Goal: Task Accomplishment & Management: Manage account settings

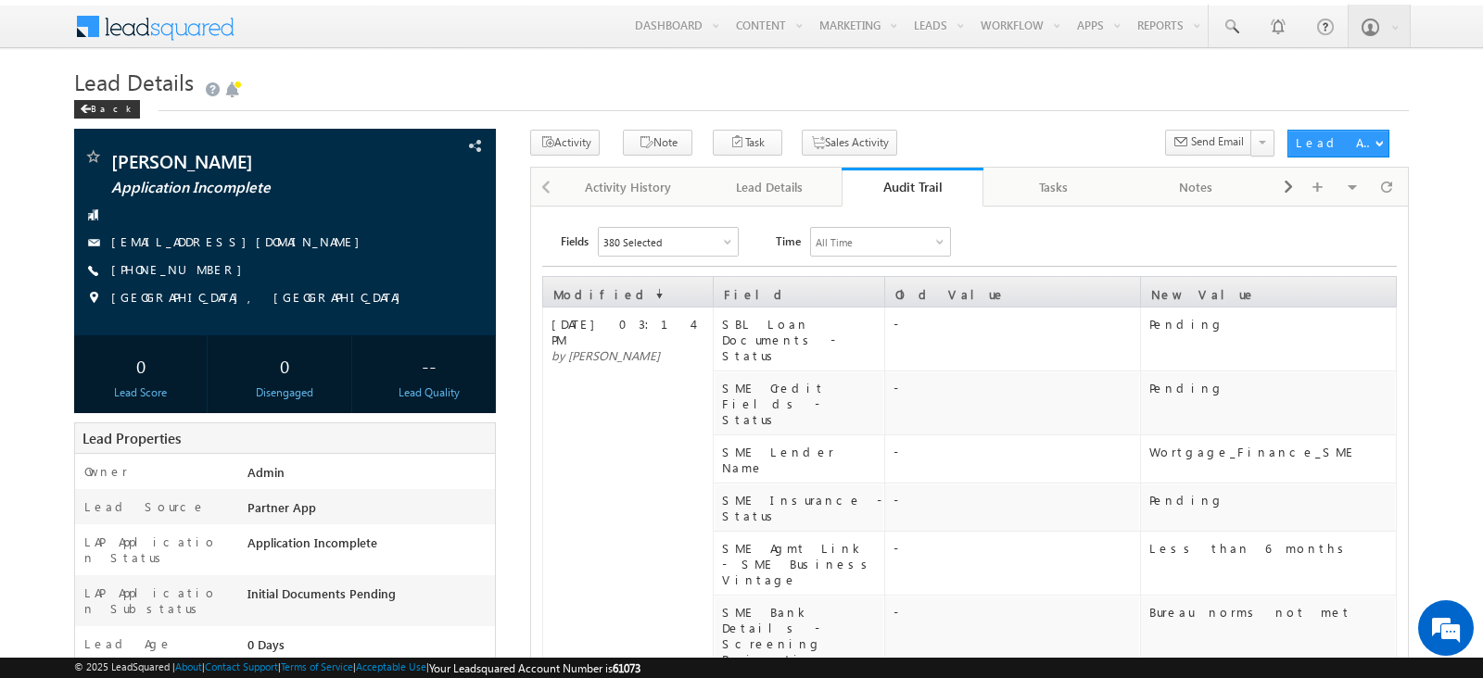
click at [791, 176] on div "Lead Details" at bounding box center [769, 187] width 110 height 22
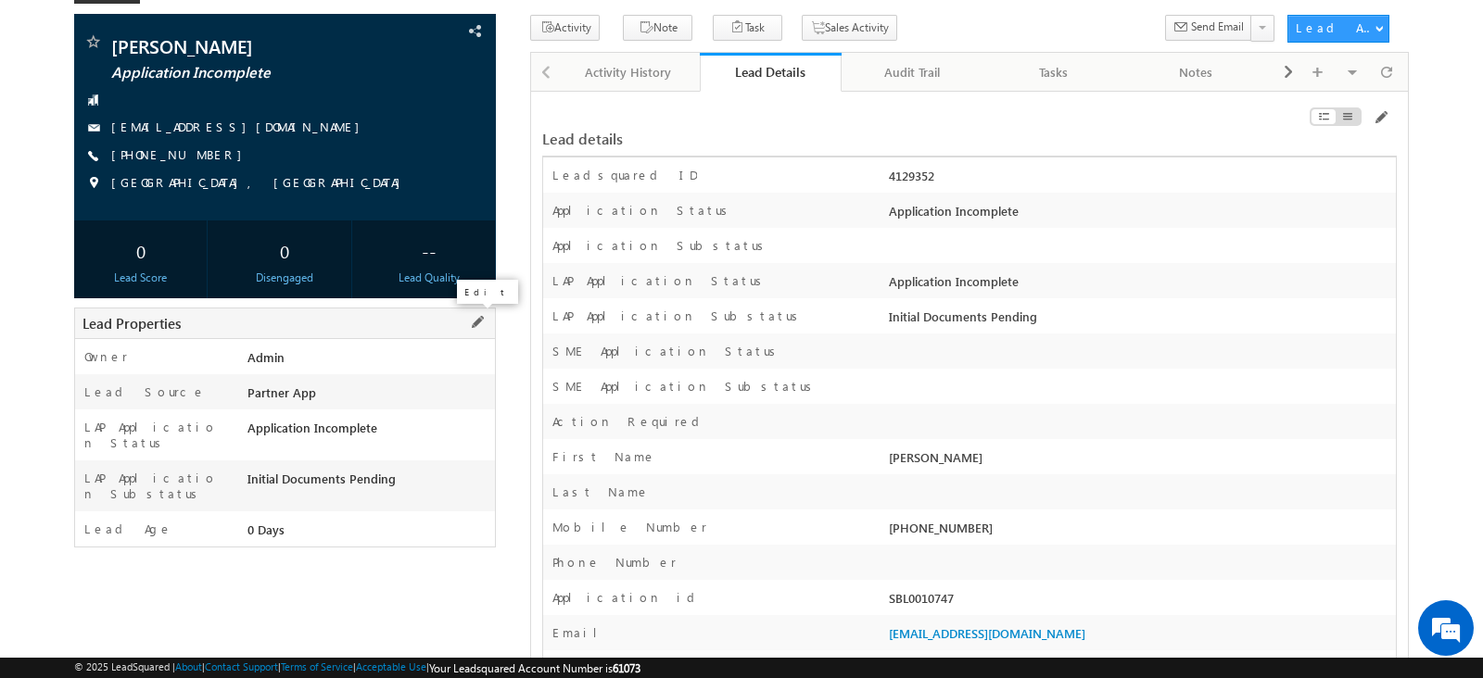
click at [478, 319] on span at bounding box center [477, 322] width 20 height 20
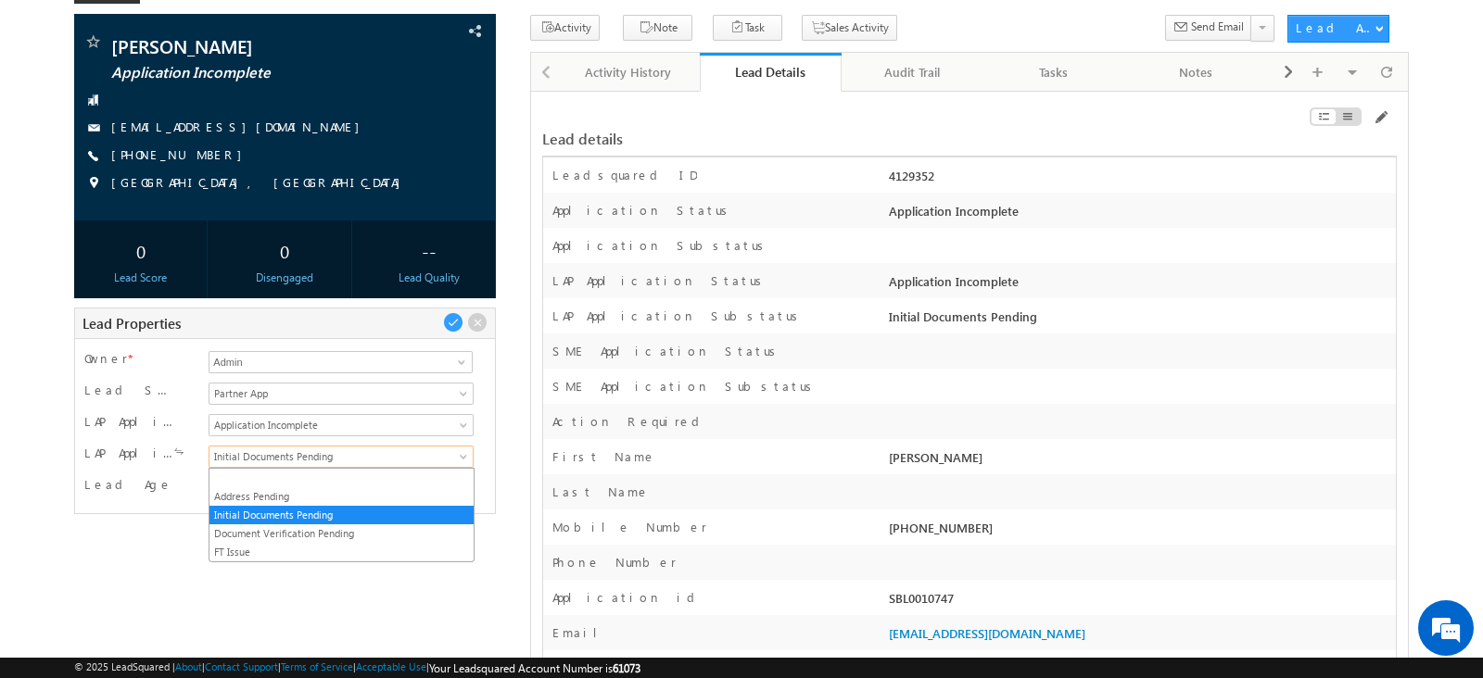
click at [352, 452] on span "Initial Documents Pending" at bounding box center [337, 456] width 257 height 17
click at [327, 525] on link "Document Verification Pending" at bounding box center [340, 533] width 263 height 17
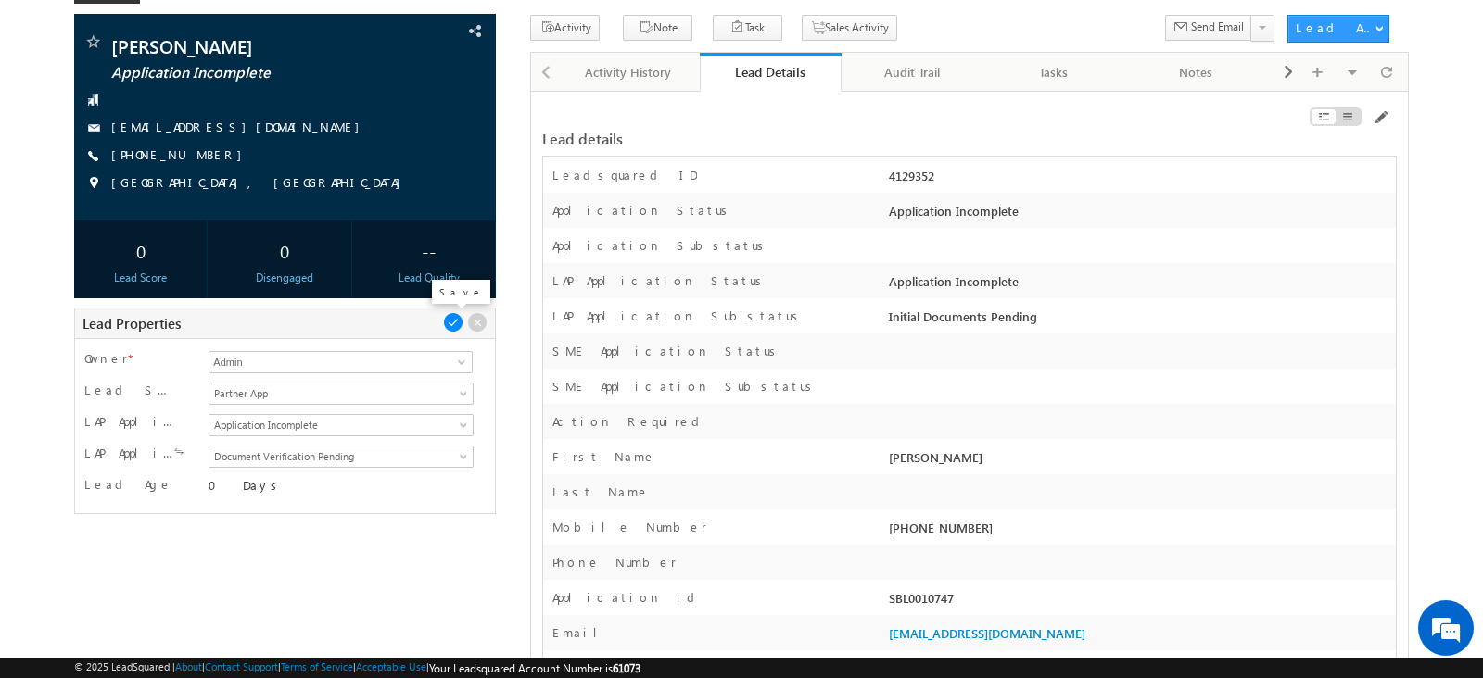
click at [454, 325] on span at bounding box center [453, 322] width 20 height 20
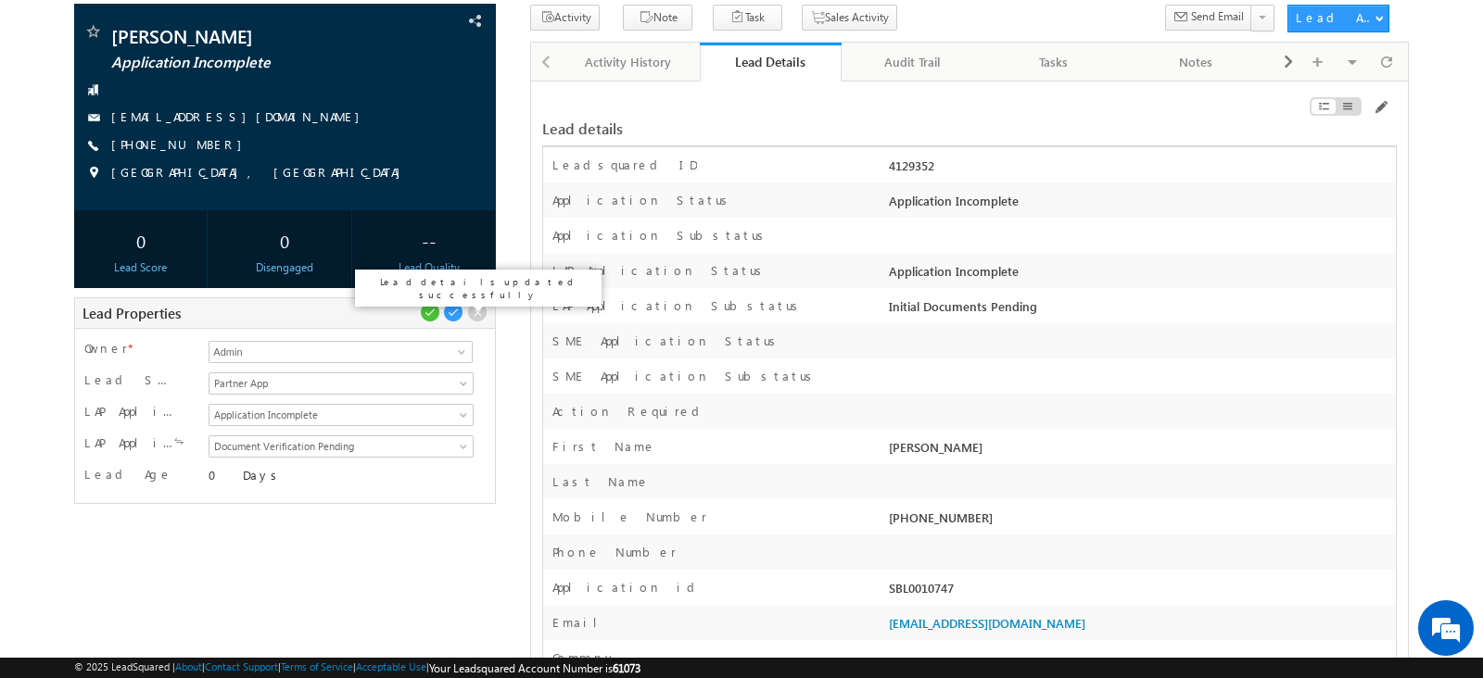
click at [429, 320] on span at bounding box center [430, 312] width 20 height 20
click at [427, 311] on span at bounding box center [430, 312] width 20 height 20
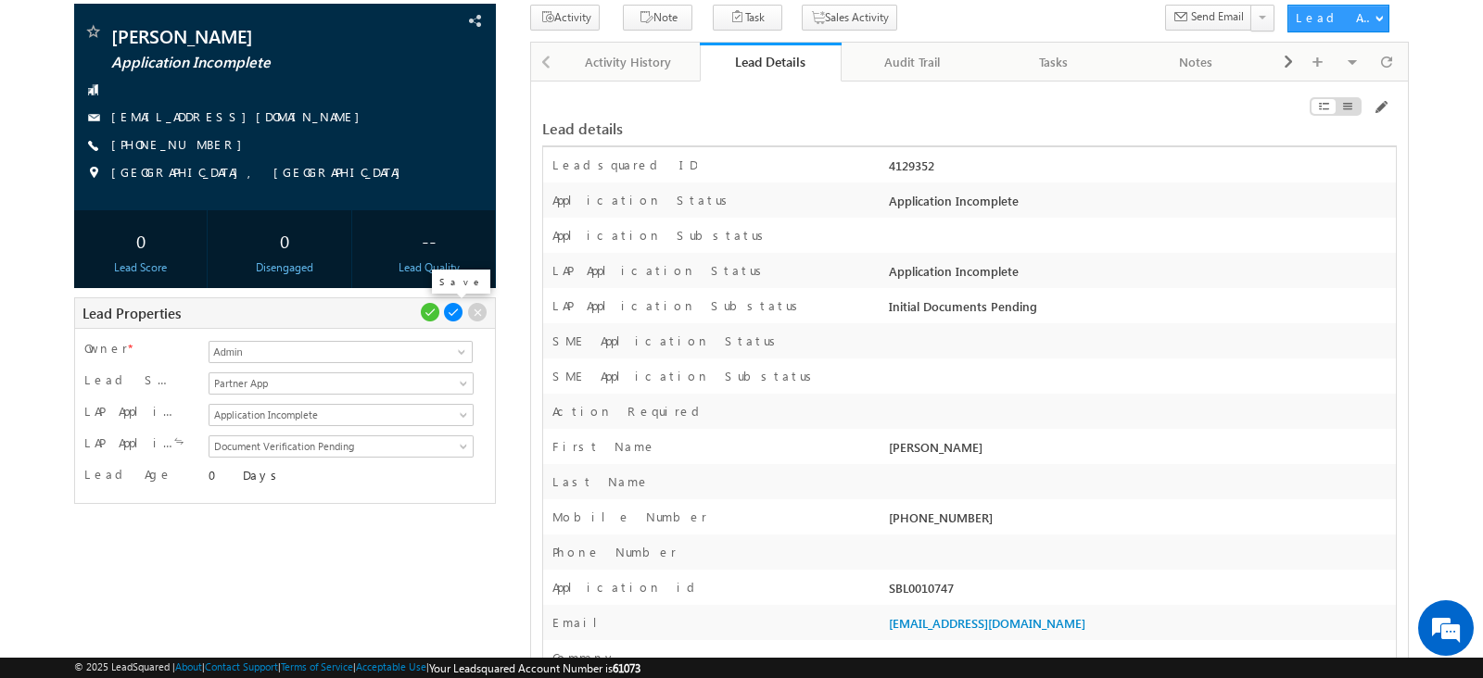
click at [457, 311] on span at bounding box center [453, 312] width 20 height 20
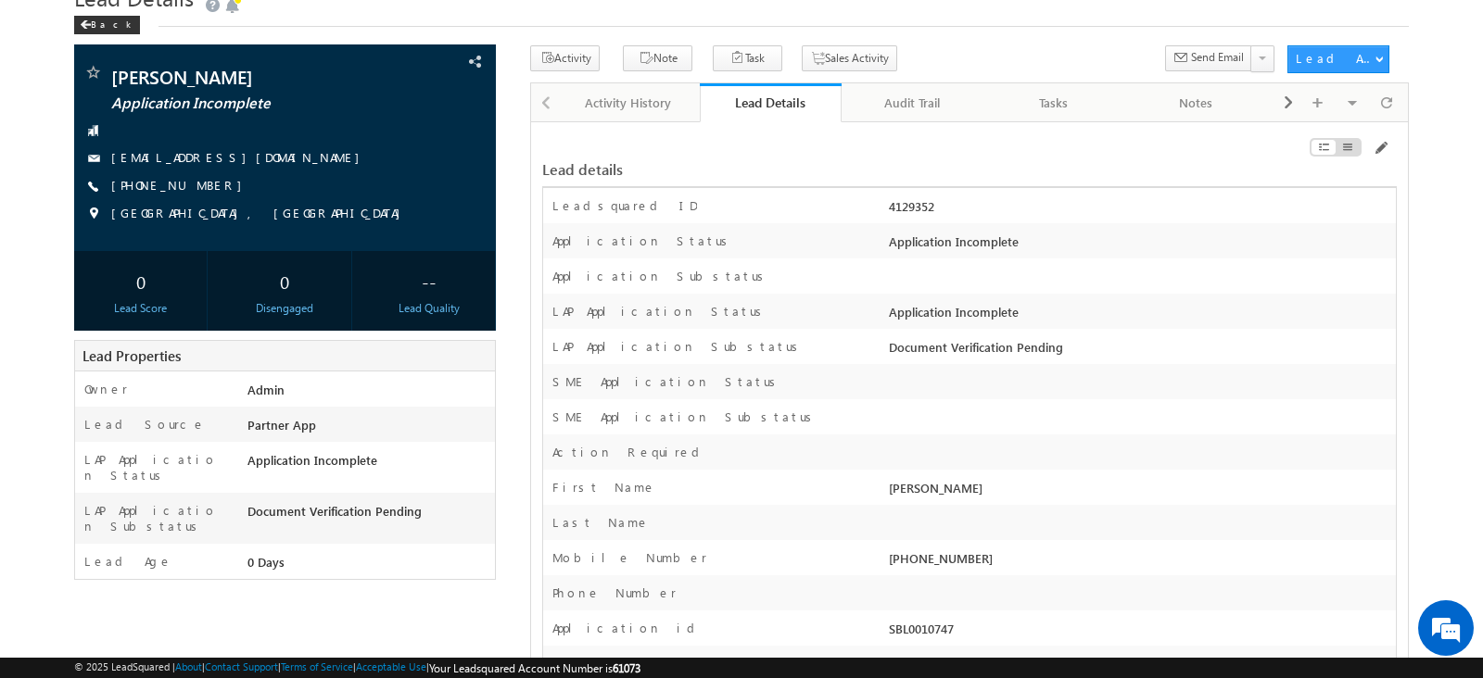
scroll to position [88, 0]
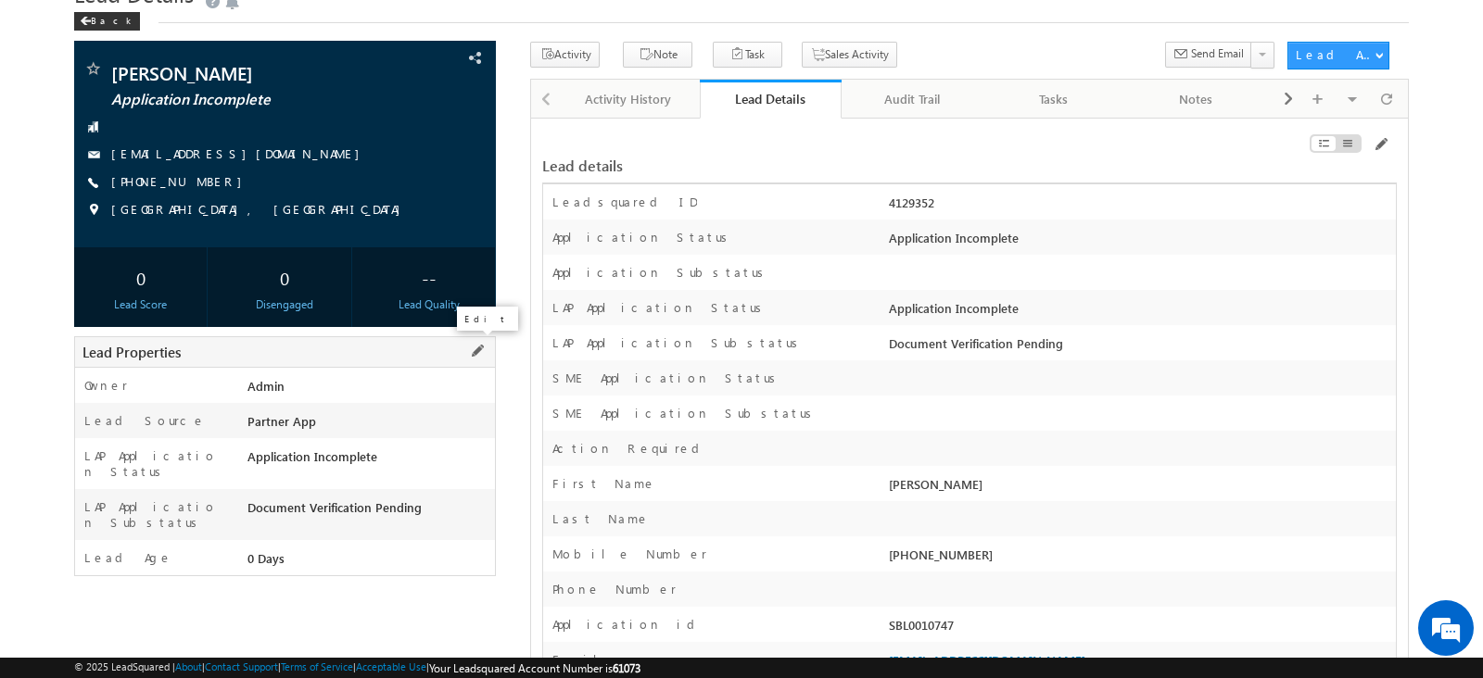
click at [475, 349] on span at bounding box center [477, 351] width 20 height 20
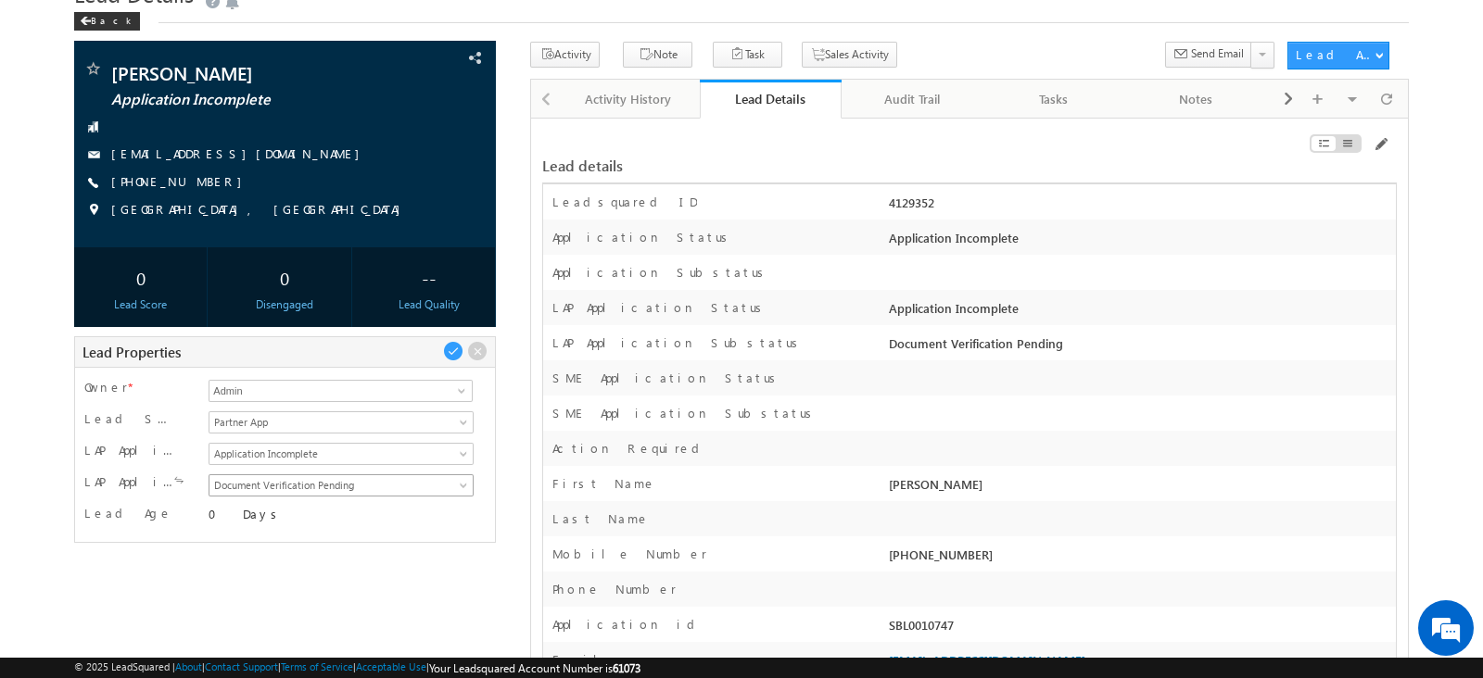
click at [379, 483] on span "Document Verification Pending" at bounding box center [337, 485] width 257 height 17
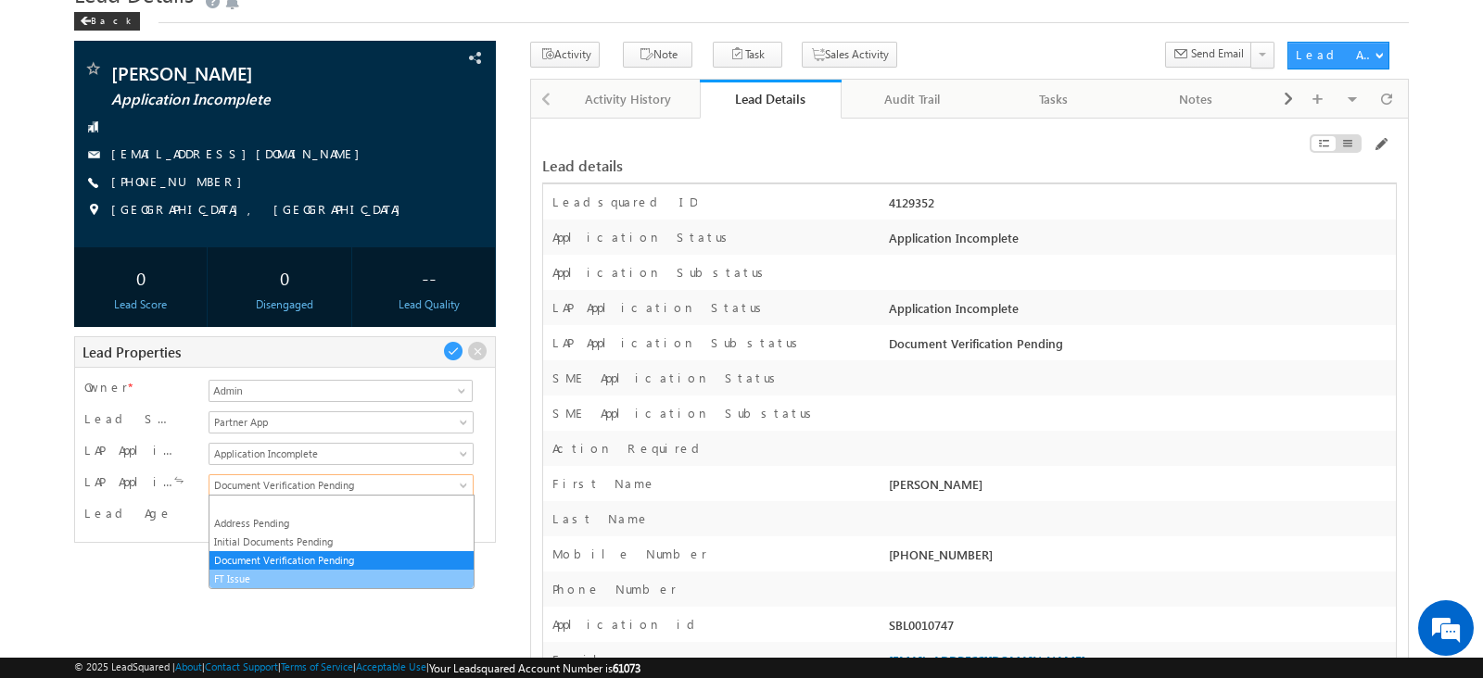
click at [312, 570] on li "FT Issue" at bounding box center [340, 579] width 263 height 19
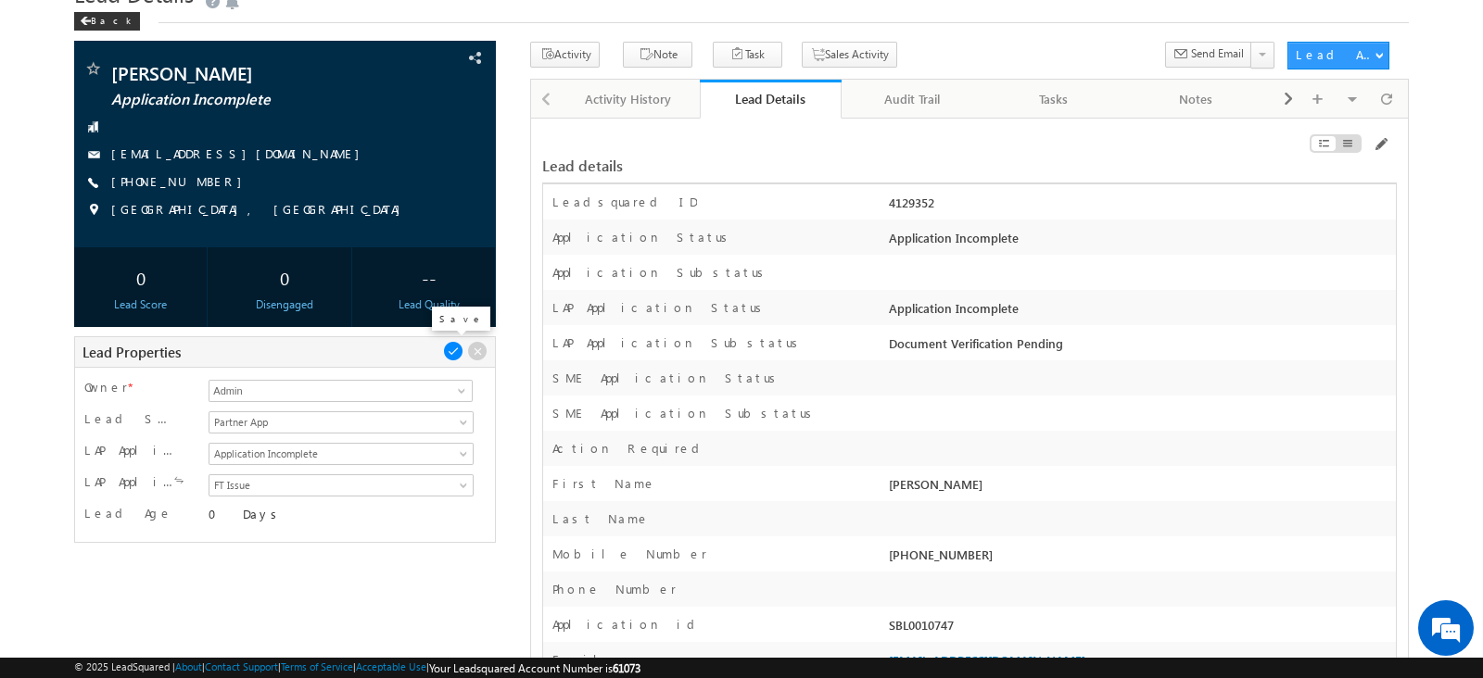
click at [454, 351] on span at bounding box center [453, 351] width 20 height 20
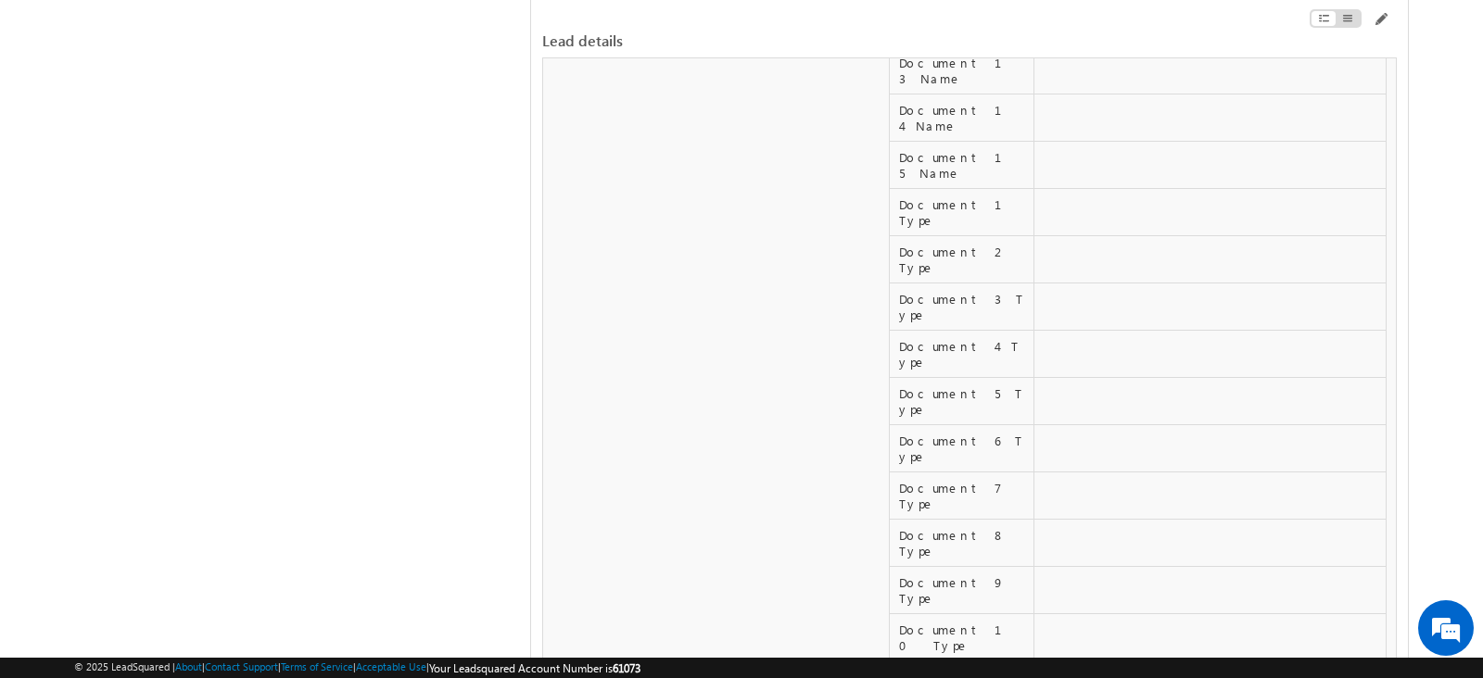
scroll to position [8235, 0]
click at [809, 26] on div "Lead details" at bounding box center [969, 31] width 854 height 38
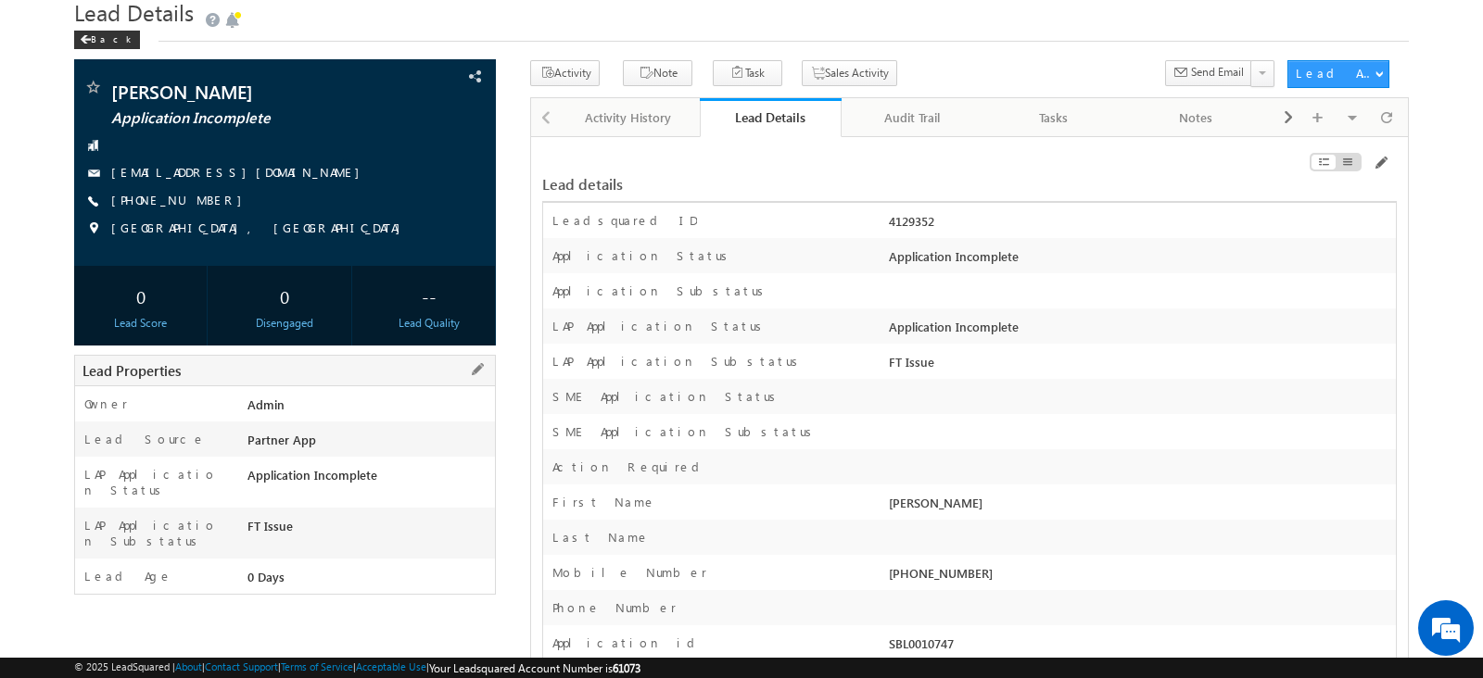
scroll to position [70, 0]
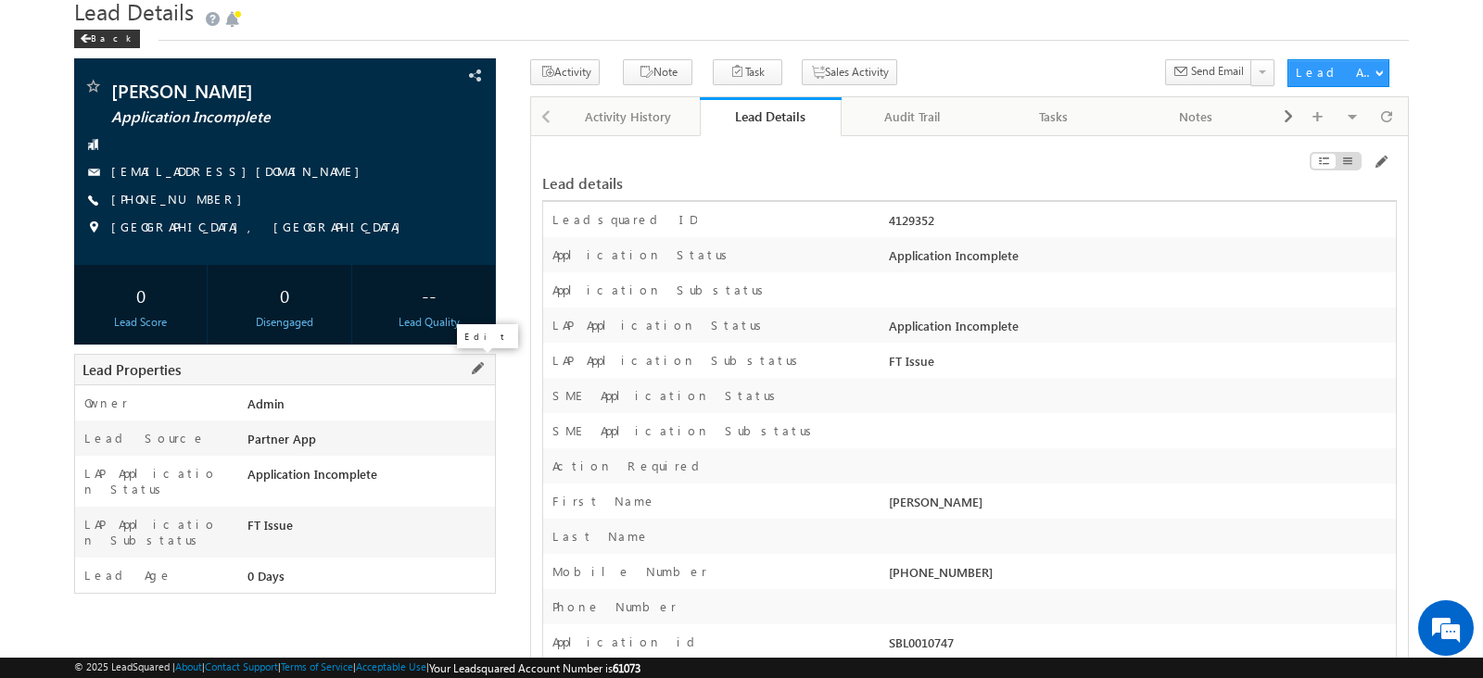
click at [486, 368] on span at bounding box center [477, 369] width 20 height 20
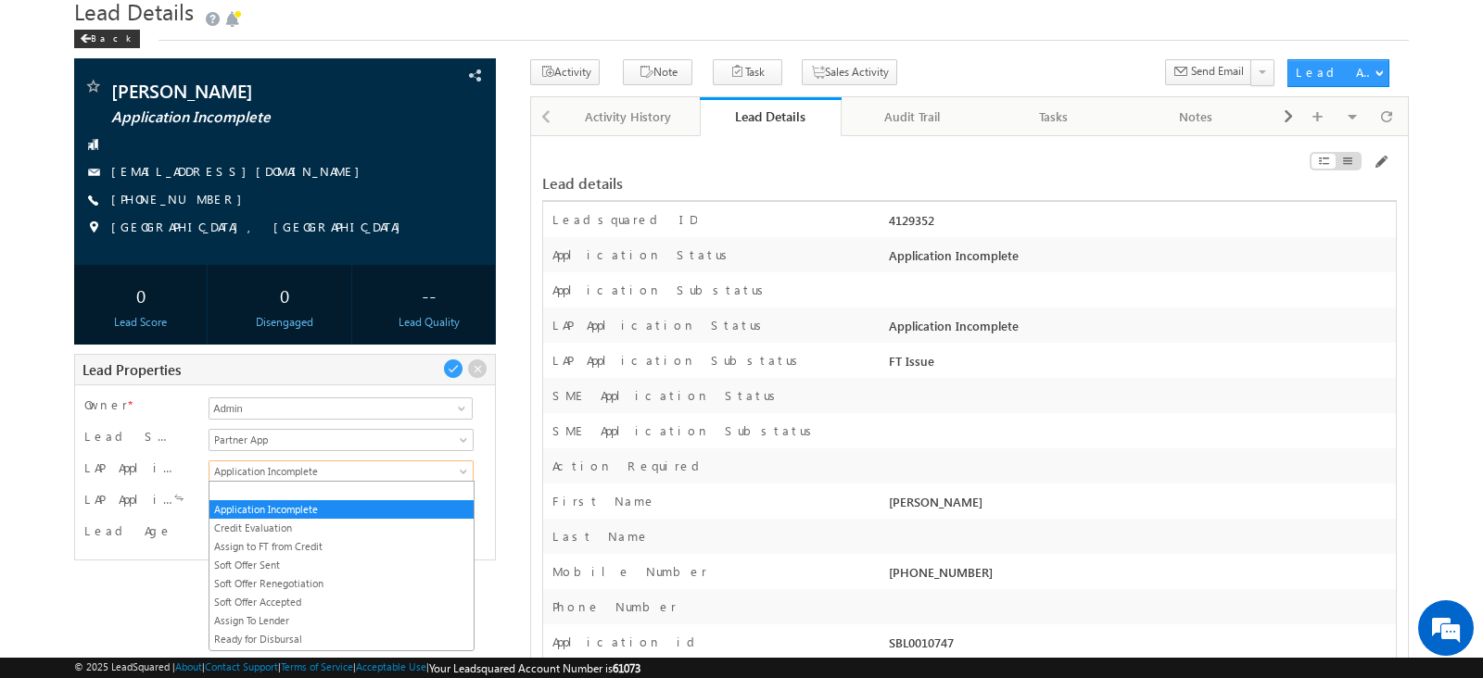
click at [400, 470] on span "Application Incomplete" at bounding box center [337, 471] width 257 height 17
click at [347, 525] on link "Credit Evaluation" at bounding box center [340, 528] width 263 height 17
click at [336, 497] on span at bounding box center [337, 503] width 257 height 17
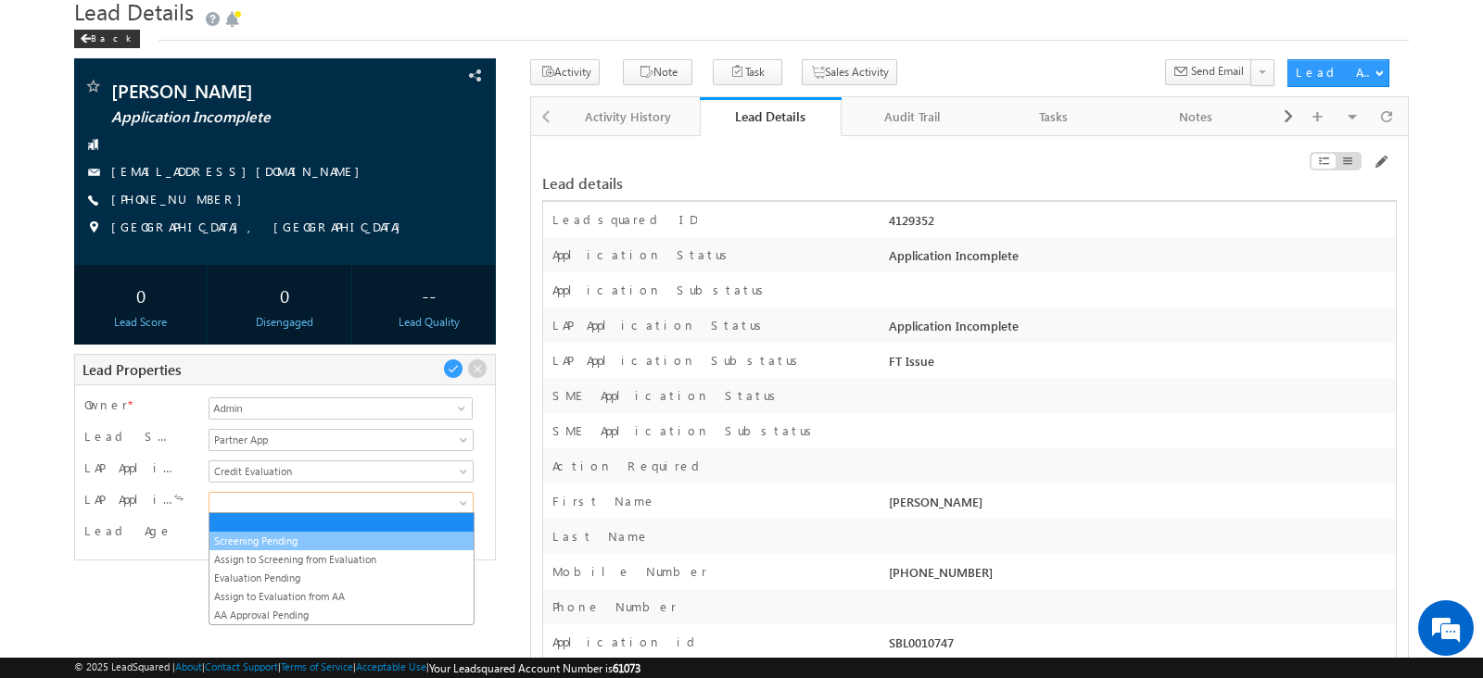
click at [306, 539] on link "Screening Pending" at bounding box center [340, 541] width 263 height 17
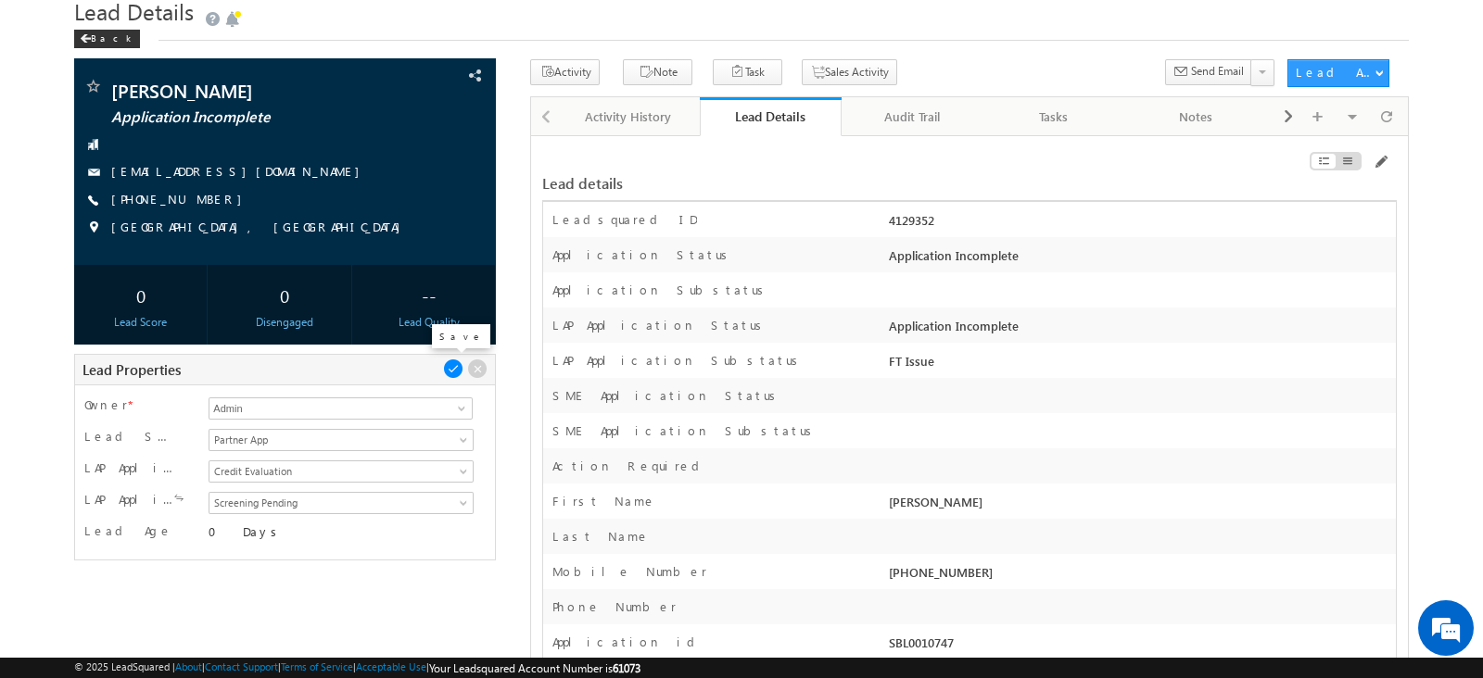
click at [449, 363] on span at bounding box center [453, 369] width 20 height 20
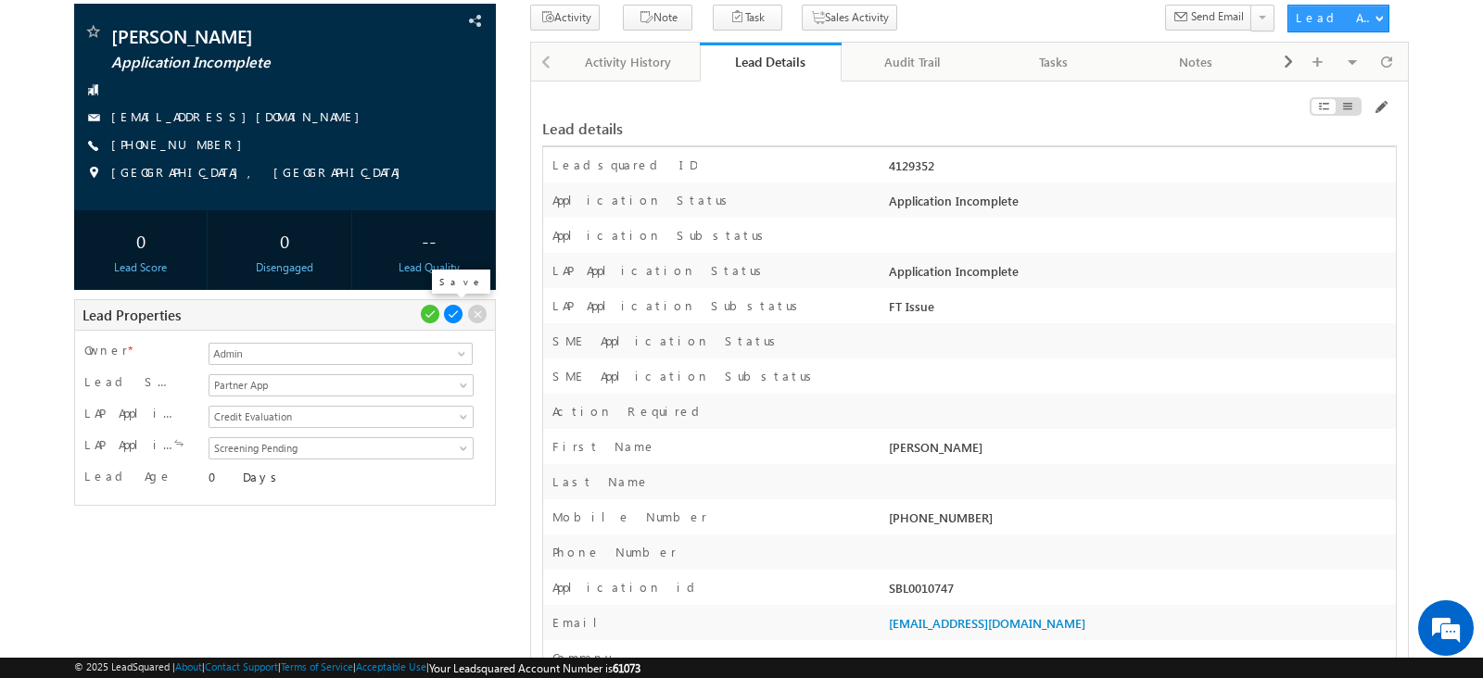
click at [454, 310] on span at bounding box center [453, 314] width 20 height 20
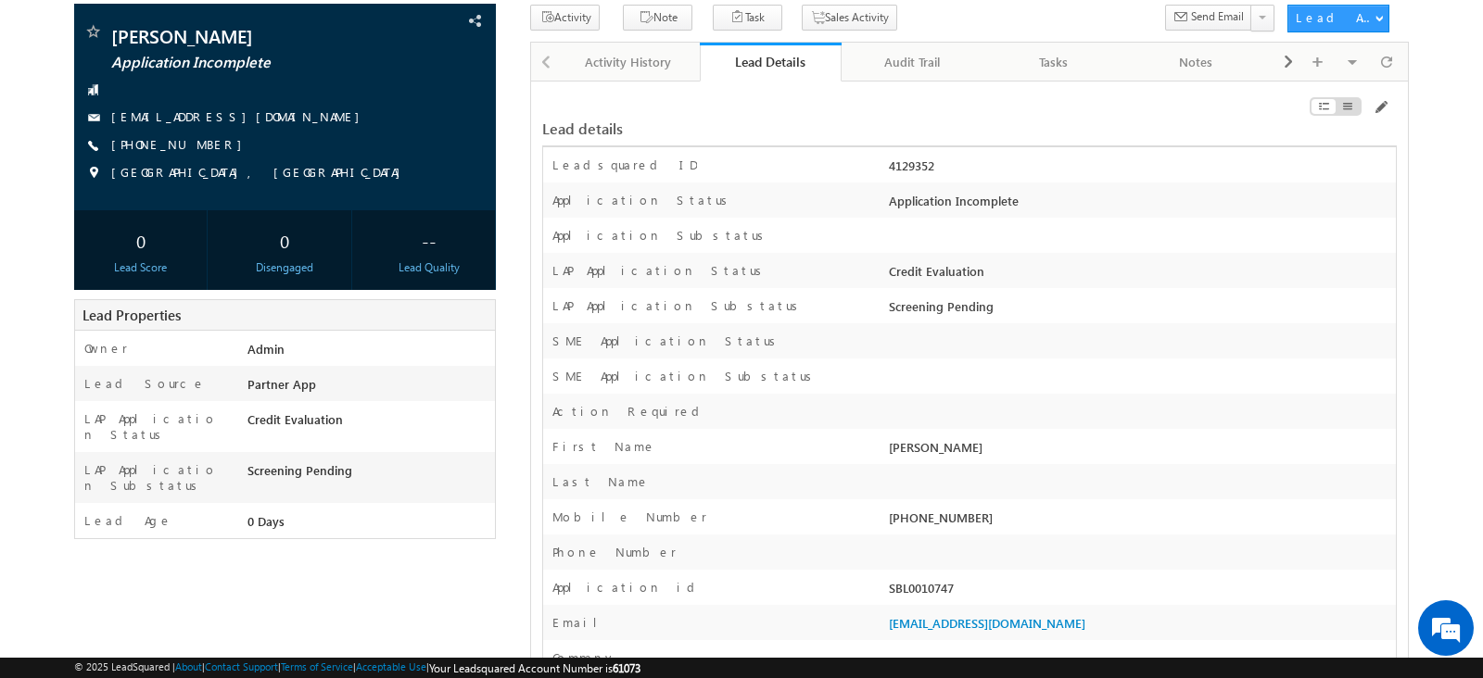
scroll to position [0, 0]
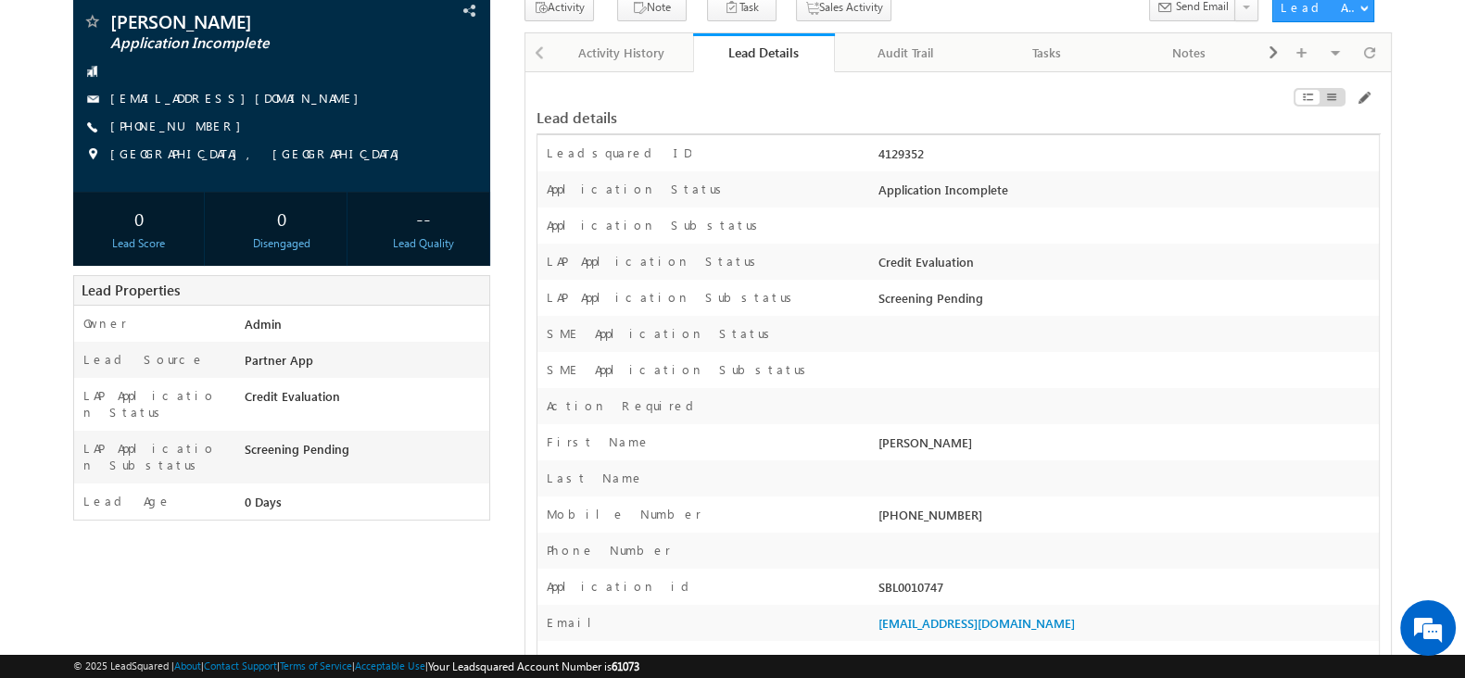
scroll to position [5675, 0]
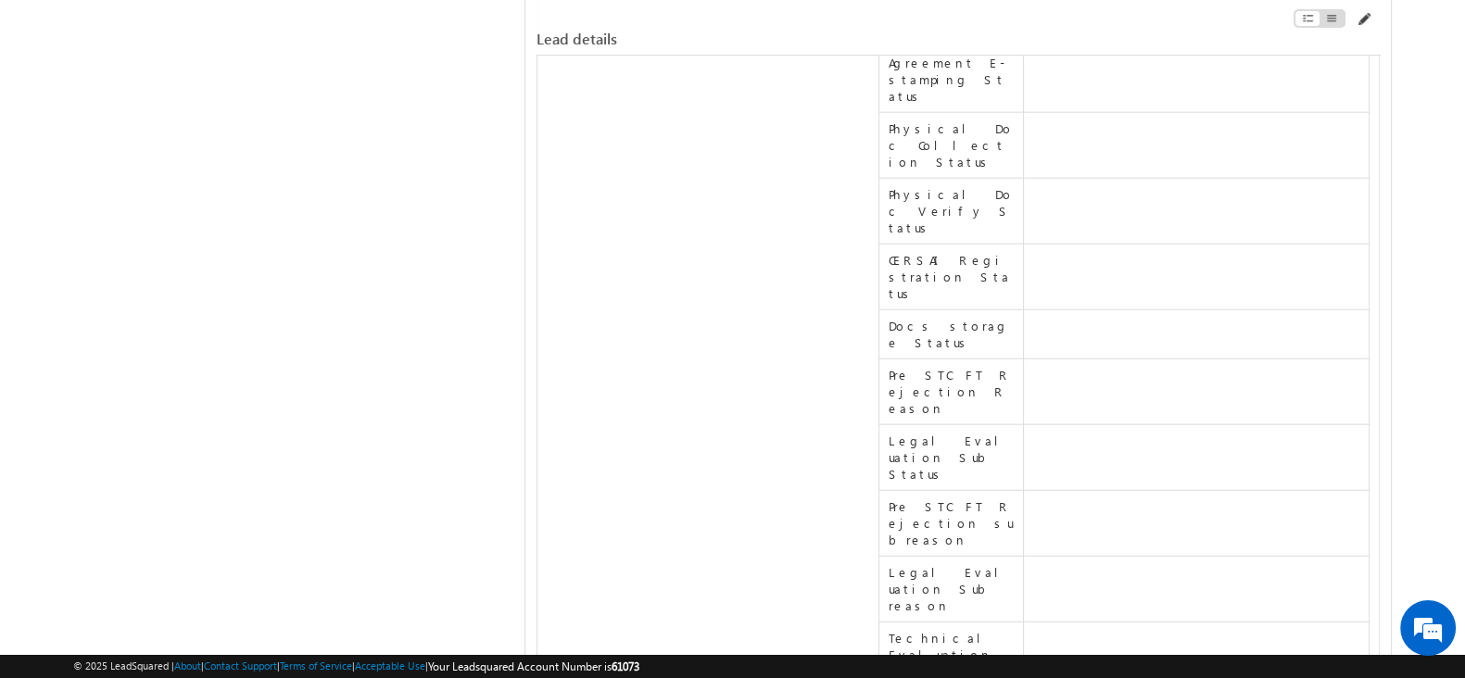
click at [1362, 15] on span at bounding box center [1363, 19] width 15 height 15
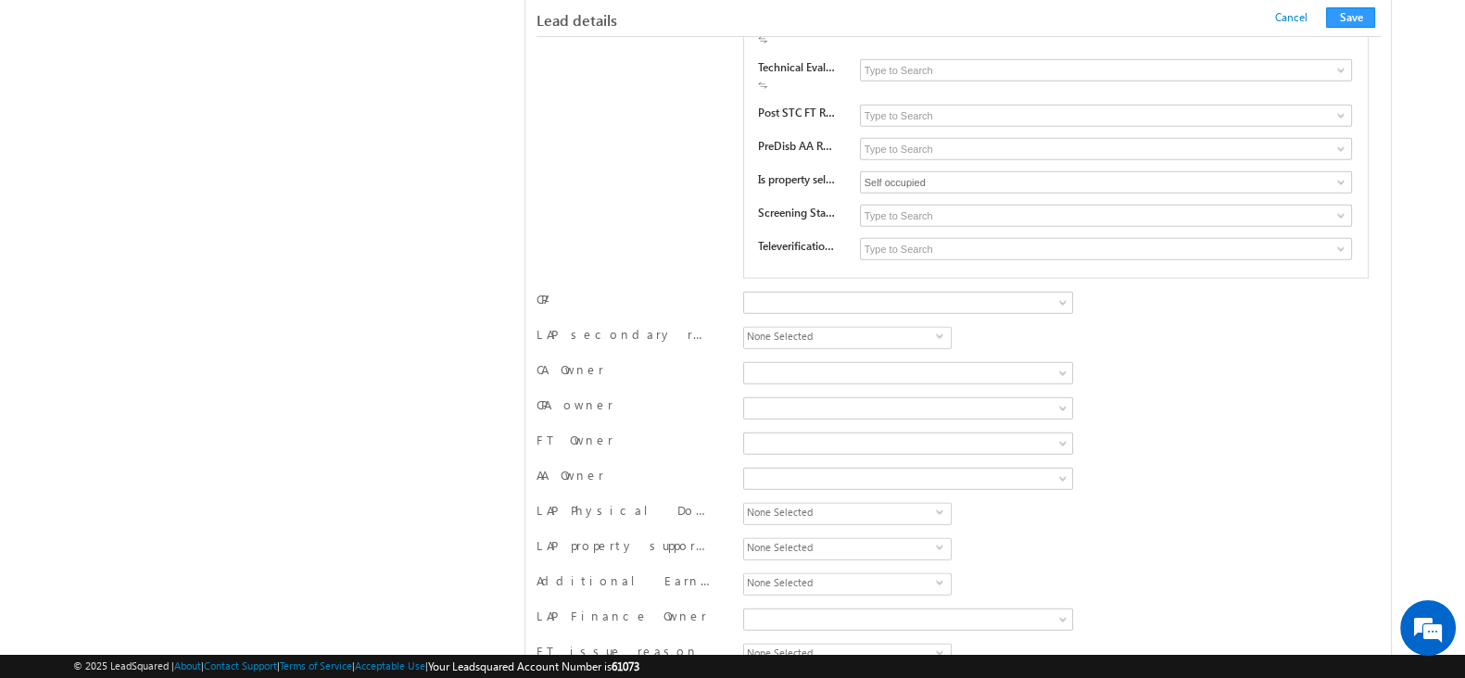
scroll to position [5485, 0]
click at [1319, 208] on input at bounding box center [1106, 219] width 493 height 22
click at [1342, 211] on span at bounding box center [1340, 218] width 15 height 15
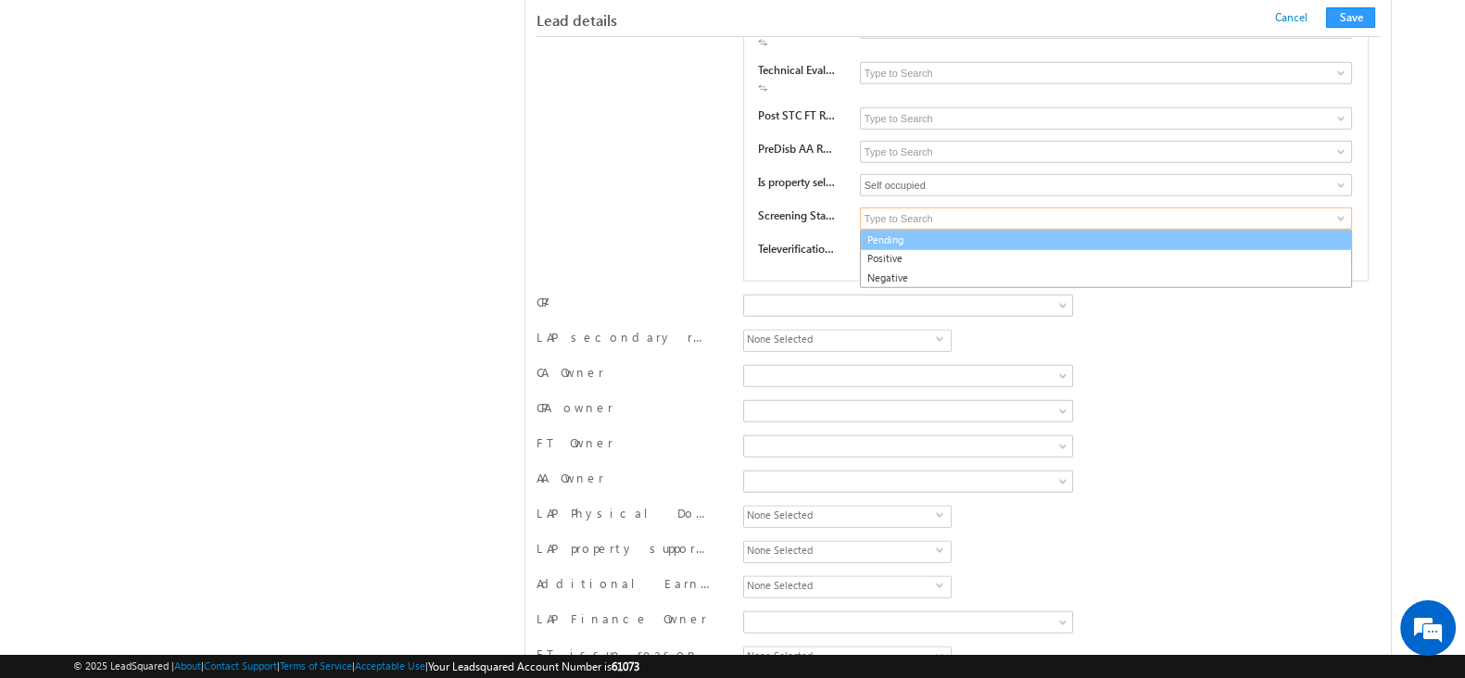
click at [1054, 230] on link "Pending" at bounding box center [1106, 240] width 493 height 21
type input "Pending"
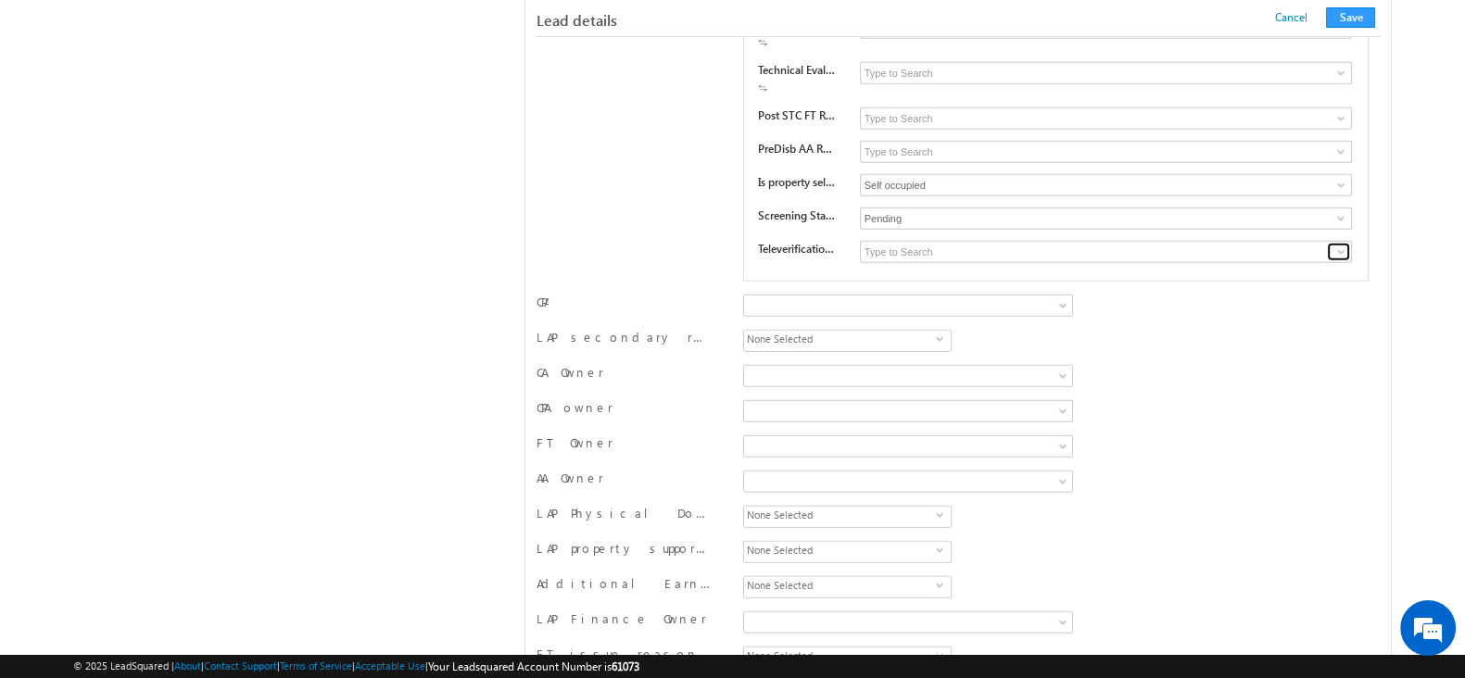
click at [1332, 243] on link at bounding box center [1338, 252] width 23 height 19
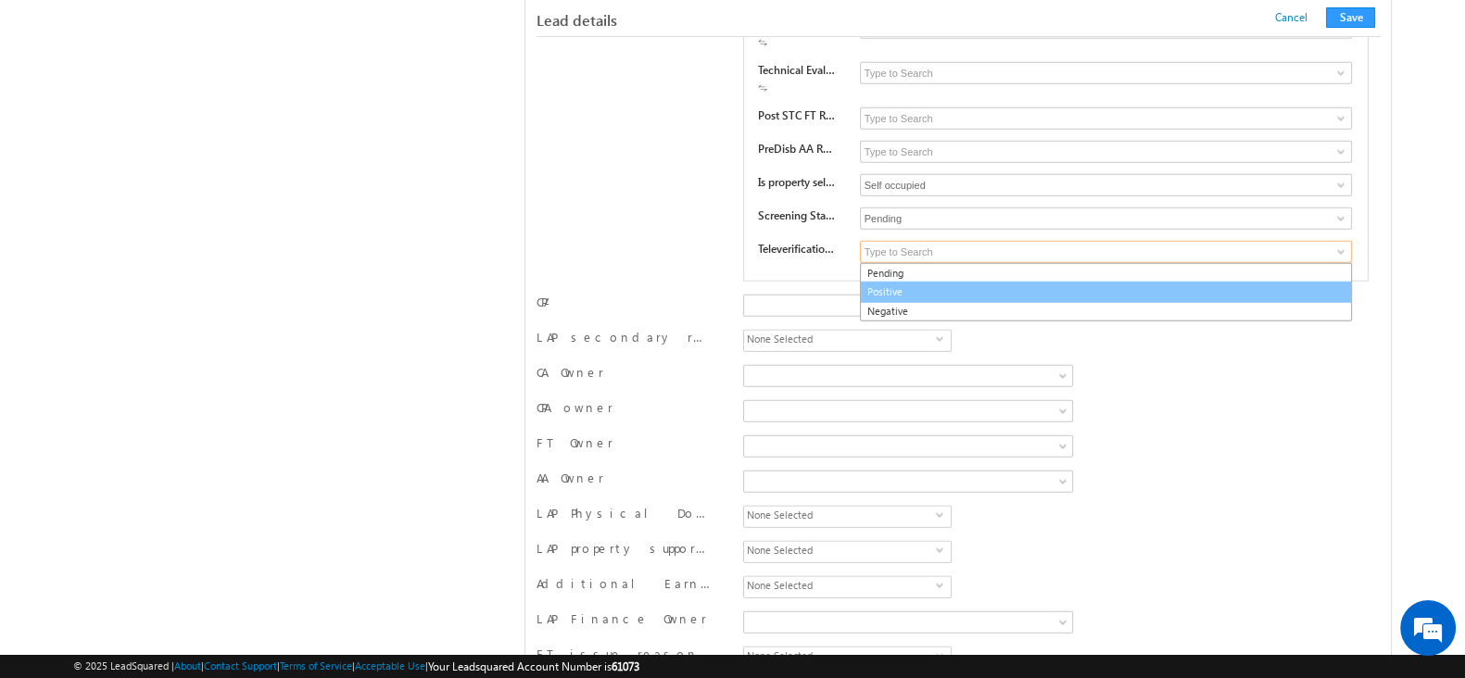
click at [1117, 282] on link "Positive" at bounding box center [1106, 292] width 493 height 21
type input "Positive"
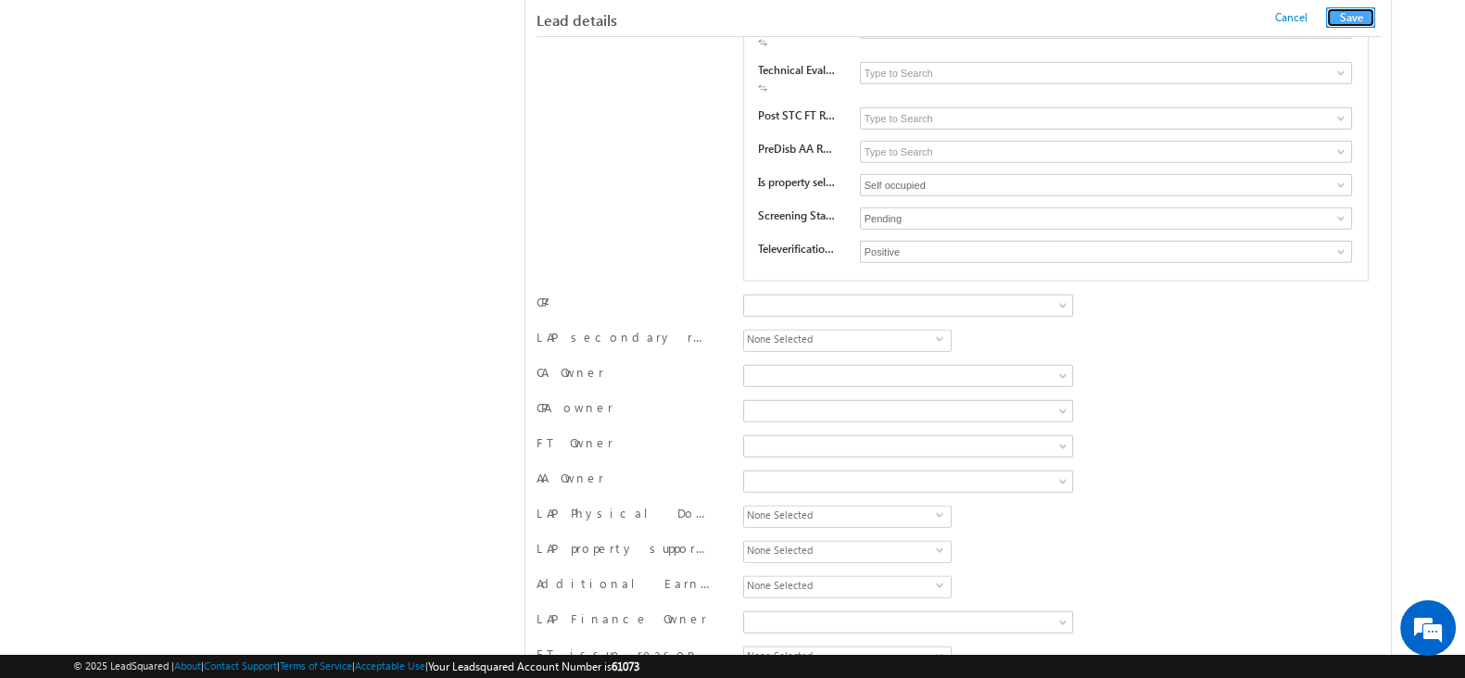
click at [1360, 17] on button "Save" at bounding box center [1350, 17] width 49 height 20
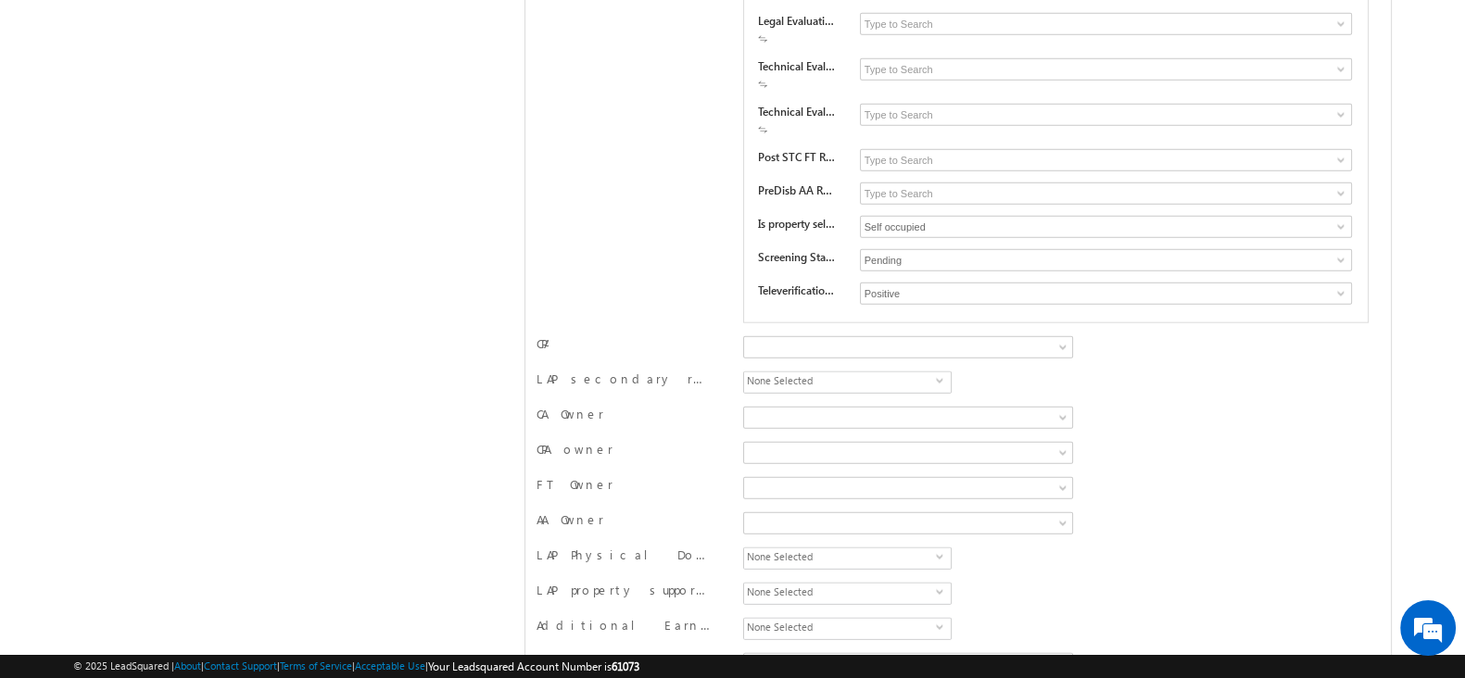
scroll to position [0, 0]
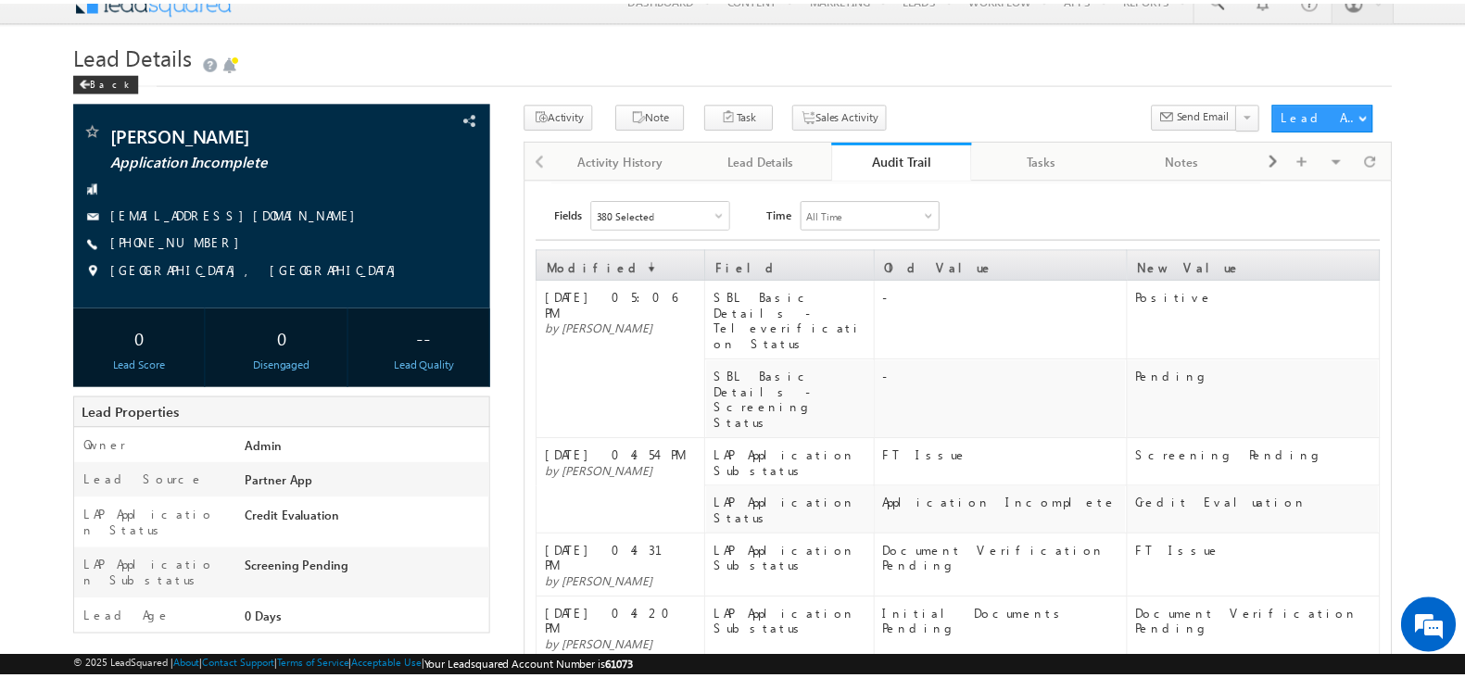
scroll to position [30, 0]
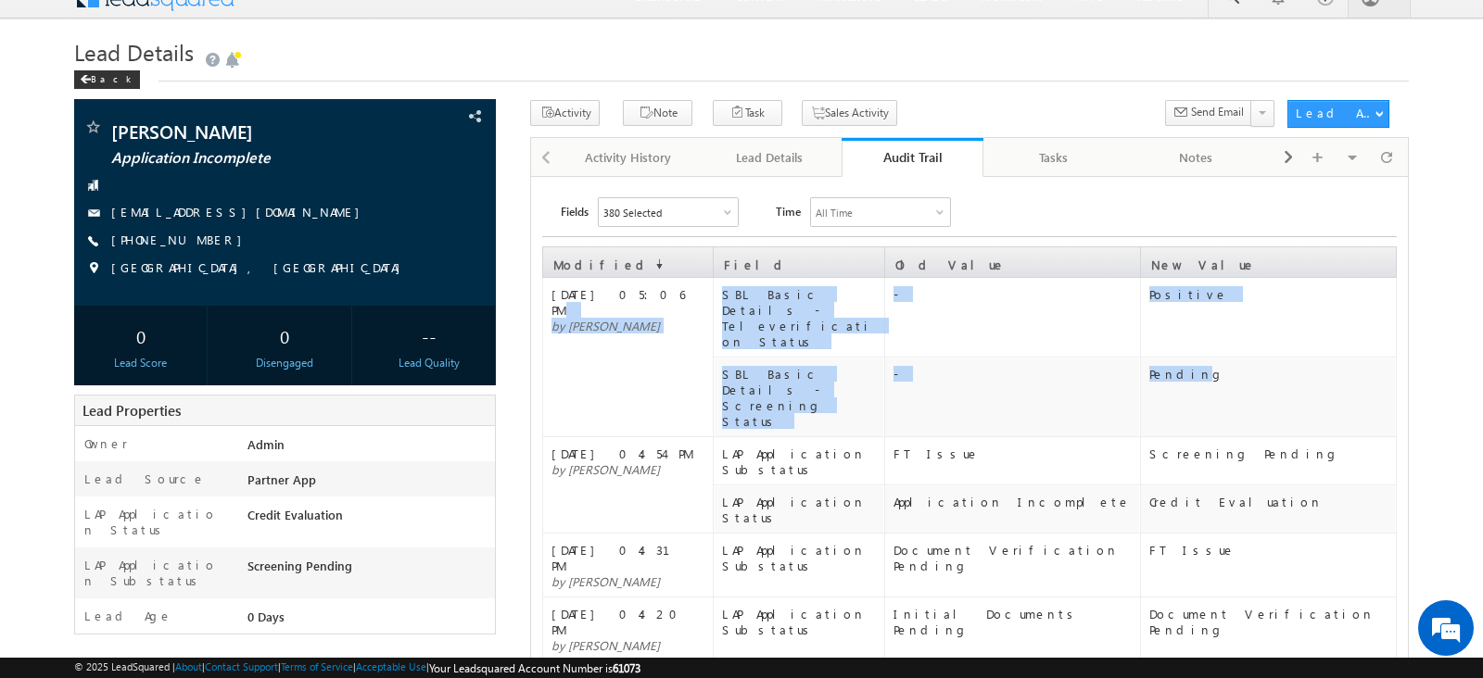
drag, startPoint x: 709, startPoint y: 291, endPoint x: 1182, endPoint y: 343, distance: 476.3
click at [1182, 343] on tbody "13 Aug 2025 05:06 PM by Manisha panda SBL Basic Details - Televerification Stat…" at bounding box center [969, 357] width 853 height 159
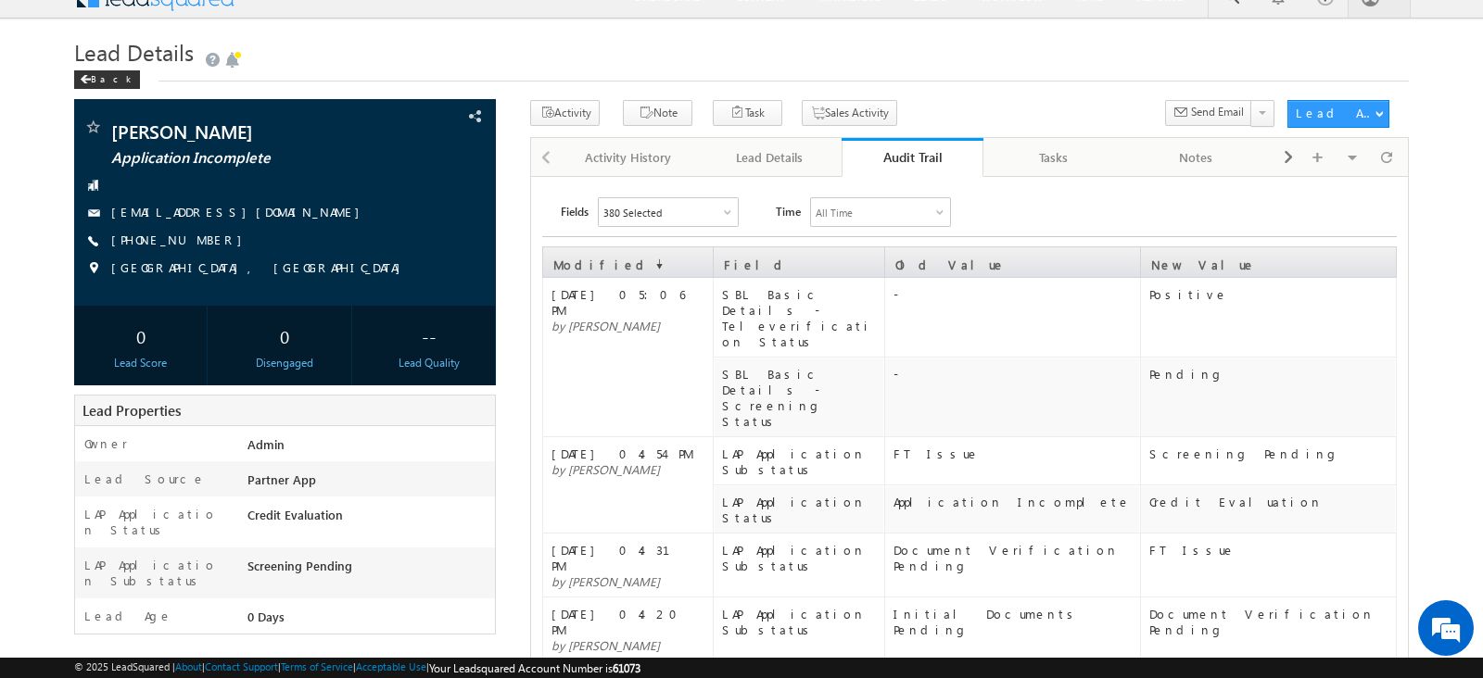
click at [1039, 76] on div "Back" at bounding box center [741, 75] width 1334 height 12
click at [760, 152] on div "Lead Details" at bounding box center [769, 157] width 110 height 22
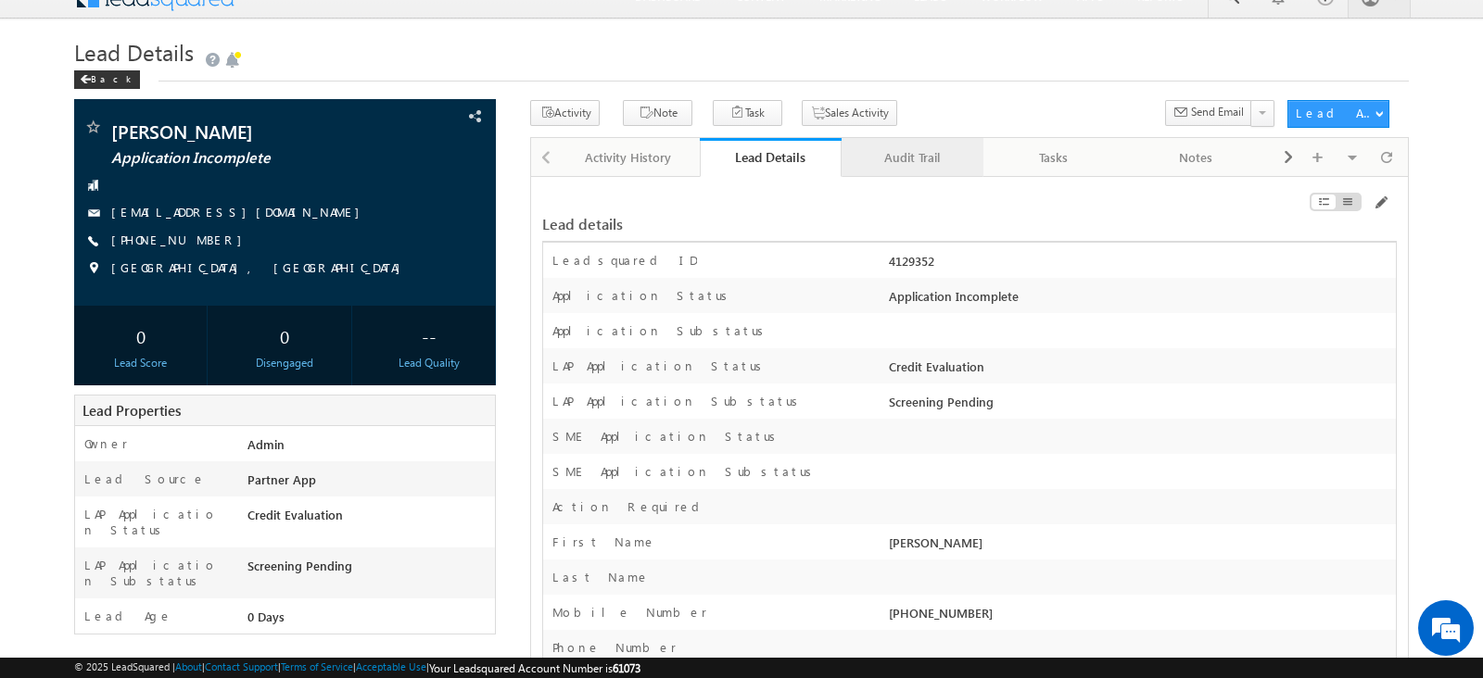
click at [936, 160] on div "Audit Trail" at bounding box center [911, 157] width 110 height 22
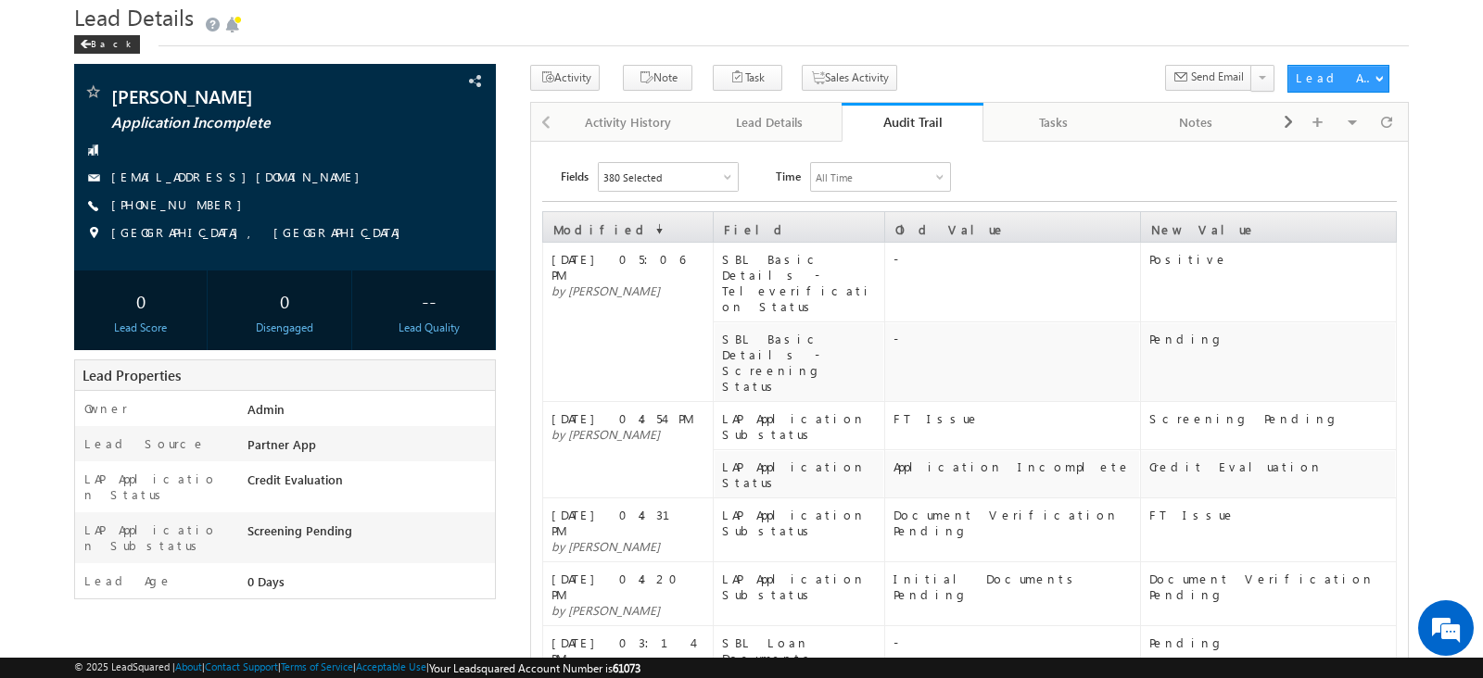
scroll to position [74, 0]
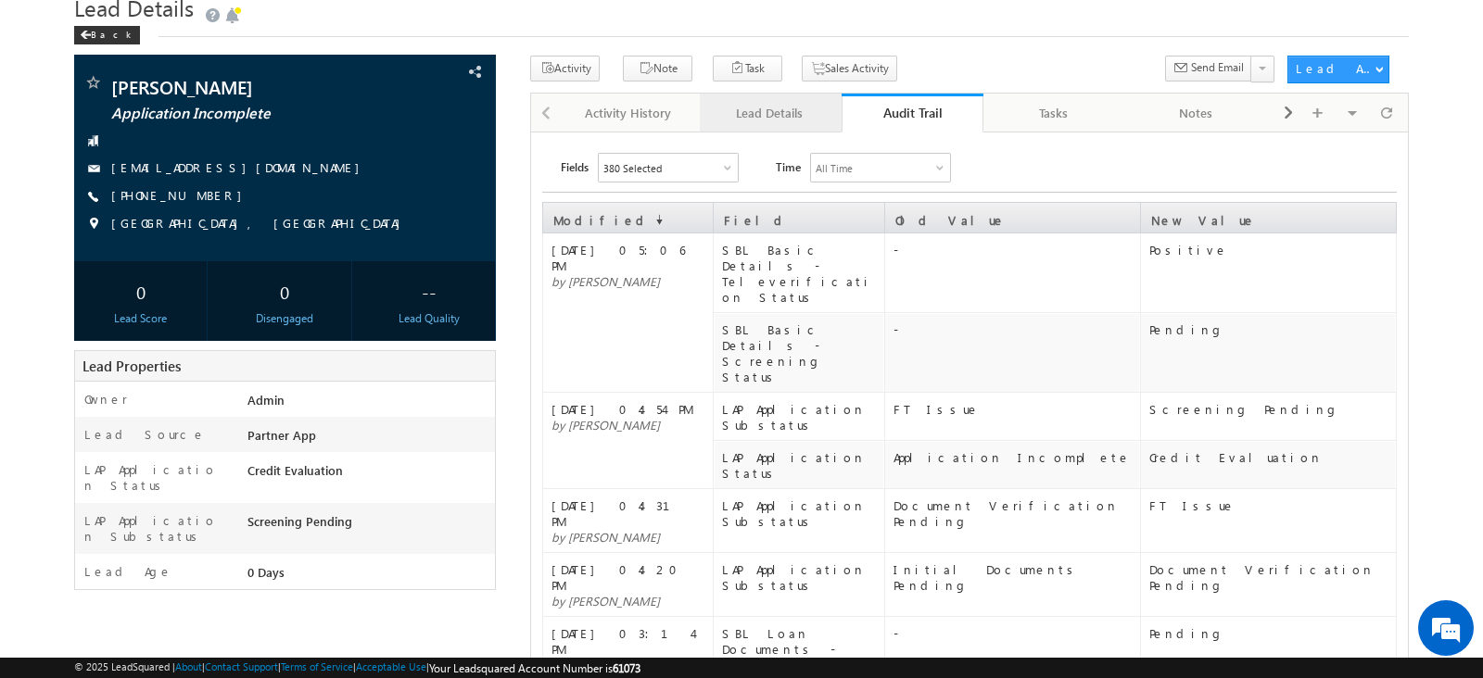
click at [749, 108] on div "Lead Details" at bounding box center [769, 113] width 110 height 22
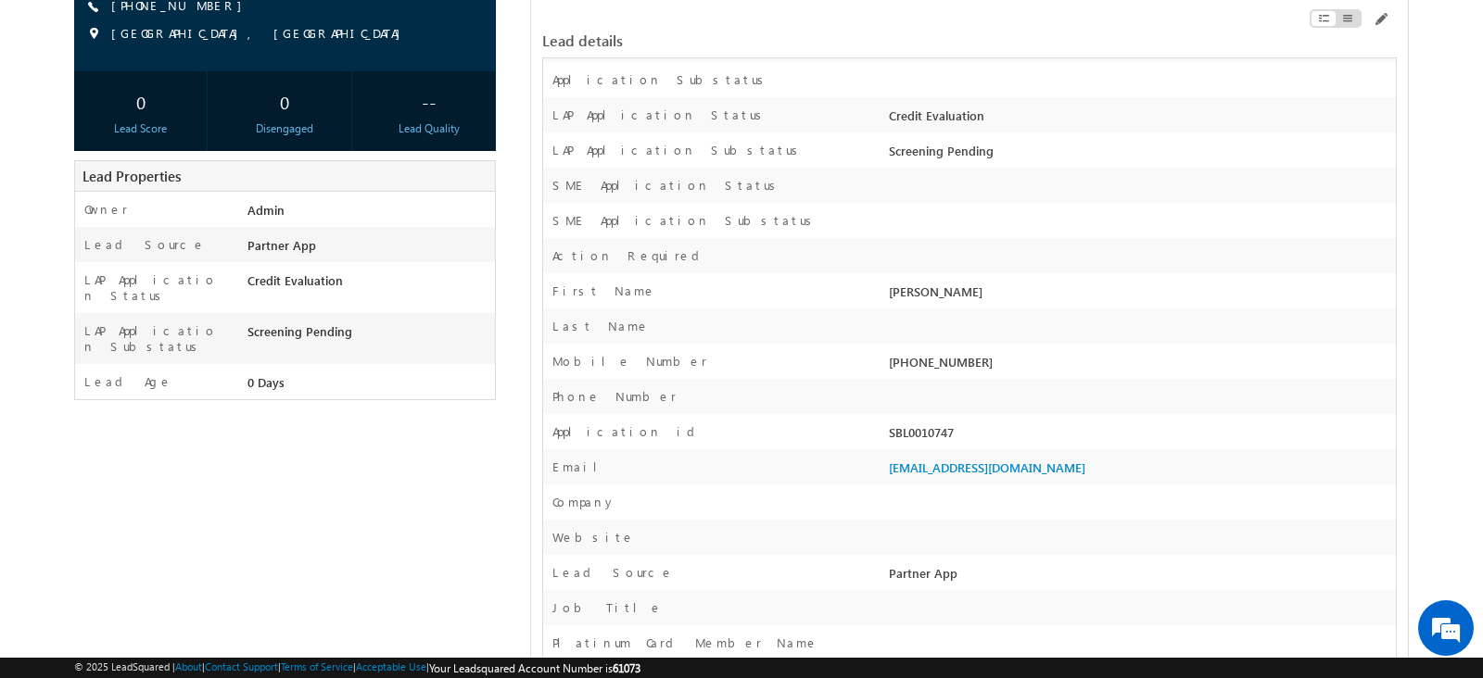
scroll to position [266, 0]
click at [480, 166] on span at bounding box center [477, 173] width 20 height 20
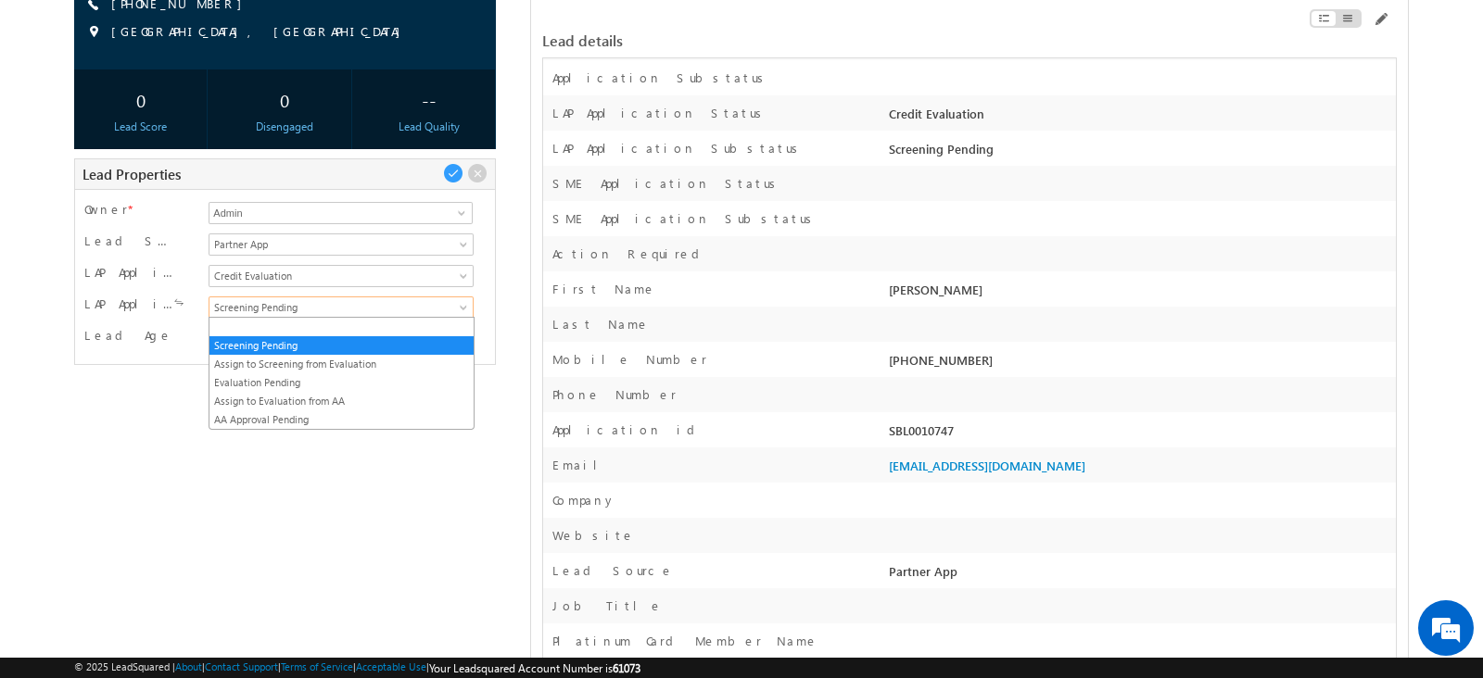
click at [346, 311] on span "Screening Pending" at bounding box center [337, 307] width 257 height 17
click at [329, 361] on link "Assign to Screening from Evaluation" at bounding box center [340, 364] width 263 height 17
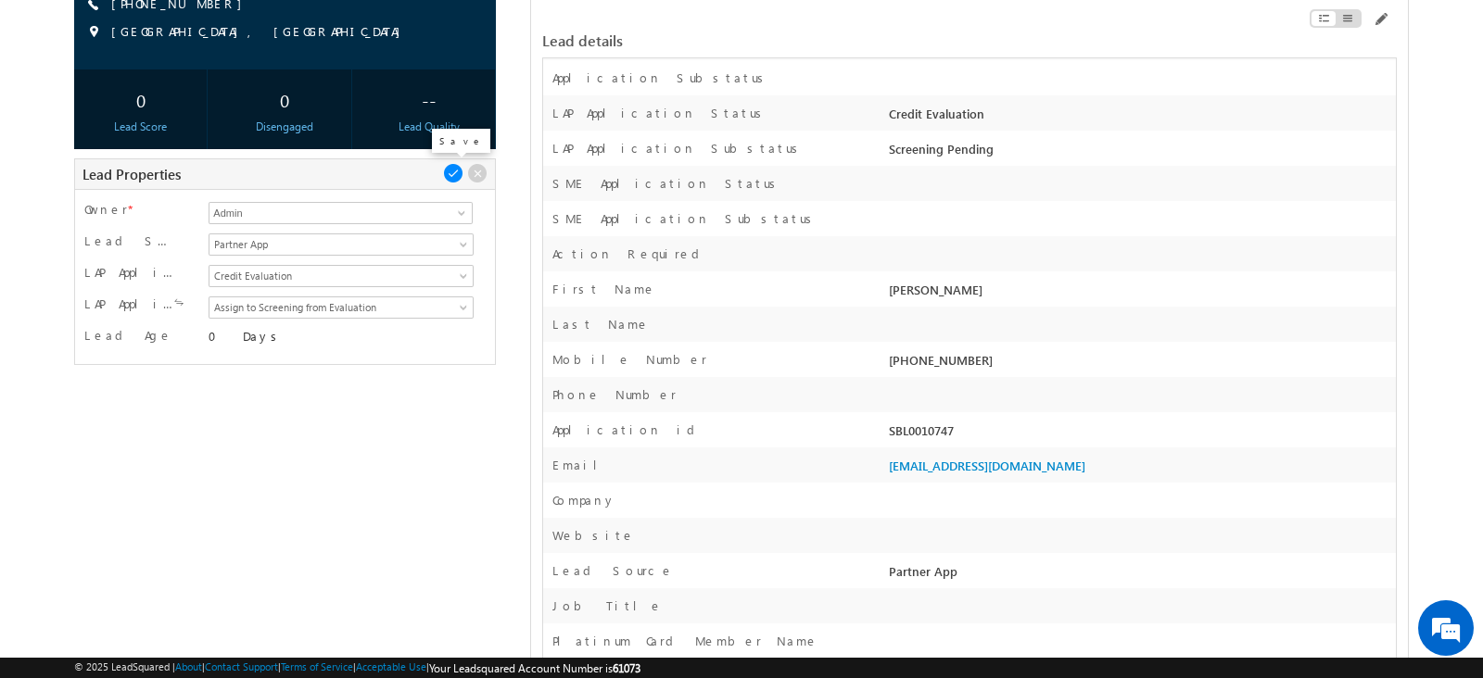
click at [454, 169] on span at bounding box center [453, 173] width 20 height 20
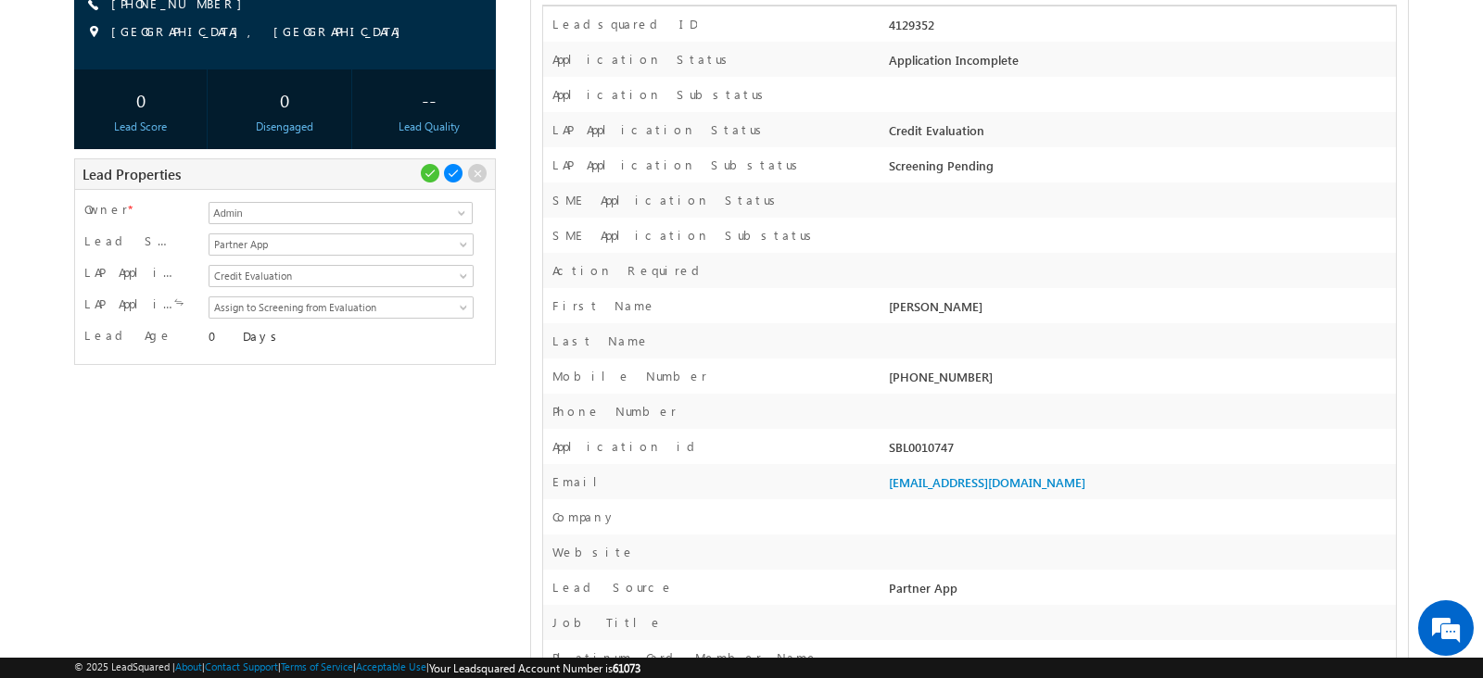
scroll to position [125, 0]
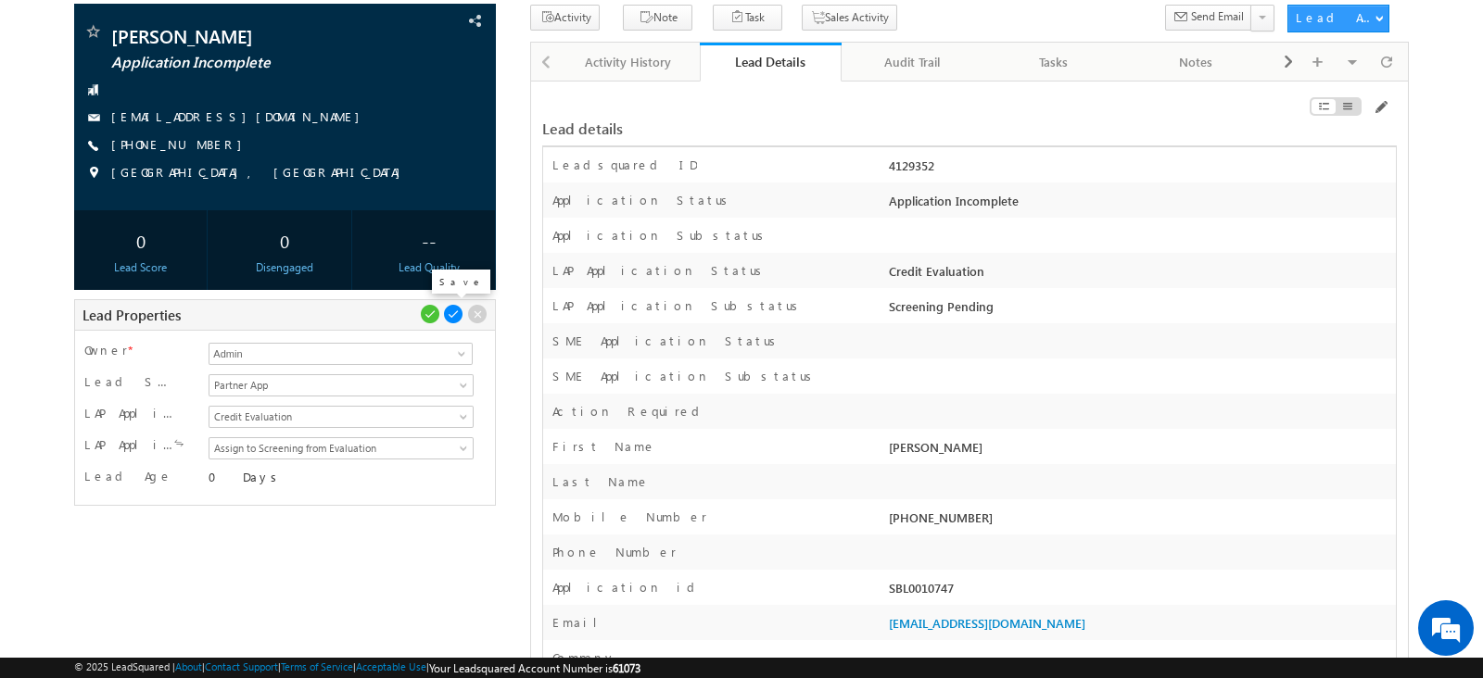
click at [449, 319] on span at bounding box center [453, 314] width 20 height 20
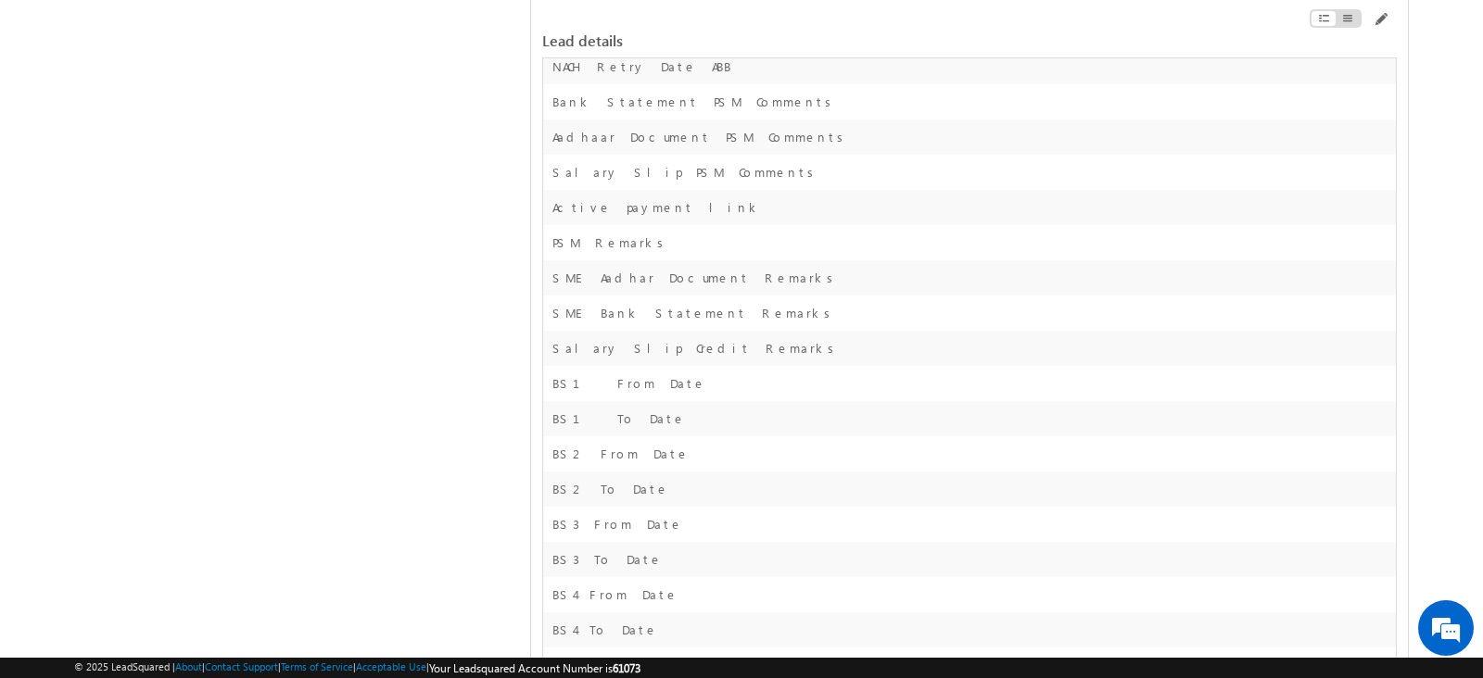
scroll to position [9333, 0]
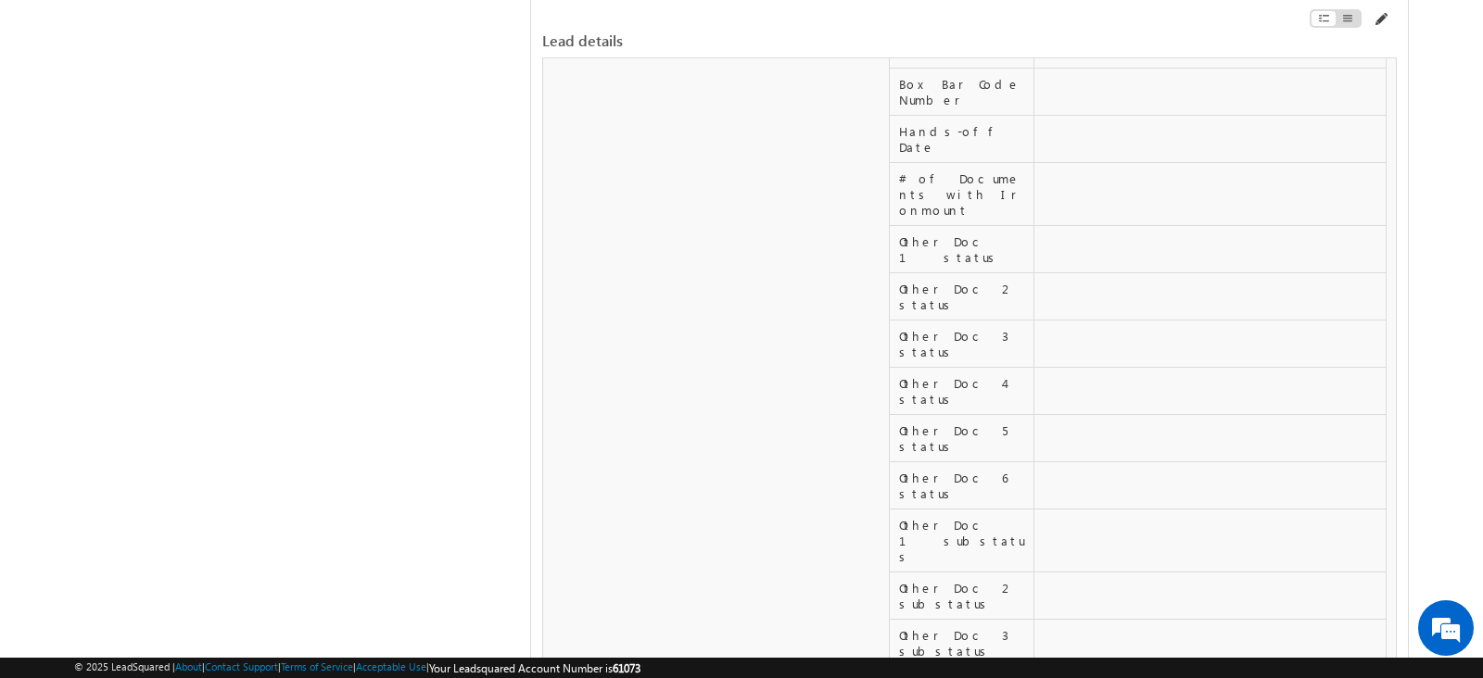
click at [1382, 19] on span at bounding box center [1379, 19] width 15 height 15
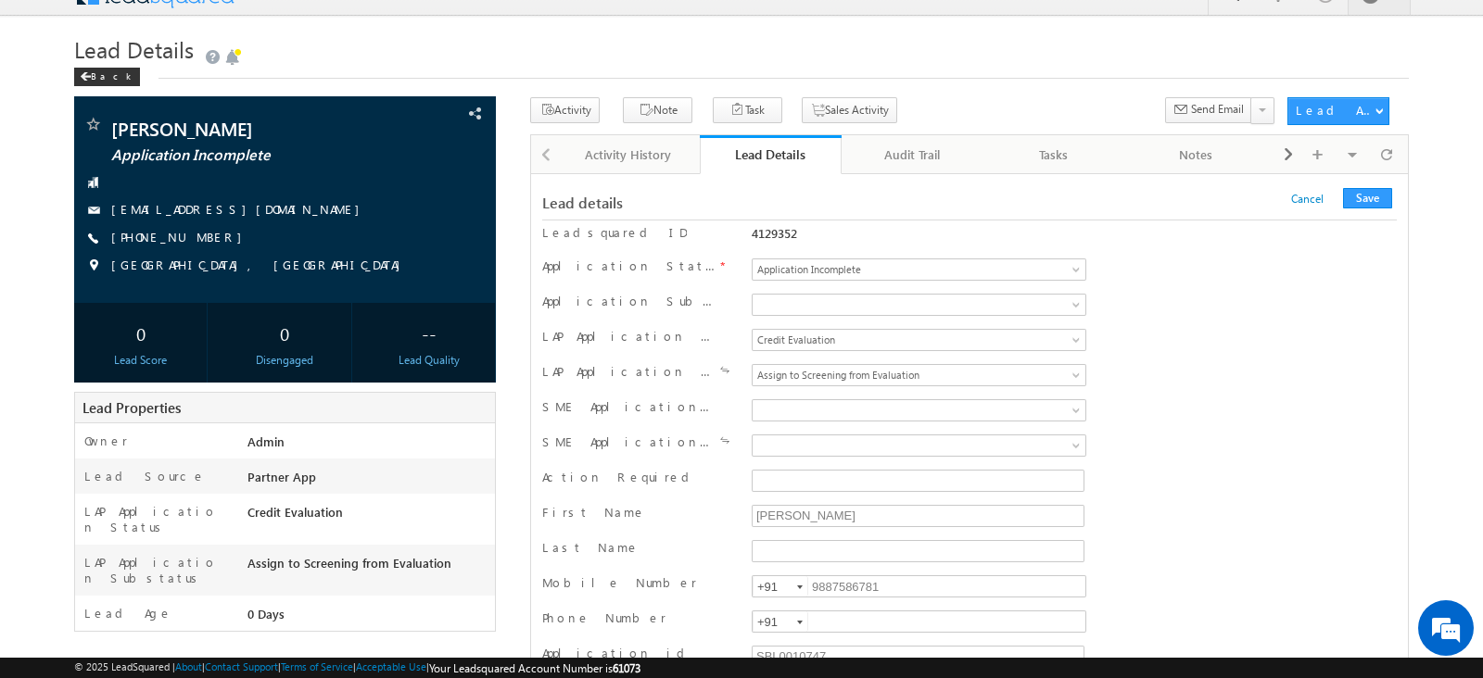
scroll to position [35504, 0]
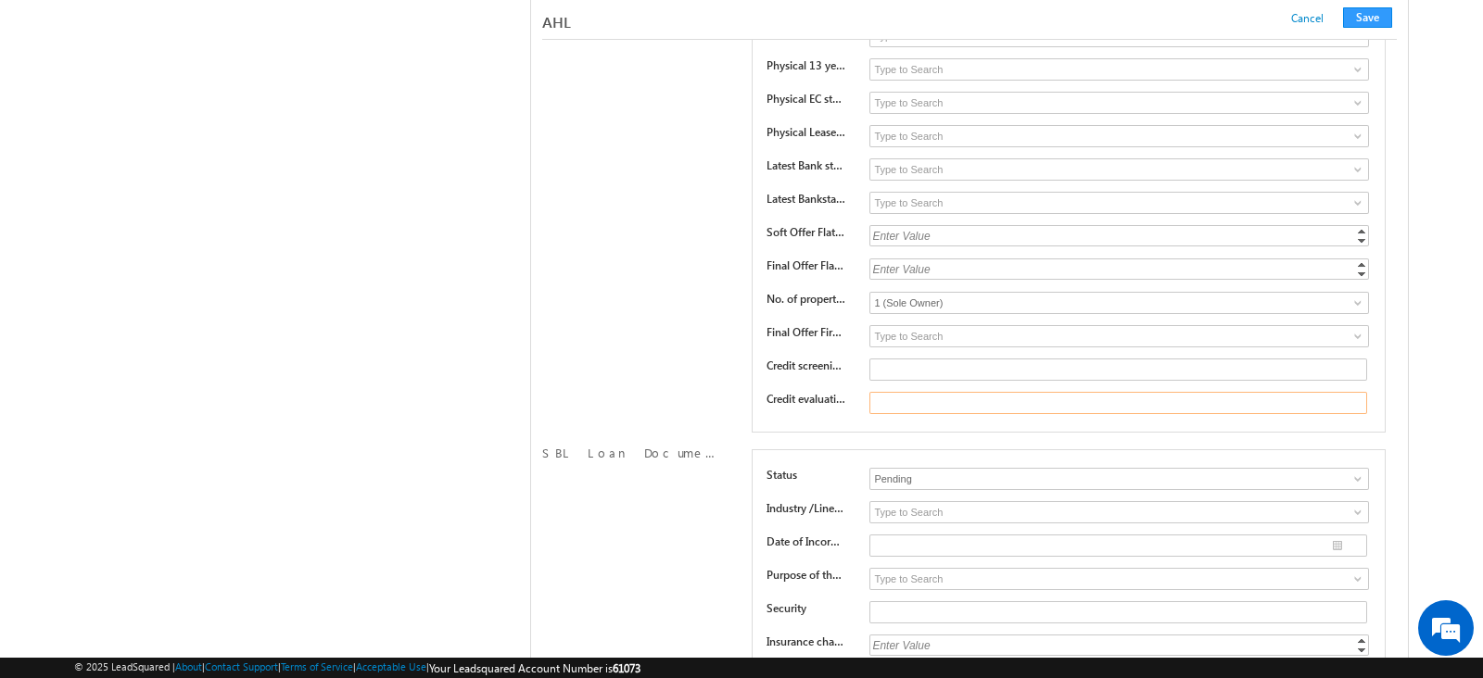
click at [1107, 392] on input "text" at bounding box center [1118, 403] width 498 height 22
type input "remarks"
click at [1366, 16] on button "Save" at bounding box center [1367, 17] width 49 height 20
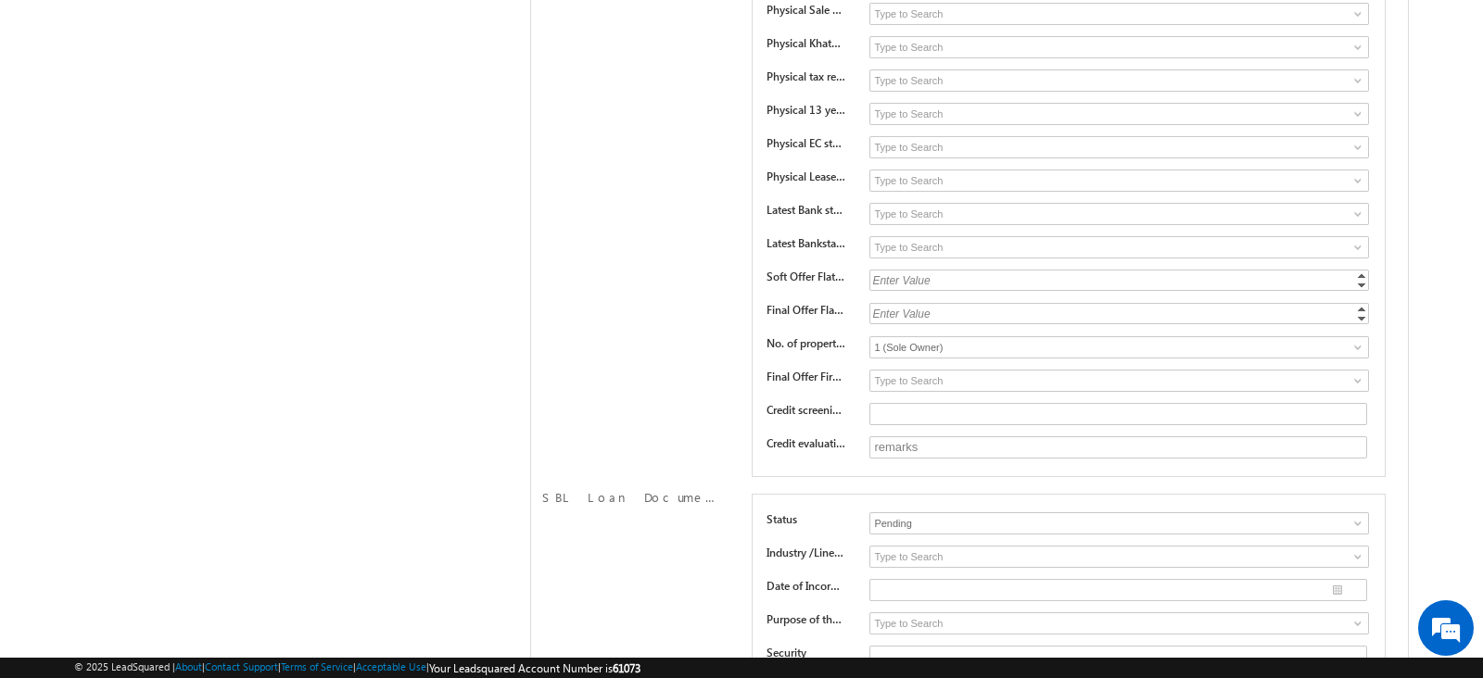
scroll to position [0, 0]
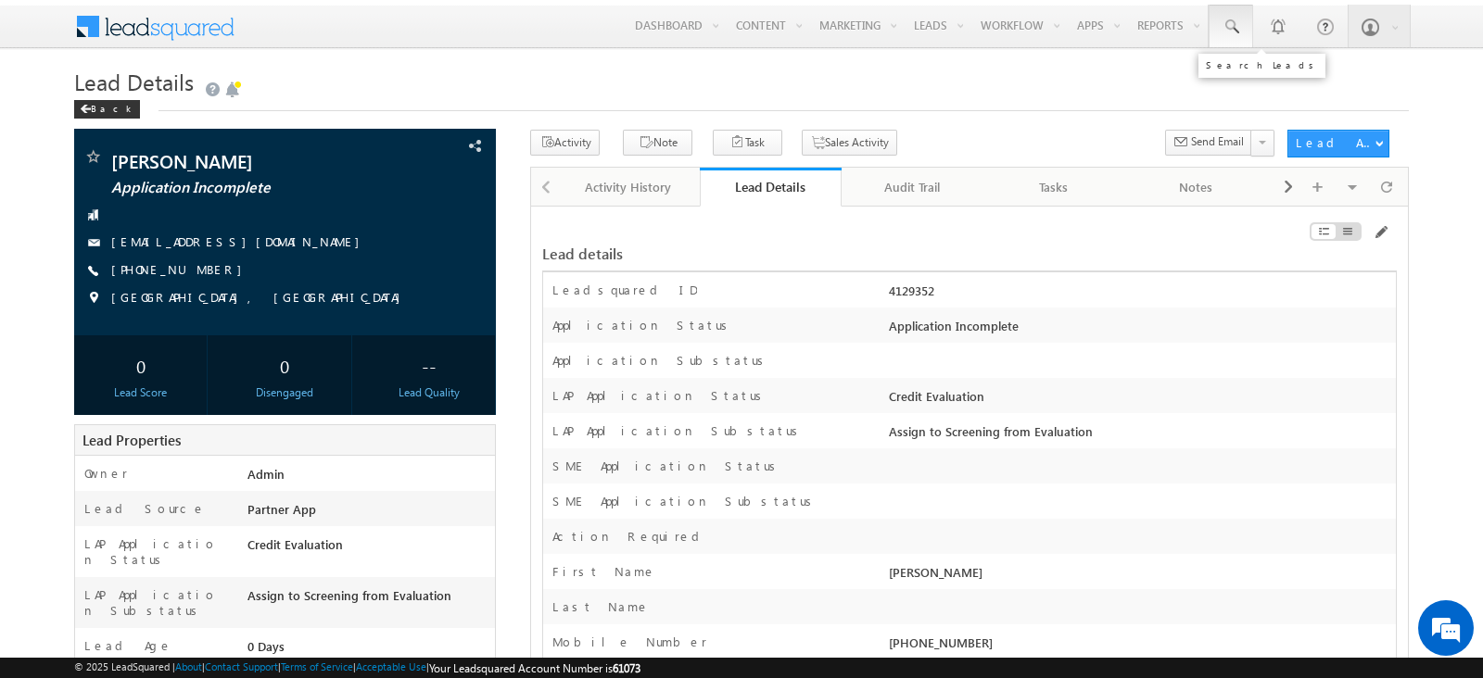
click at [1230, 19] on span at bounding box center [1230, 27] width 19 height 19
click at [1283, 78] on input "text" at bounding box center [1339, 72] width 251 height 22
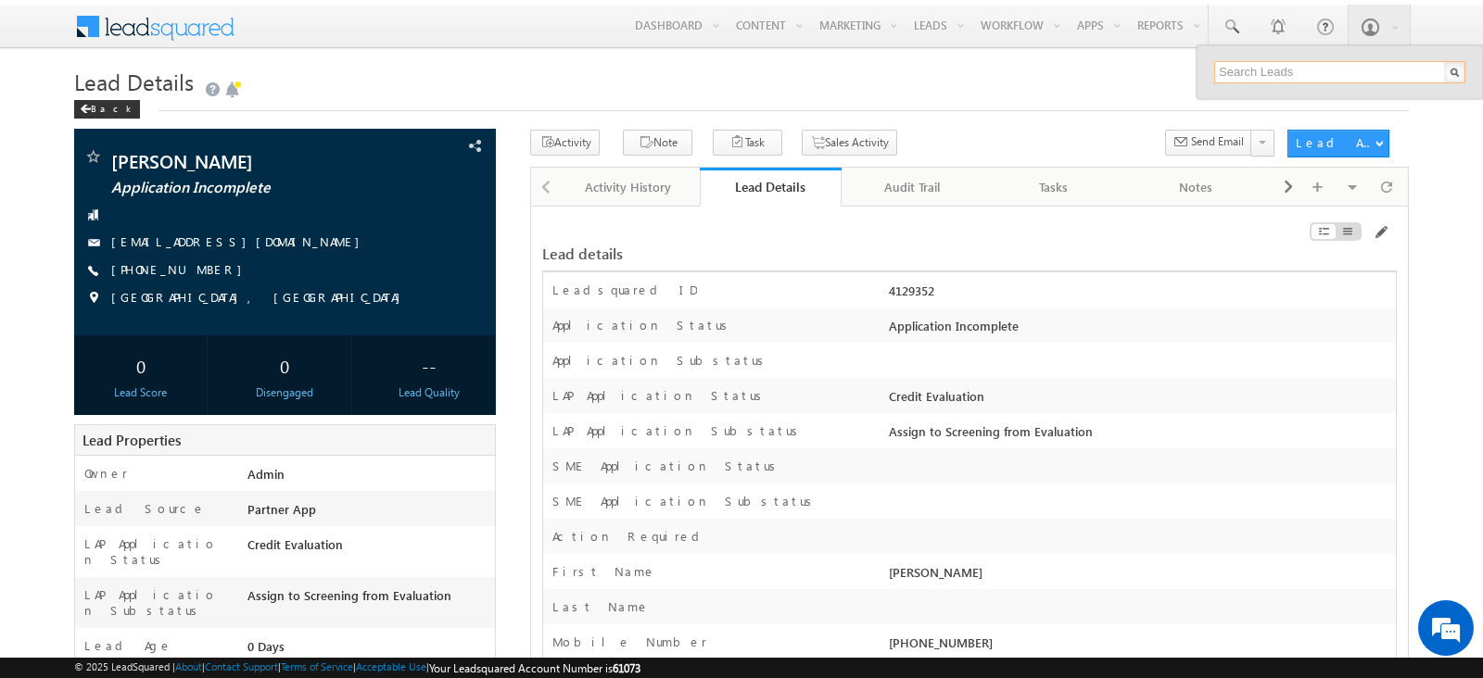
paste input "SBL0010748"
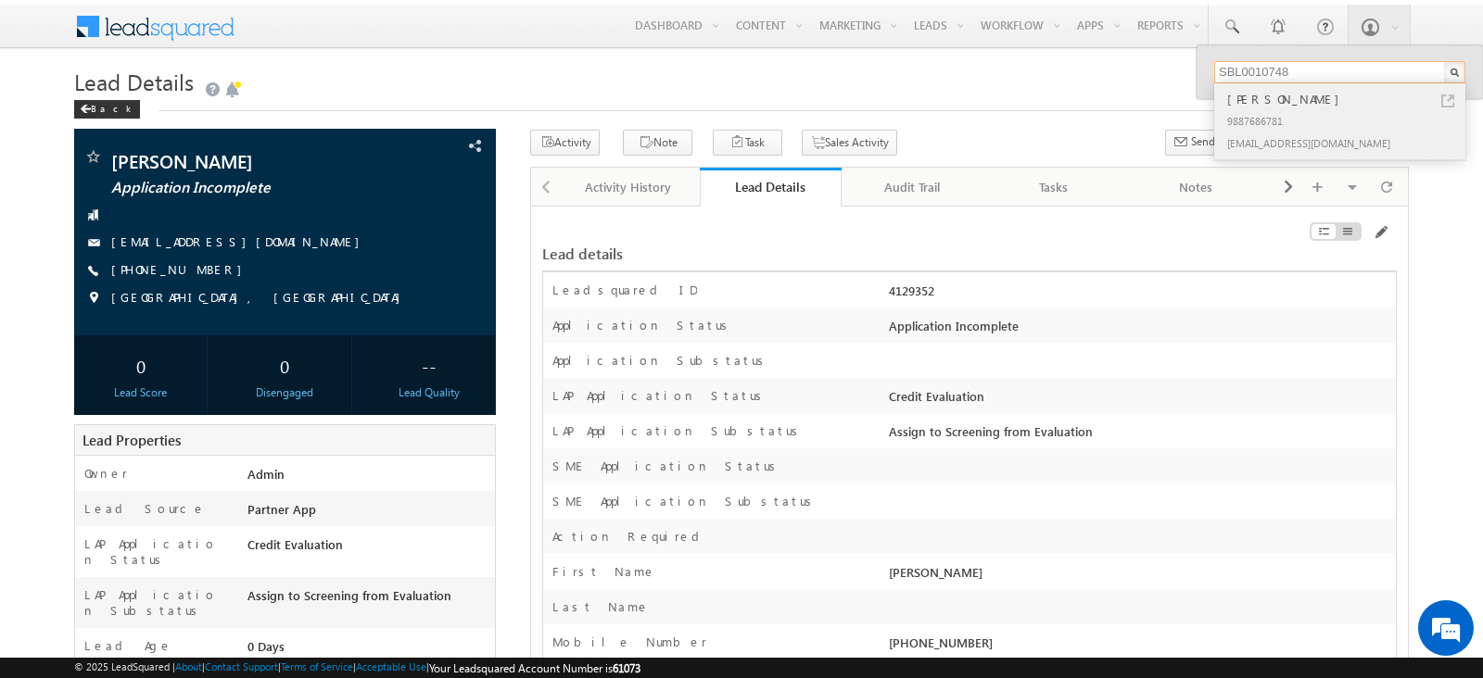
type input "SBL0010748"
click at [1446, 87] on div "MANOJ KUMAR PANDEY 9887686781 lap4@moc.com" at bounding box center [1338, 121] width 248 height 76
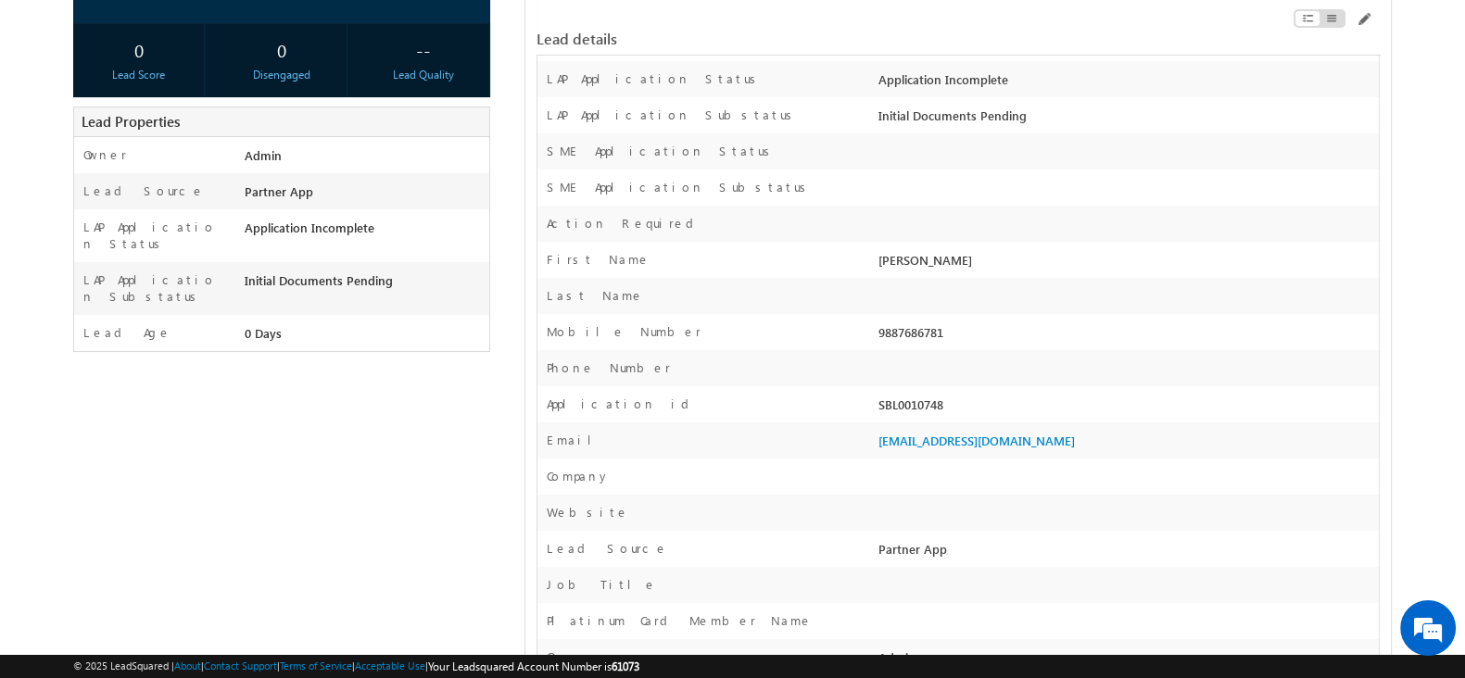
scroll to position [306, 0]
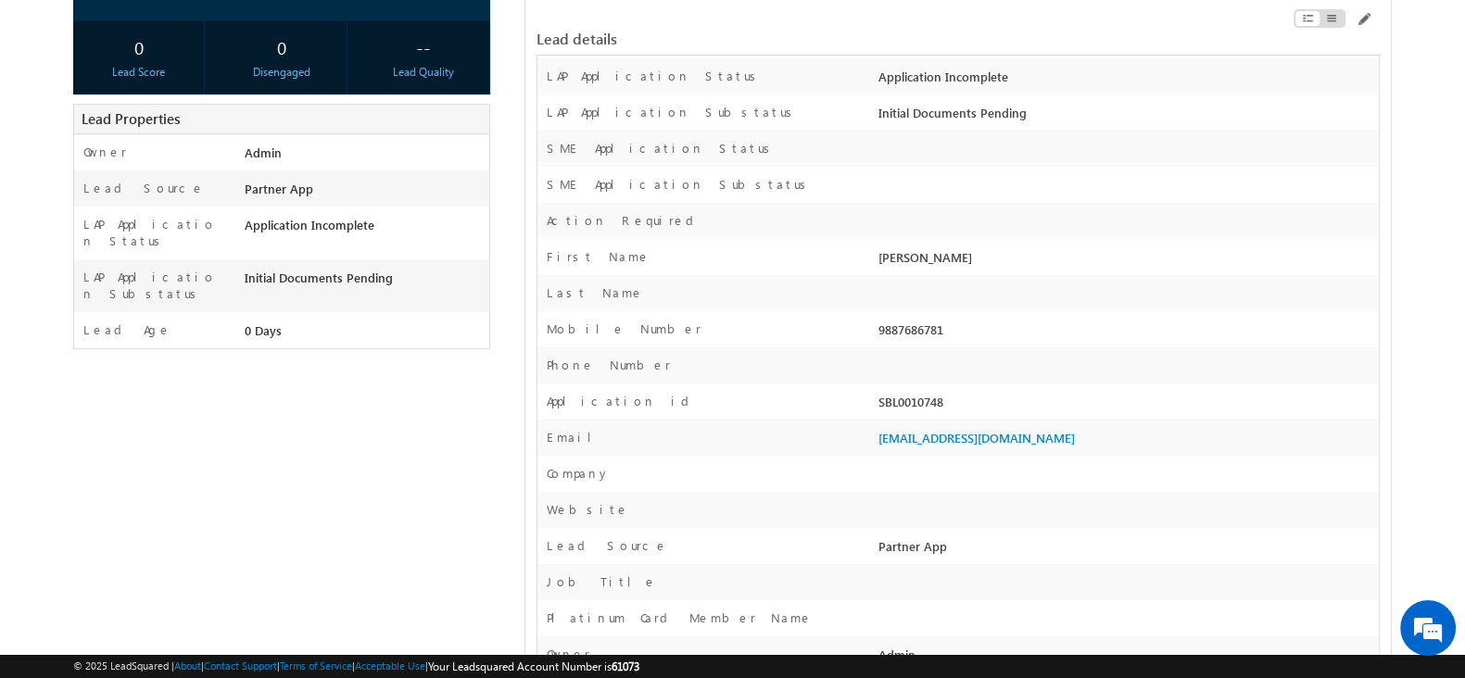
drag, startPoint x: 968, startPoint y: 396, endPoint x: 878, endPoint y: 400, distance: 90.0
click at [878, 400] on div "SBL0010748" at bounding box center [1126, 406] width 505 height 26
copy div "SBL0010748"
click at [1018, 333] on div "9887686781" at bounding box center [1126, 334] width 505 height 26
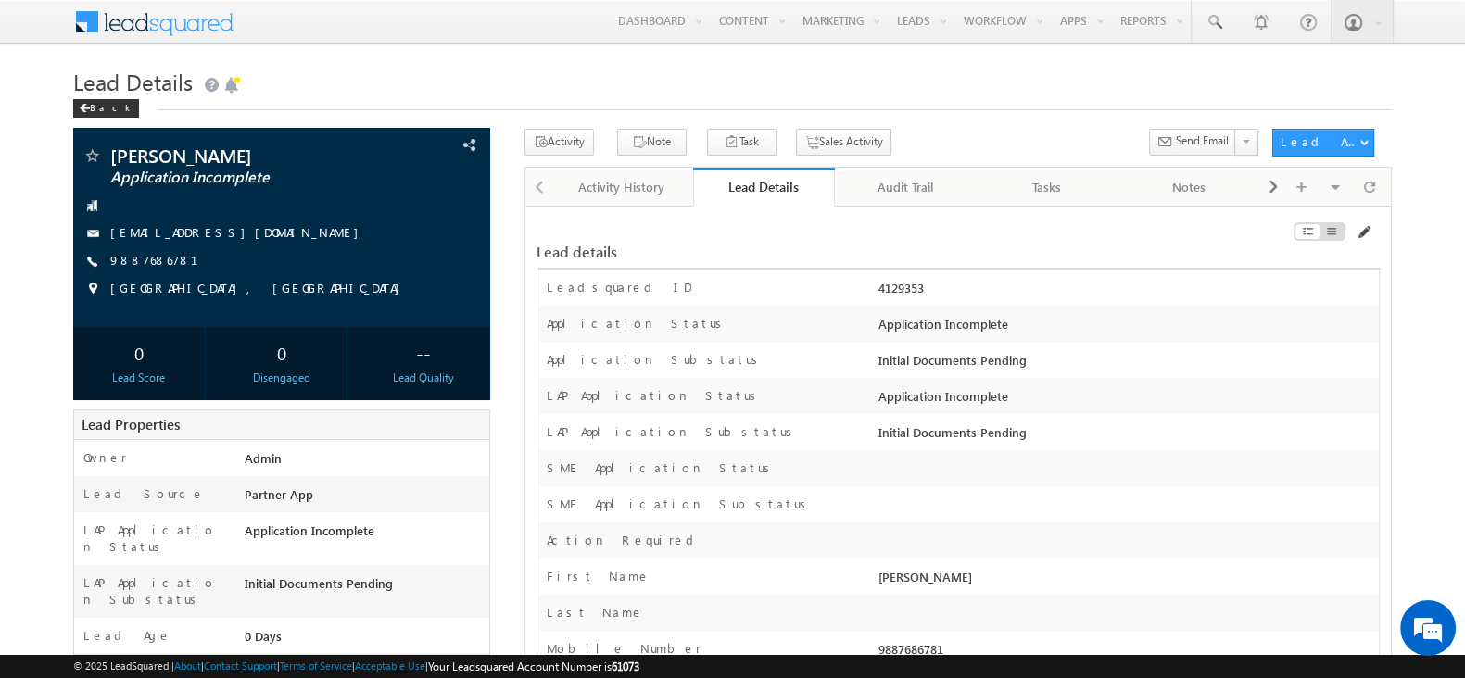
click at [1362, 225] on span at bounding box center [1363, 232] width 15 height 15
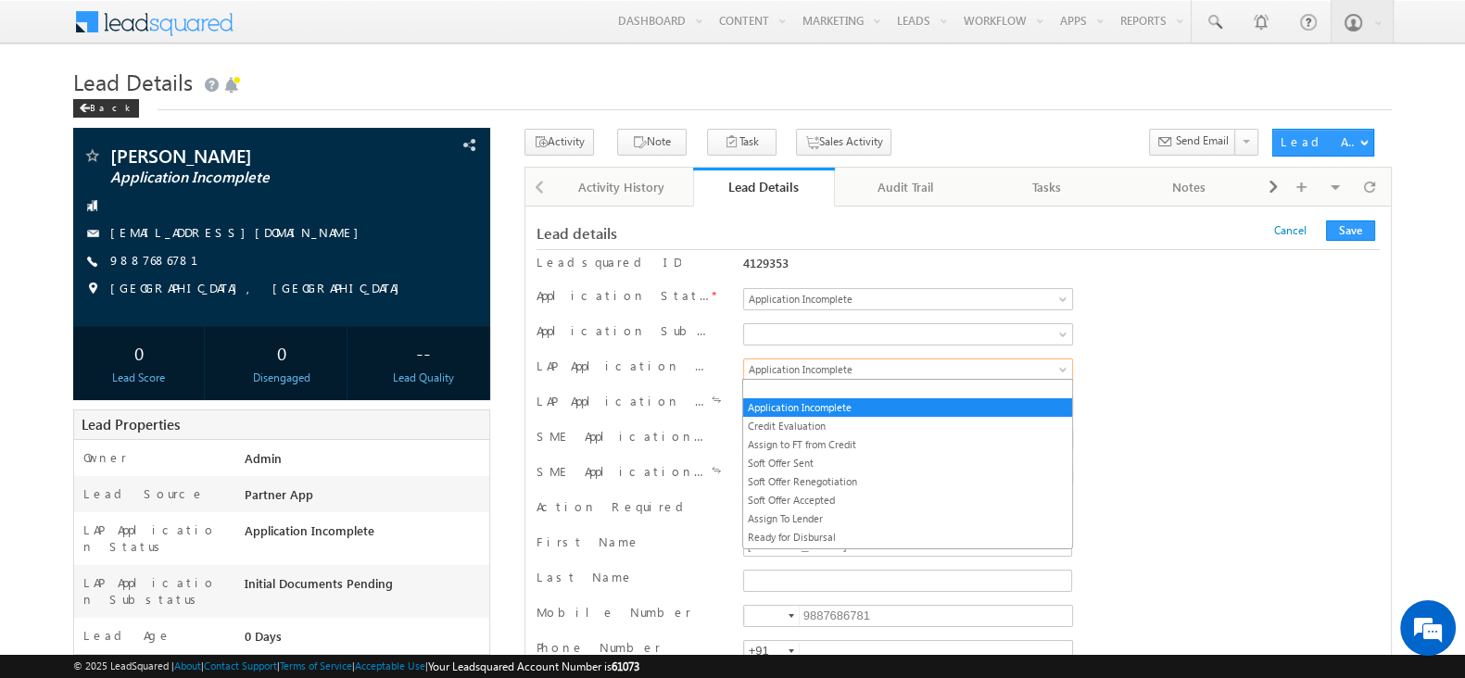
click at [928, 362] on span "Application Incomplete" at bounding box center [888, 369] width 289 height 17
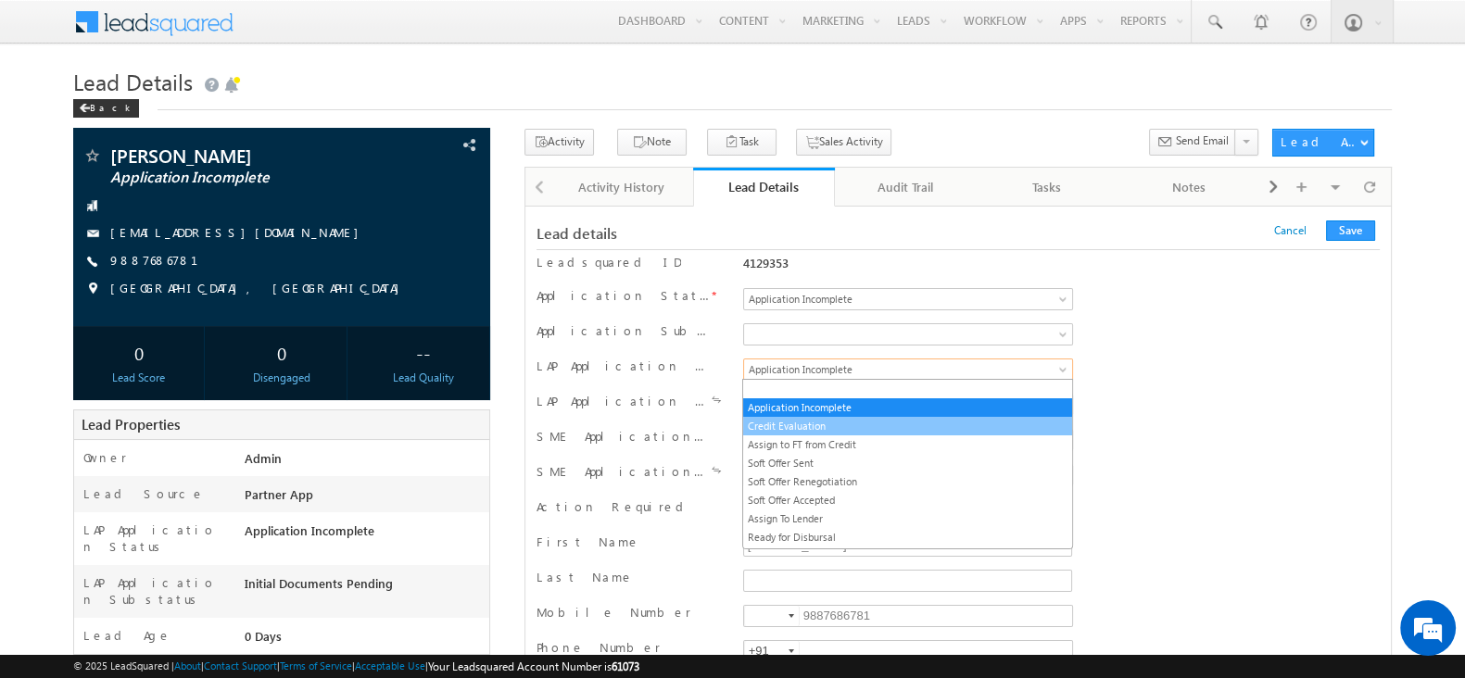
click at [861, 422] on link "Credit Evaluation" at bounding box center [907, 426] width 328 height 17
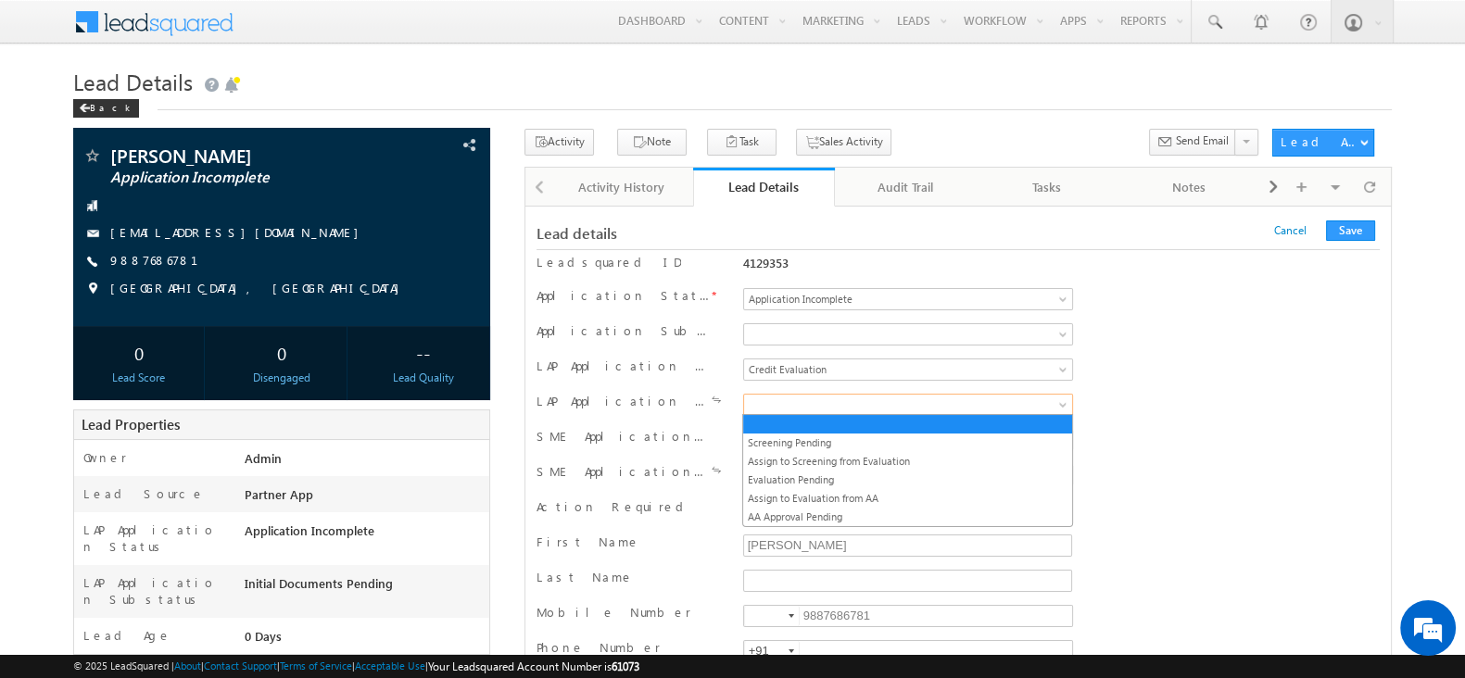
click at [873, 398] on span at bounding box center [888, 405] width 289 height 17
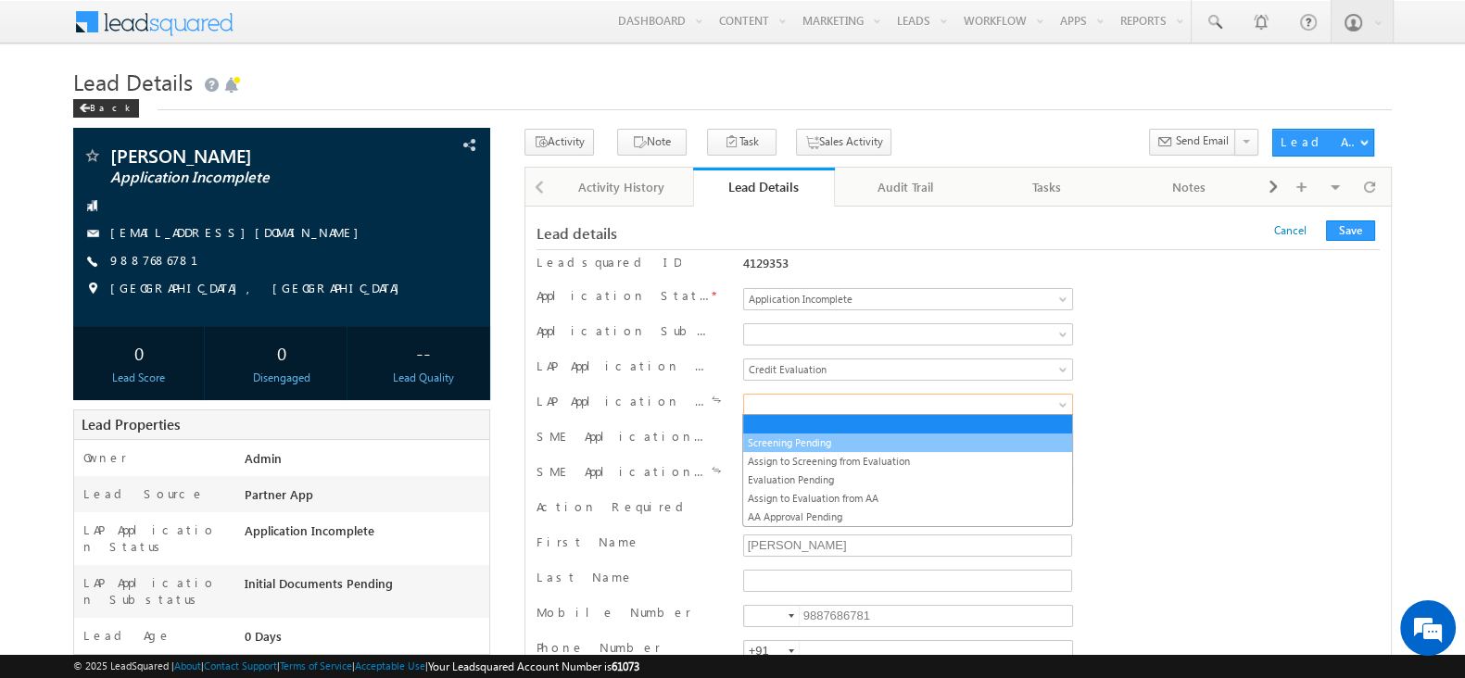
click at [839, 445] on link "Screening Pending" at bounding box center [907, 443] width 328 height 17
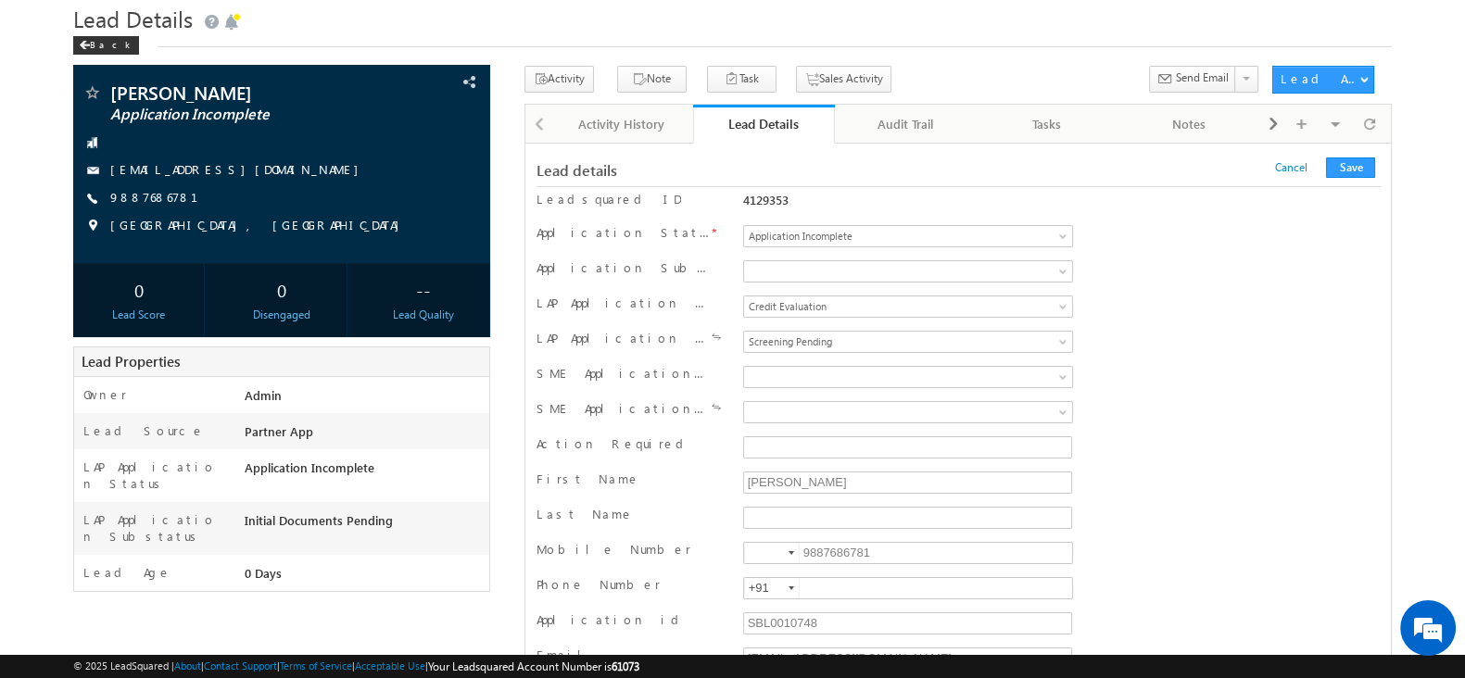
scroll to position [5319, 0]
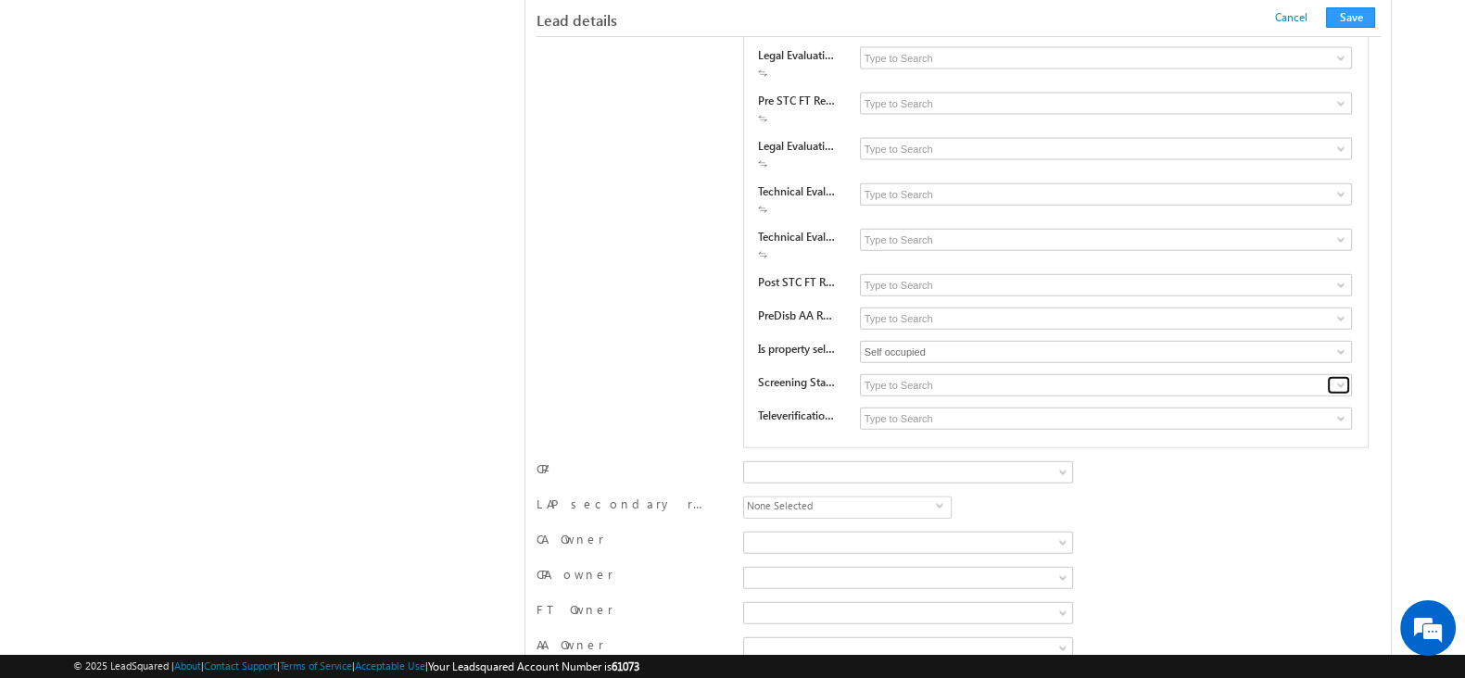
click at [1340, 378] on span at bounding box center [1340, 385] width 15 height 15
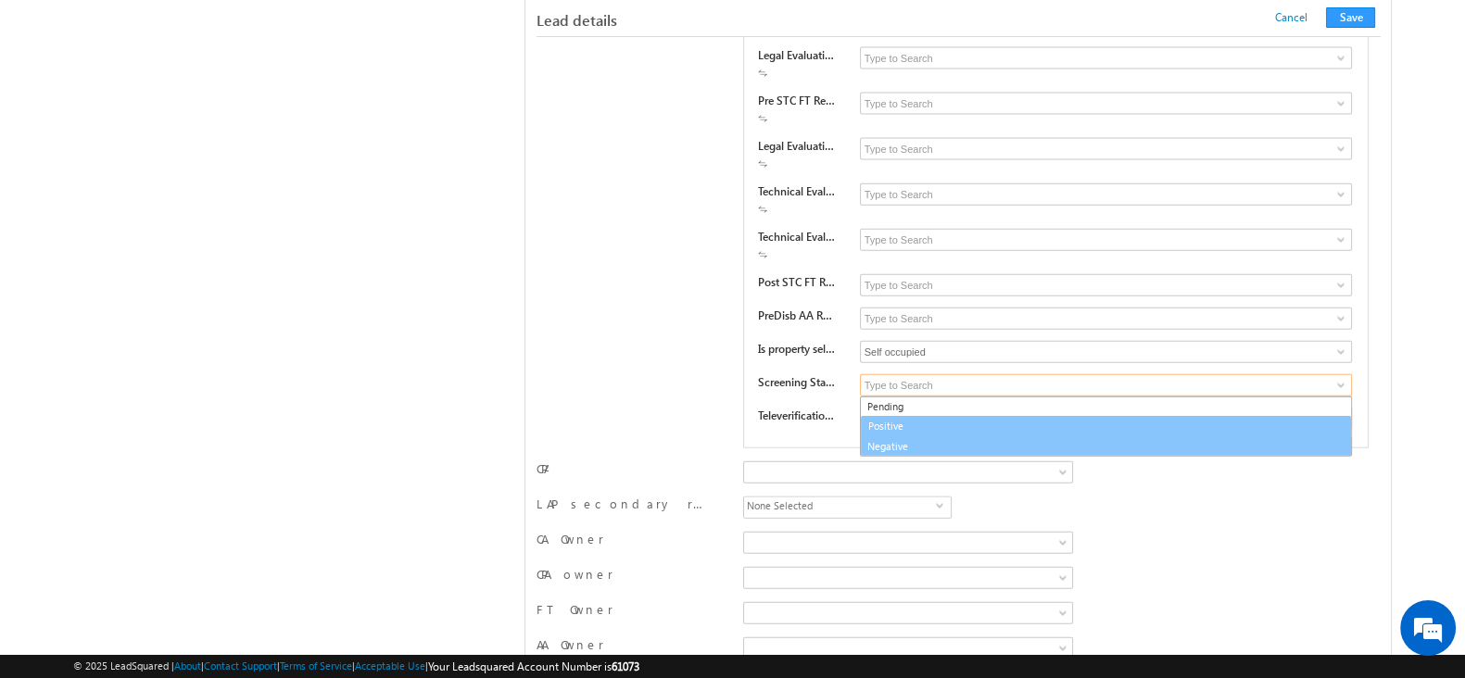
click at [1104, 436] on link "Negative" at bounding box center [1106, 446] width 493 height 21
type input "Negative"
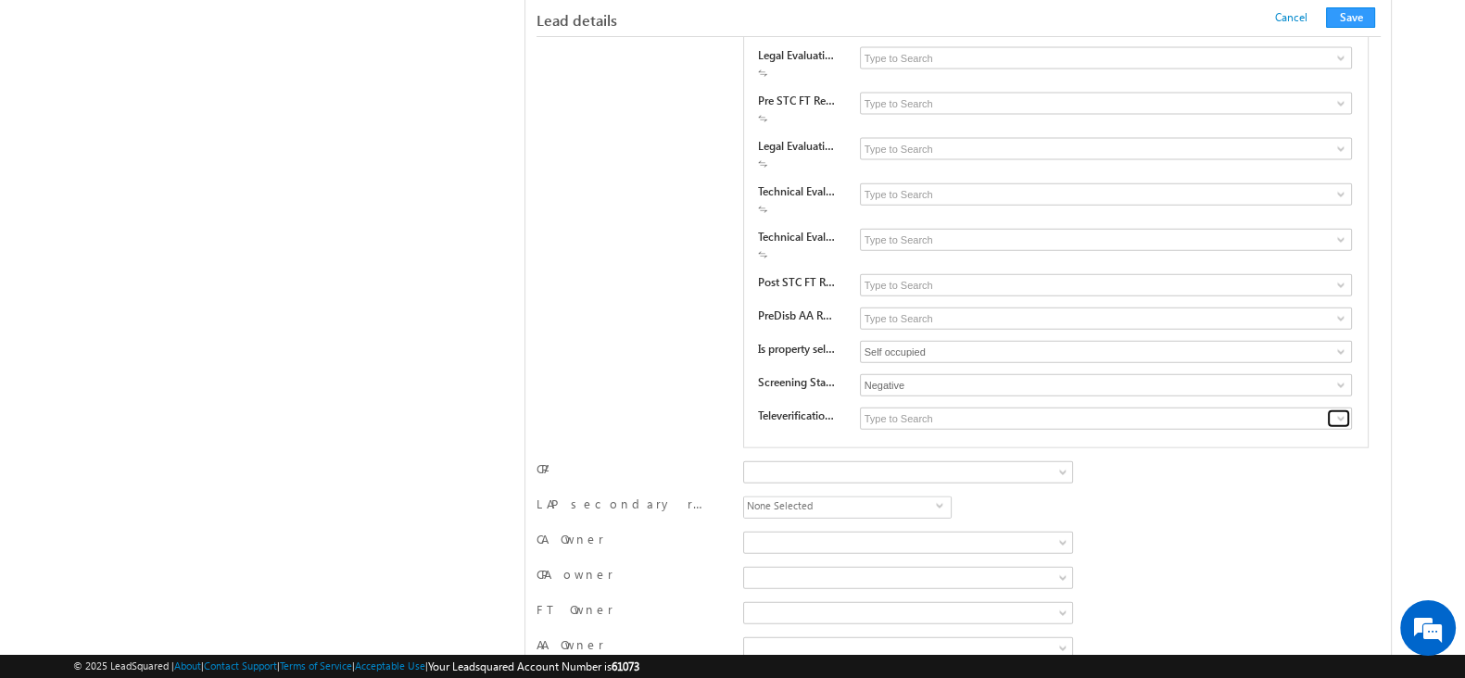
click at [1334, 411] on span at bounding box center [1340, 418] width 15 height 15
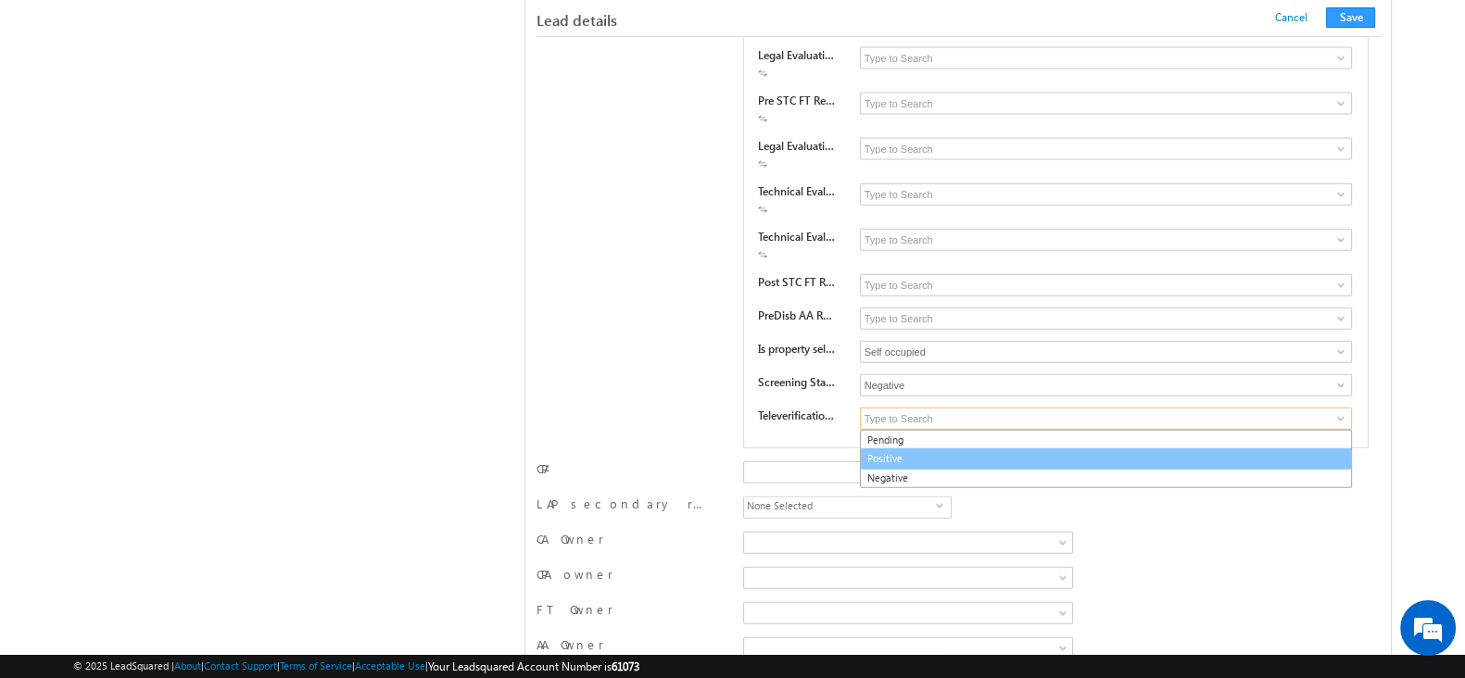
click at [1124, 448] on link "Positive" at bounding box center [1106, 458] width 493 height 21
type input "Positive"
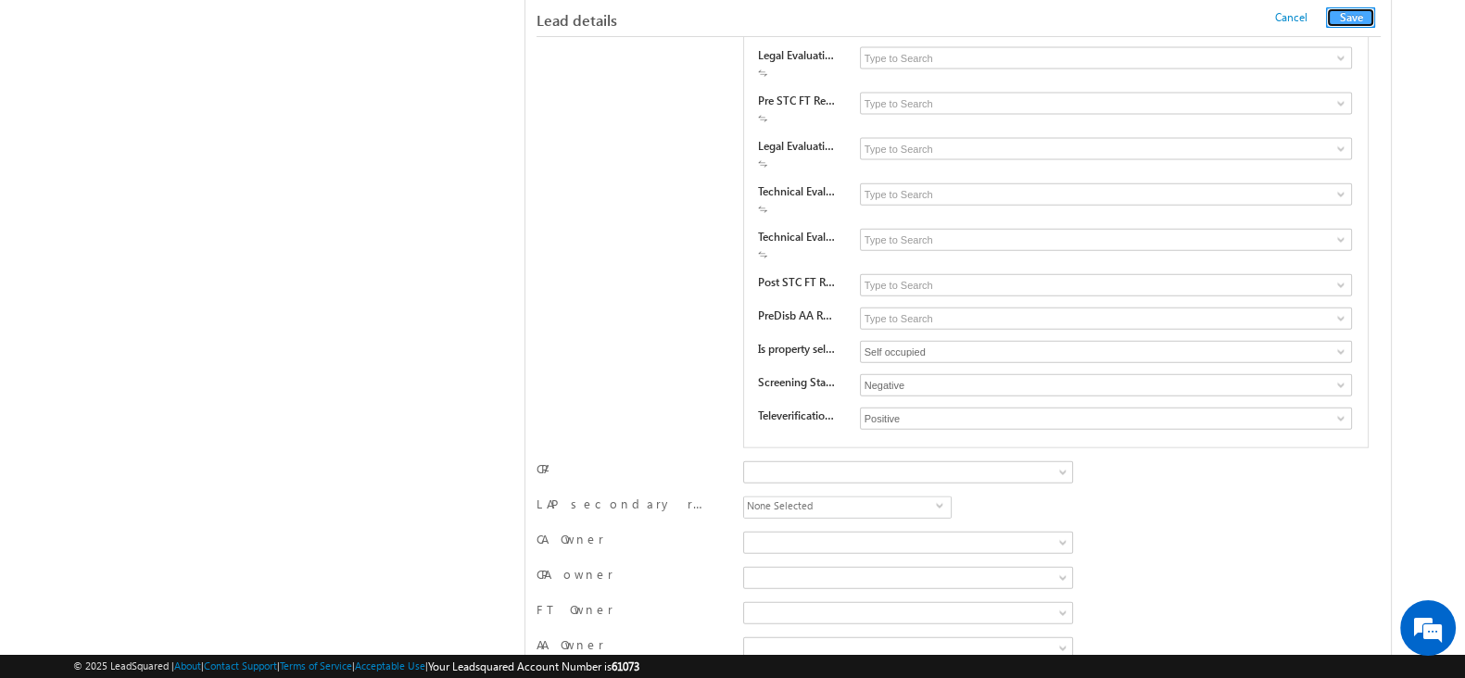
click at [1342, 19] on button "Save" at bounding box center [1350, 17] width 49 height 20
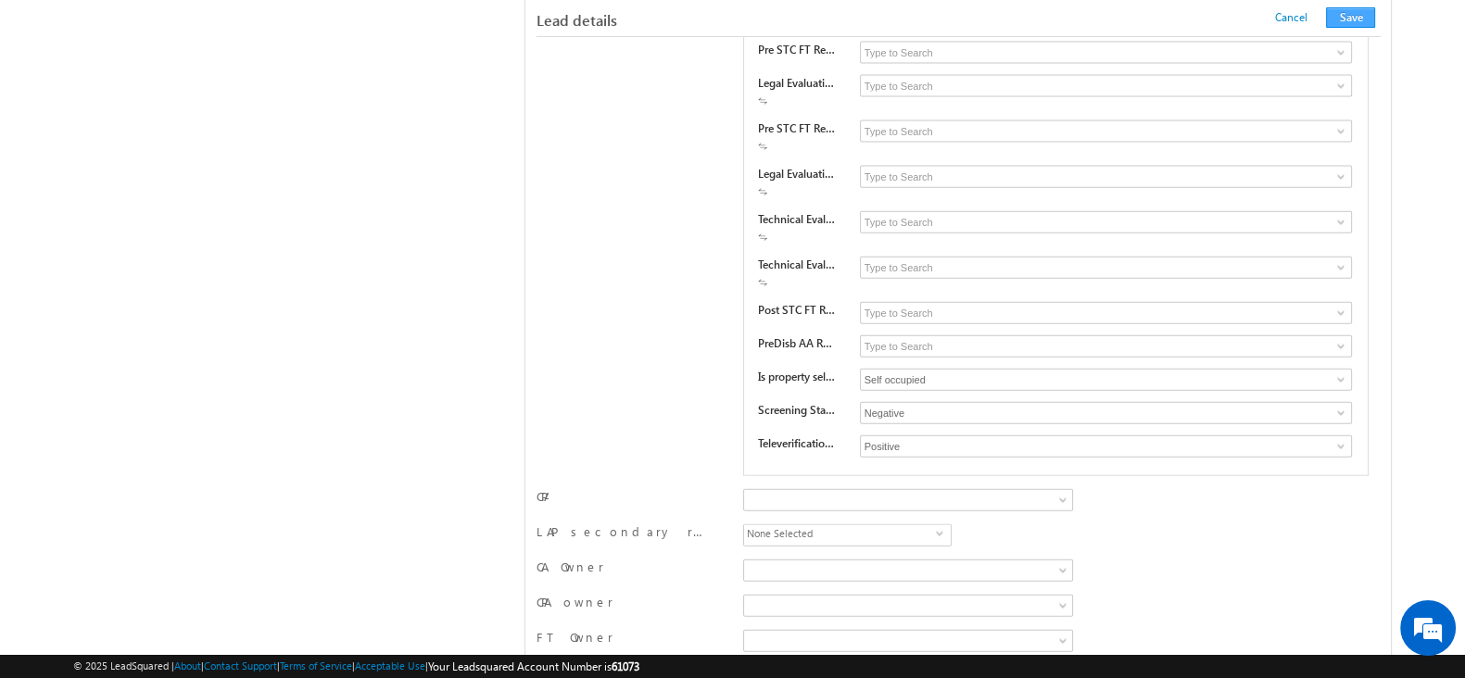
scroll to position [267, 0]
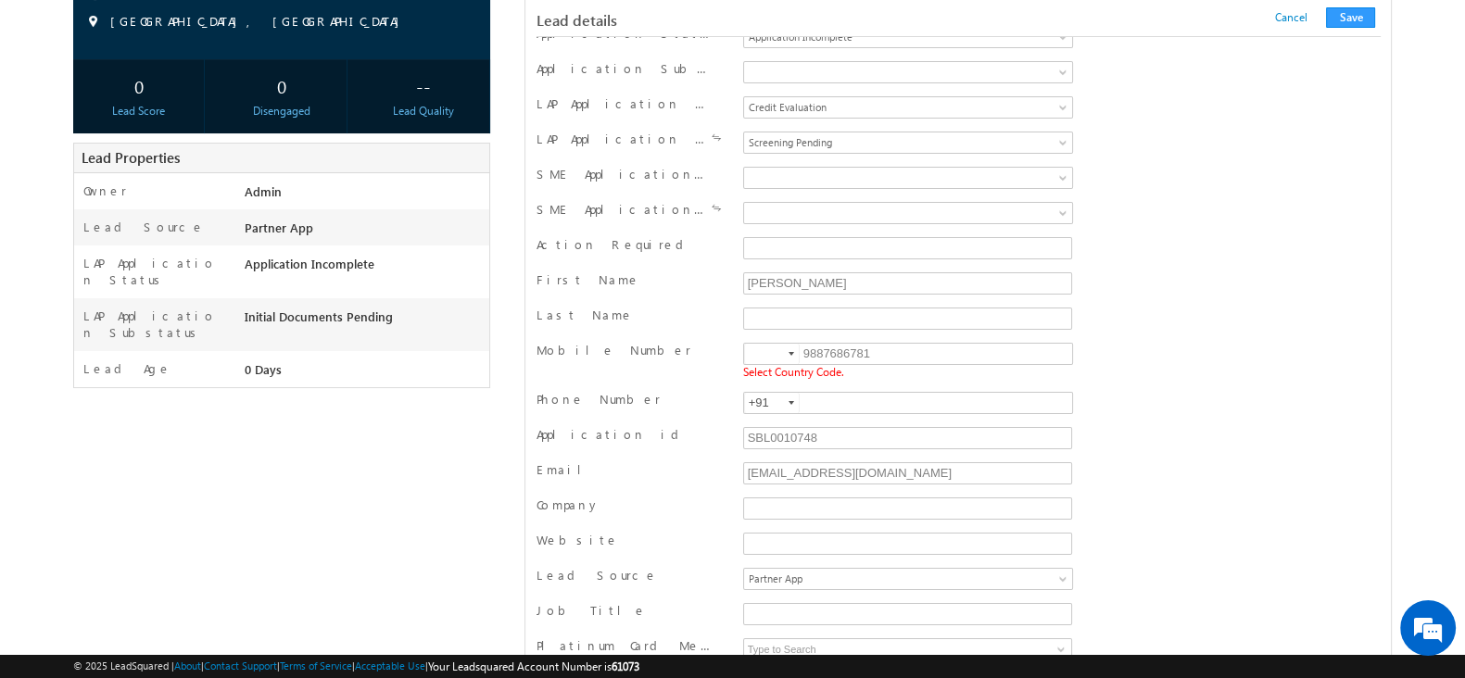
click at [794, 356] on div at bounding box center [792, 354] width 6 height 4
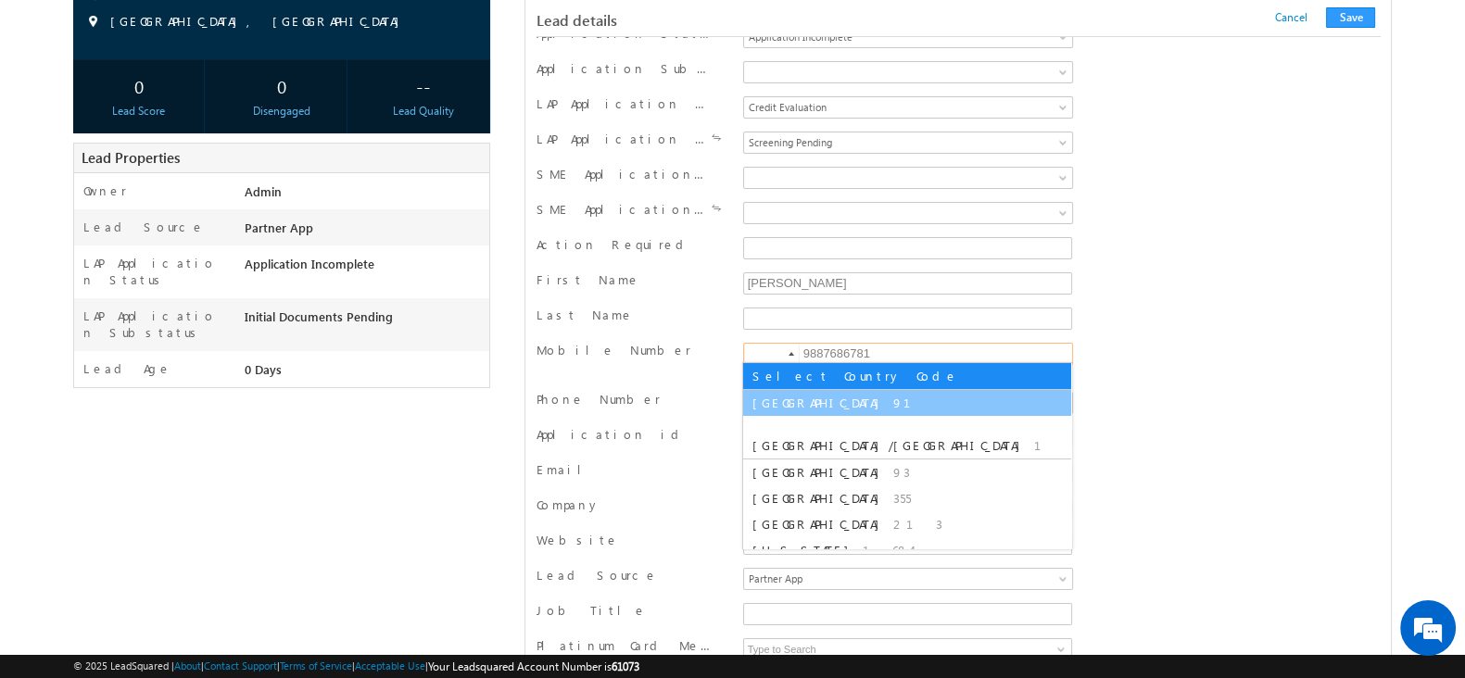
click at [893, 398] on span "91" at bounding box center [913, 403] width 40 height 16
type input "+91"
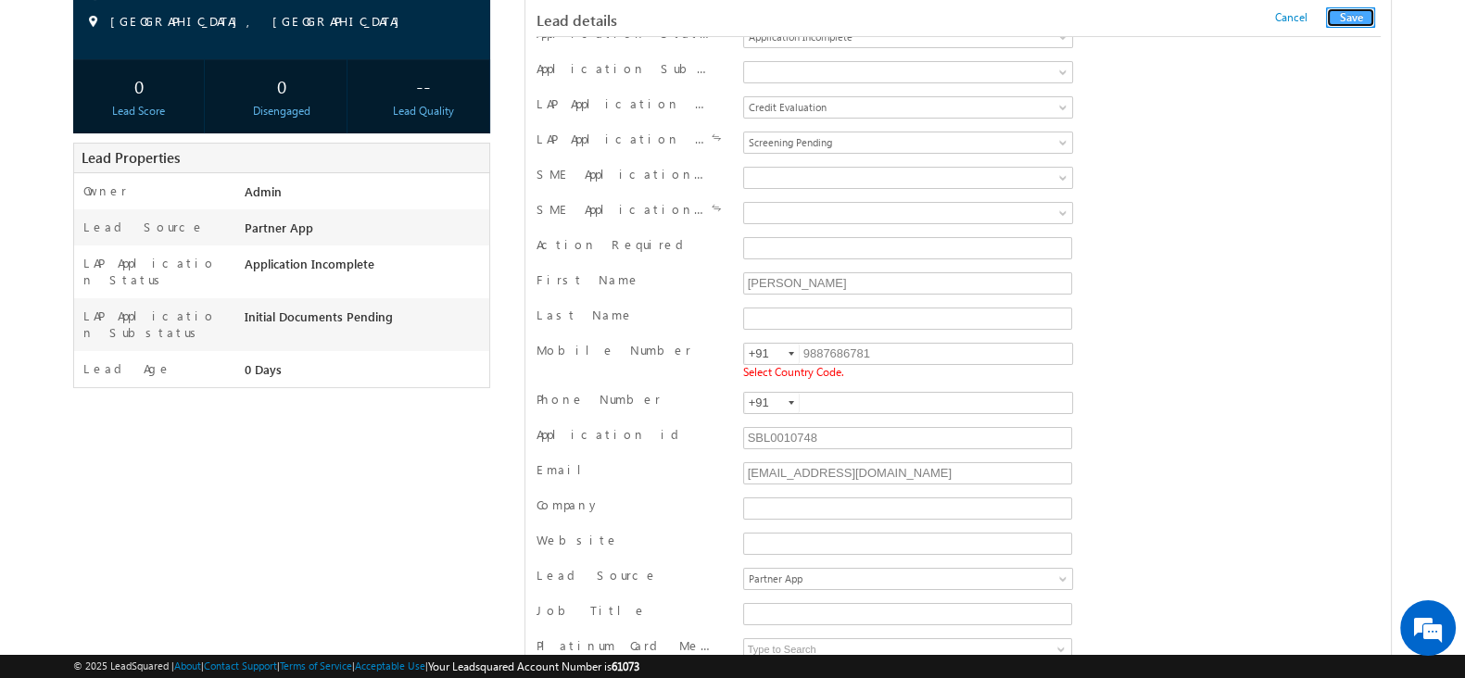
click at [1362, 15] on button "Save" at bounding box center [1350, 17] width 49 height 20
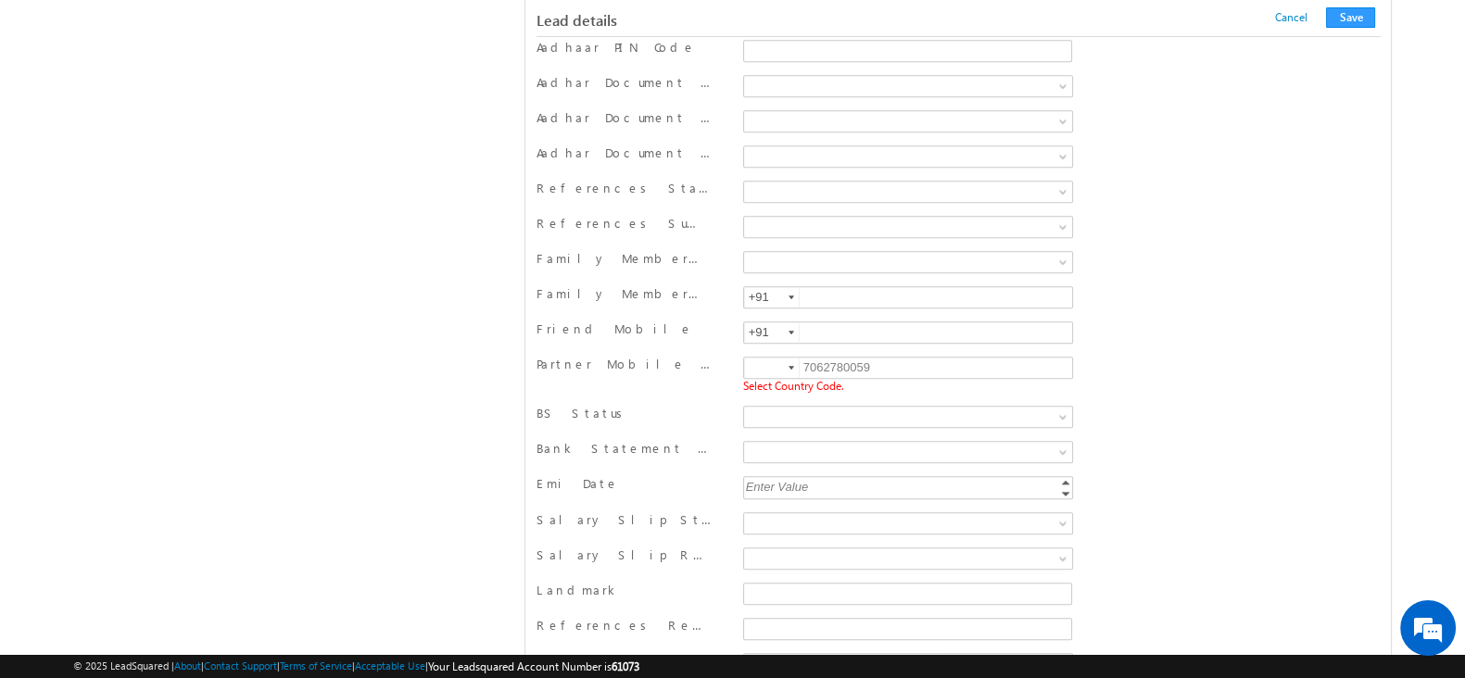
click at [791, 366] on div at bounding box center [792, 368] width 6 height 4
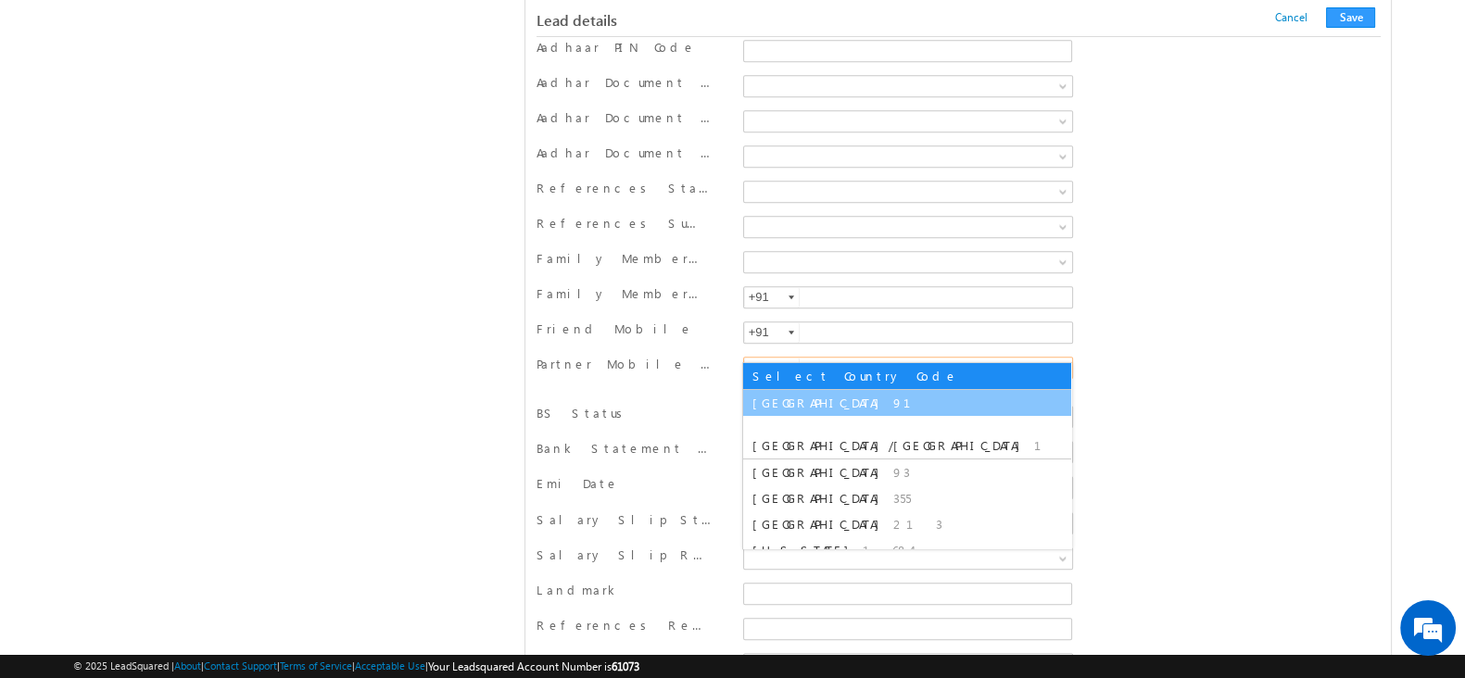
click at [893, 403] on span "91" at bounding box center [913, 403] width 40 height 16
type input "+91"
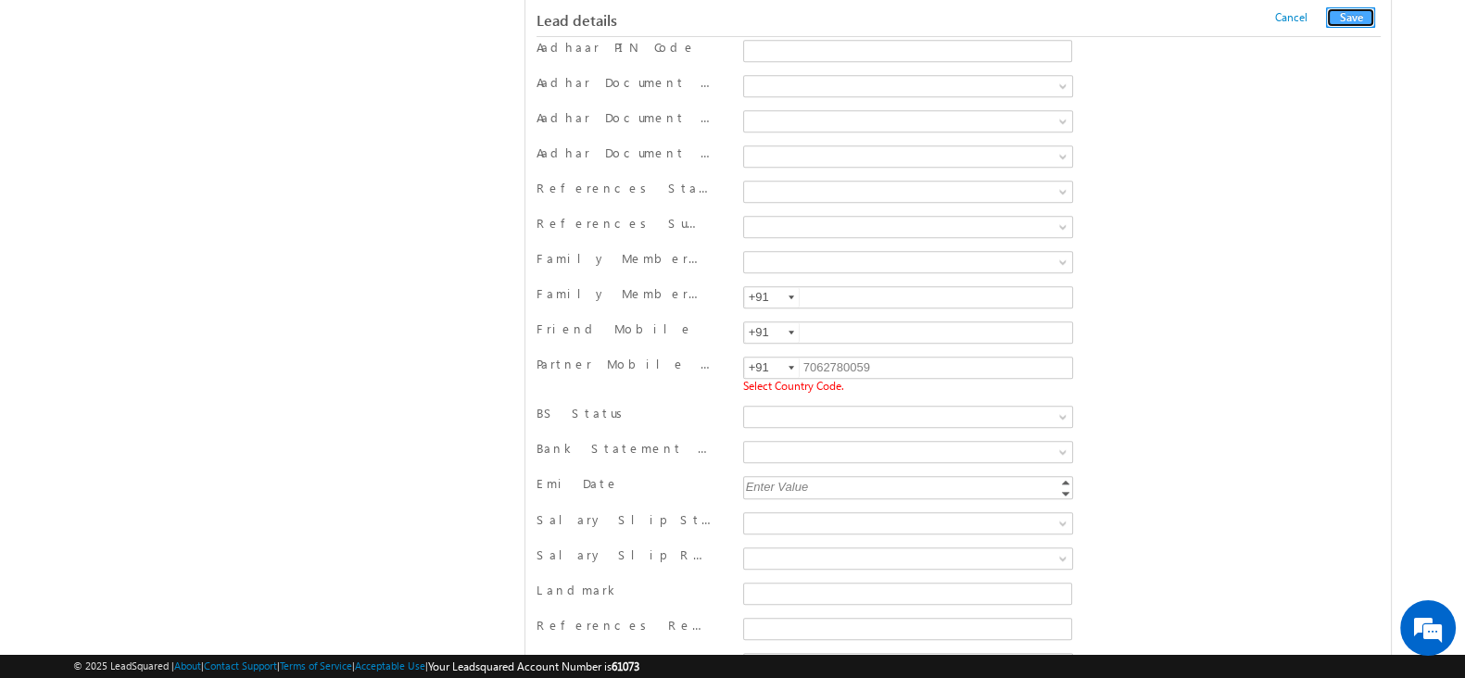
click at [1344, 18] on button "Save" at bounding box center [1350, 17] width 49 height 20
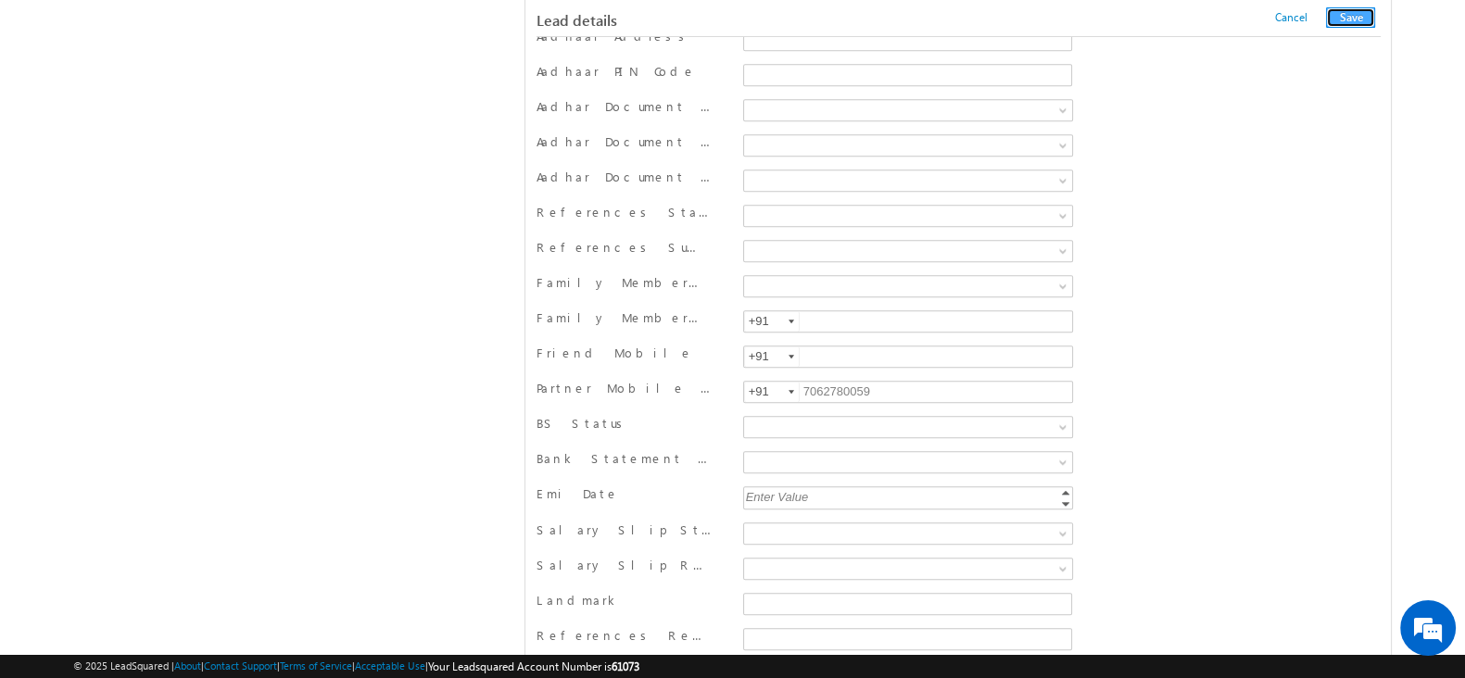
scroll to position [965, 0]
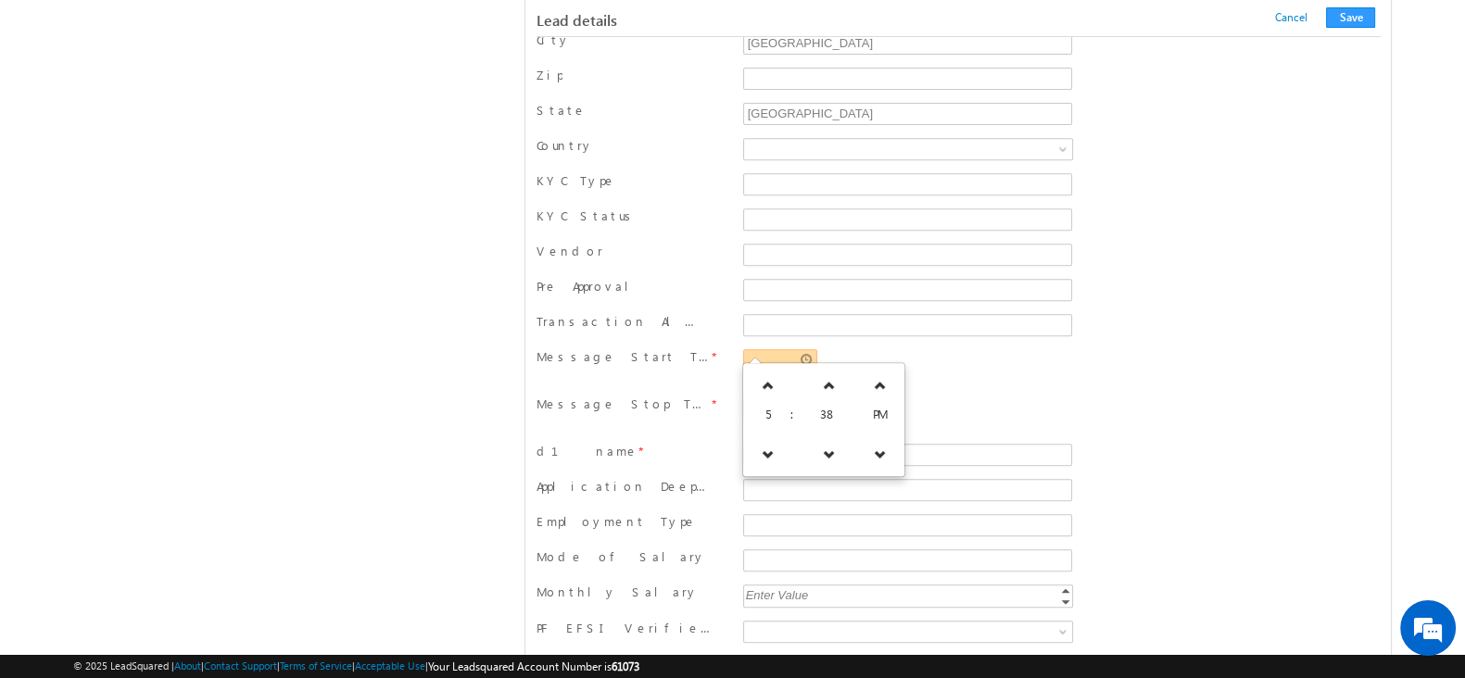
click at [765, 351] on input "text" at bounding box center [780, 360] width 74 height 22
click at [765, 382] on icon at bounding box center [768, 385] width 13 height 13
type input "06:38 PM"
click at [902, 354] on div "06:38 PM Required Field" at bounding box center [908, 366] width 330 height 34
click at [783, 400] on input "text" at bounding box center [780, 408] width 74 height 22
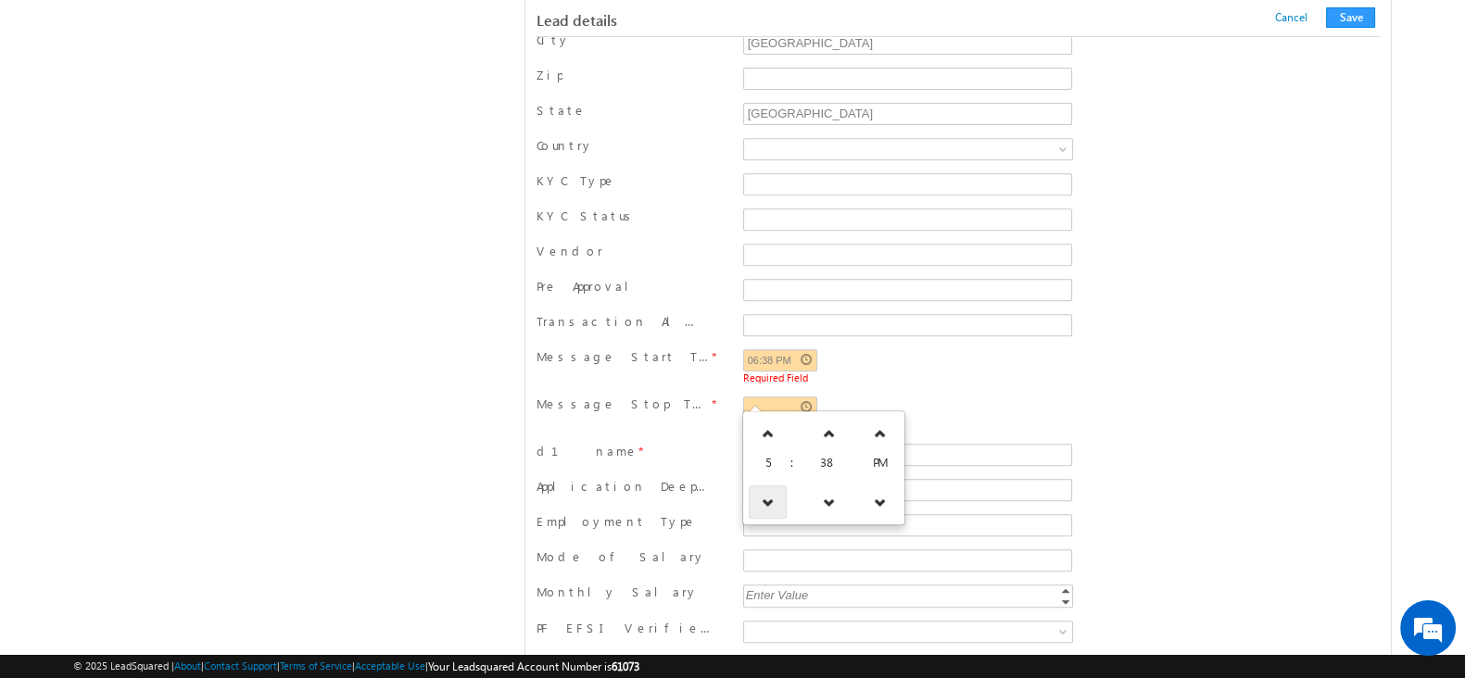
click at [773, 506] on icon at bounding box center [768, 502] width 13 height 13
type input "04:38 PM"
click at [923, 359] on div "06:38 PM Required Field" at bounding box center [908, 366] width 330 height 34
click at [813, 448] on input "d1 name" at bounding box center [907, 455] width 329 height 22
type input "dd"
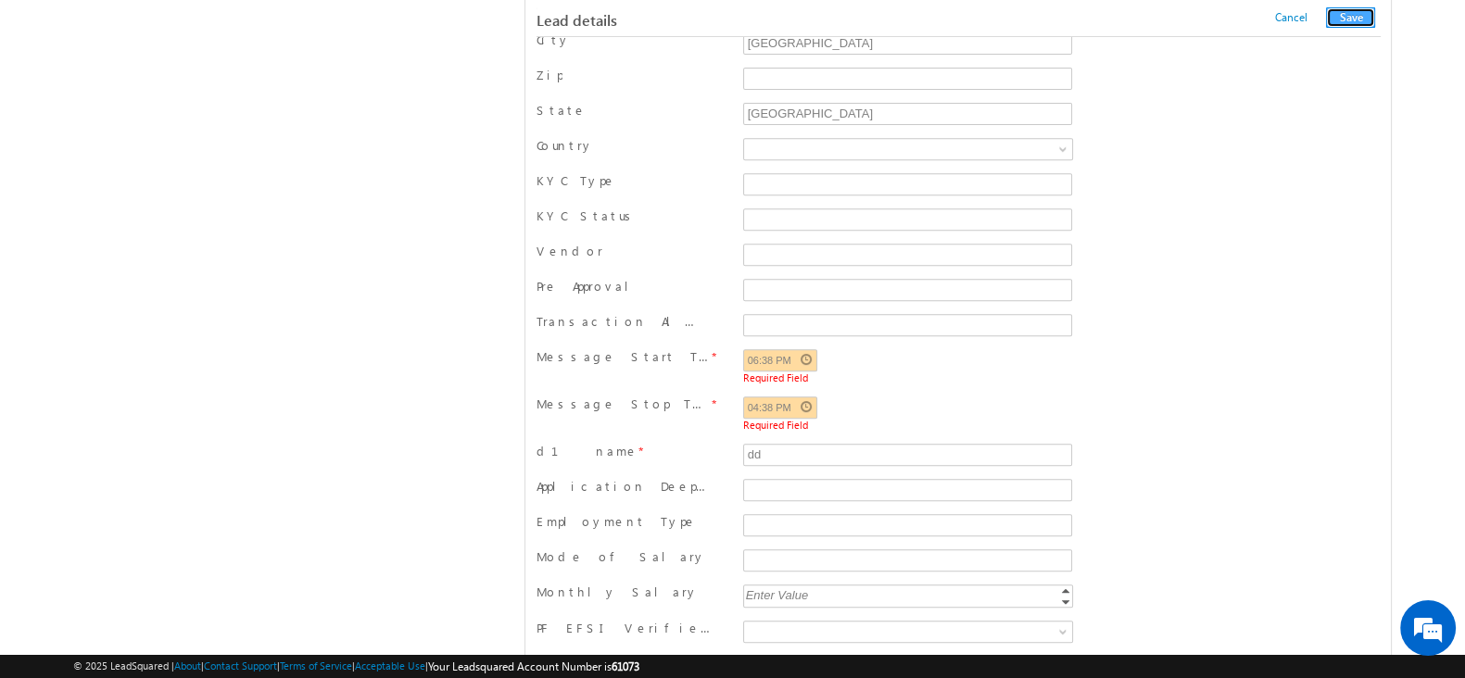
click at [1363, 17] on button "Save" at bounding box center [1350, 17] width 49 height 20
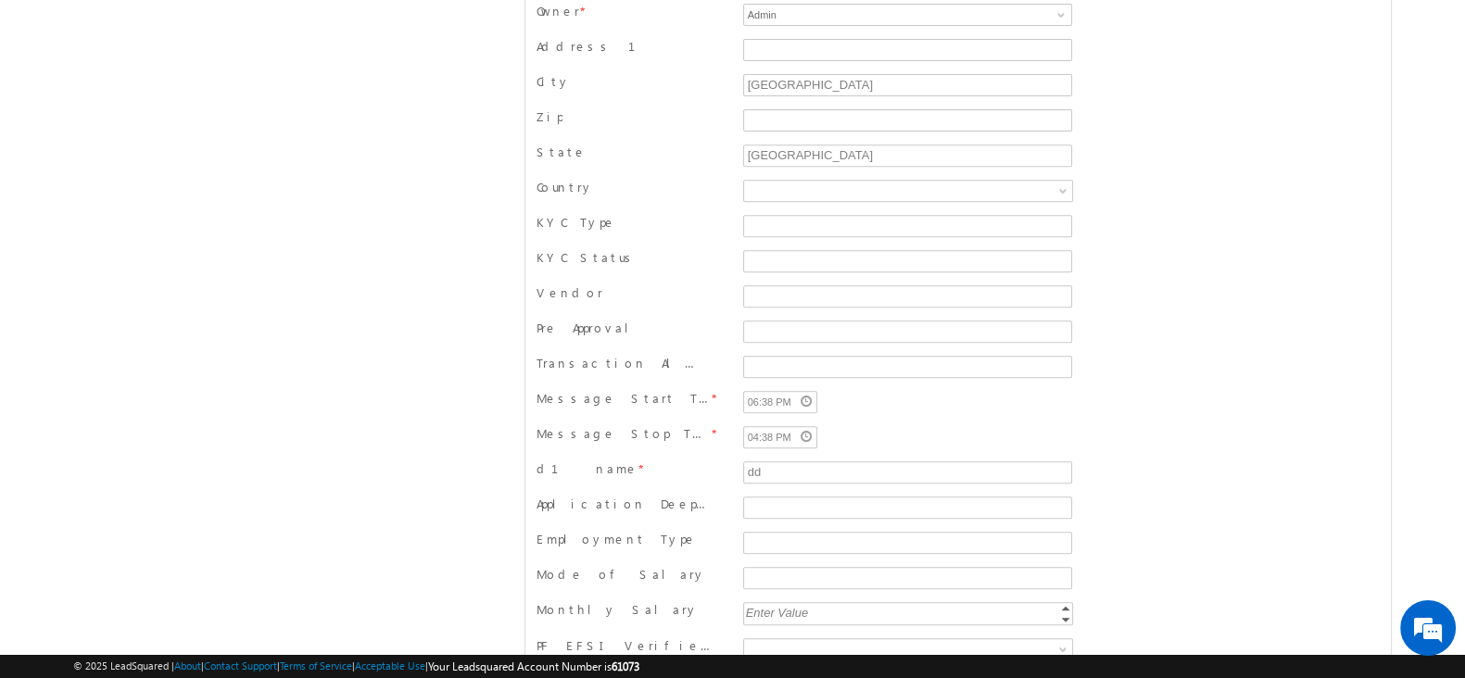
scroll to position [0, 0]
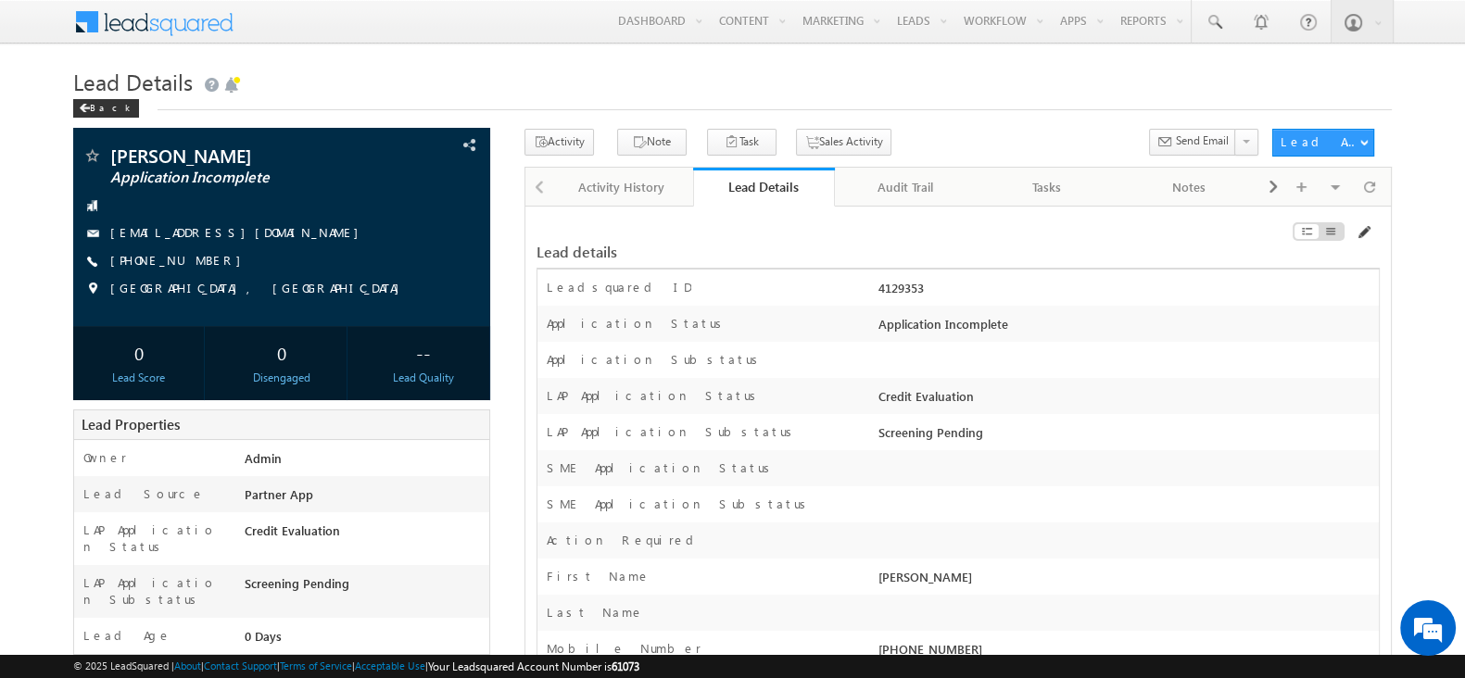
click at [1365, 228] on span at bounding box center [1363, 232] width 15 height 15
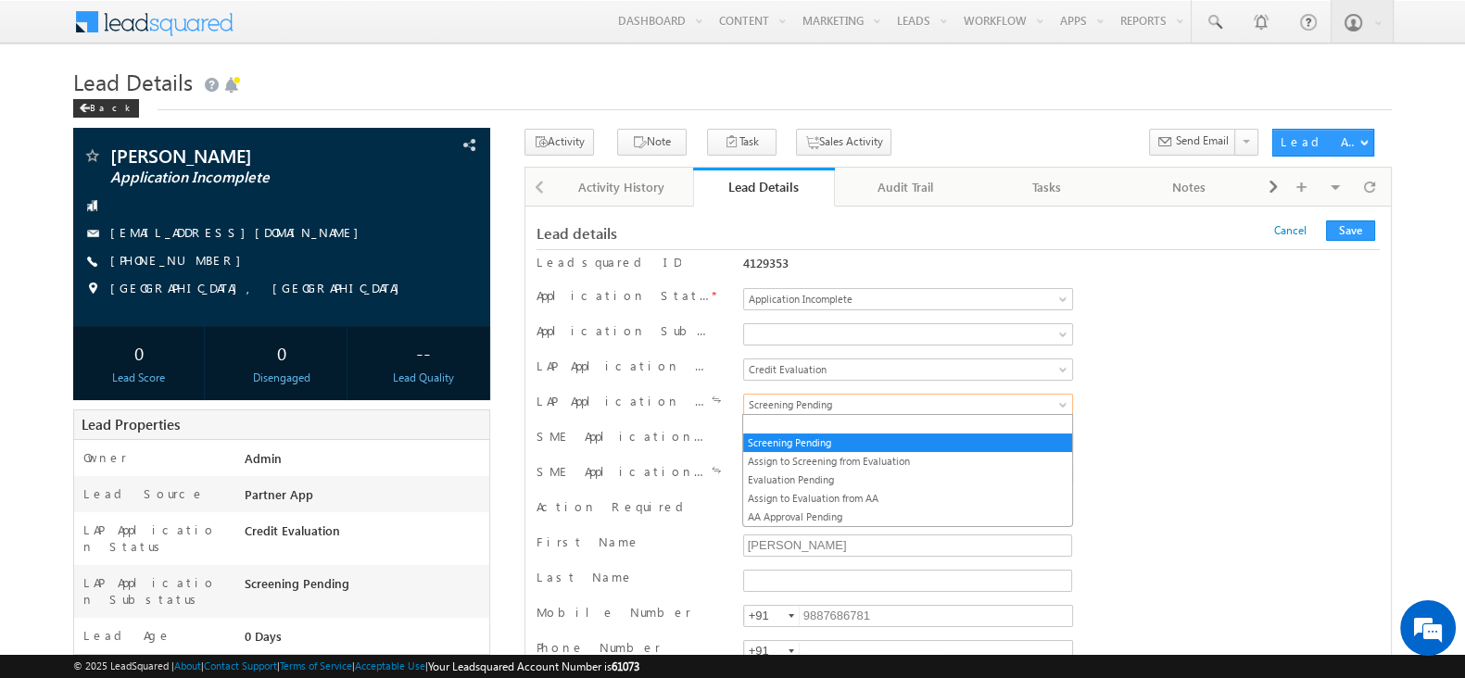
click at [878, 405] on span "Screening Pending" at bounding box center [888, 405] width 289 height 17
click at [834, 466] on link "Assign to Screening from Evaluation" at bounding box center [907, 461] width 328 height 17
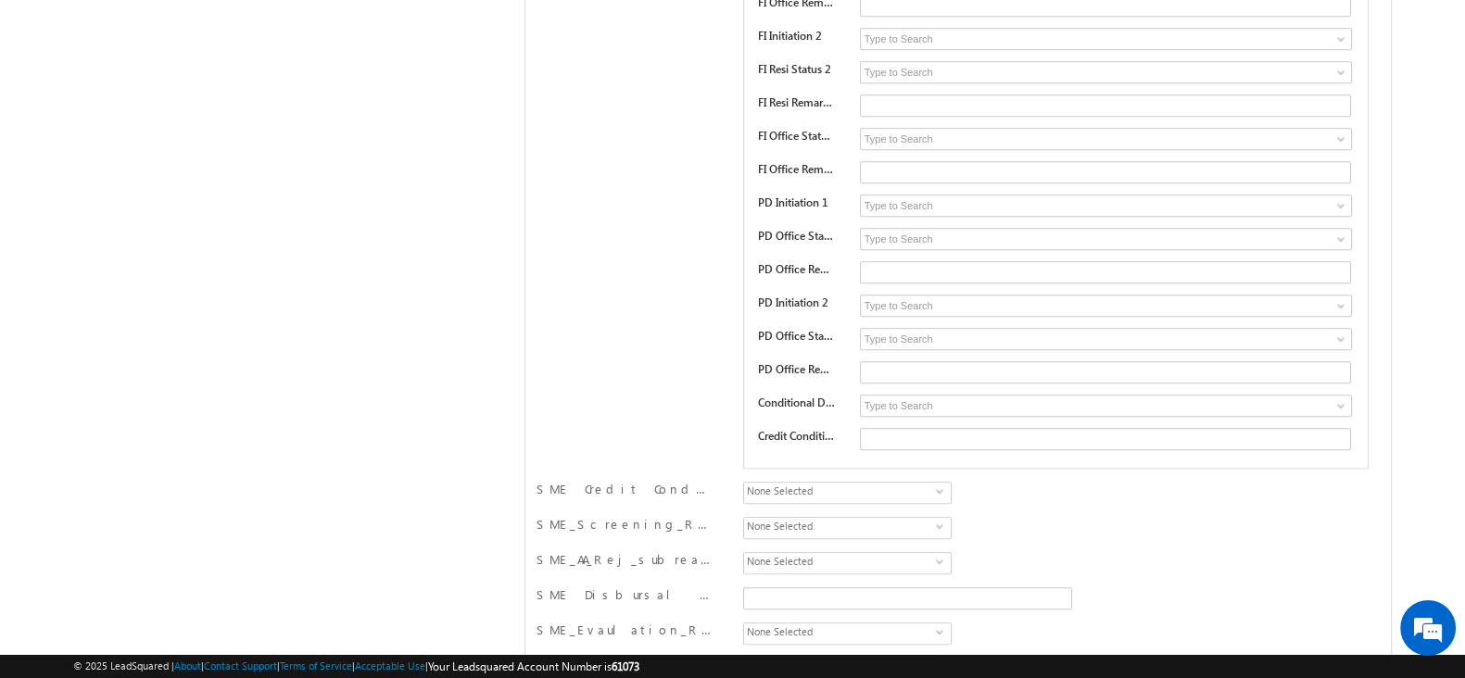
scroll to position [35491, 0]
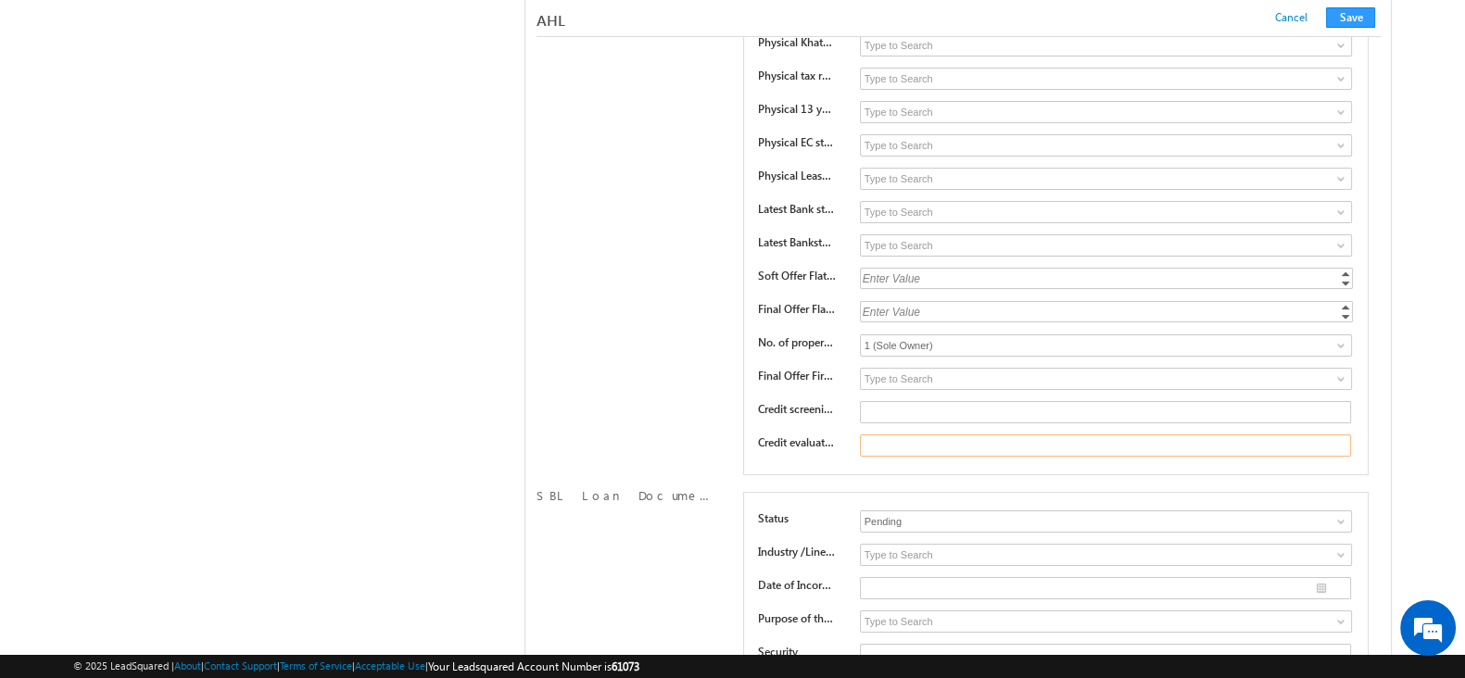
click at [928, 435] on input "text" at bounding box center [1105, 446] width 491 height 22
type input "remarks"
click at [1334, 11] on button "Save" at bounding box center [1350, 17] width 49 height 20
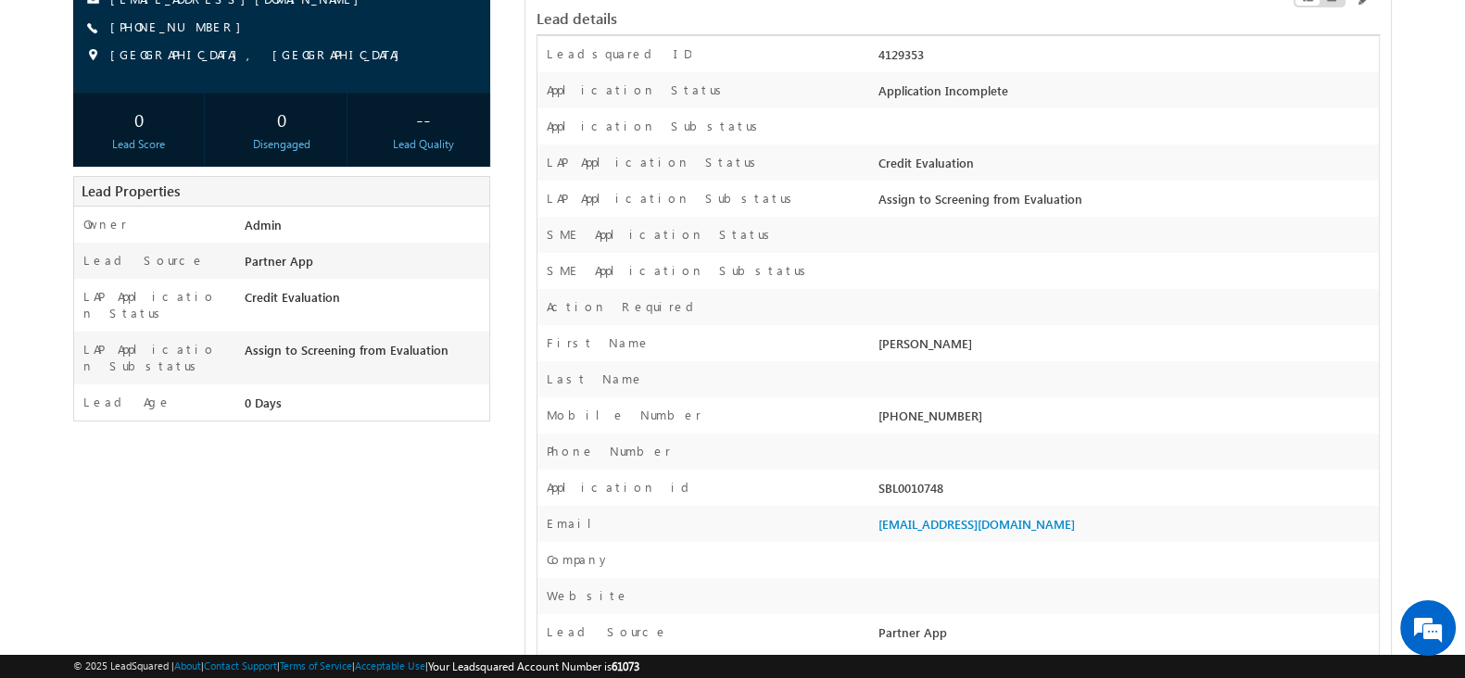
scroll to position [0, 0]
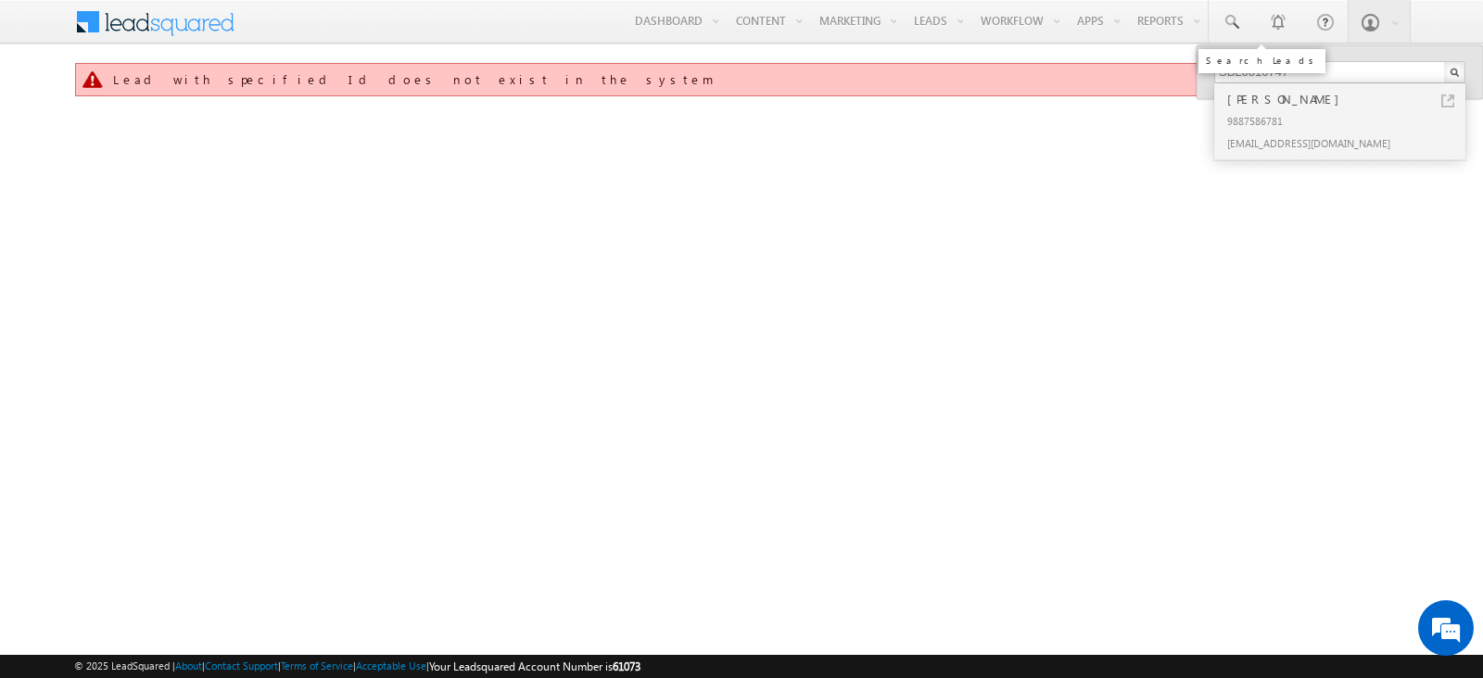
click at [1235, 16] on span at bounding box center [1230, 22] width 19 height 19
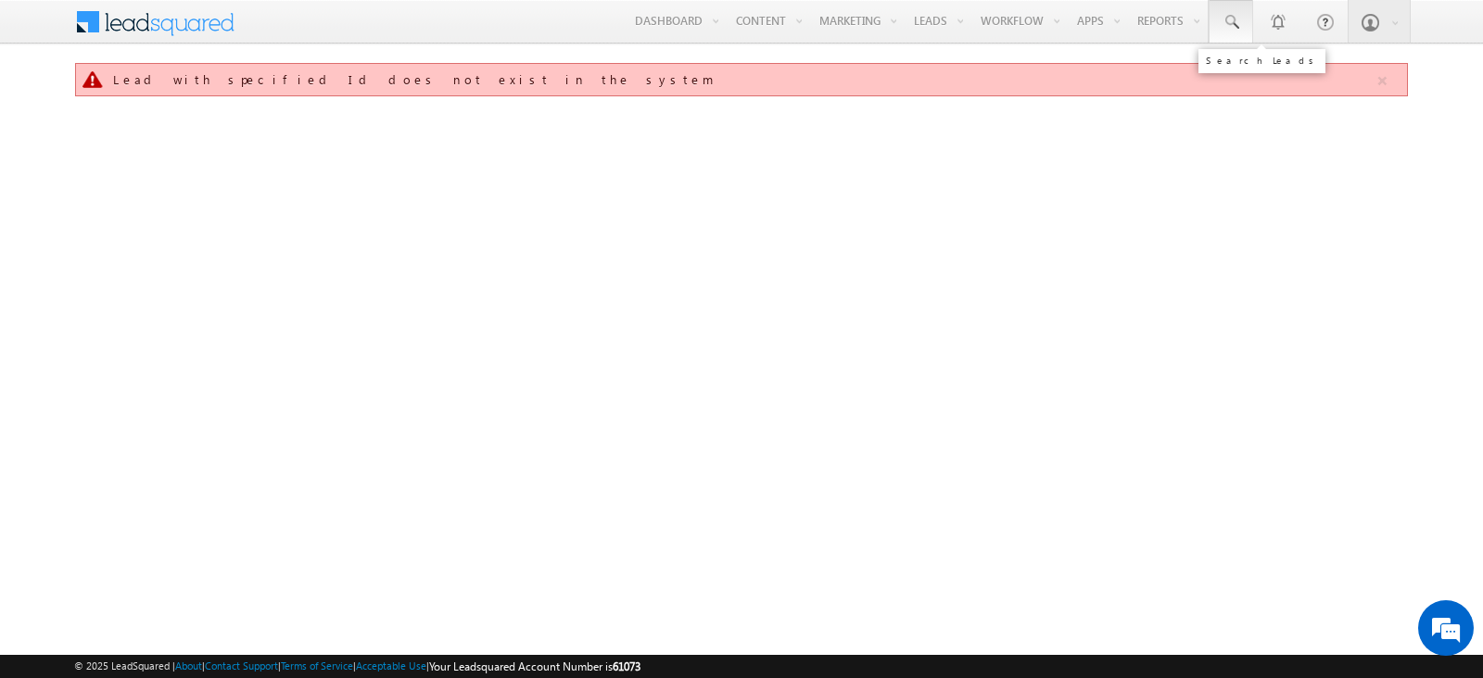
click at [1240, 32] on link at bounding box center [1230, 21] width 44 height 43
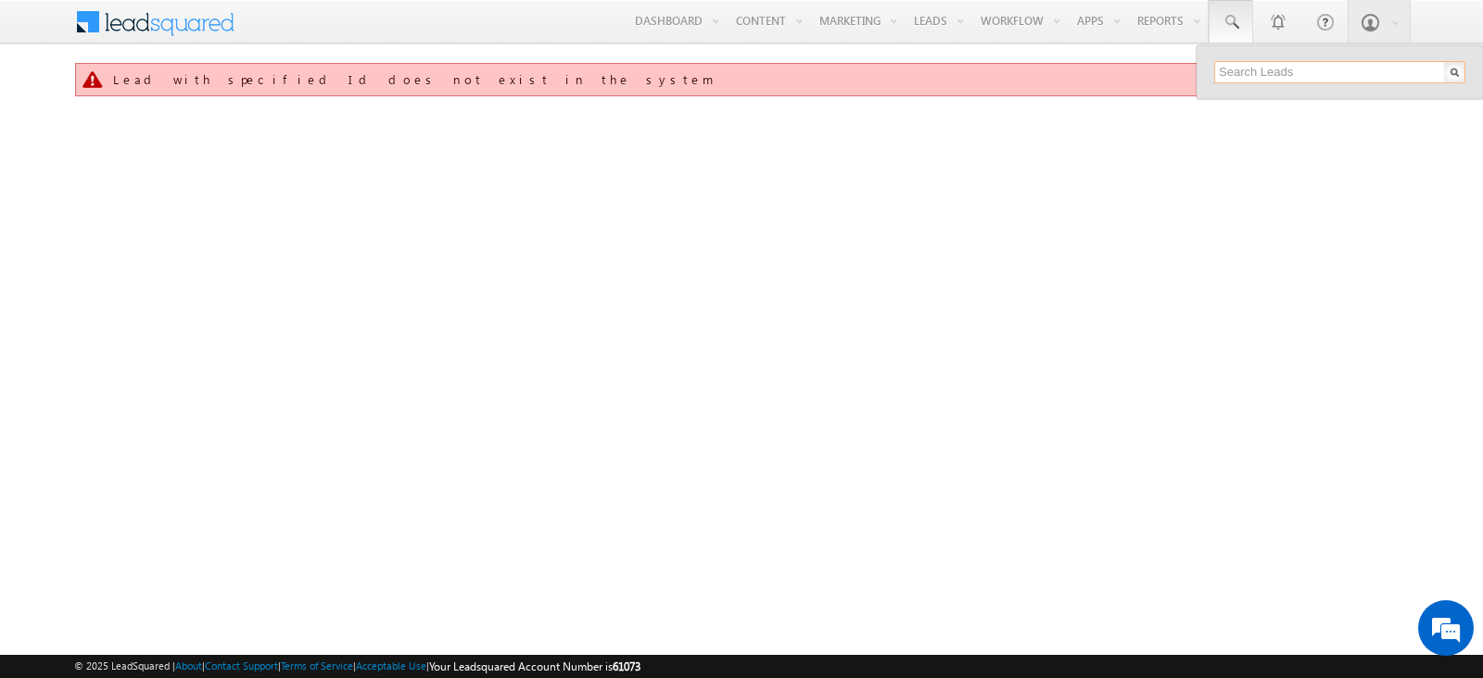
click at [1294, 71] on input "text" at bounding box center [1339, 72] width 251 height 22
paste input "SBL0010748"
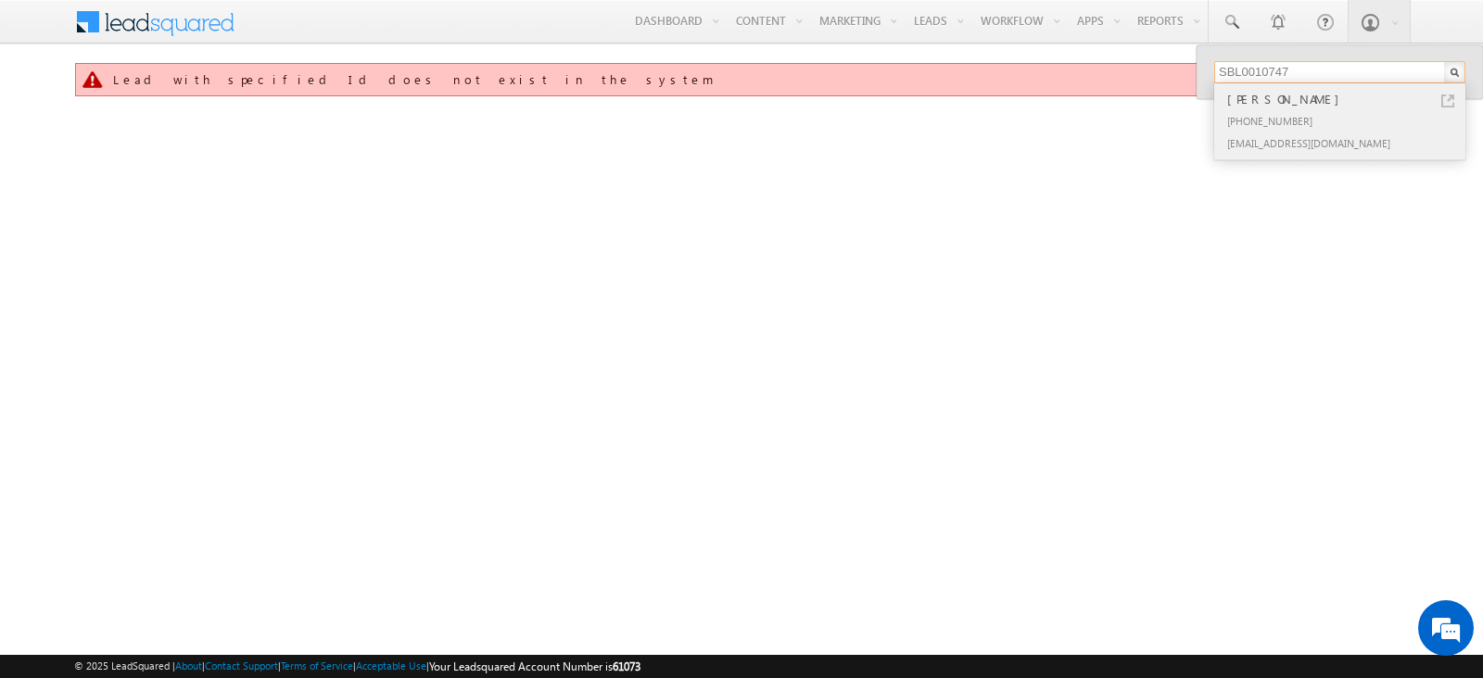
type input "SBL0010747"
click at [1449, 95] on link at bounding box center [1447, 101] width 13 height 13
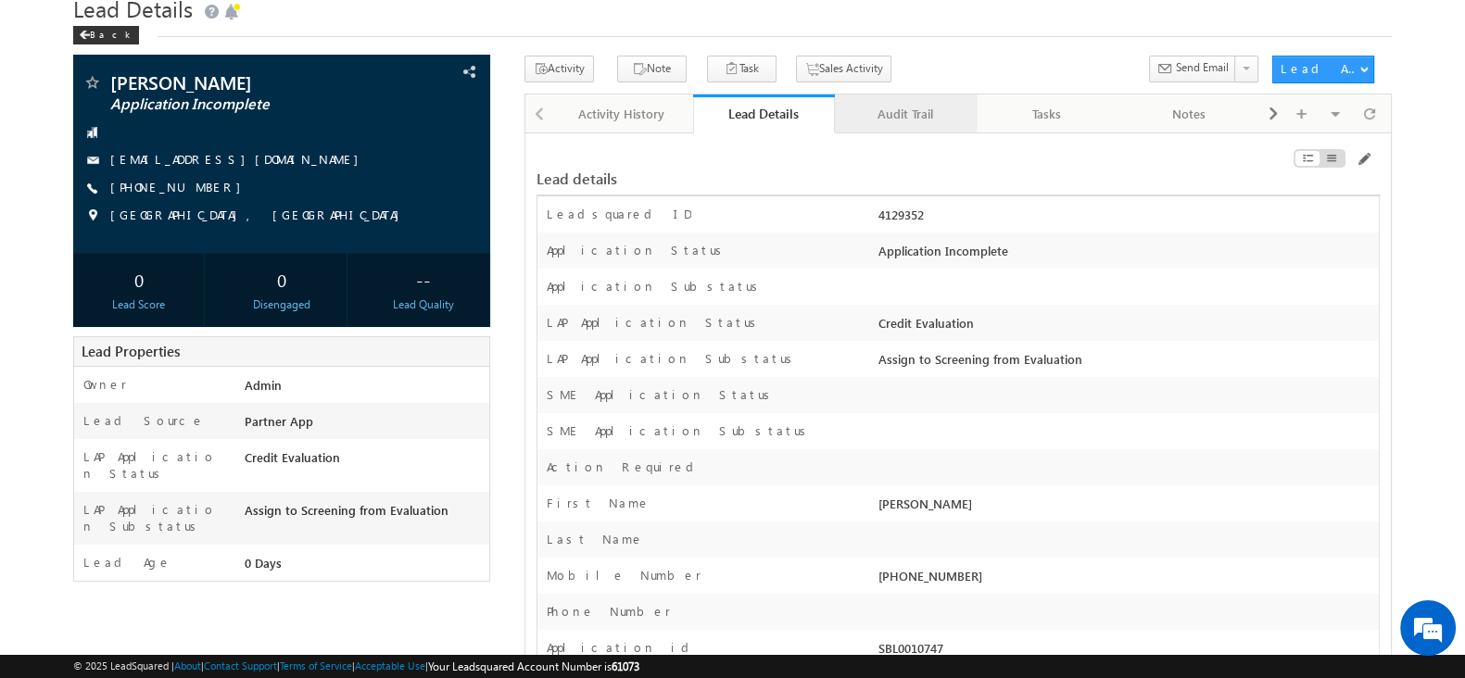
click at [930, 103] on div "Audit Trail" at bounding box center [905, 114] width 110 height 22
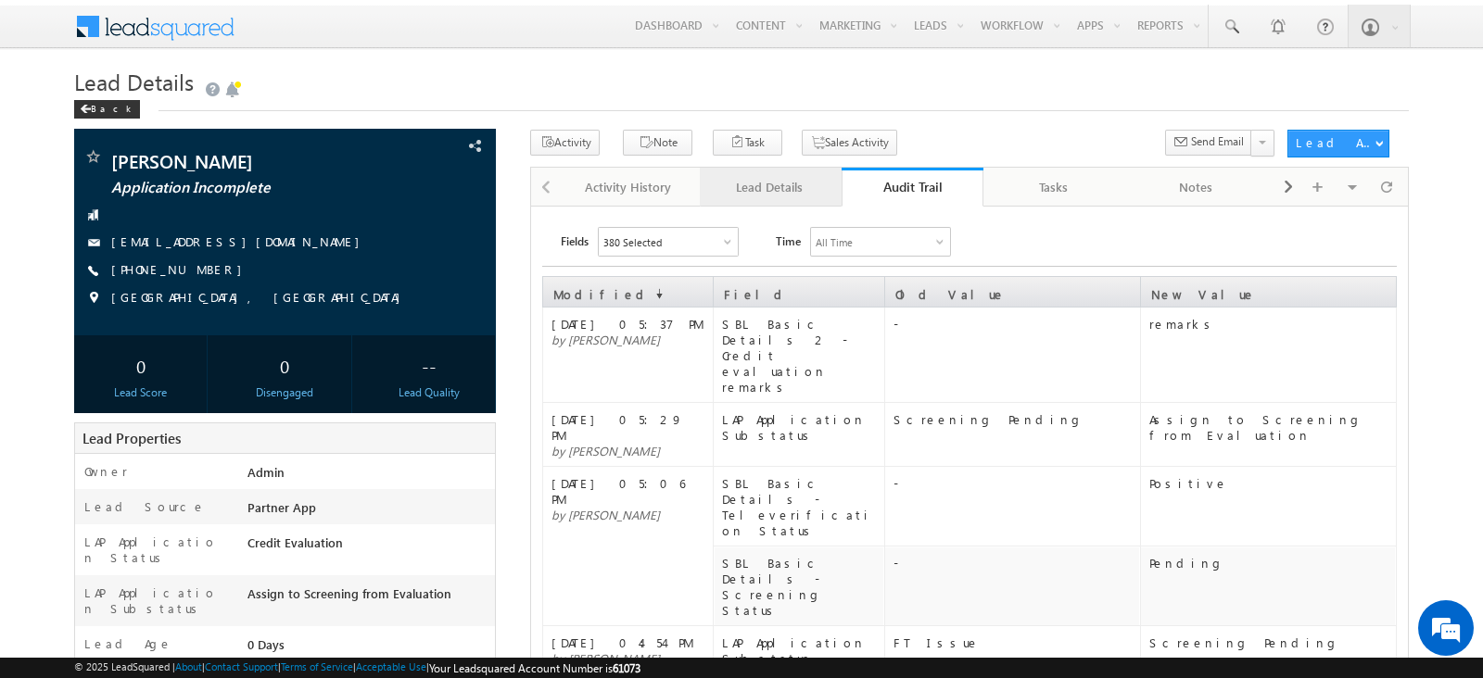
click at [783, 185] on div "Lead Details" at bounding box center [769, 187] width 110 height 22
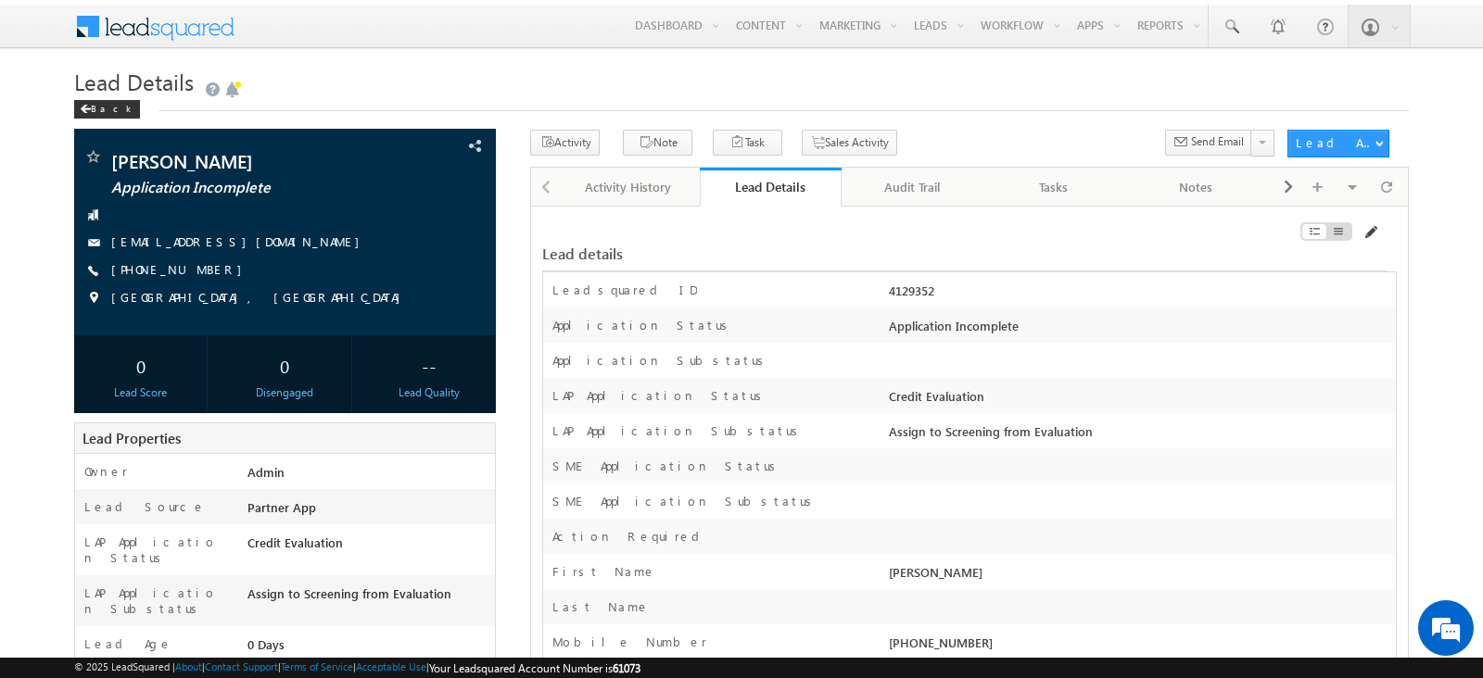
click at [1367, 227] on span at bounding box center [1369, 232] width 15 height 15
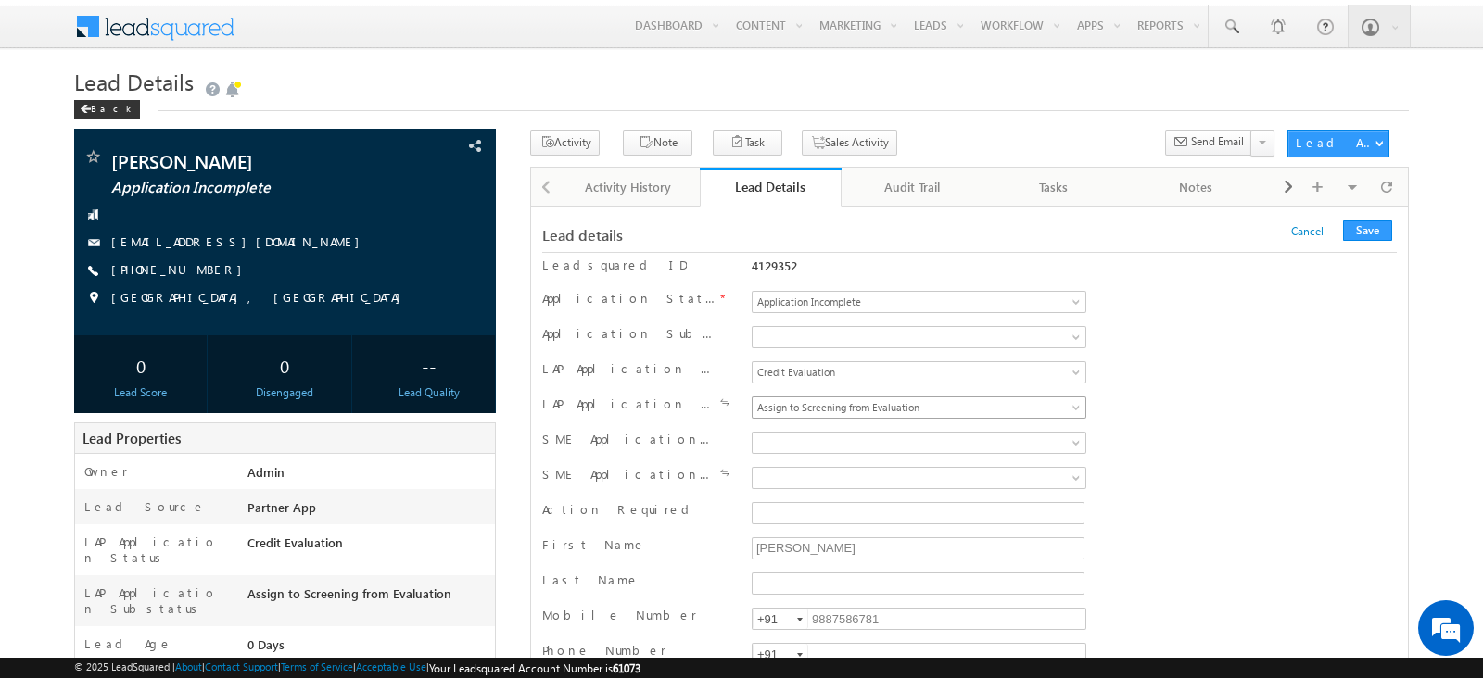
click at [946, 401] on span "Assign to Screening from Evaluation" at bounding box center [896, 407] width 289 height 17
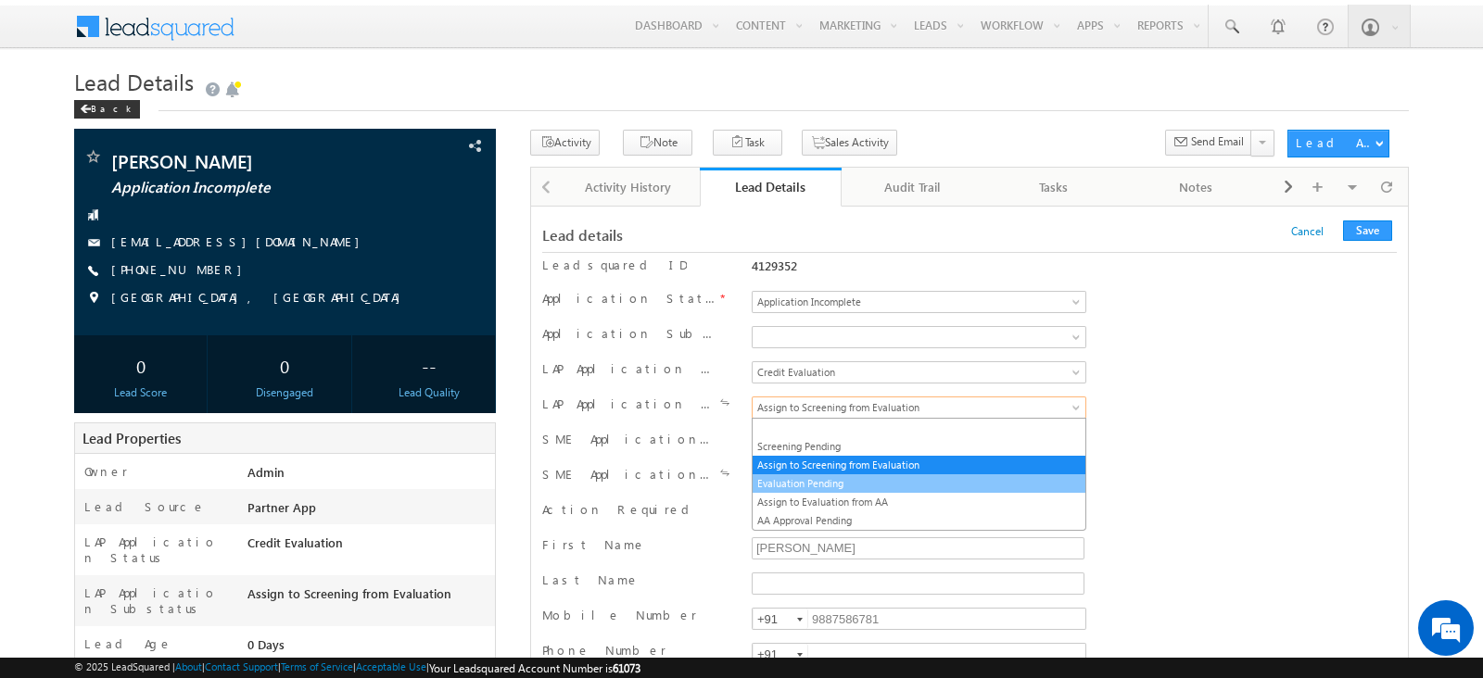
click at [866, 483] on link "Evaluation Pending" at bounding box center [918, 483] width 333 height 17
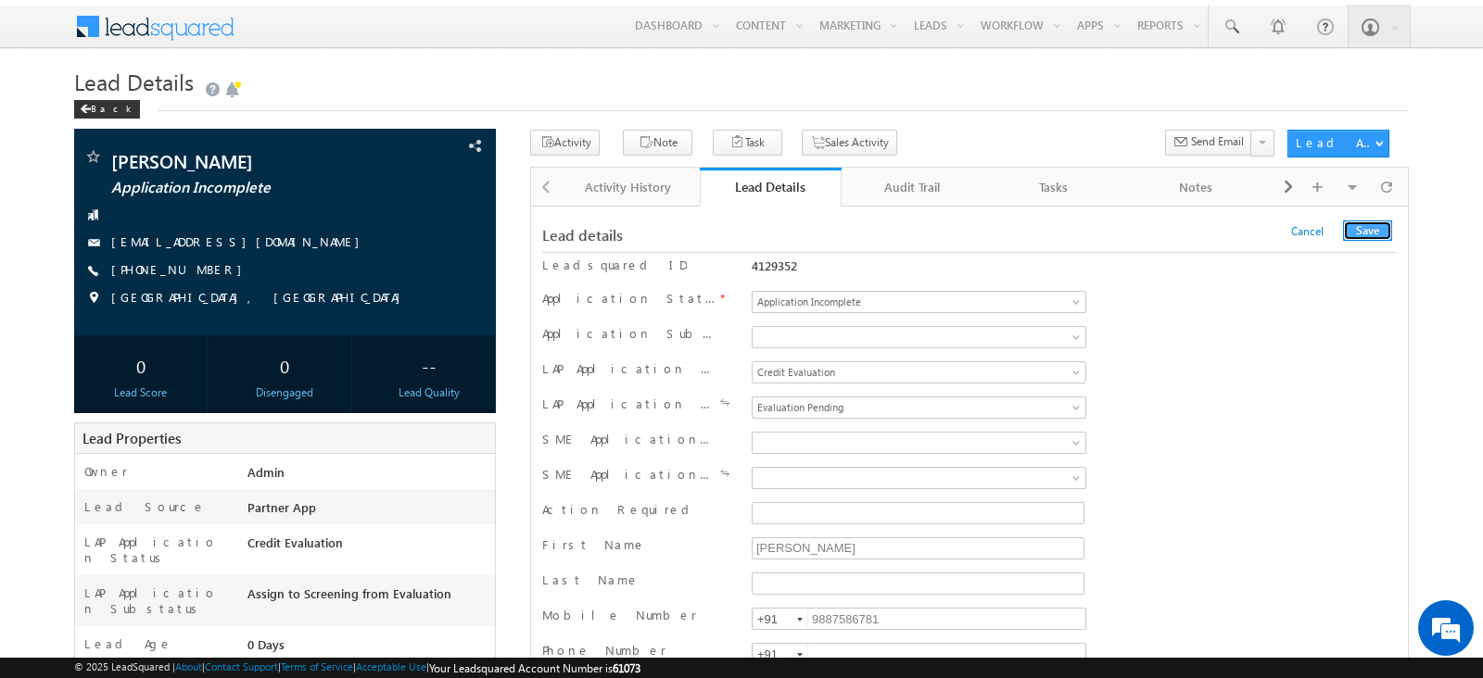
click at [1378, 221] on button "Save" at bounding box center [1367, 231] width 49 height 20
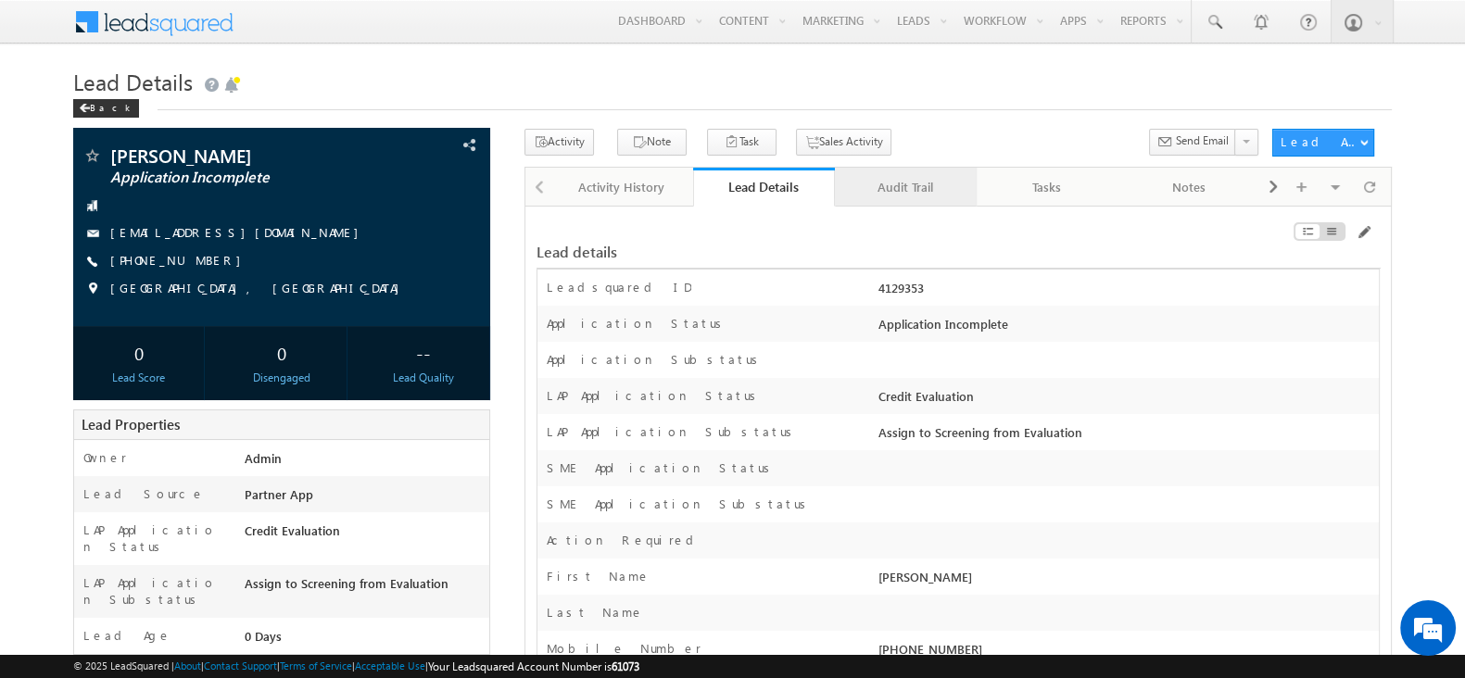
click at [886, 187] on div "Audit Trail" at bounding box center [905, 187] width 110 height 22
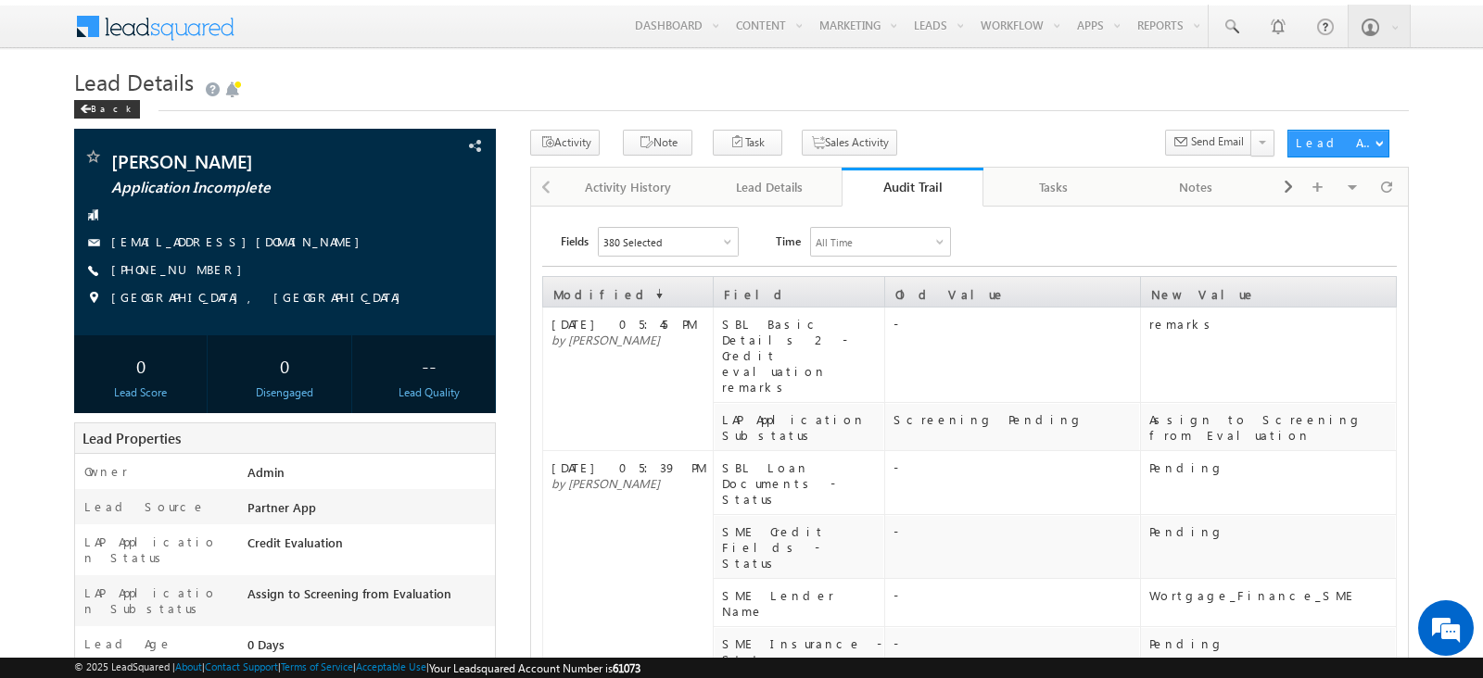
scroll to position [42, 0]
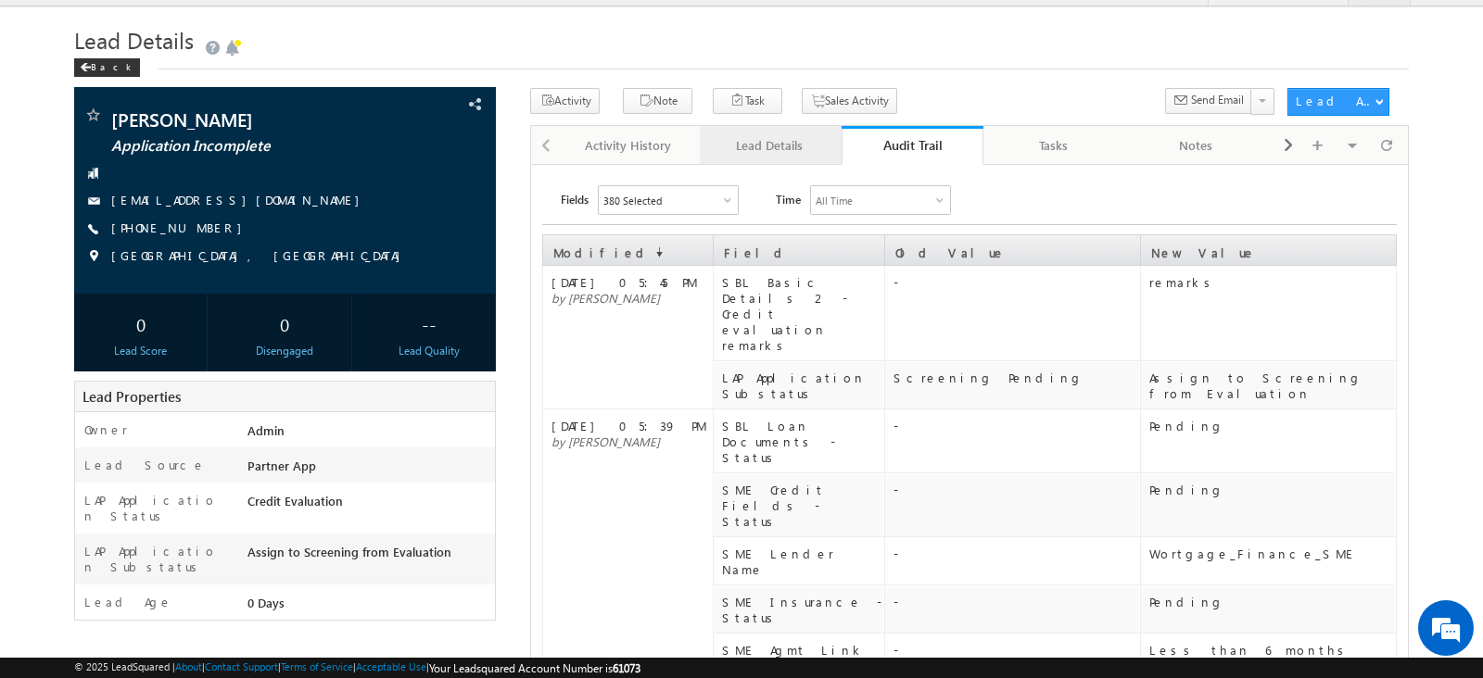
click at [792, 155] on div "Lead Details" at bounding box center [769, 145] width 110 height 22
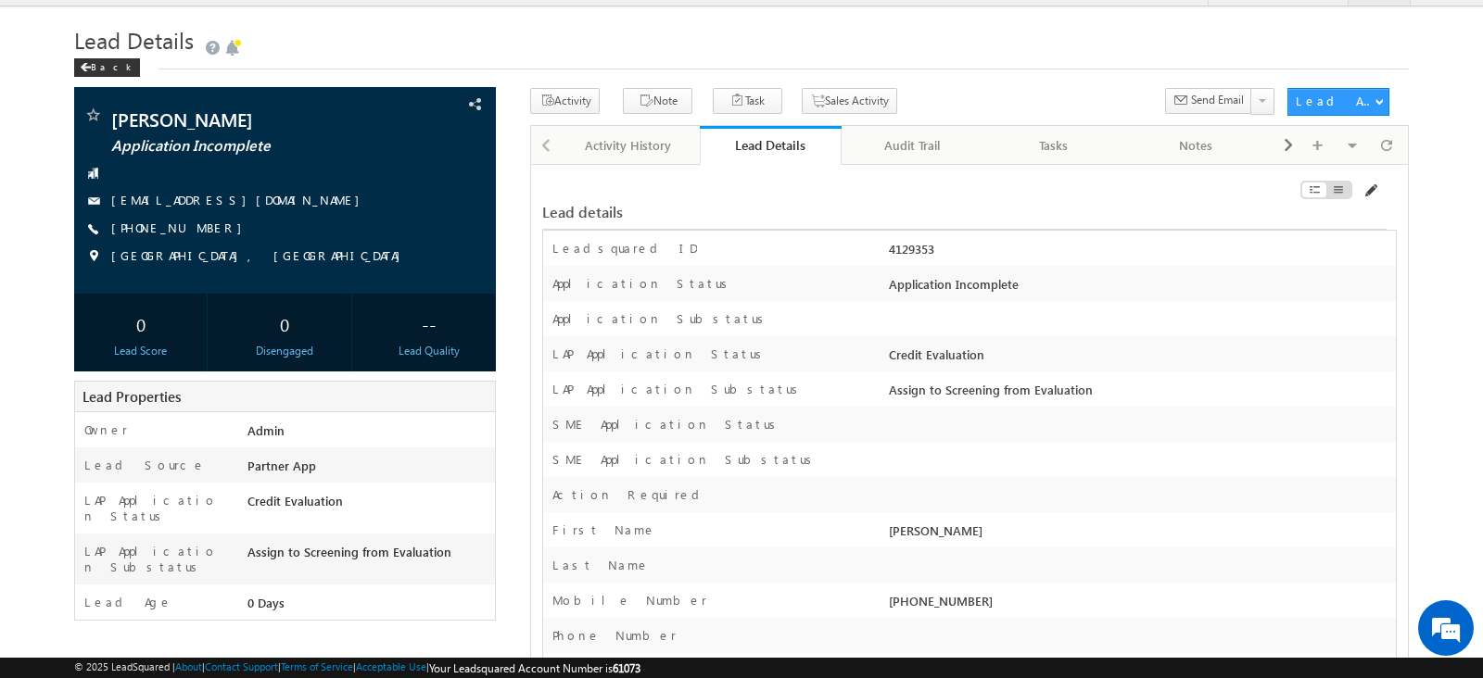
click at [1374, 189] on span at bounding box center [1369, 190] width 15 height 15
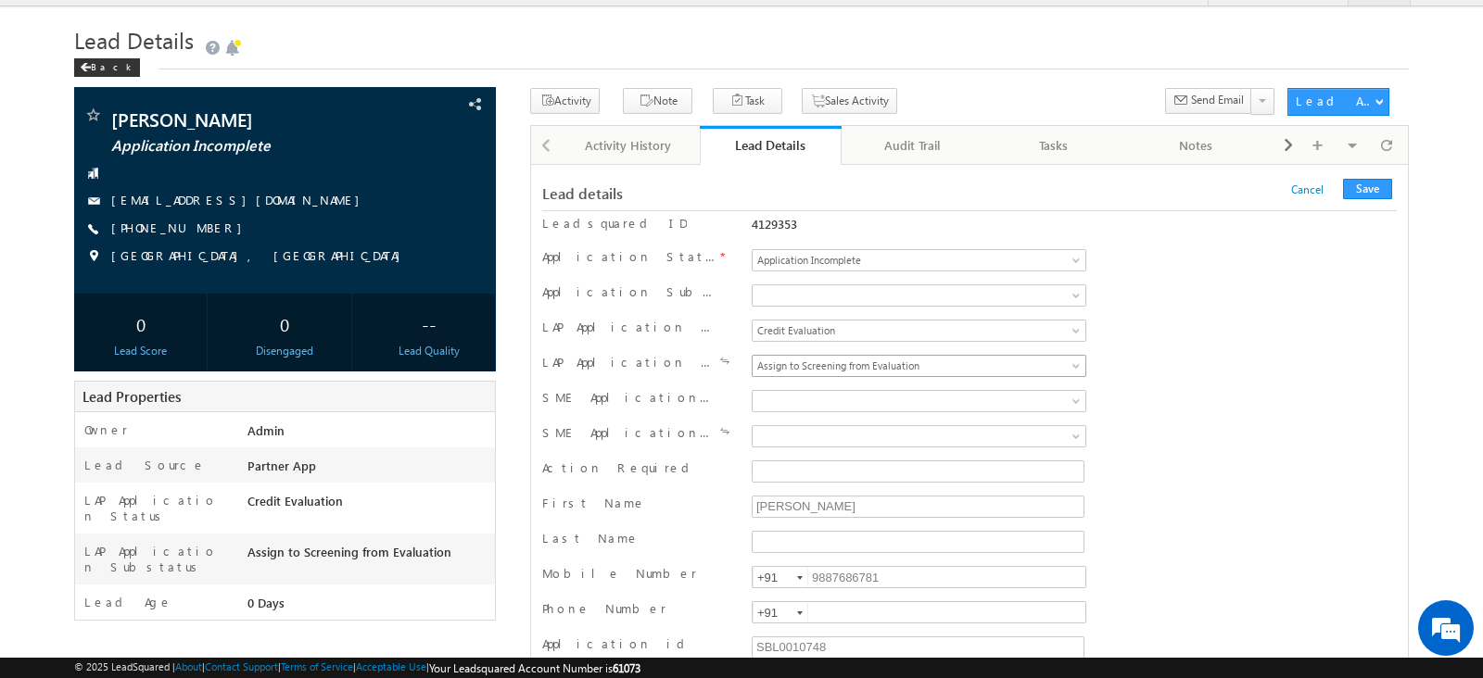
click at [939, 361] on span "Assign to Screening from Evaluation" at bounding box center [896, 366] width 289 height 17
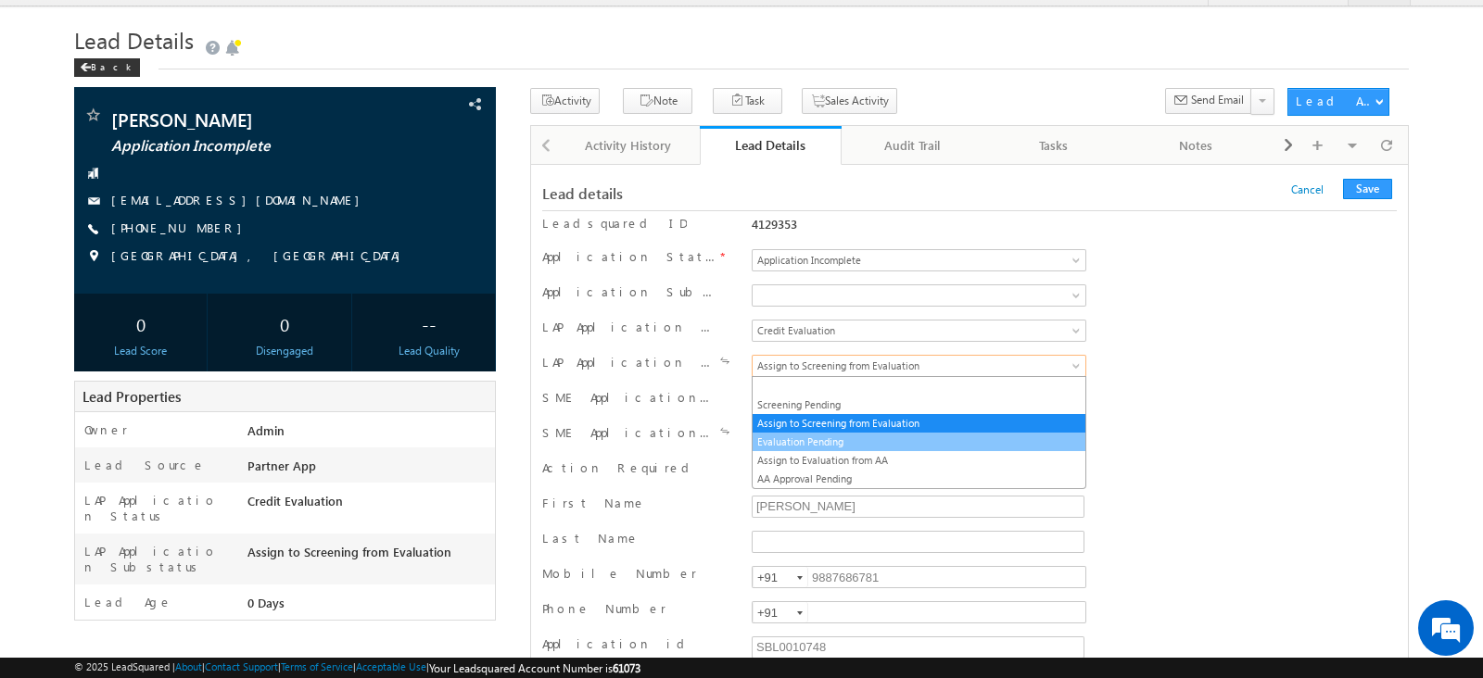
click at [895, 442] on link "Evaluation Pending" at bounding box center [918, 442] width 333 height 17
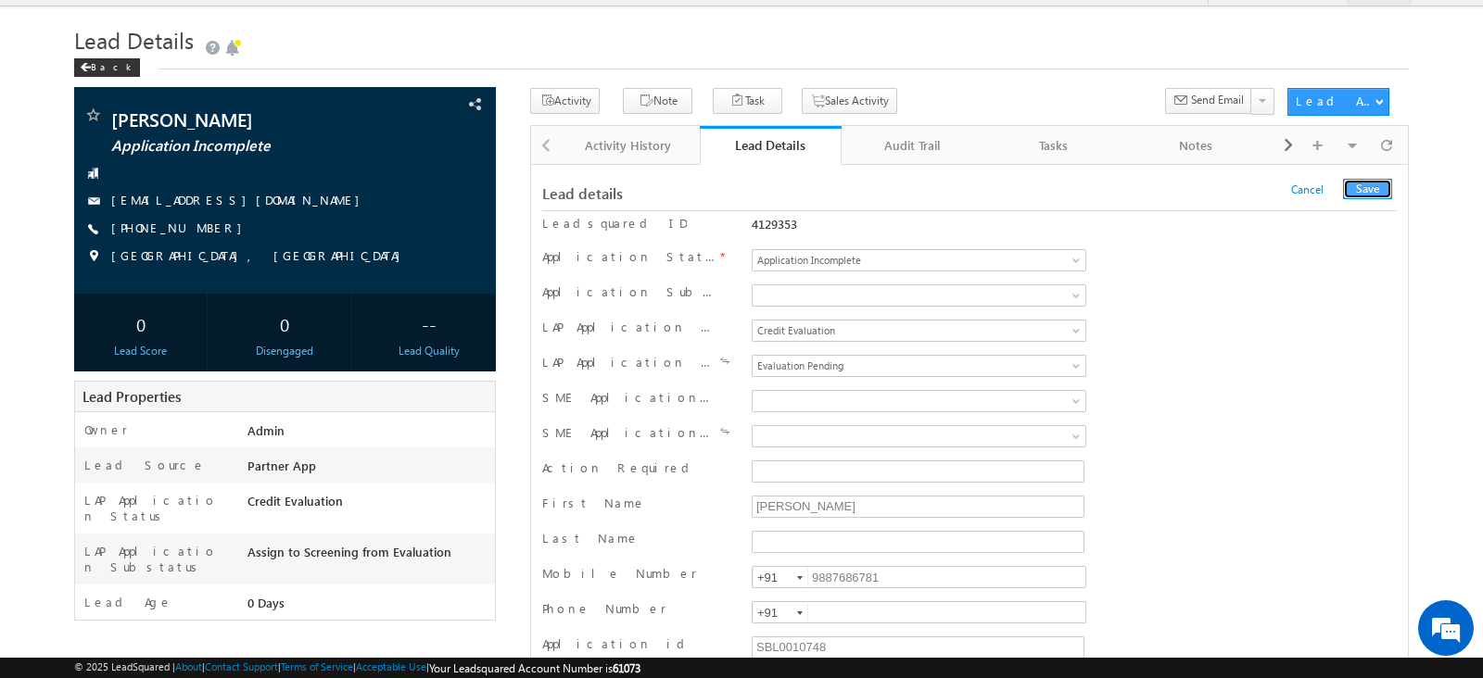
click at [1368, 186] on button "Save" at bounding box center [1367, 189] width 49 height 20
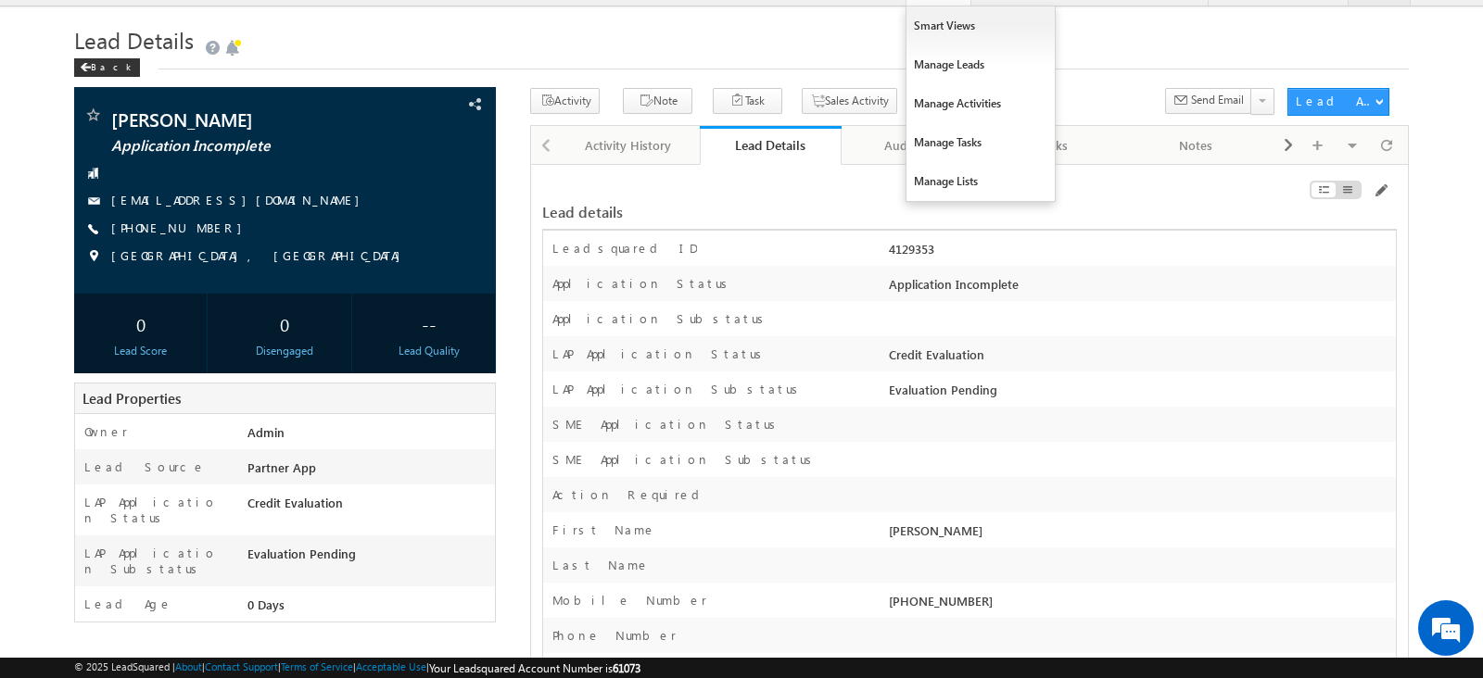
scroll to position [0, 0]
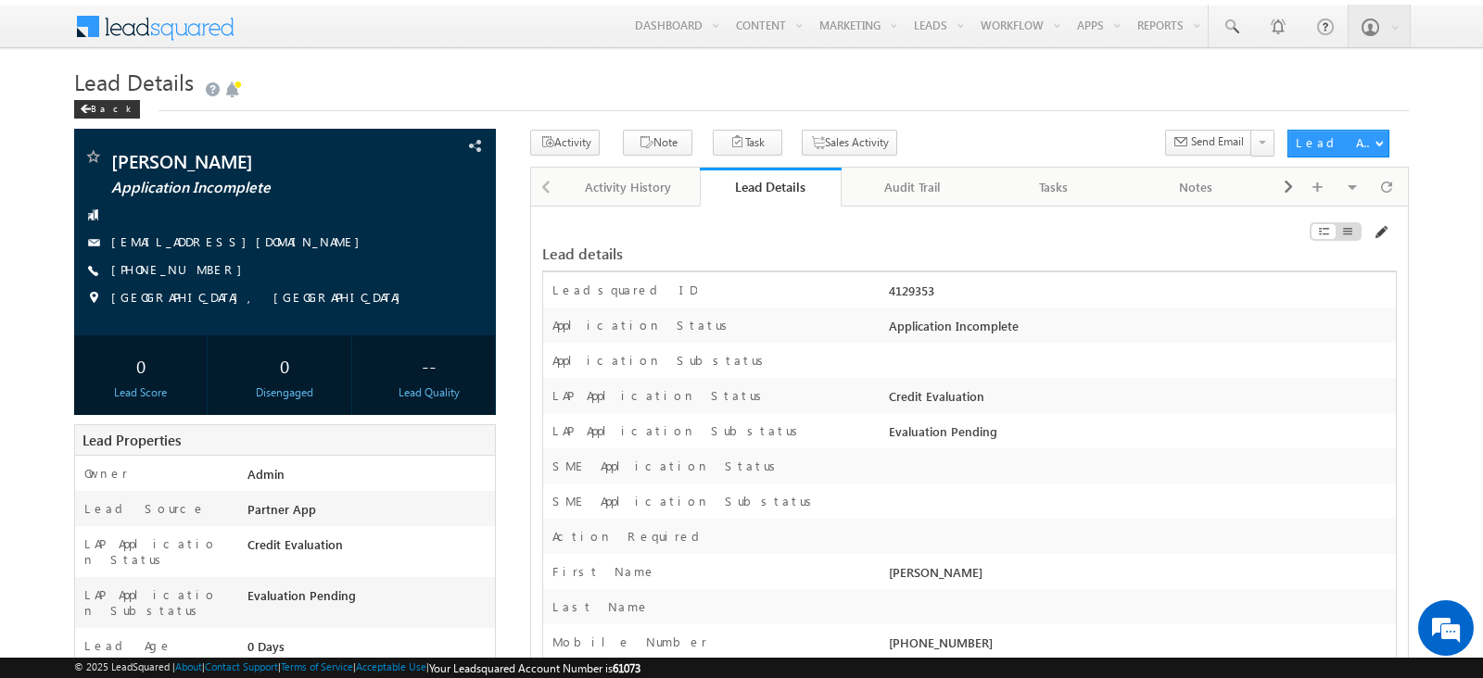
click at [1381, 233] on span at bounding box center [1379, 232] width 15 height 15
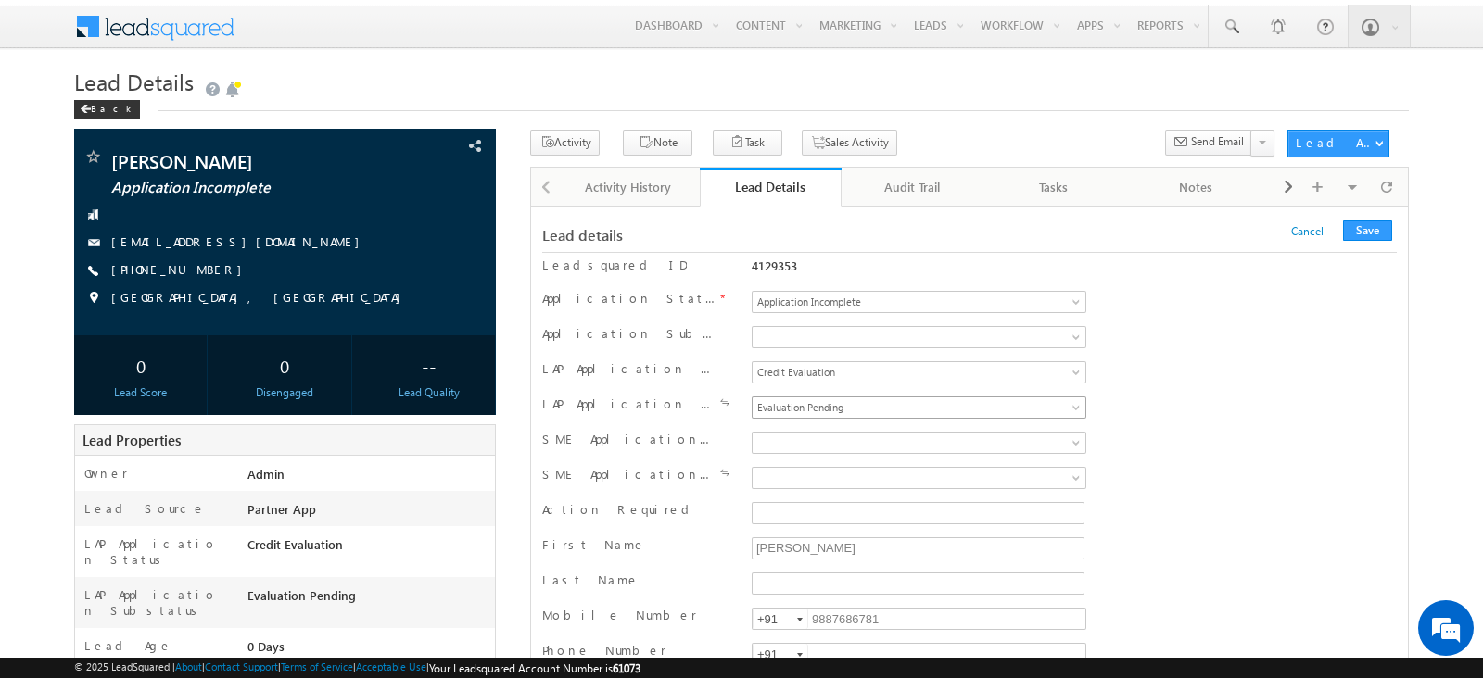
click at [954, 405] on span "Evaluation Pending" at bounding box center [896, 407] width 289 height 17
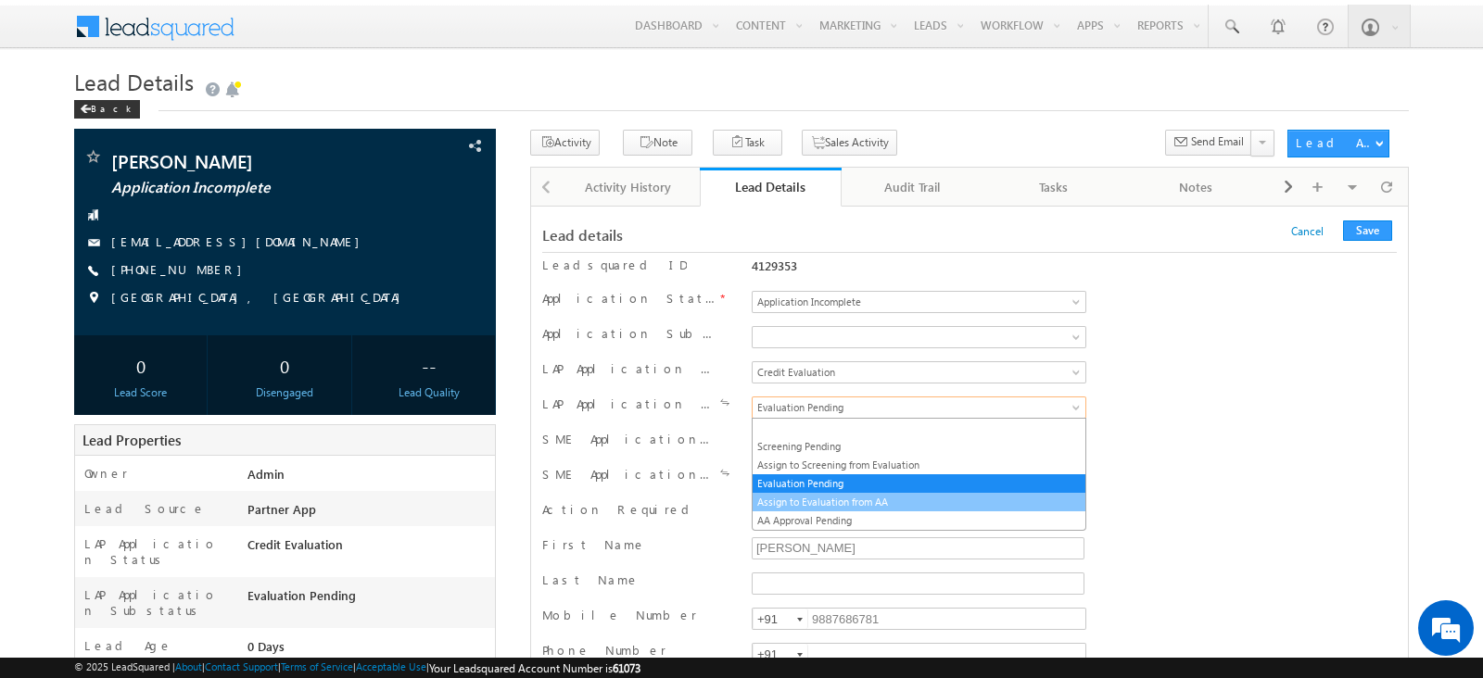
click at [871, 494] on link "Assign to Evaluation from AA" at bounding box center [918, 502] width 333 height 17
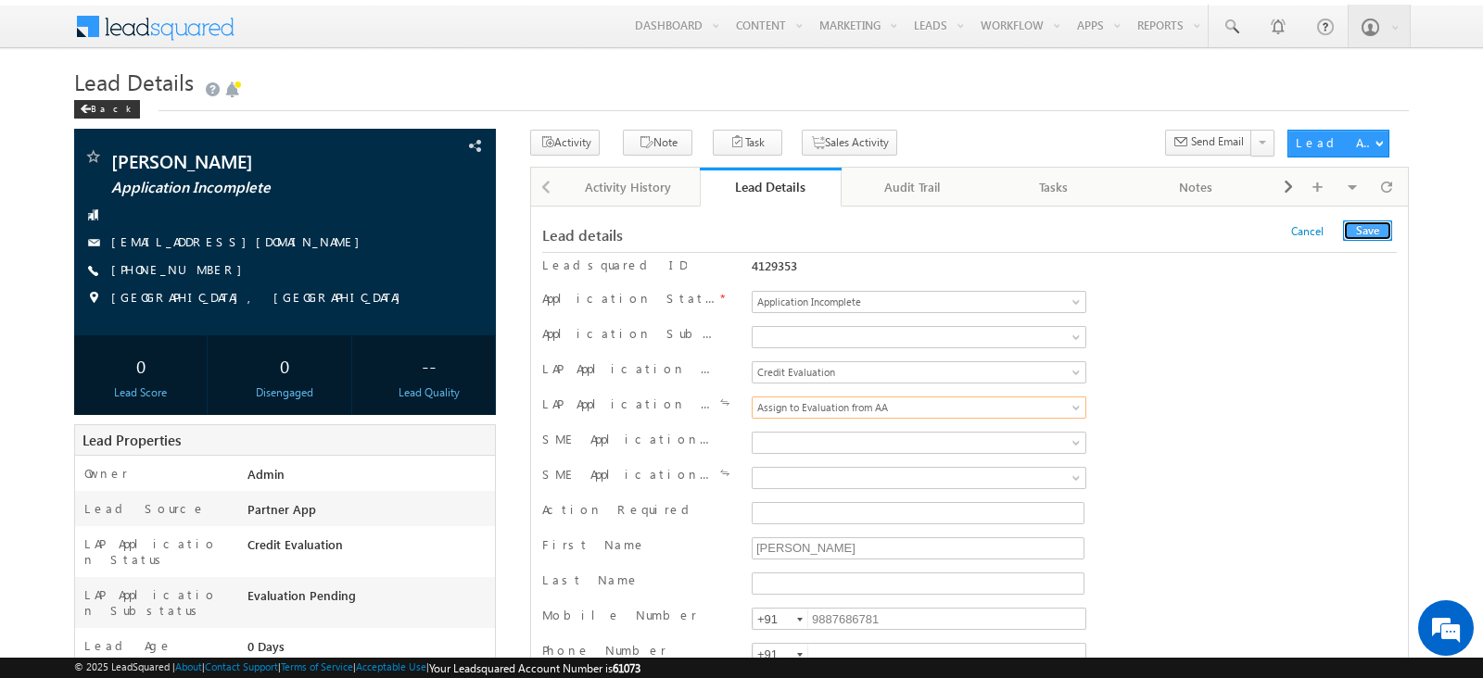
click at [1369, 229] on button "Save" at bounding box center [1367, 231] width 49 height 20
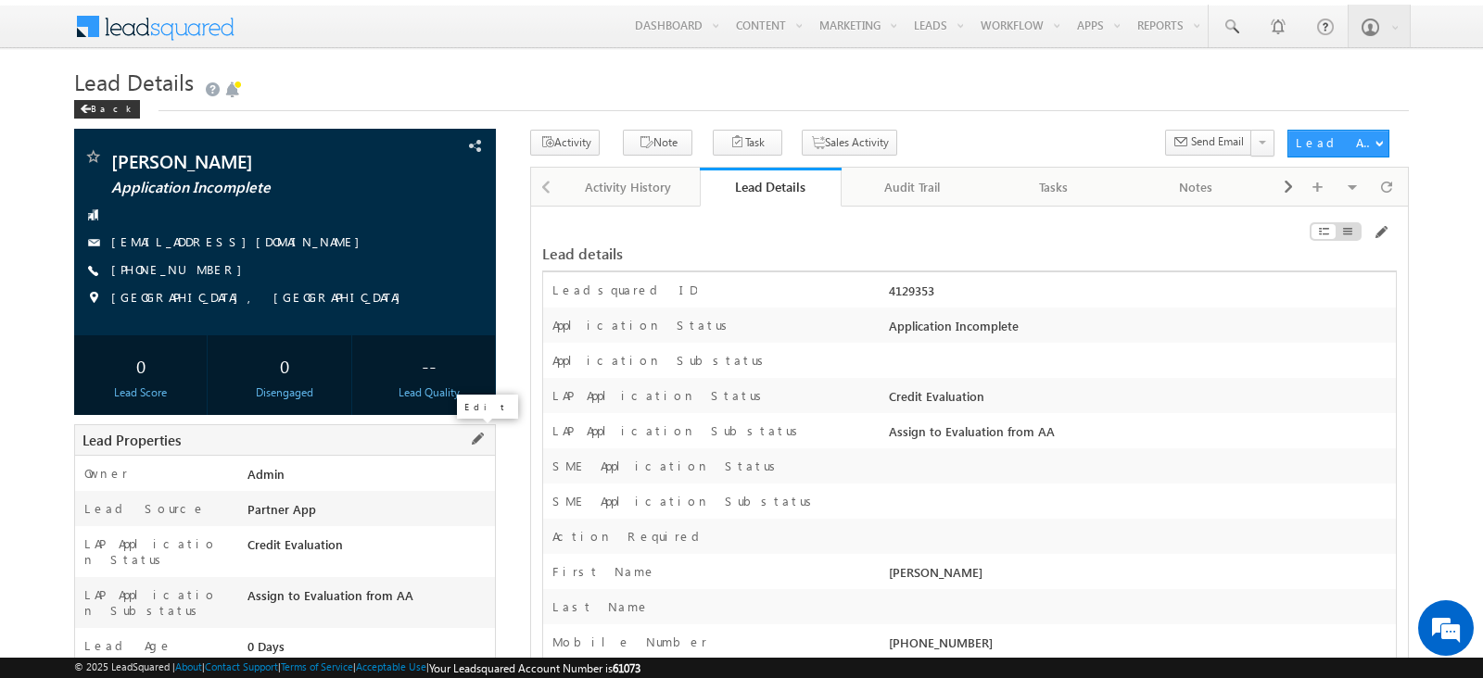
click at [476, 435] on span at bounding box center [477, 439] width 20 height 20
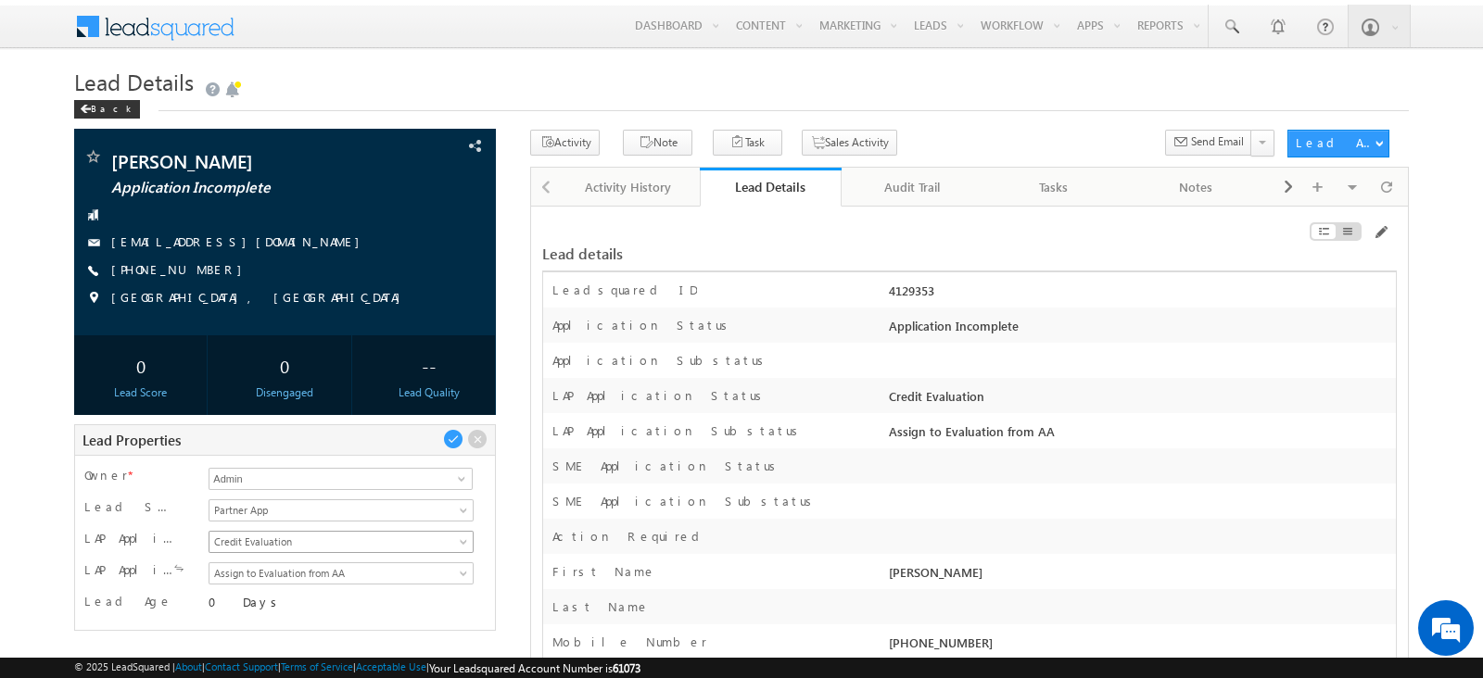
scroll to position [55, 0]
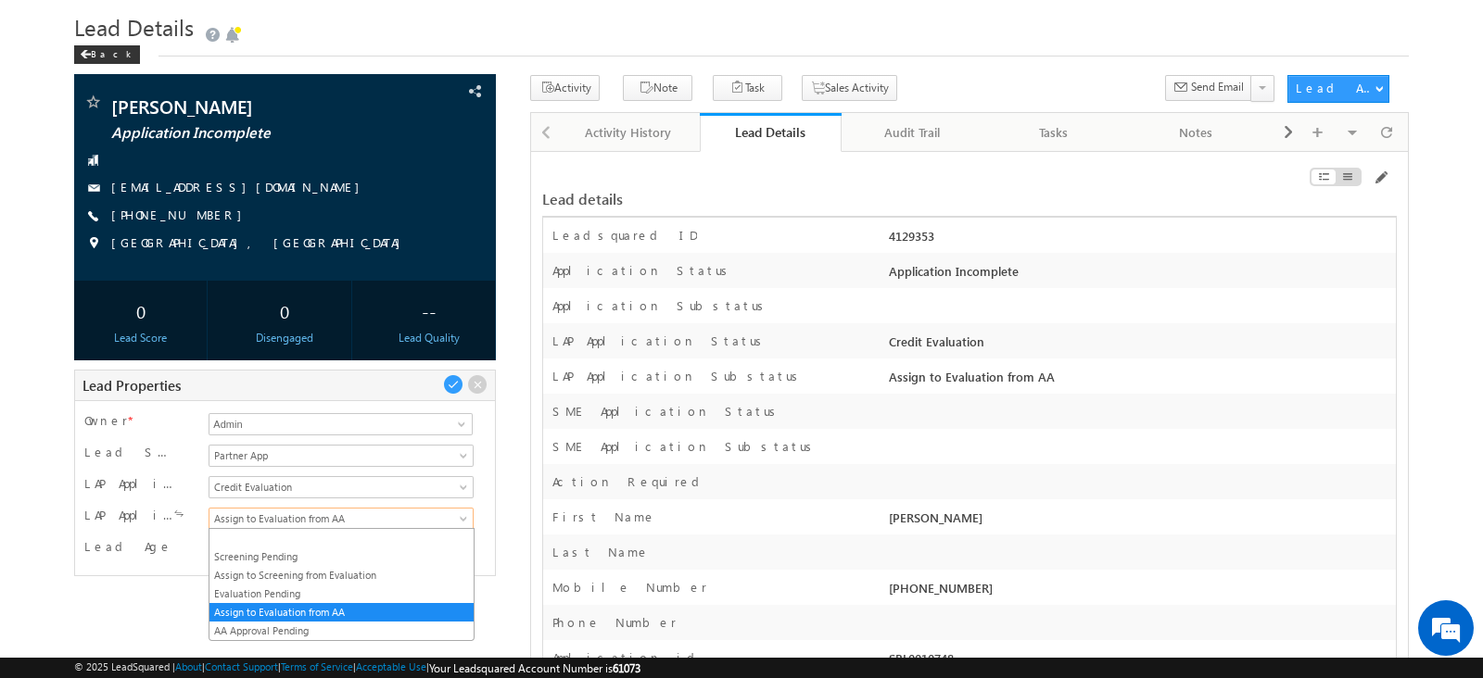
click at [423, 520] on span "Assign to Evaluation from AA" at bounding box center [337, 519] width 257 height 17
click at [343, 633] on link "AA Approval Pending" at bounding box center [340, 631] width 263 height 17
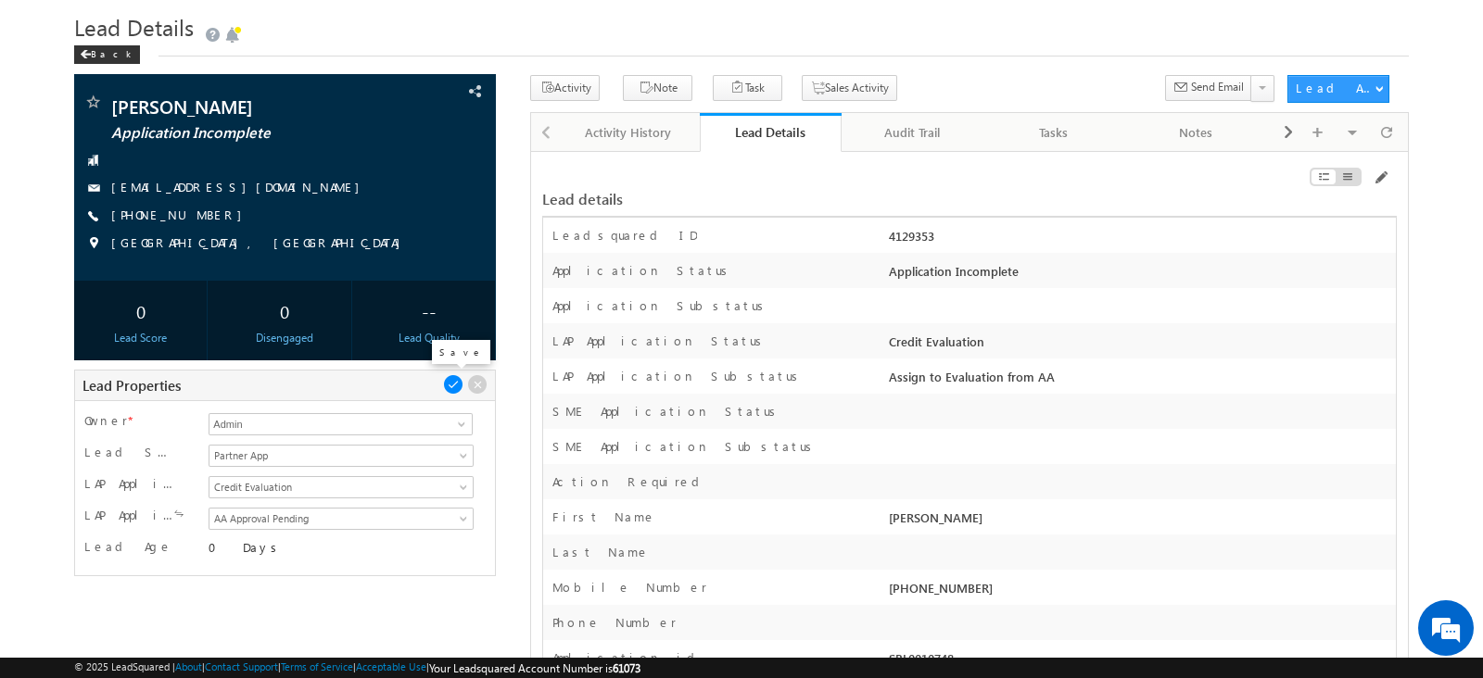
click at [449, 379] on span at bounding box center [453, 384] width 20 height 20
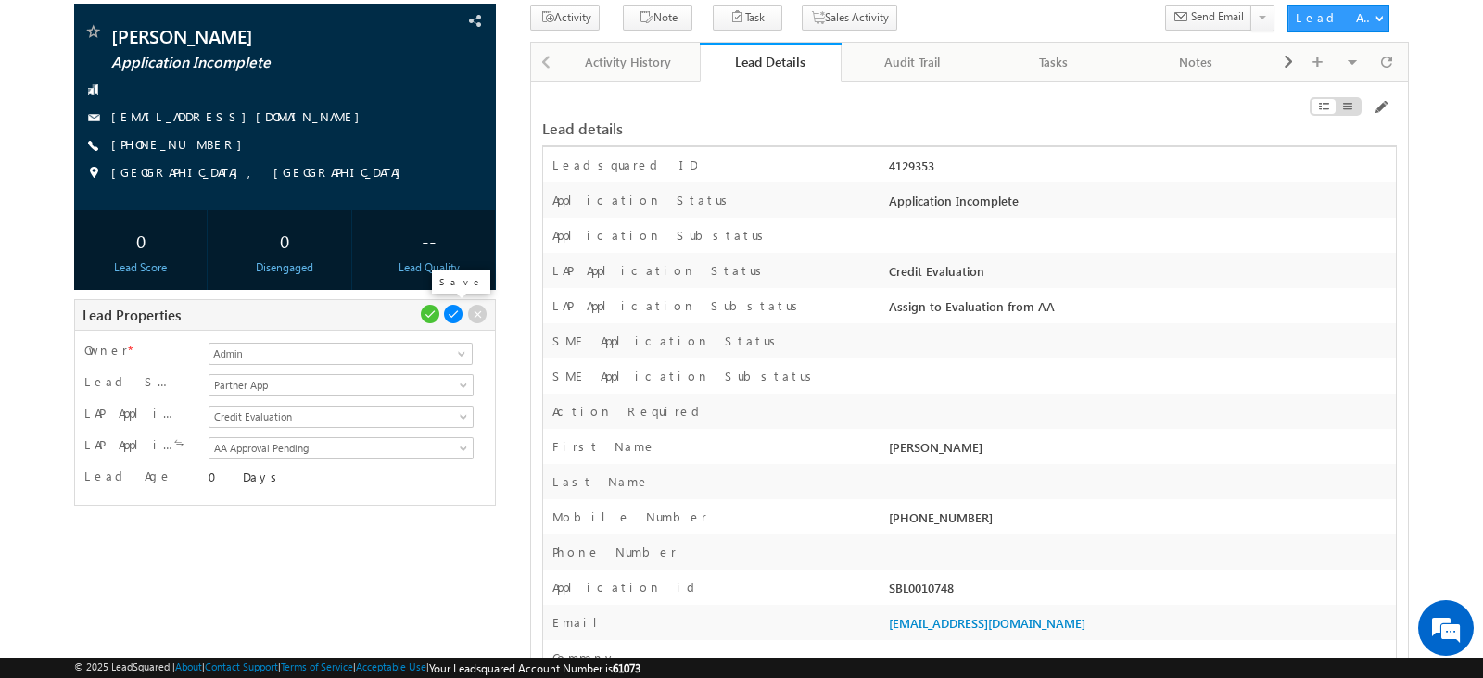
click at [452, 314] on span at bounding box center [453, 314] width 20 height 20
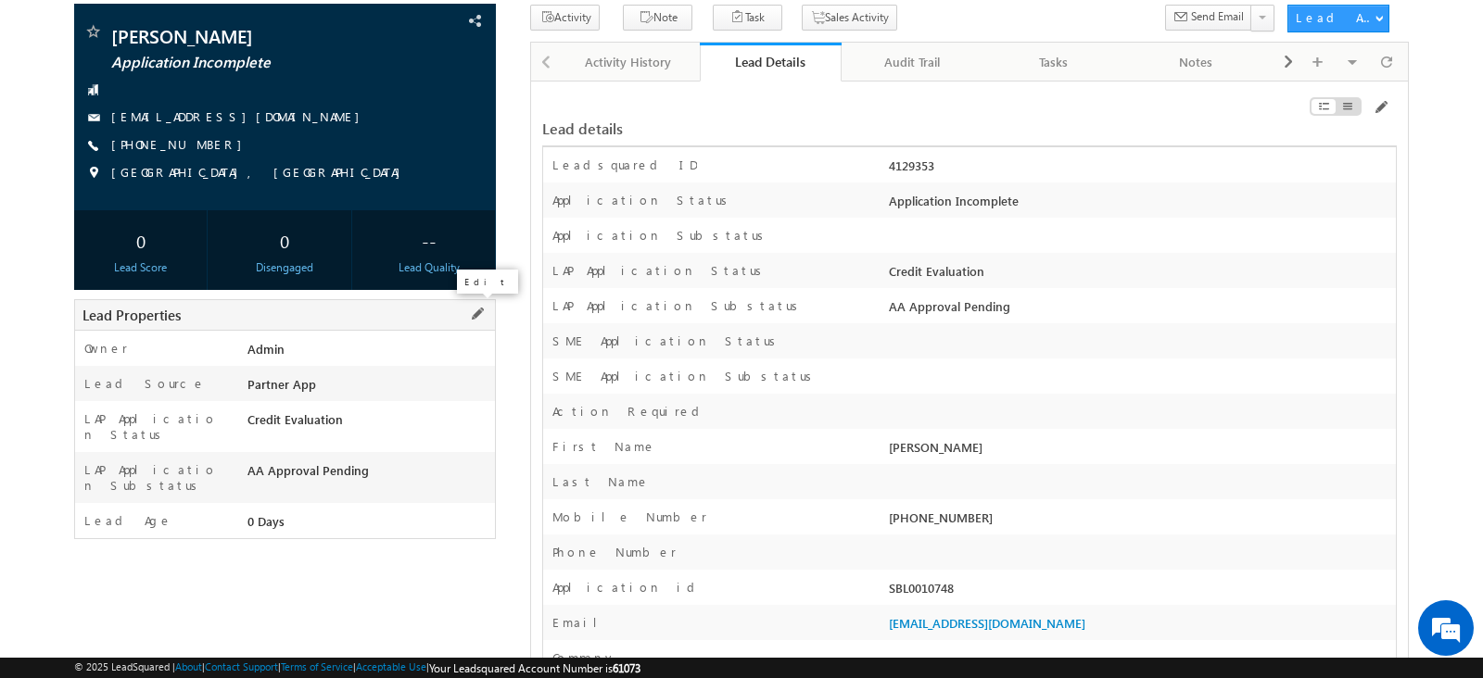
click at [480, 311] on span at bounding box center [477, 314] width 20 height 20
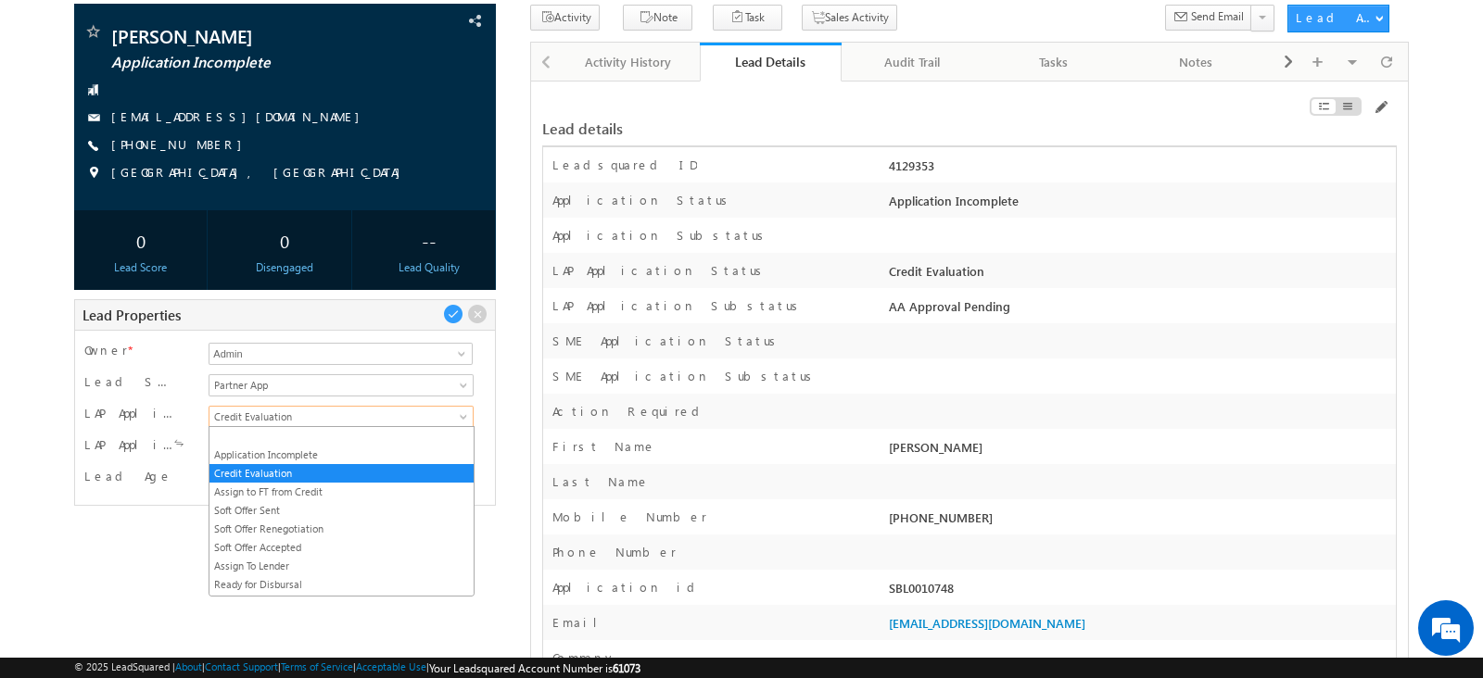
click at [404, 418] on span "Credit Evaluation" at bounding box center [337, 417] width 257 height 17
click at [340, 498] on link "Assign to FT from Credit" at bounding box center [340, 492] width 263 height 17
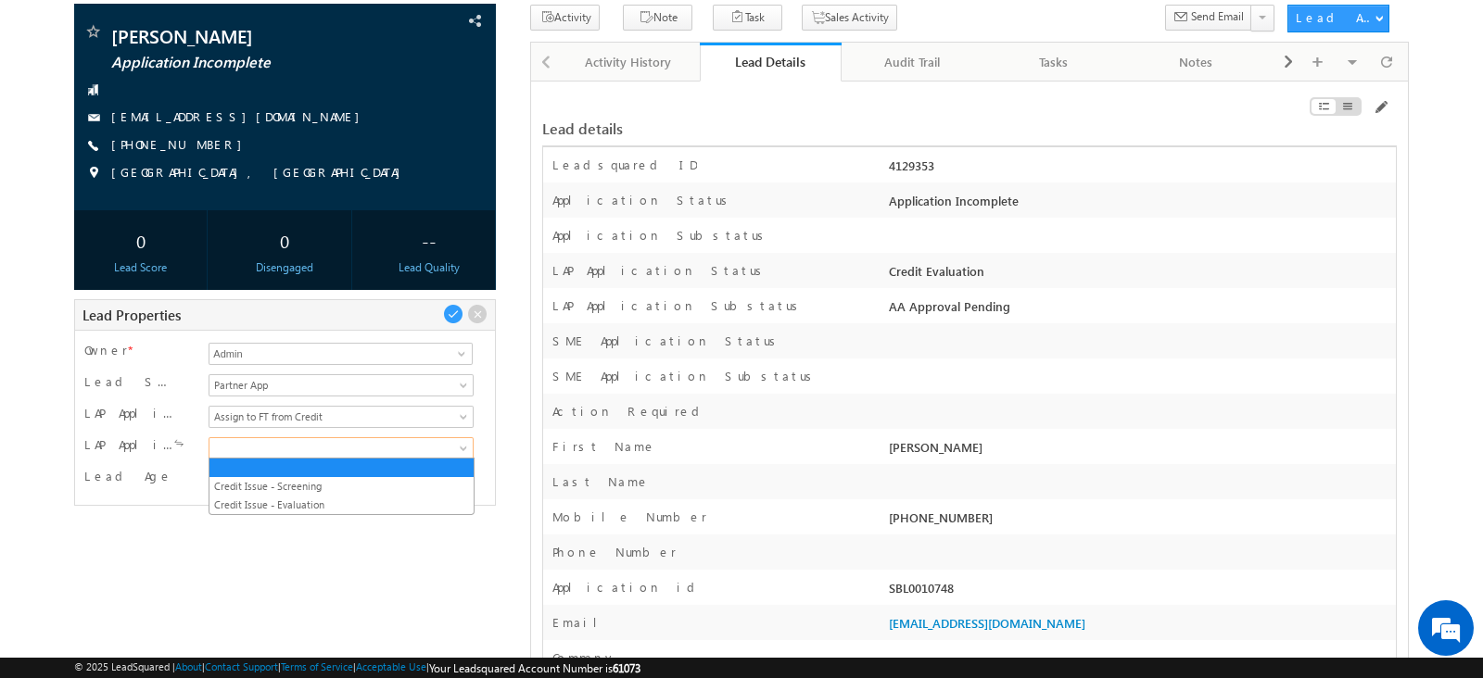
click at [341, 440] on span at bounding box center [337, 448] width 257 height 17
click at [312, 492] on link "Credit Issue - Screening" at bounding box center [340, 486] width 263 height 17
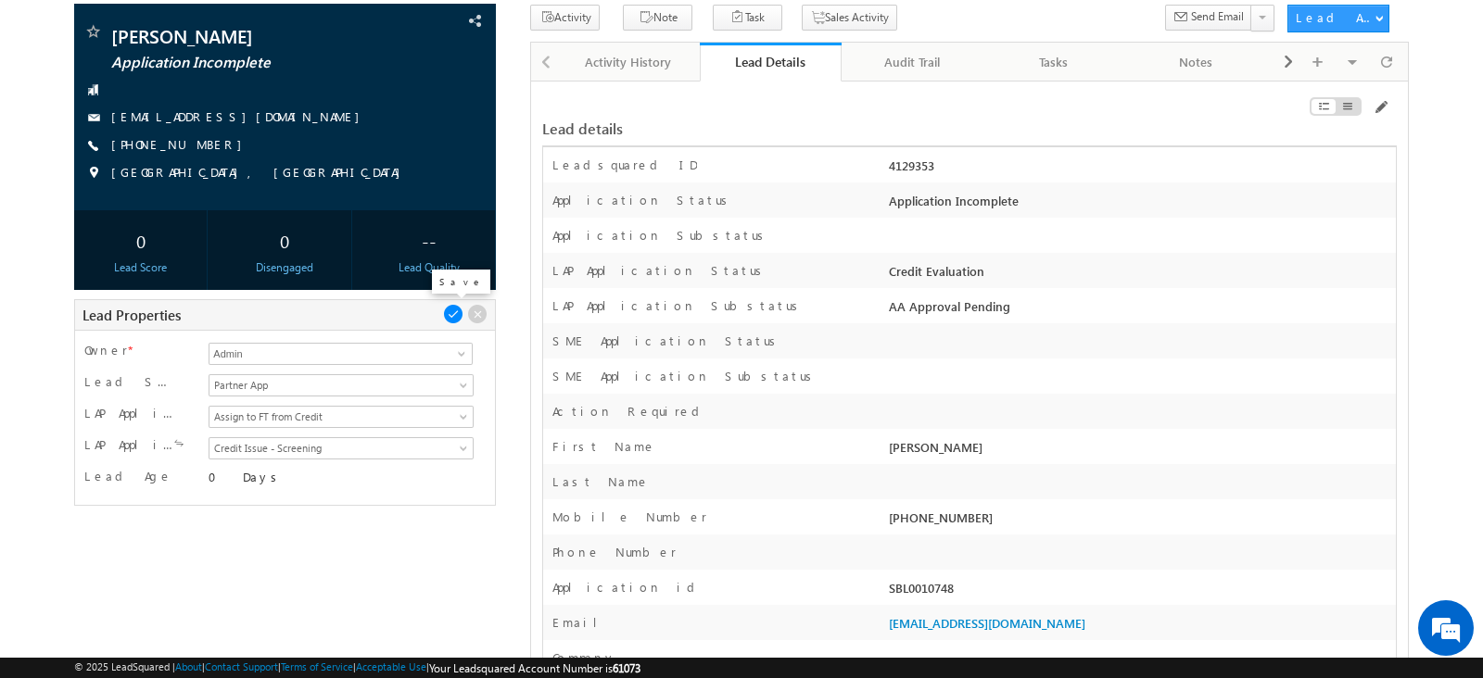
click at [449, 312] on span at bounding box center [453, 314] width 20 height 20
click at [450, 312] on span at bounding box center [453, 314] width 20 height 20
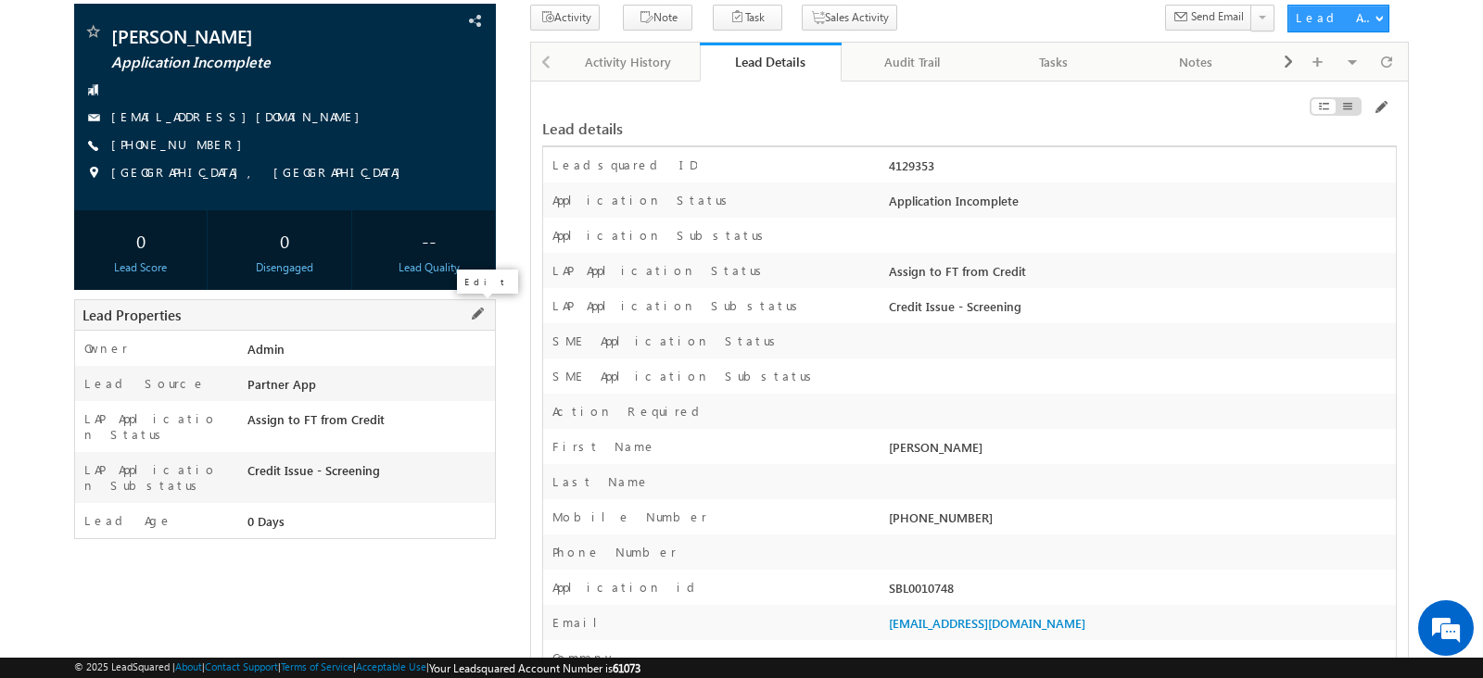
click at [479, 310] on span at bounding box center [477, 314] width 20 height 20
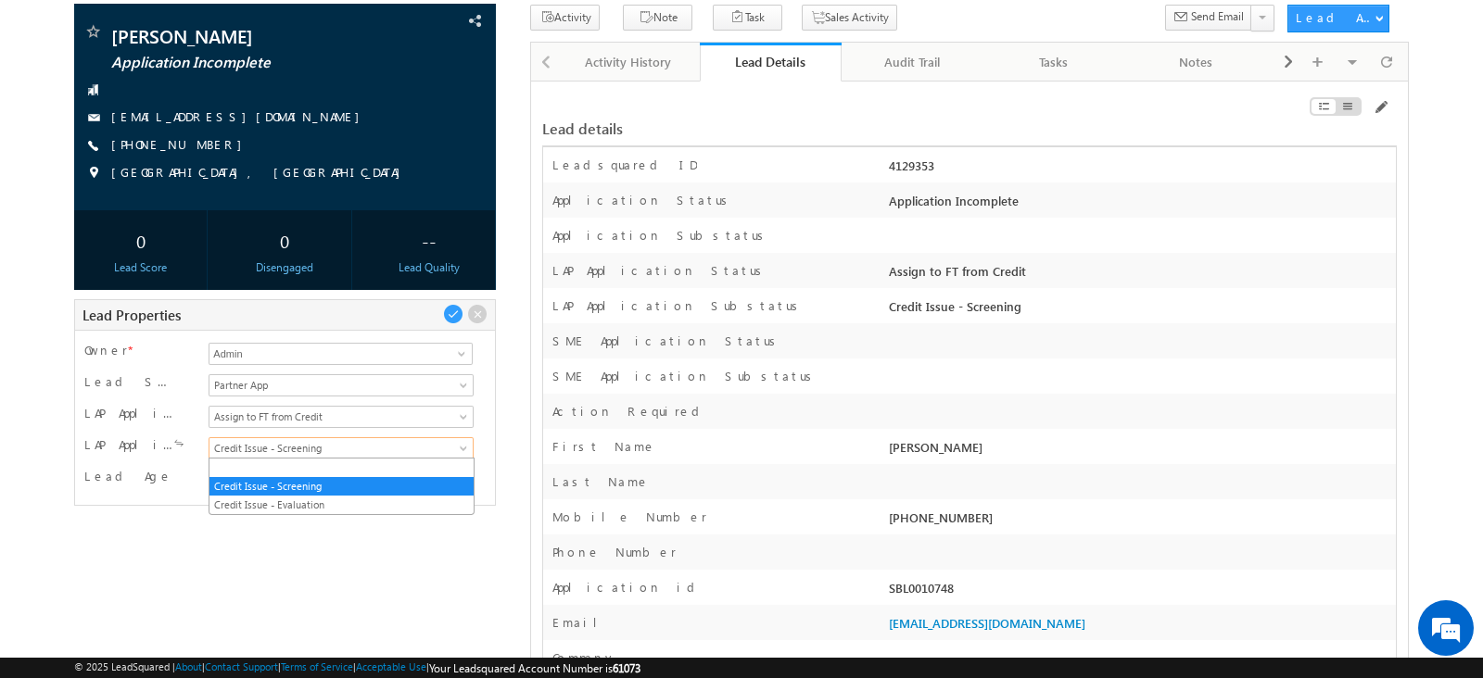
click at [398, 443] on span "Credit Issue - Screening" at bounding box center [337, 448] width 257 height 17
click at [335, 498] on link "Credit Issue - Evaluation" at bounding box center [340, 505] width 263 height 17
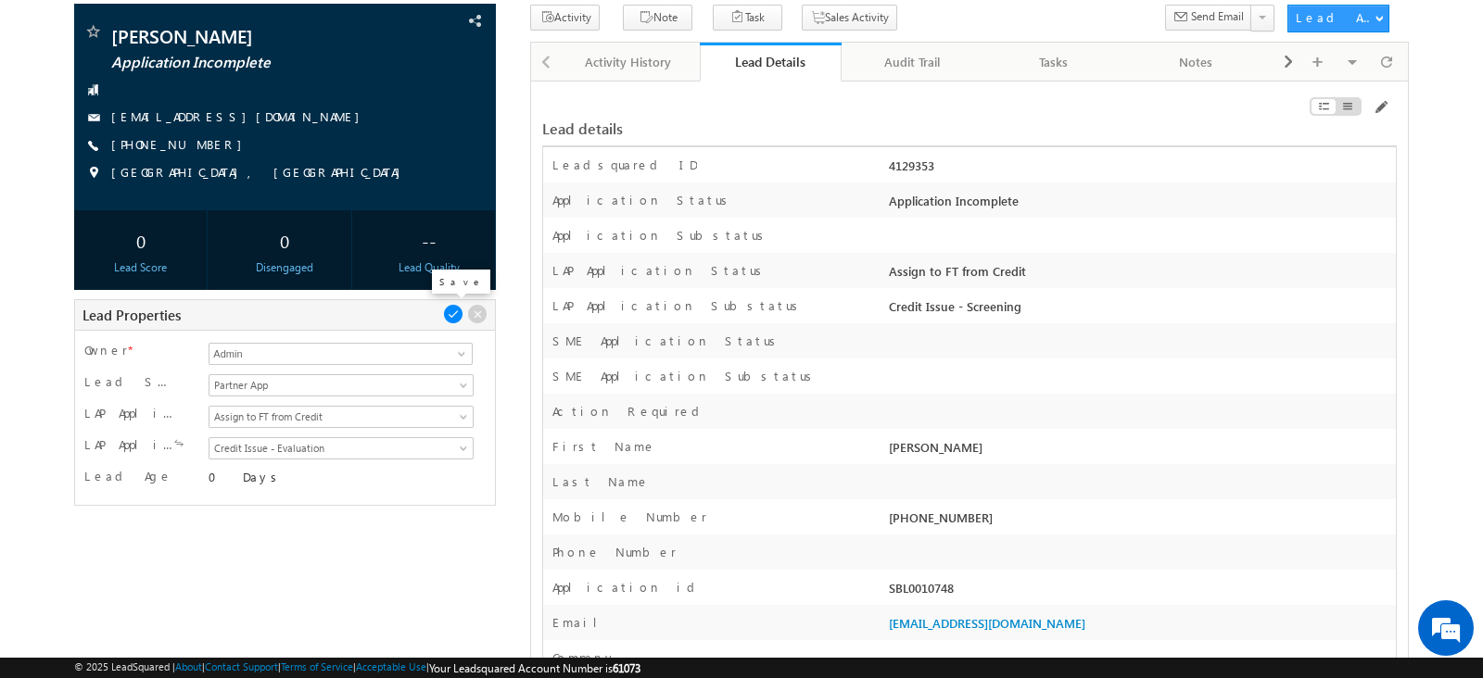
click at [455, 312] on span at bounding box center [453, 314] width 20 height 20
click at [454, 314] on span at bounding box center [453, 314] width 20 height 20
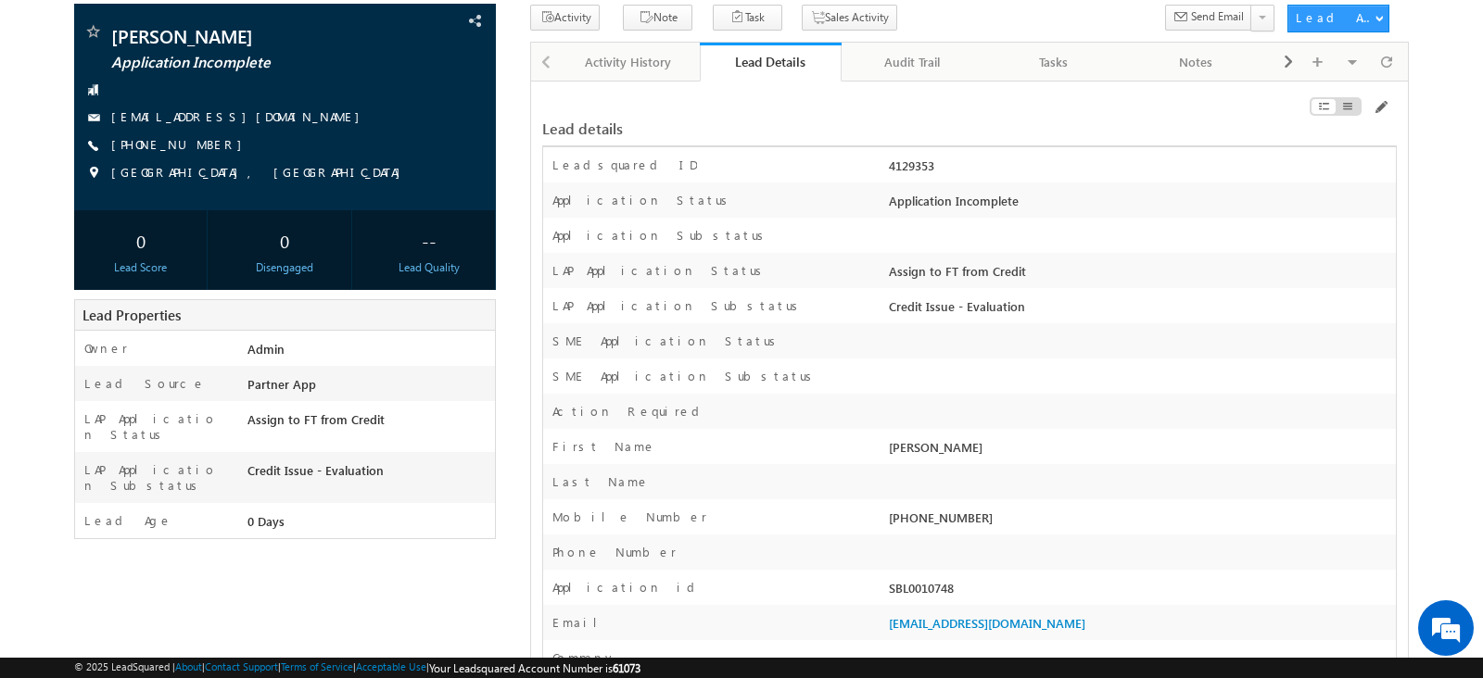
scroll to position [0, 0]
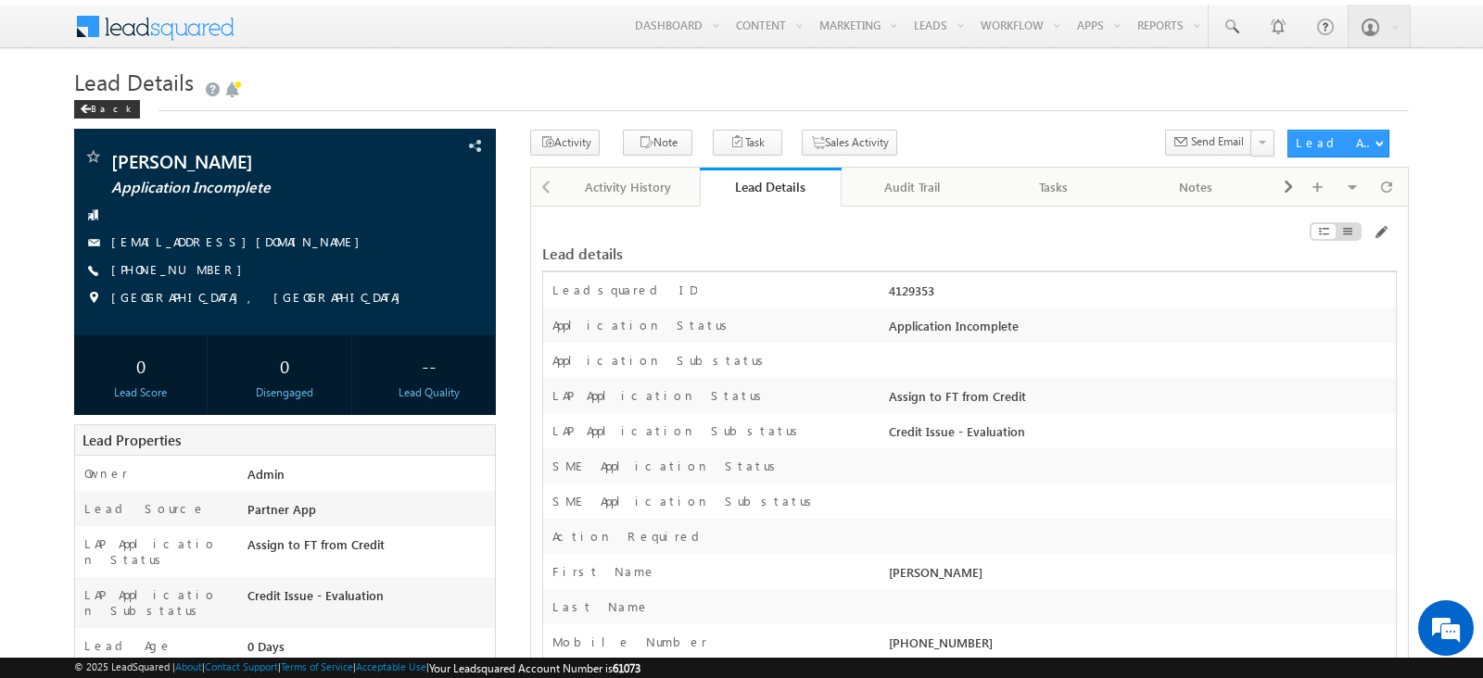
click at [846, 589] on div "First Name" at bounding box center [713, 576] width 341 height 26
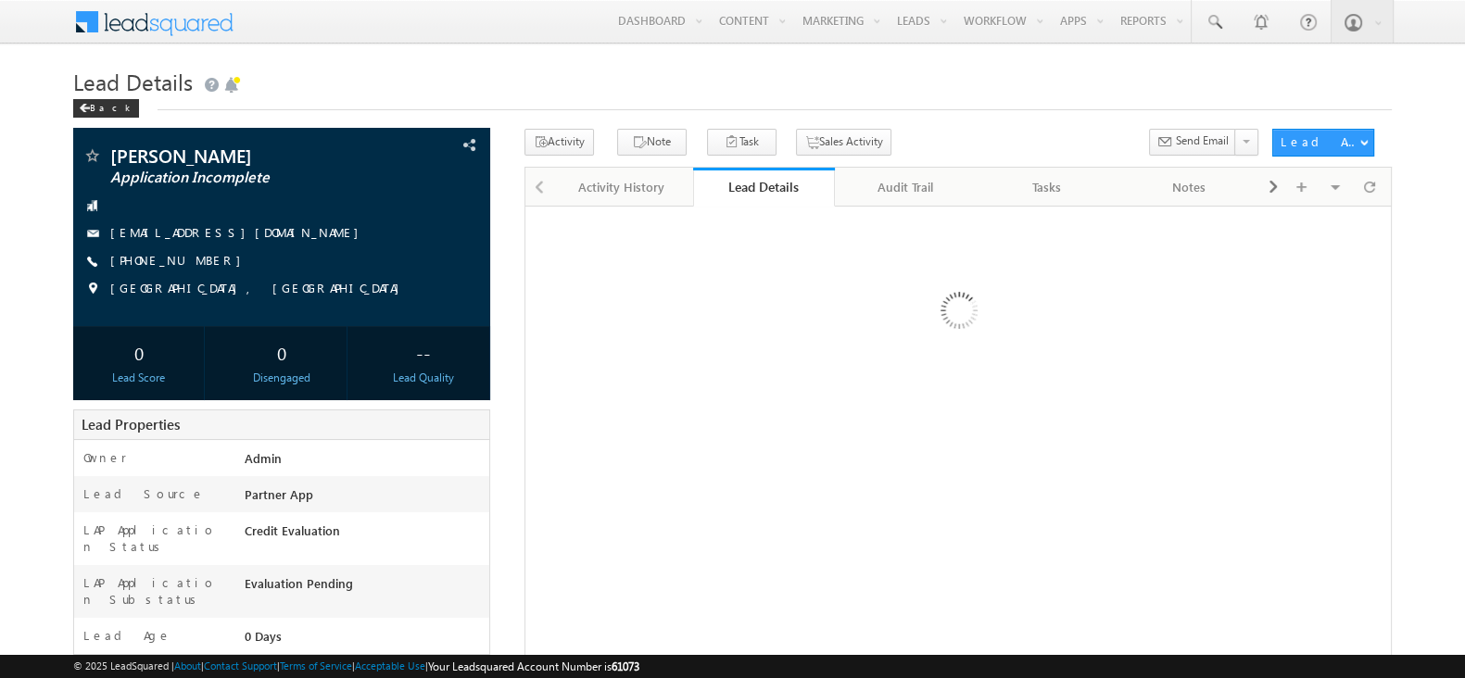
click at [954, 195] on div "Audit Trail" at bounding box center [905, 187] width 110 height 22
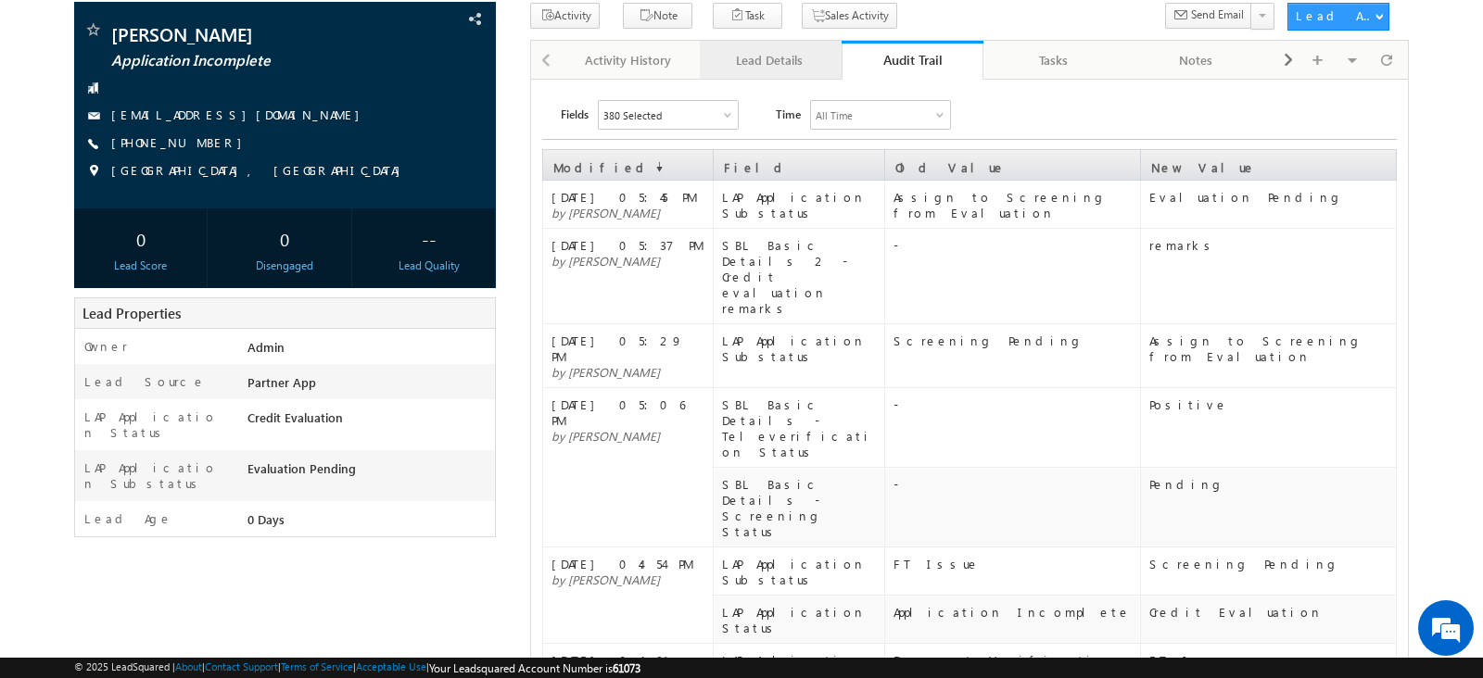
click at [795, 62] on div "Lead Details" at bounding box center [769, 60] width 110 height 22
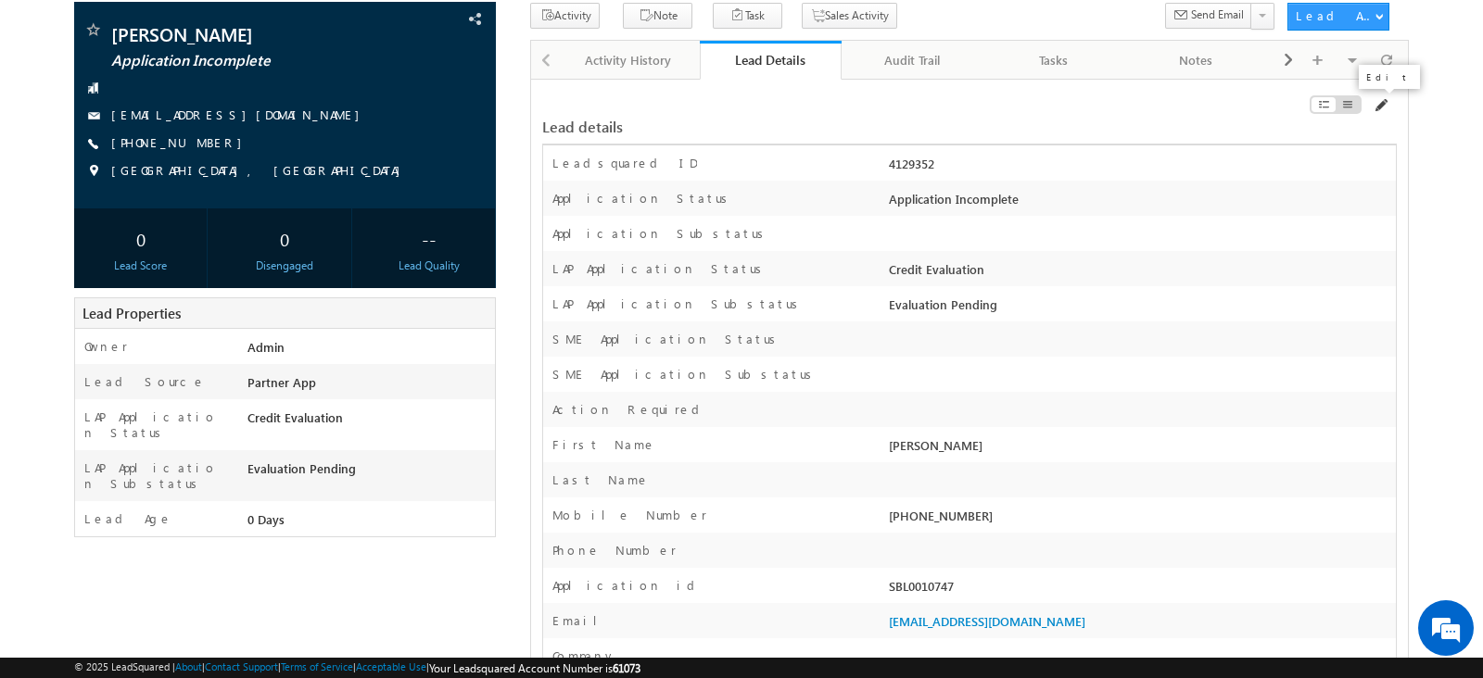
click at [1381, 98] on span at bounding box center [1379, 105] width 15 height 15
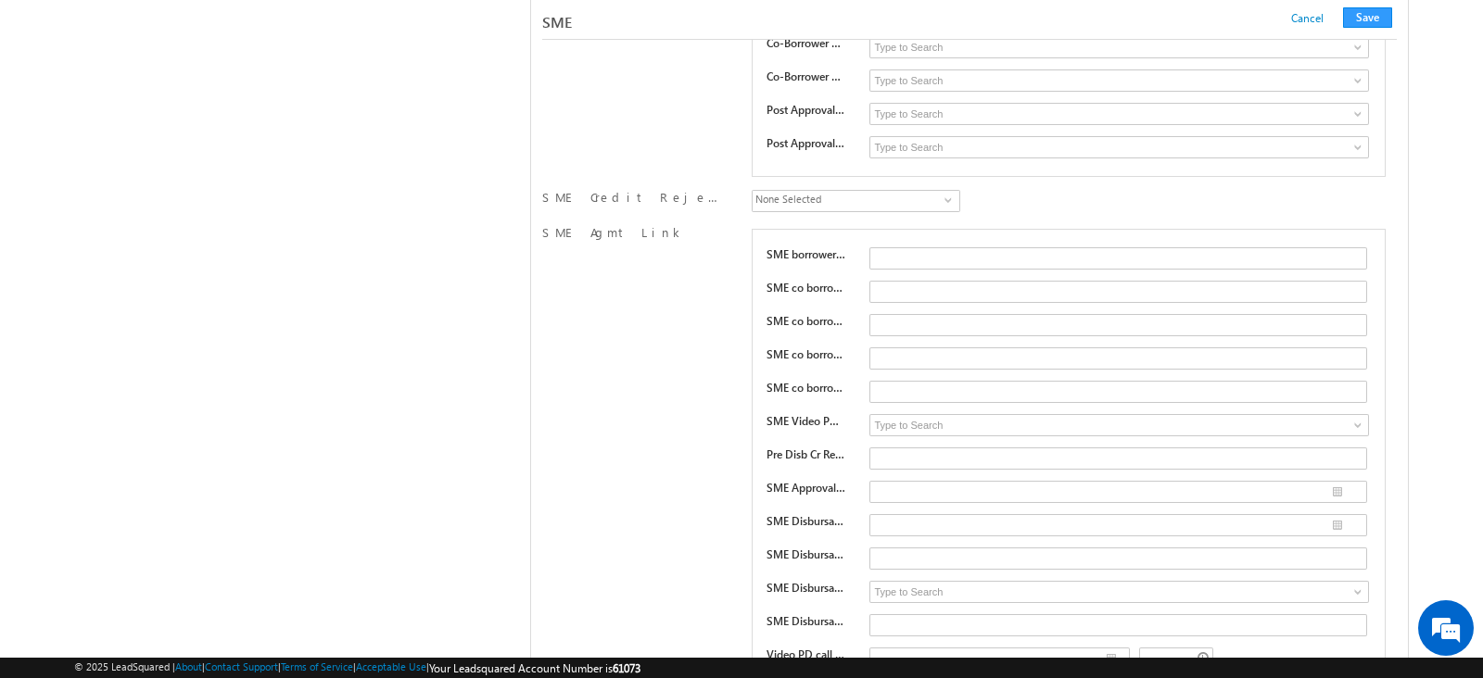
scroll to position [34516, 0]
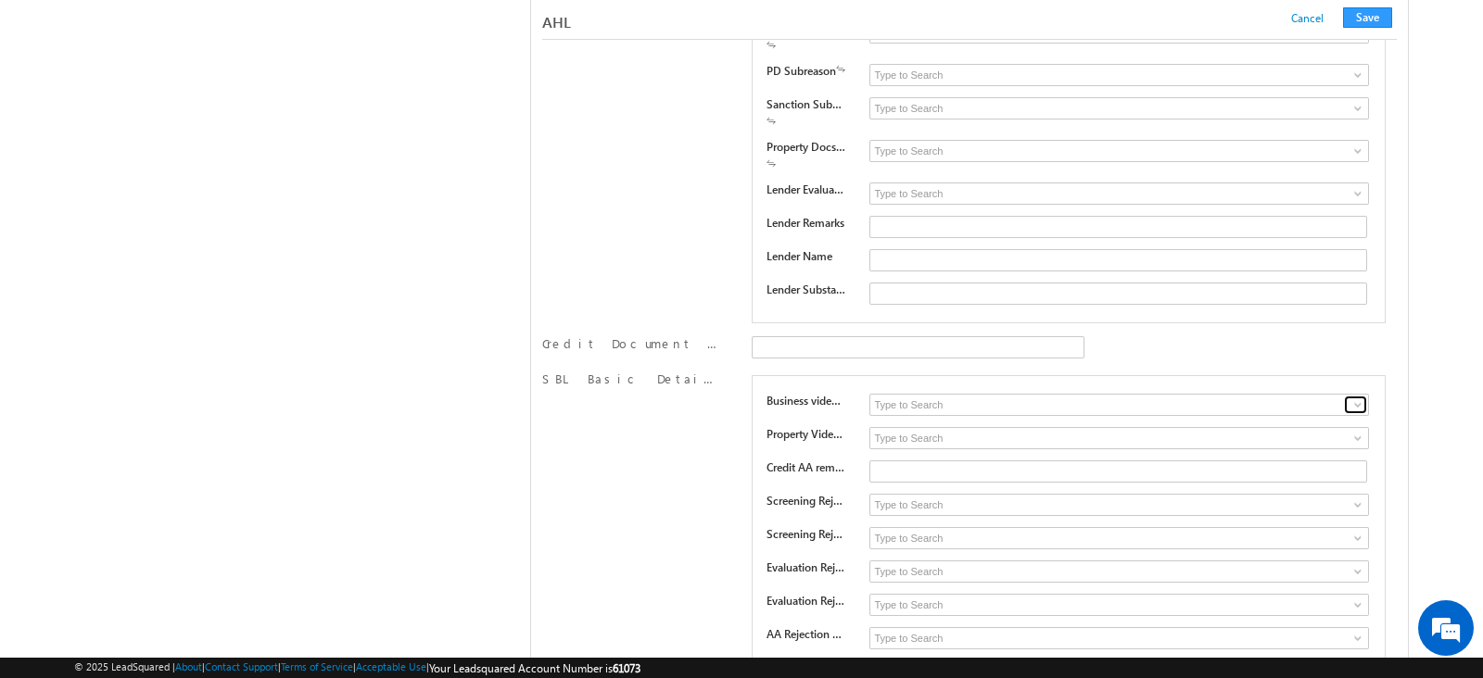
click at [1348, 396] on link at bounding box center [1355, 405] width 23 height 19
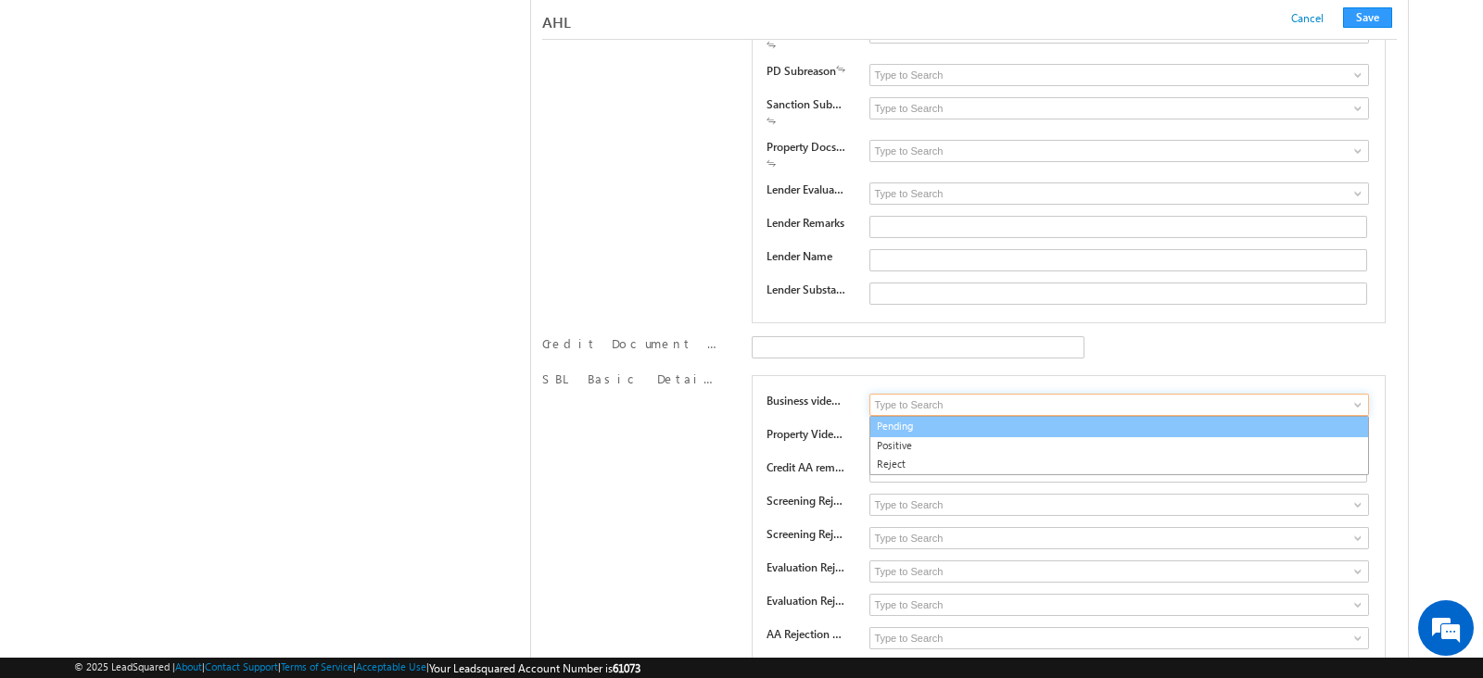
click at [1086, 416] on link "Pending" at bounding box center [1118, 426] width 499 height 21
type input "Pending"
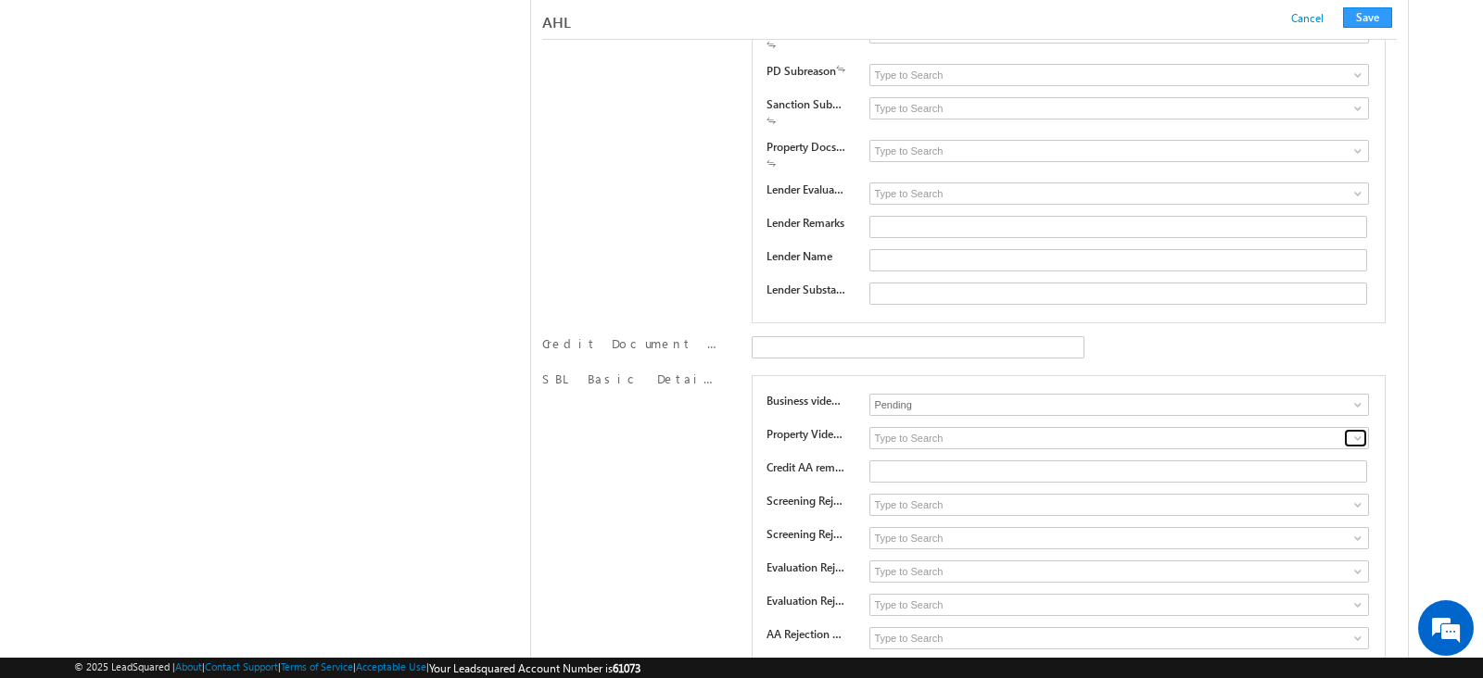
click at [1353, 431] on span at bounding box center [1357, 438] width 15 height 15
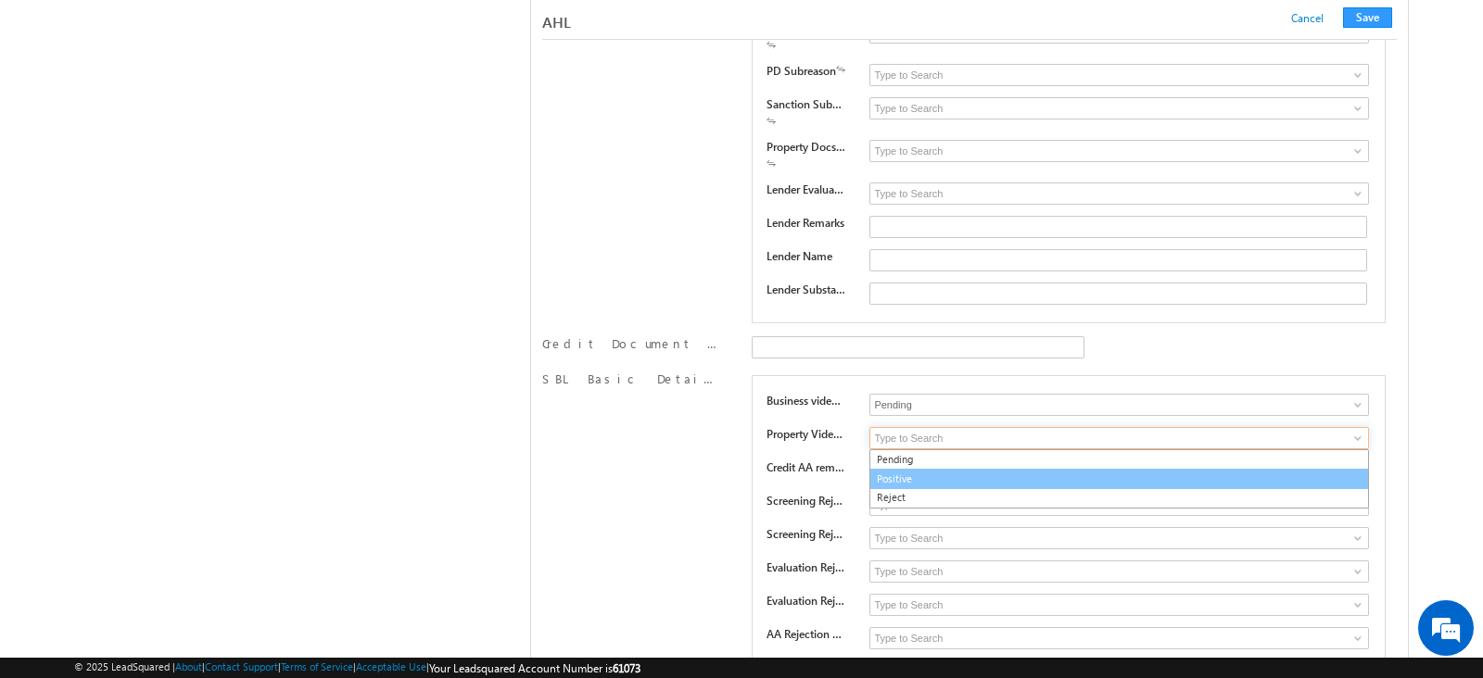
click at [1194, 469] on link "Positive" at bounding box center [1118, 479] width 499 height 21
type input "Positive"
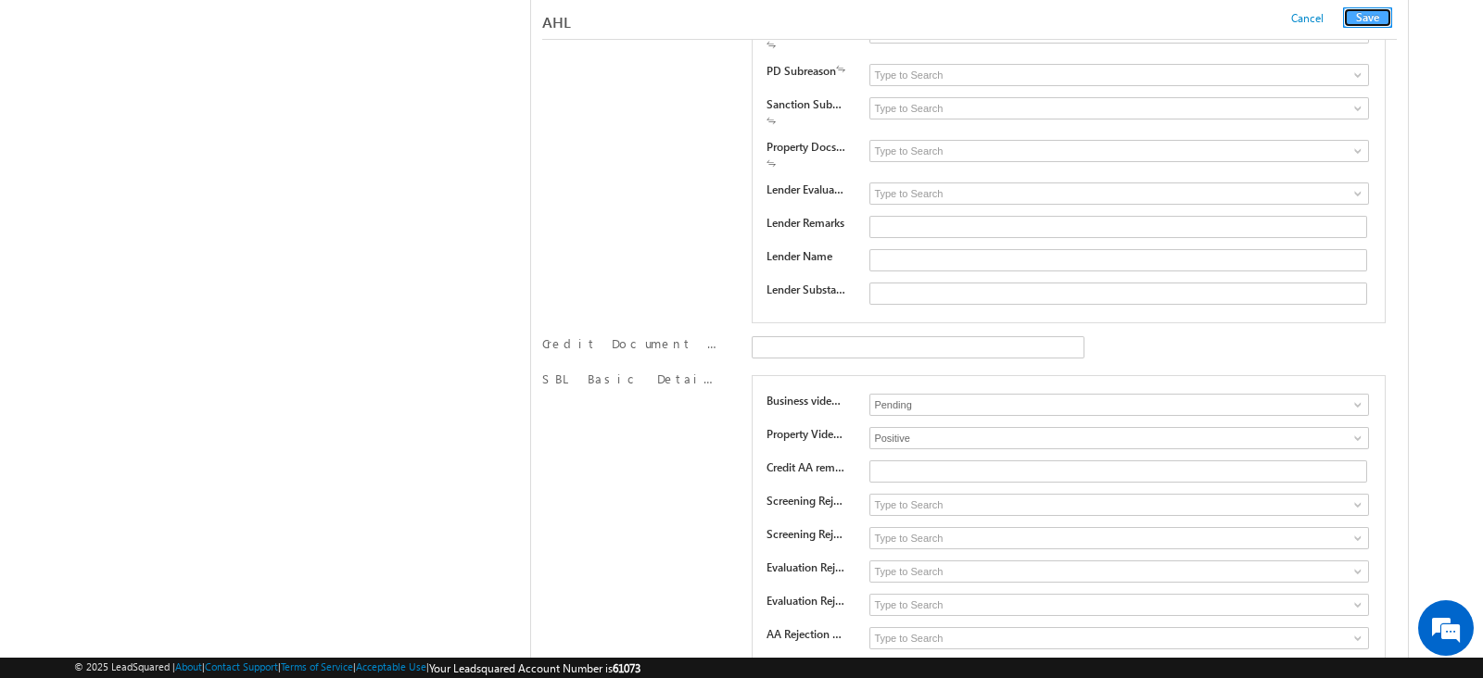
click at [1357, 14] on button "Save" at bounding box center [1367, 17] width 49 height 20
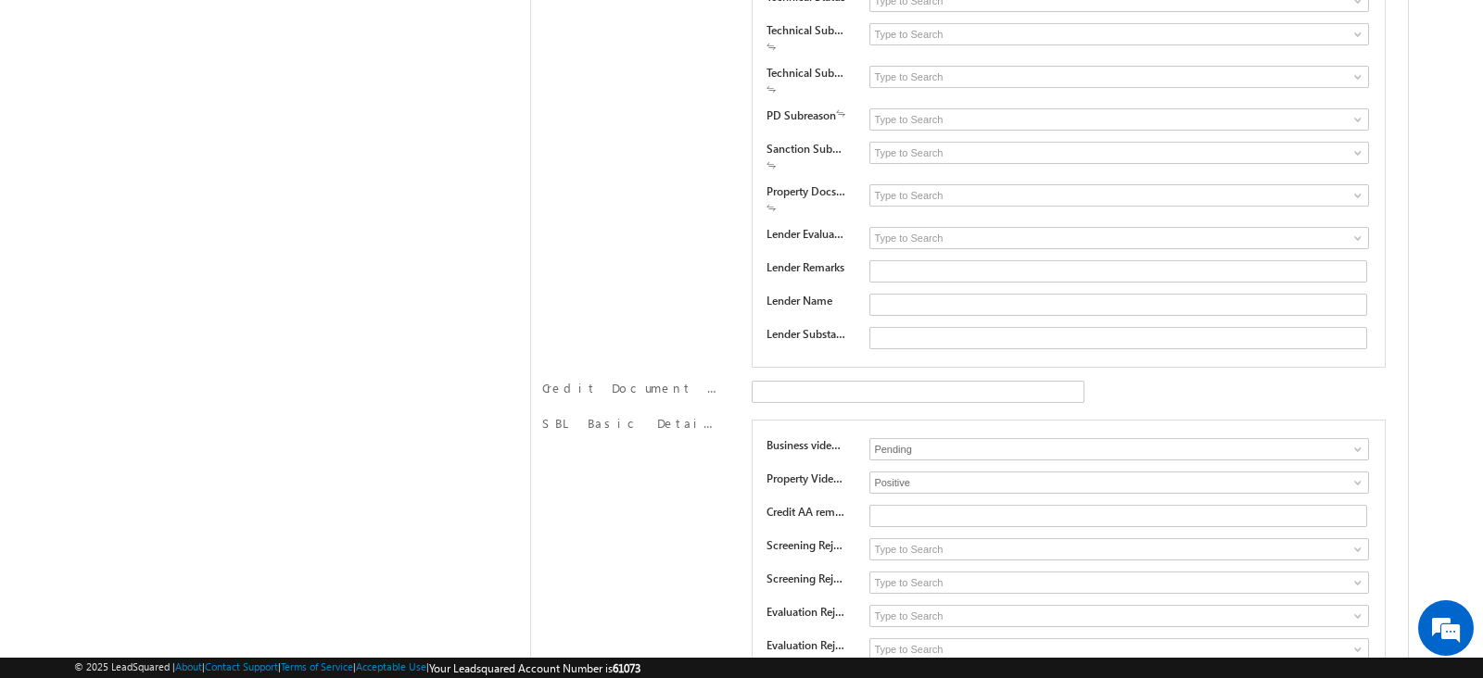
scroll to position [0, 0]
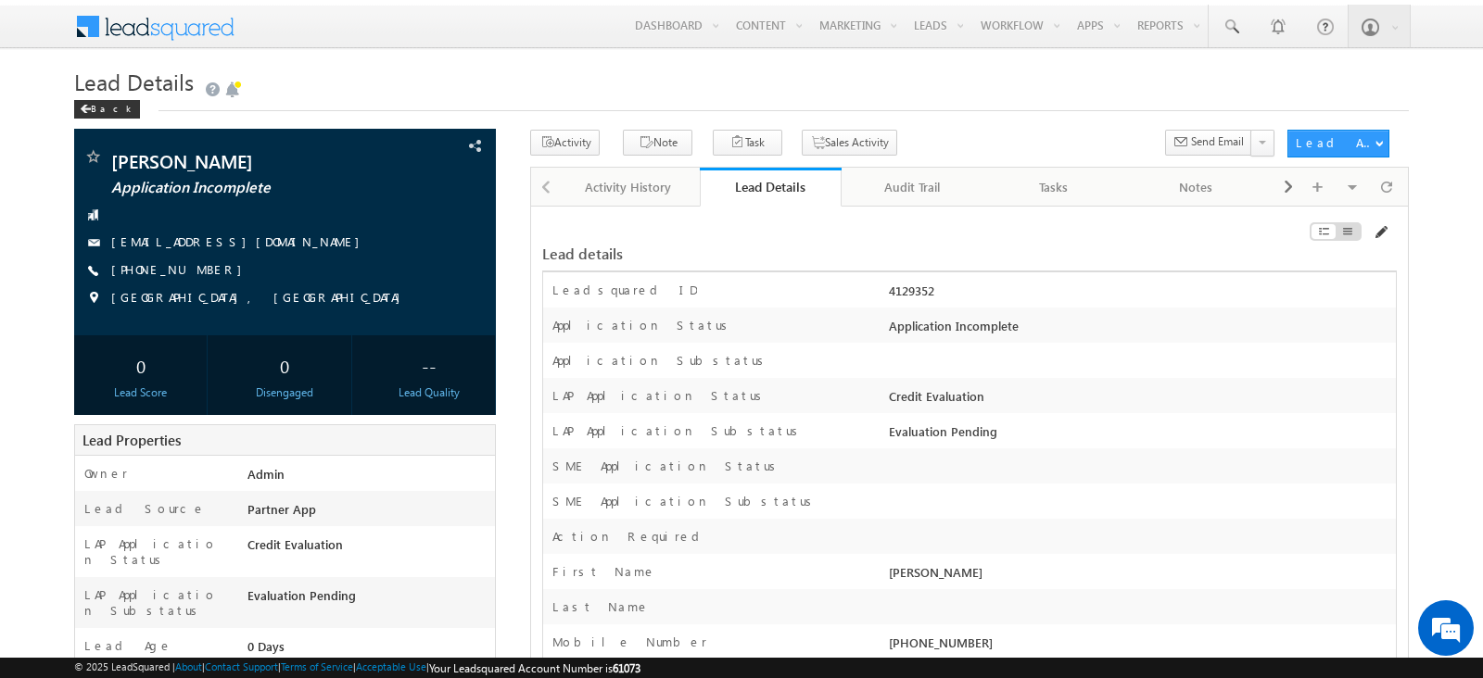
click at [1379, 228] on span at bounding box center [1379, 232] width 15 height 15
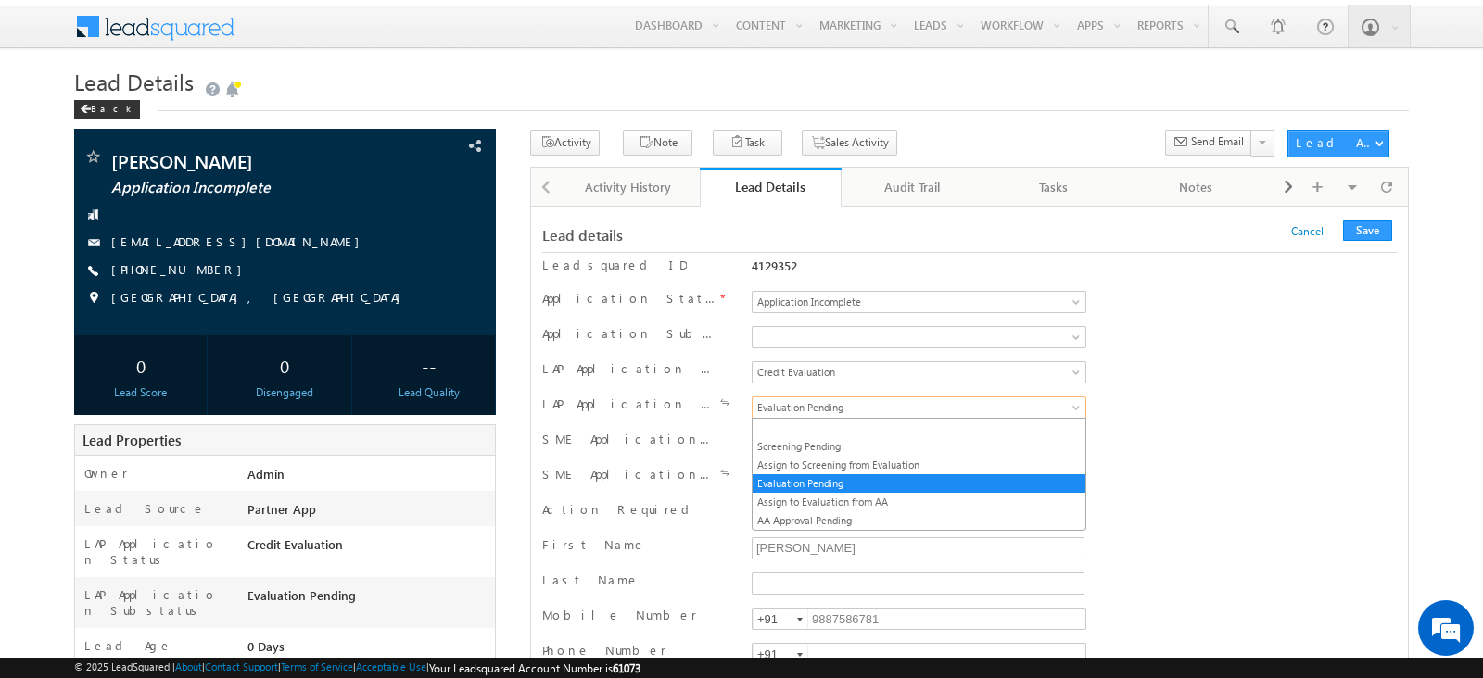
click at [922, 400] on span "Evaluation Pending" at bounding box center [896, 407] width 289 height 17
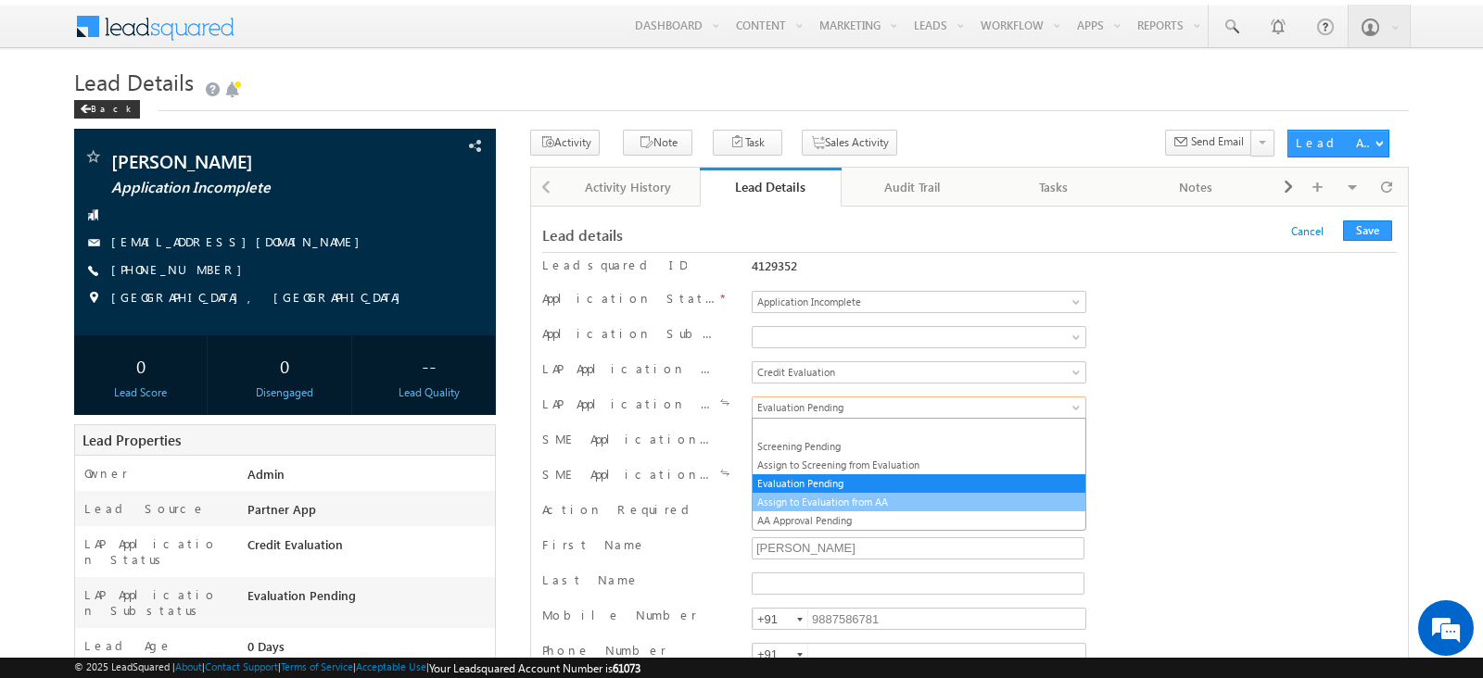
click at [882, 496] on link "Assign to Evaluation from AA" at bounding box center [918, 502] width 333 height 17
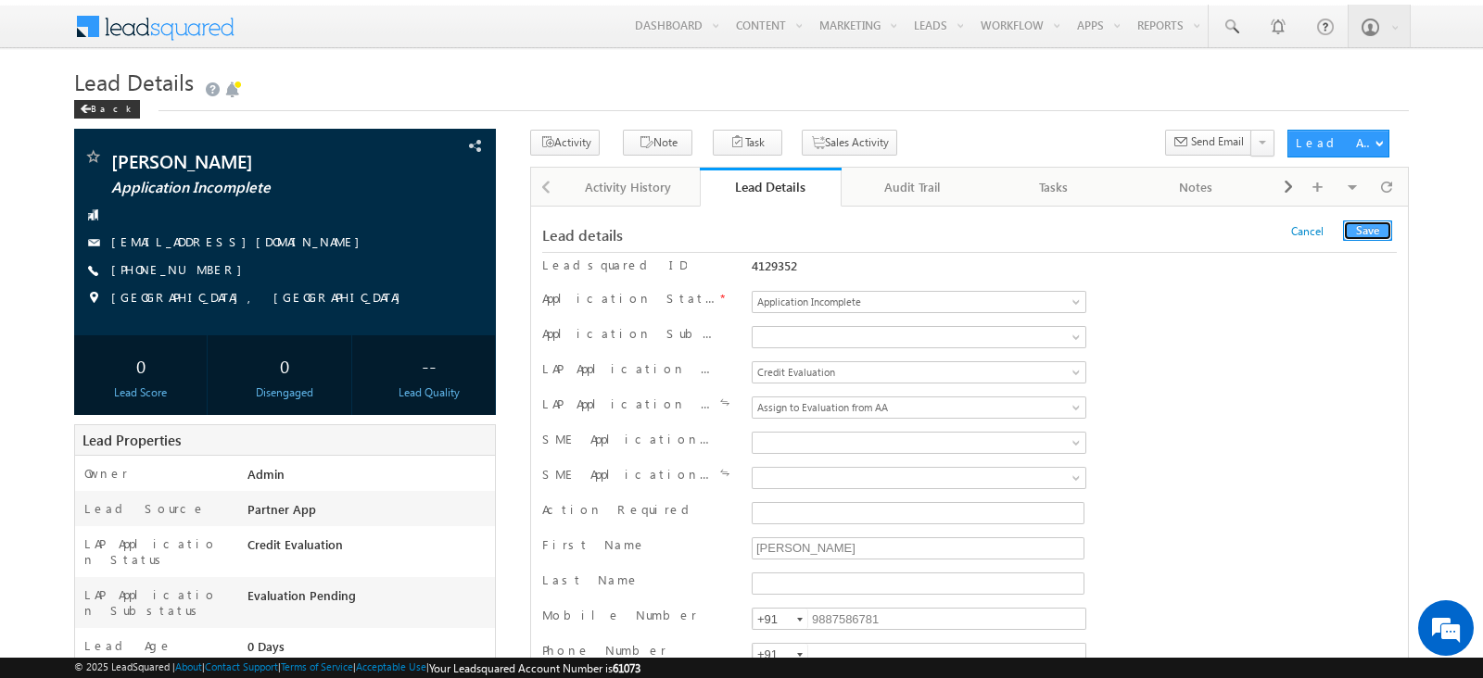
click at [1371, 230] on button "Save" at bounding box center [1367, 231] width 49 height 20
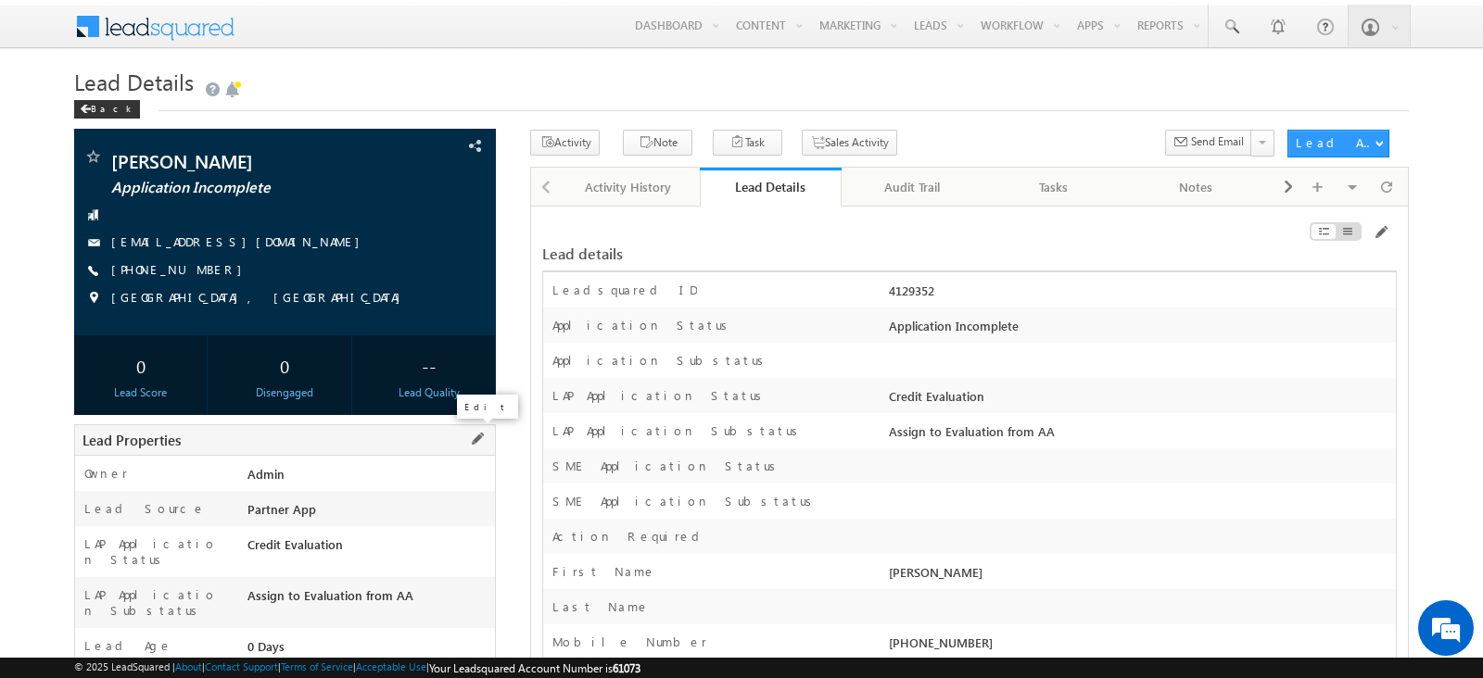
click at [473, 436] on span at bounding box center [477, 439] width 20 height 20
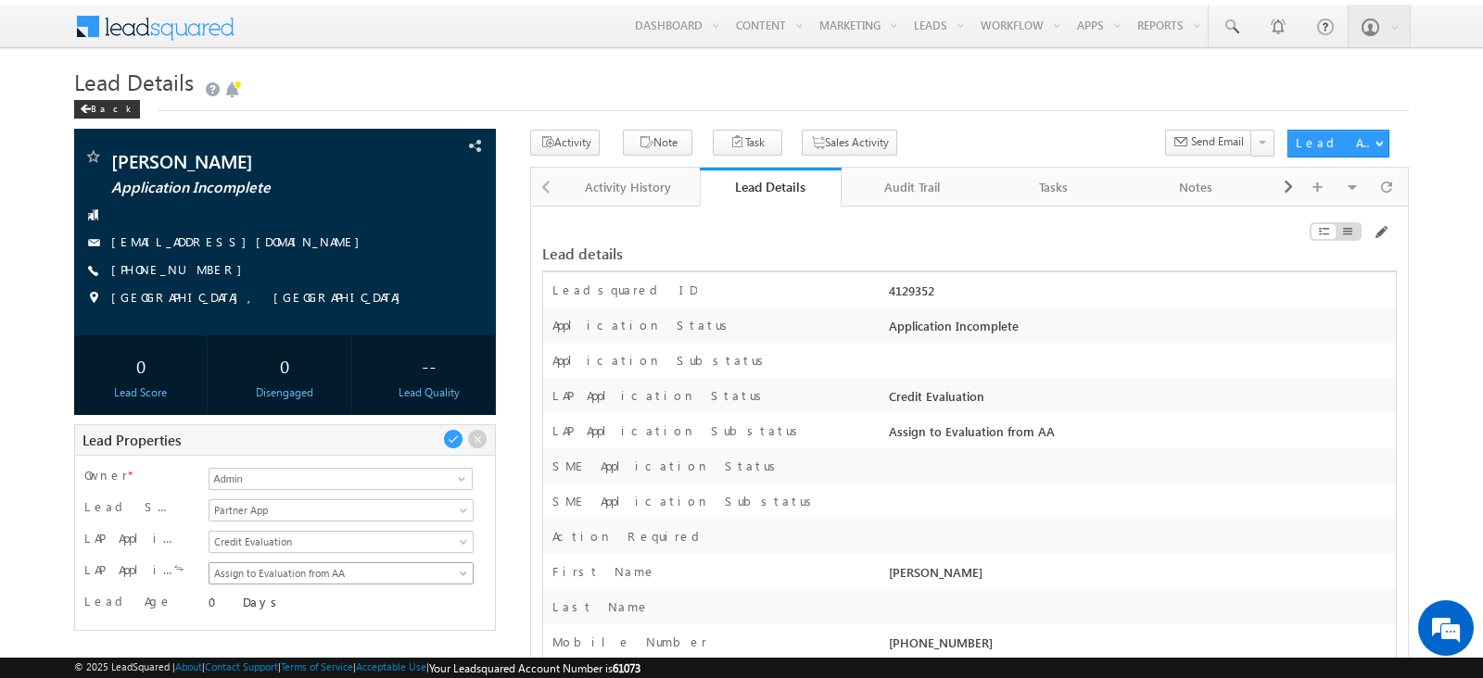
click at [417, 579] on link "Assign to Evaluation from AA" at bounding box center [340, 573] width 265 height 22
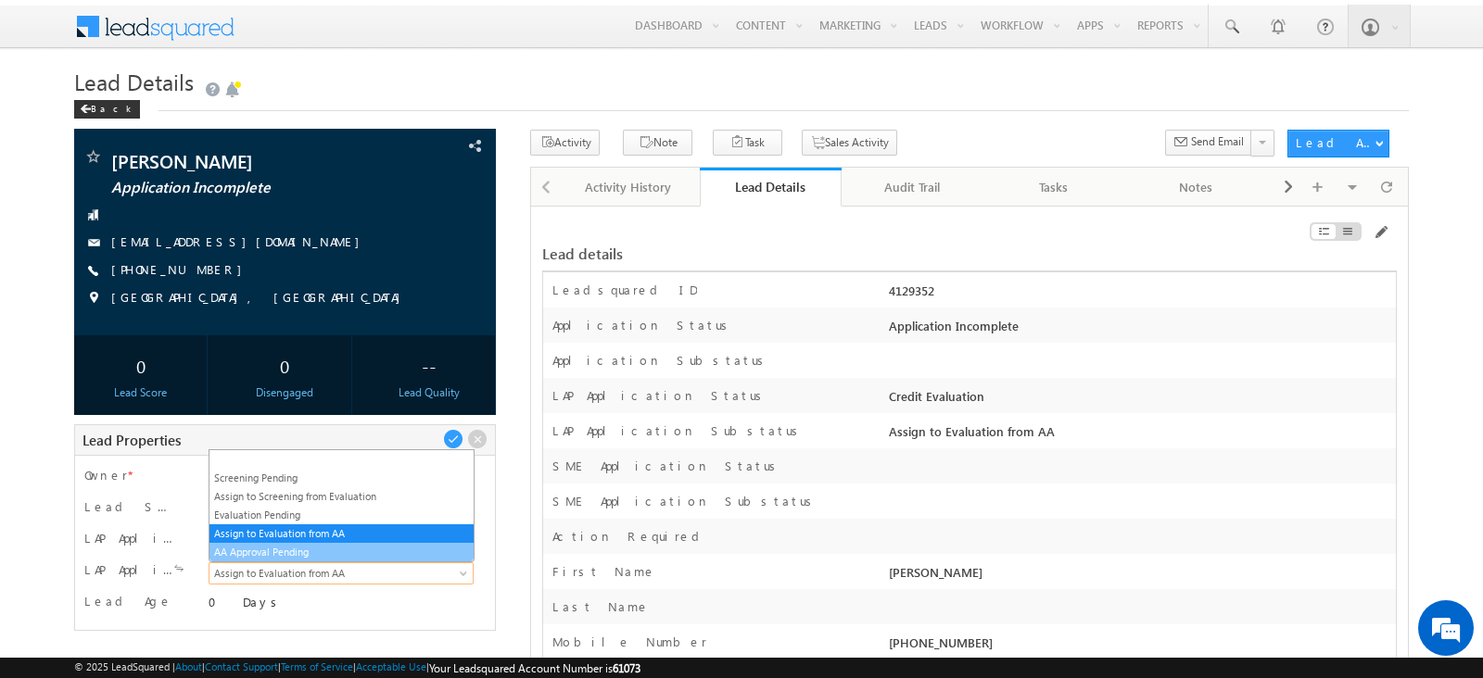
click at [378, 549] on link "AA Approval Pending" at bounding box center [340, 552] width 263 height 17
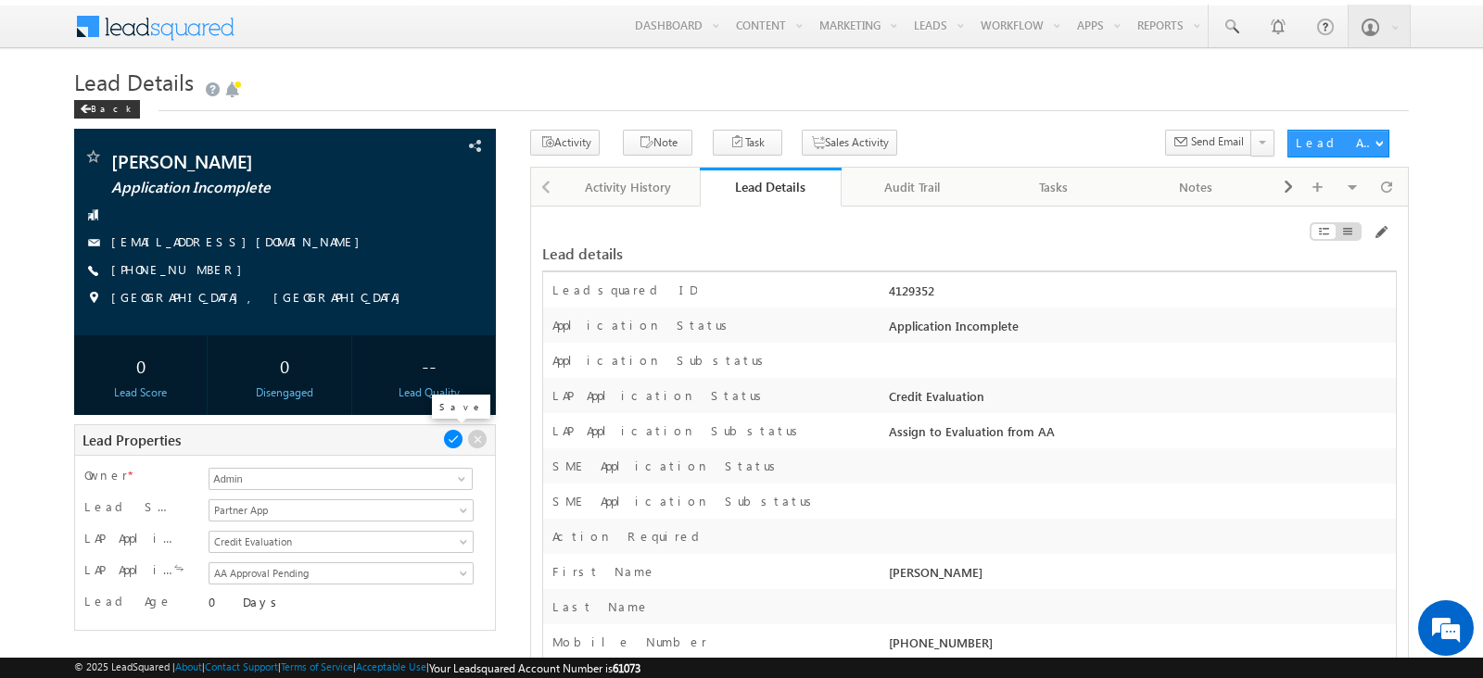
click at [449, 435] on span at bounding box center [453, 439] width 20 height 20
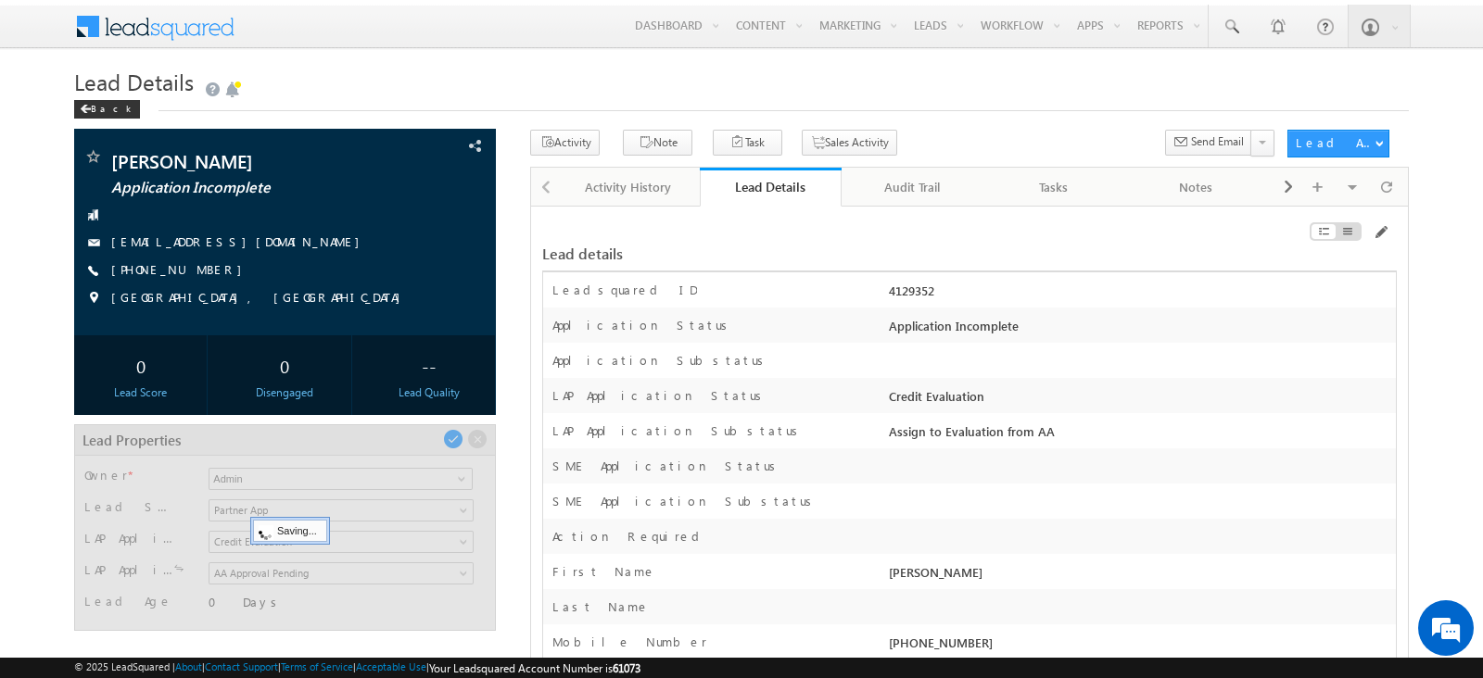
scroll to position [125, 0]
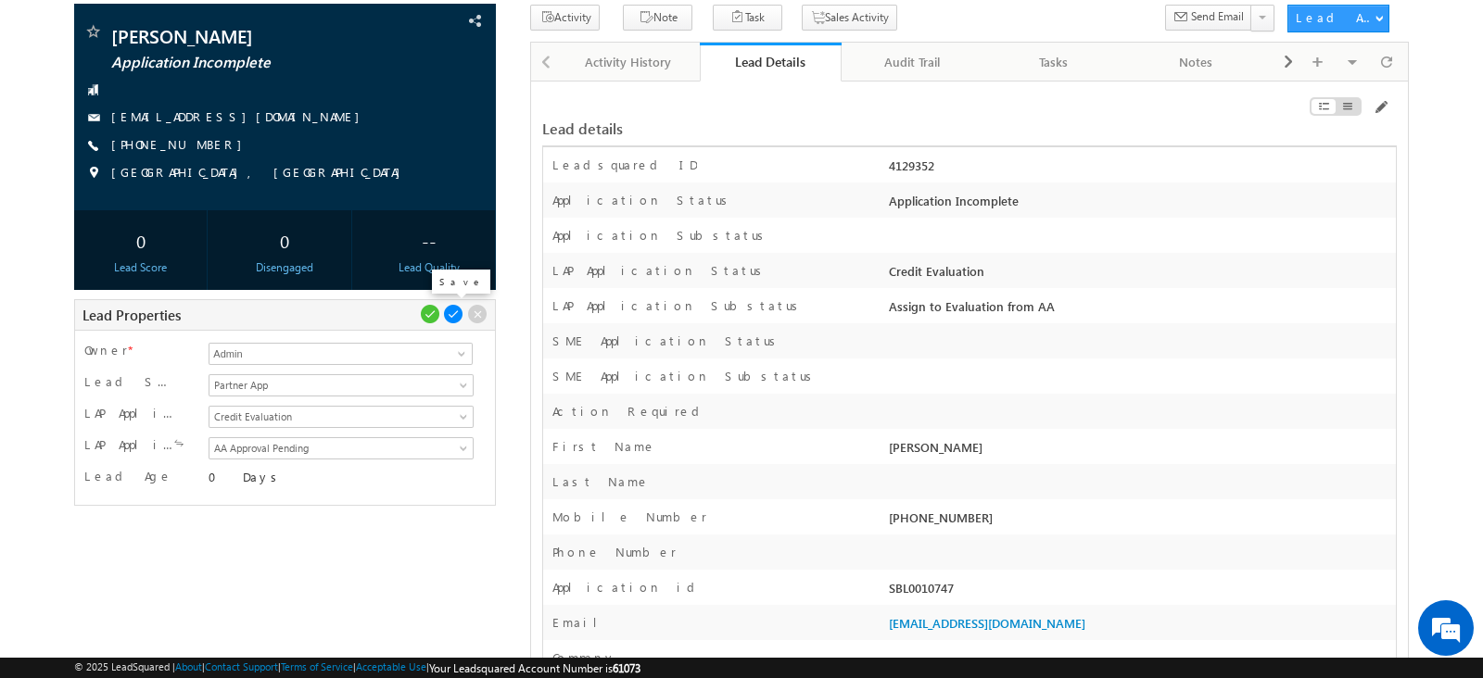
click at [455, 312] on span at bounding box center [453, 314] width 20 height 20
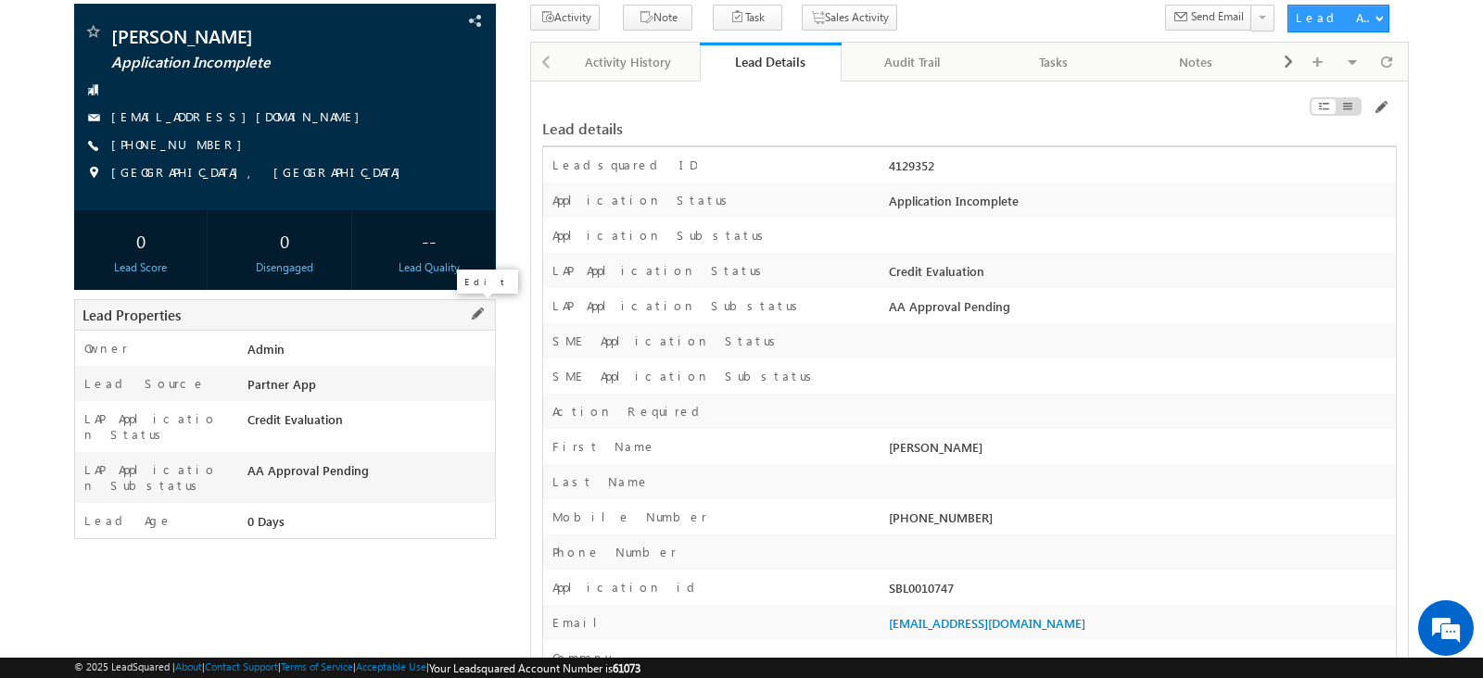
click at [479, 312] on span at bounding box center [477, 314] width 20 height 20
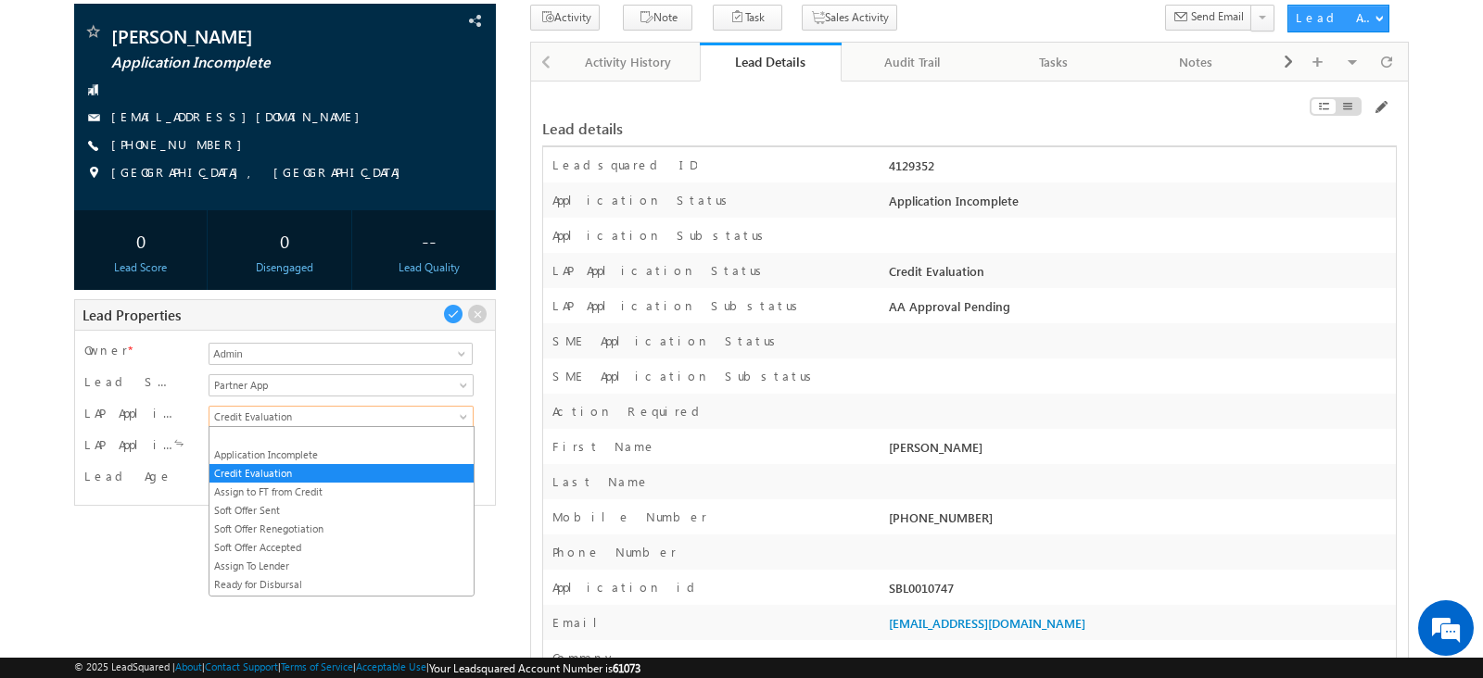
click at [358, 418] on span "Credit Evaluation" at bounding box center [337, 417] width 257 height 17
click at [346, 479] on link "Credit Evaluation" at bounding box center [340, 473] width 263 height 17
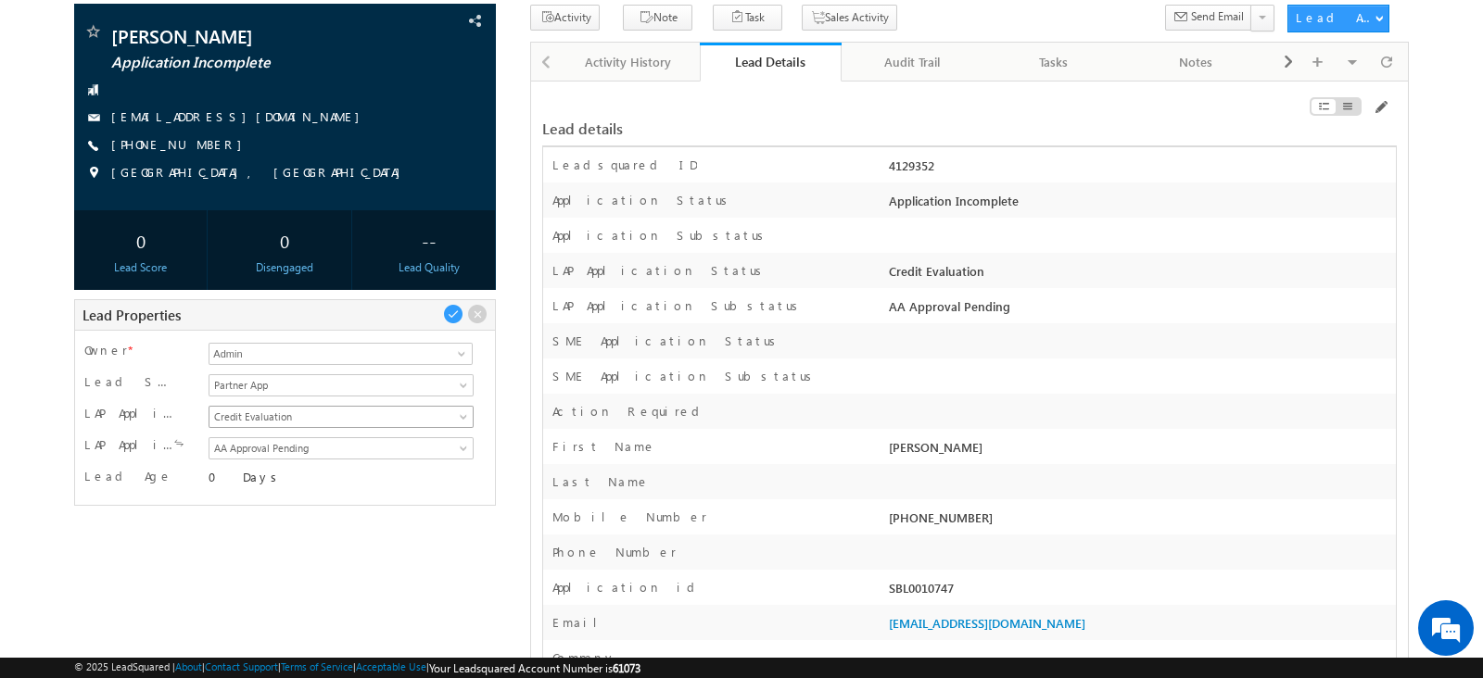
click at [338, 413] on span "Credit Evaluation" at bounding box center [337, 417] width 257 height 17
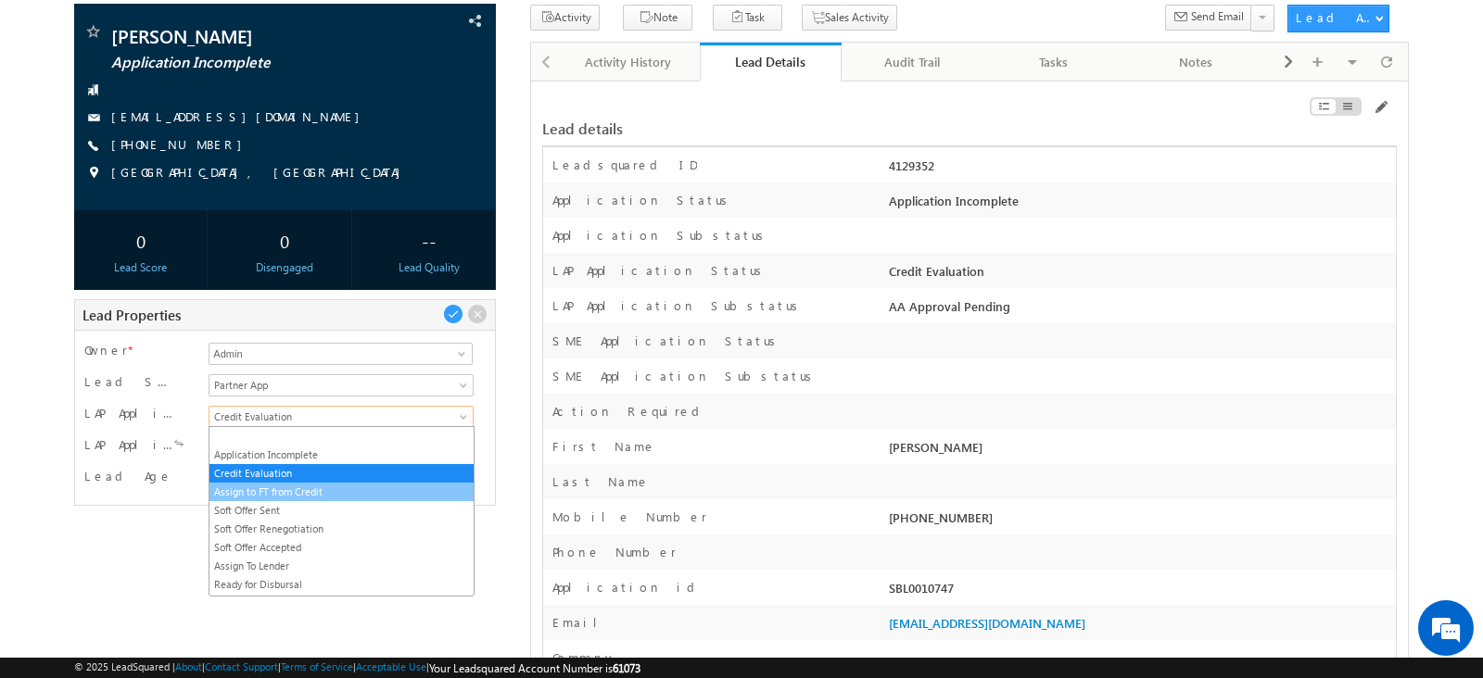
click at [334, 492] on link "Assign to FT from Credit" at bounding box center [340, 492] width 263 height 17
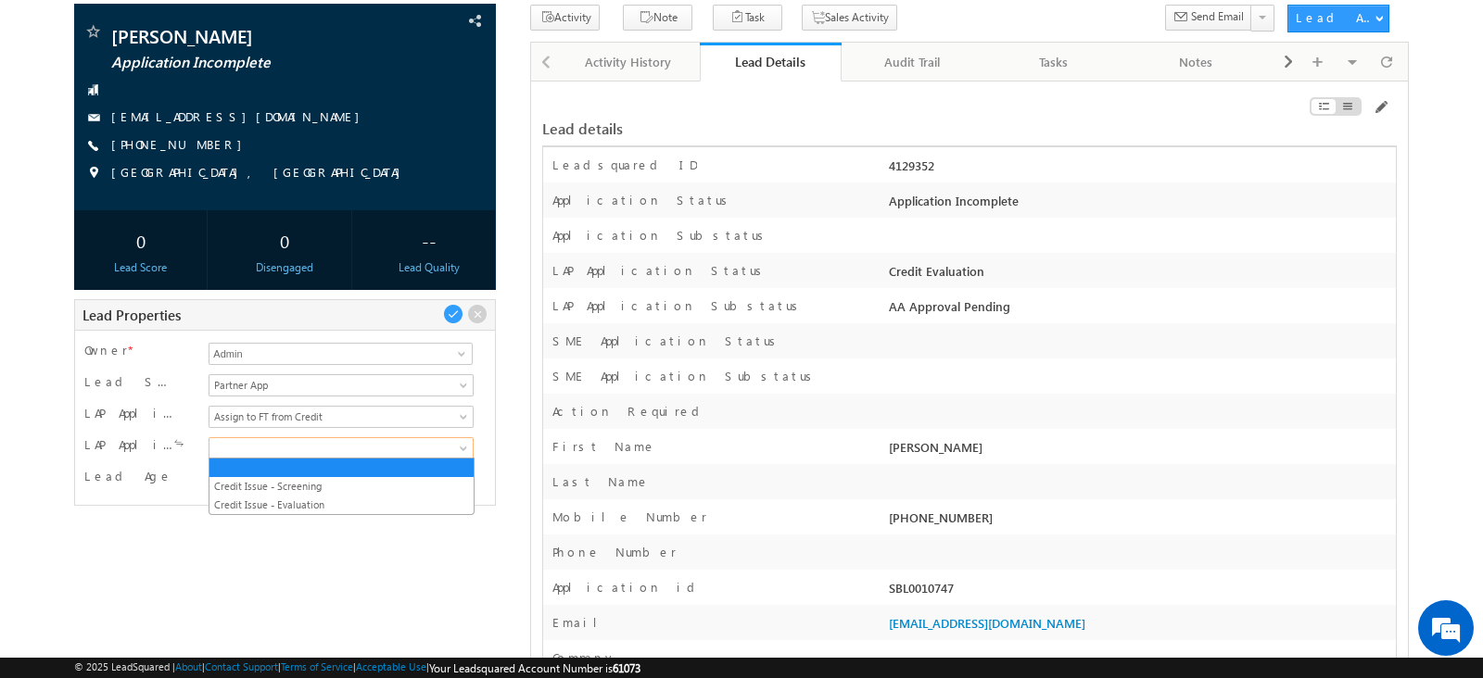
click at [361, 444] on span at bounding box center [337, 448] width 257 height 17
click at [333, 486] on link "Credit Issue - Screening" at bounding box center [340, 486] width 263 height 17
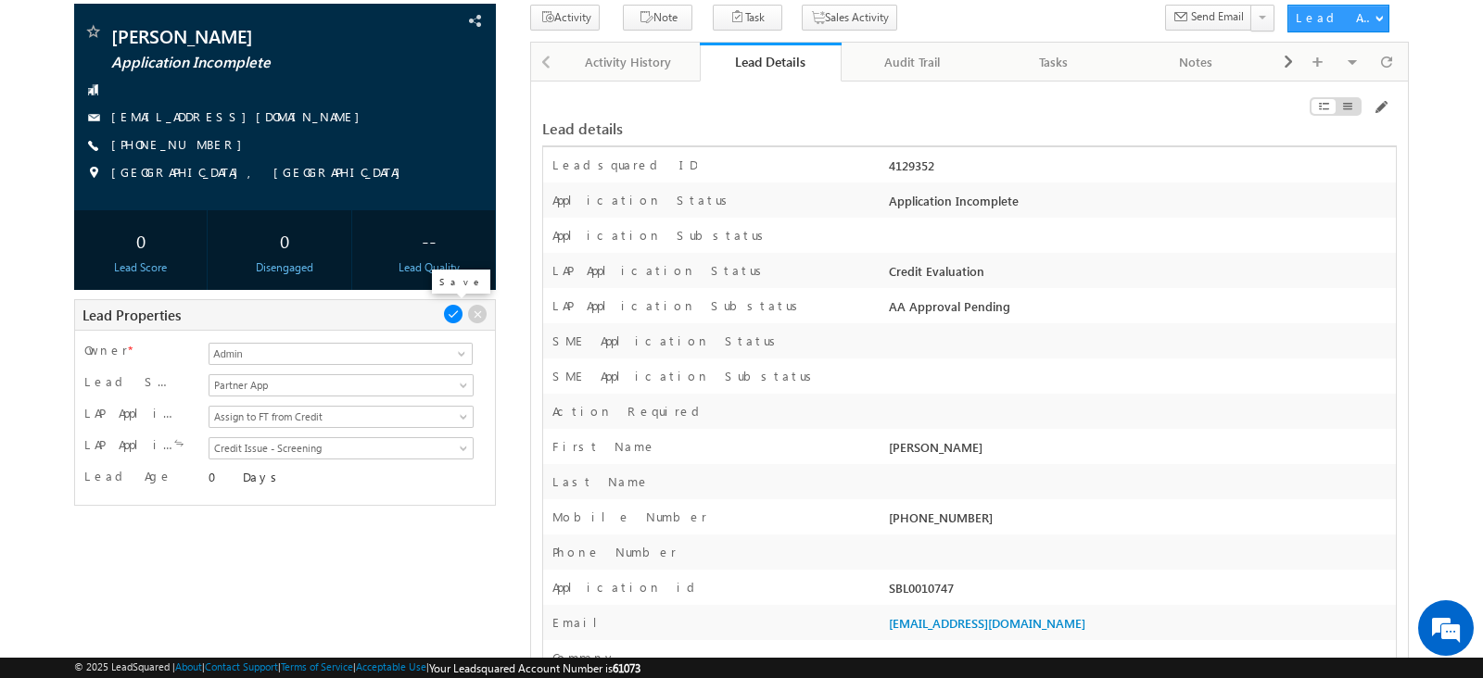
click at [454, 312] on span at bounding box center [453, 314] width 20 height 20
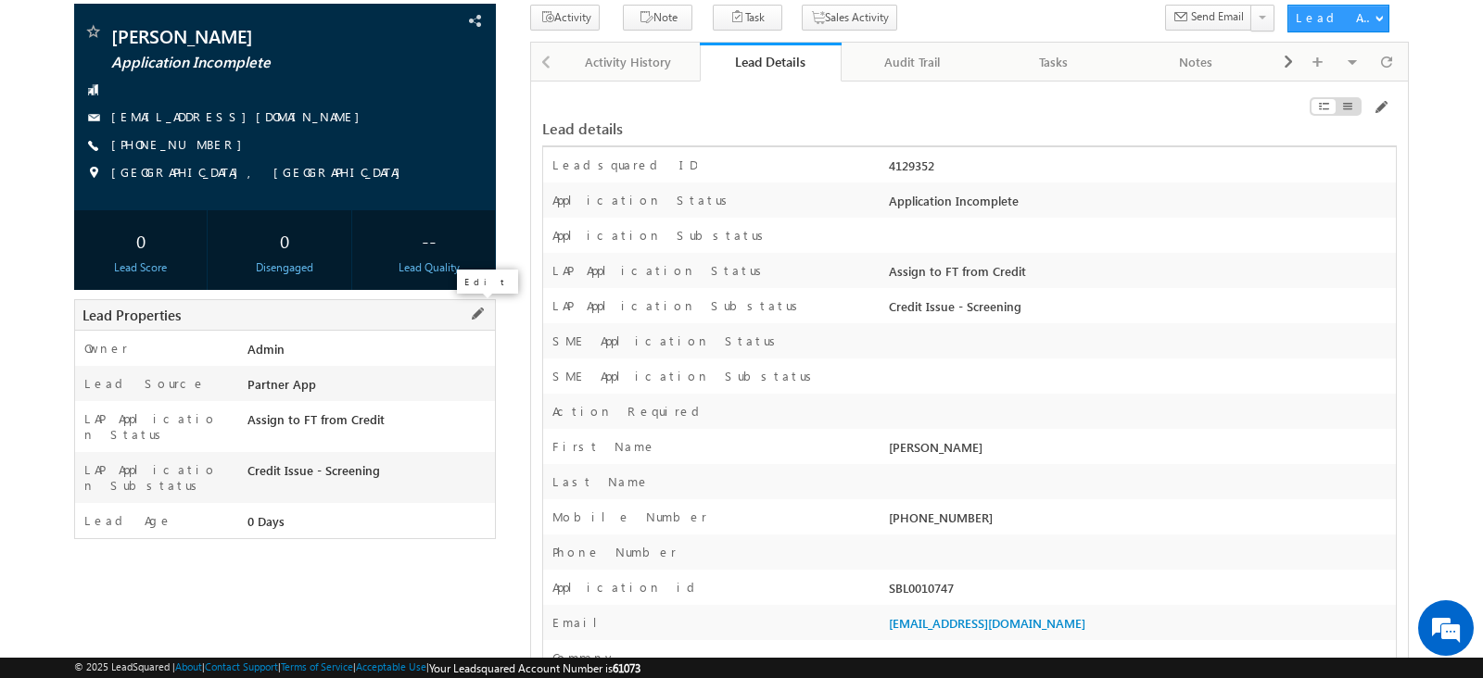
click at [474, 313] on span at bounding box center [477, 314] width 20 height 20
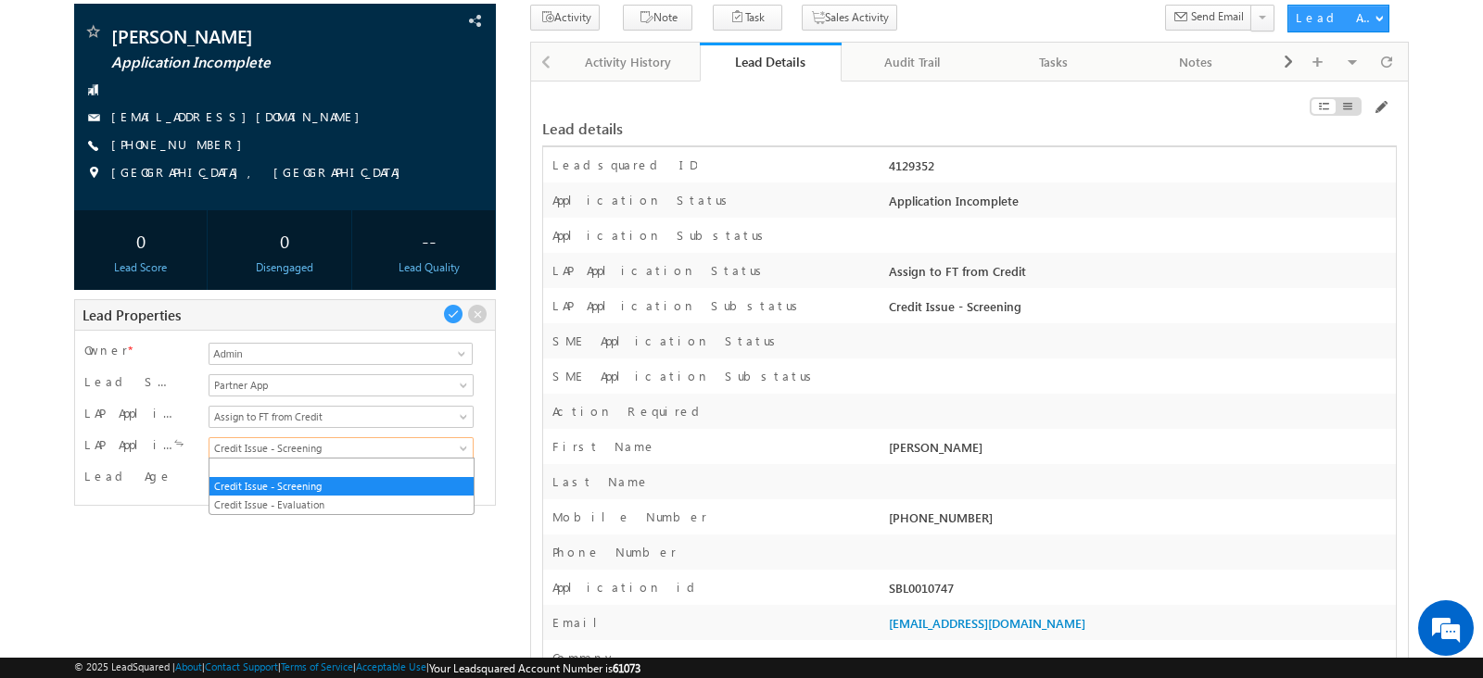
click at [388, 440] on span "Credit Issue - Screening" at bounding box center [337, 448] width 257 height 17
click at [336, 511] on link "Credit Issue - Evaluation" at bounding box center [340, 505] width 263 height 17
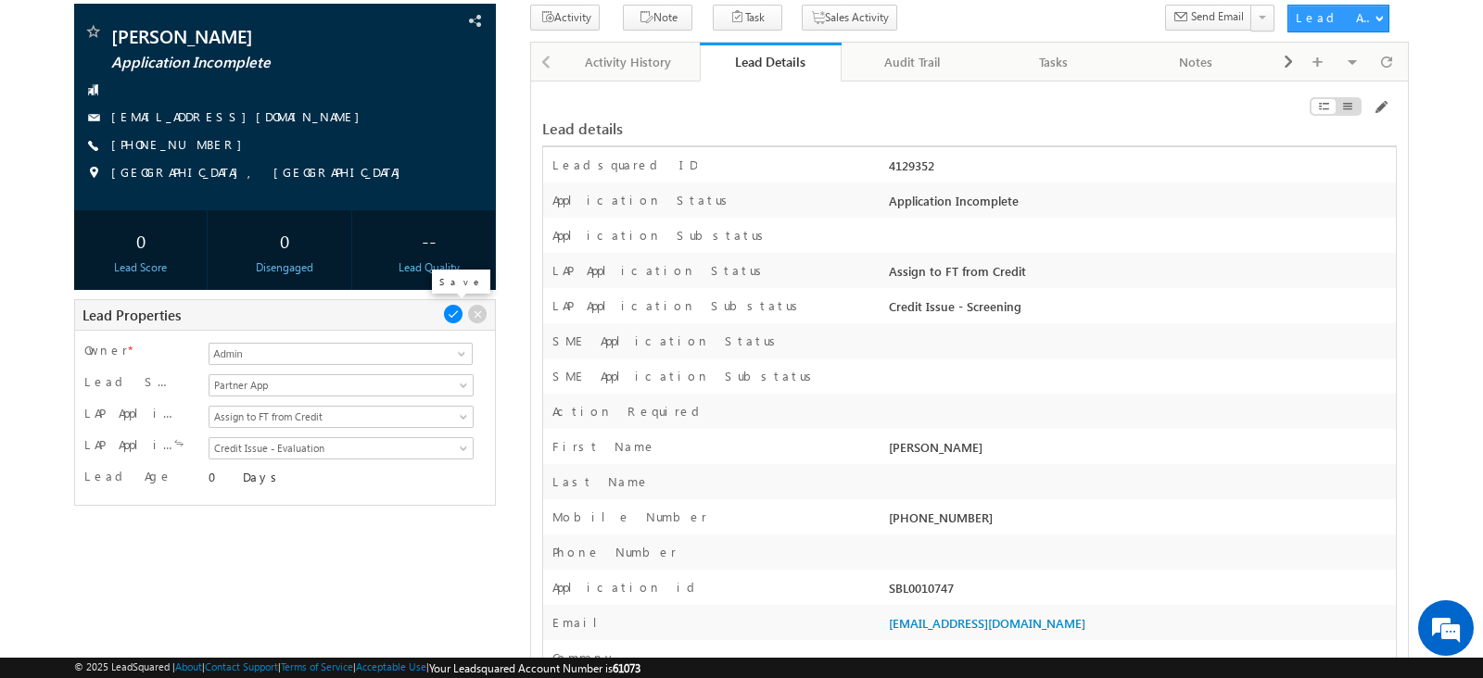
click at [454, 312] on span at bounding box center [453, 314] width 20 height 20
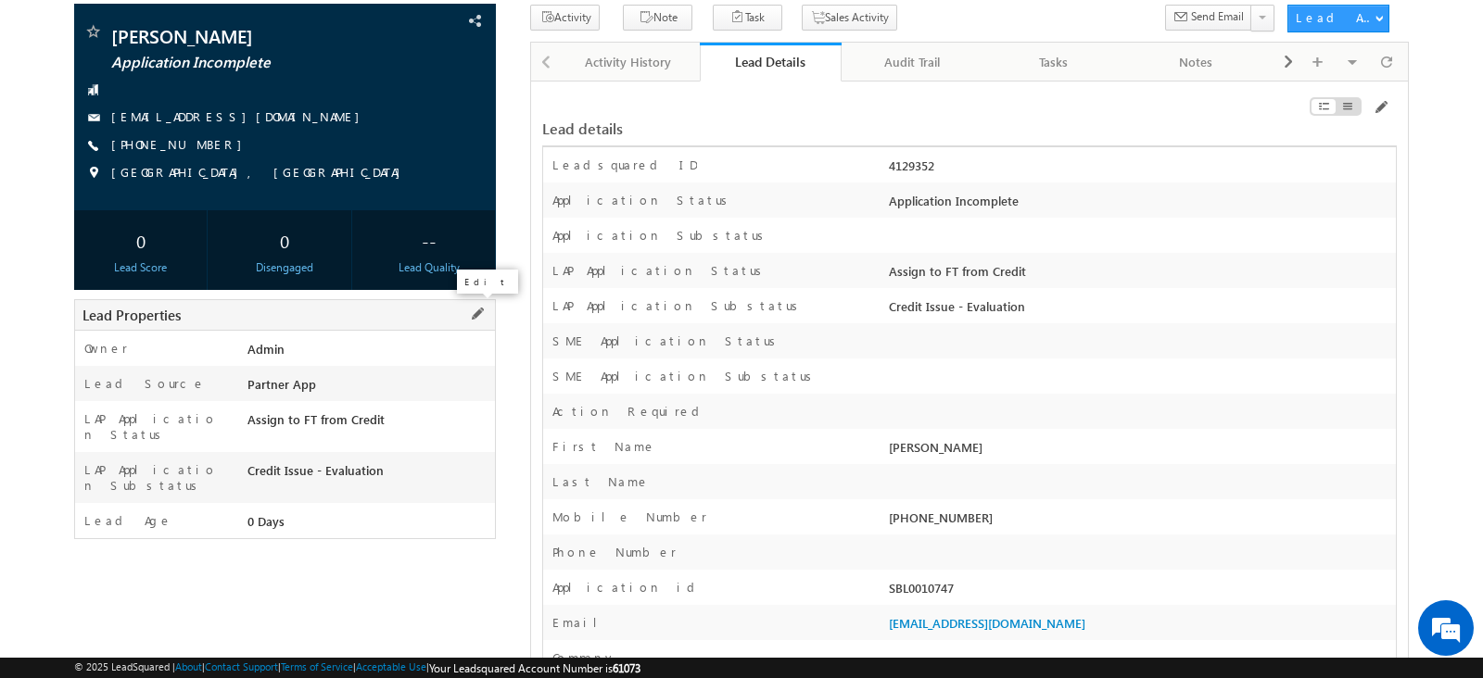
click at [473, 312] on span at bounding box center [477, 314] width 20 height 20
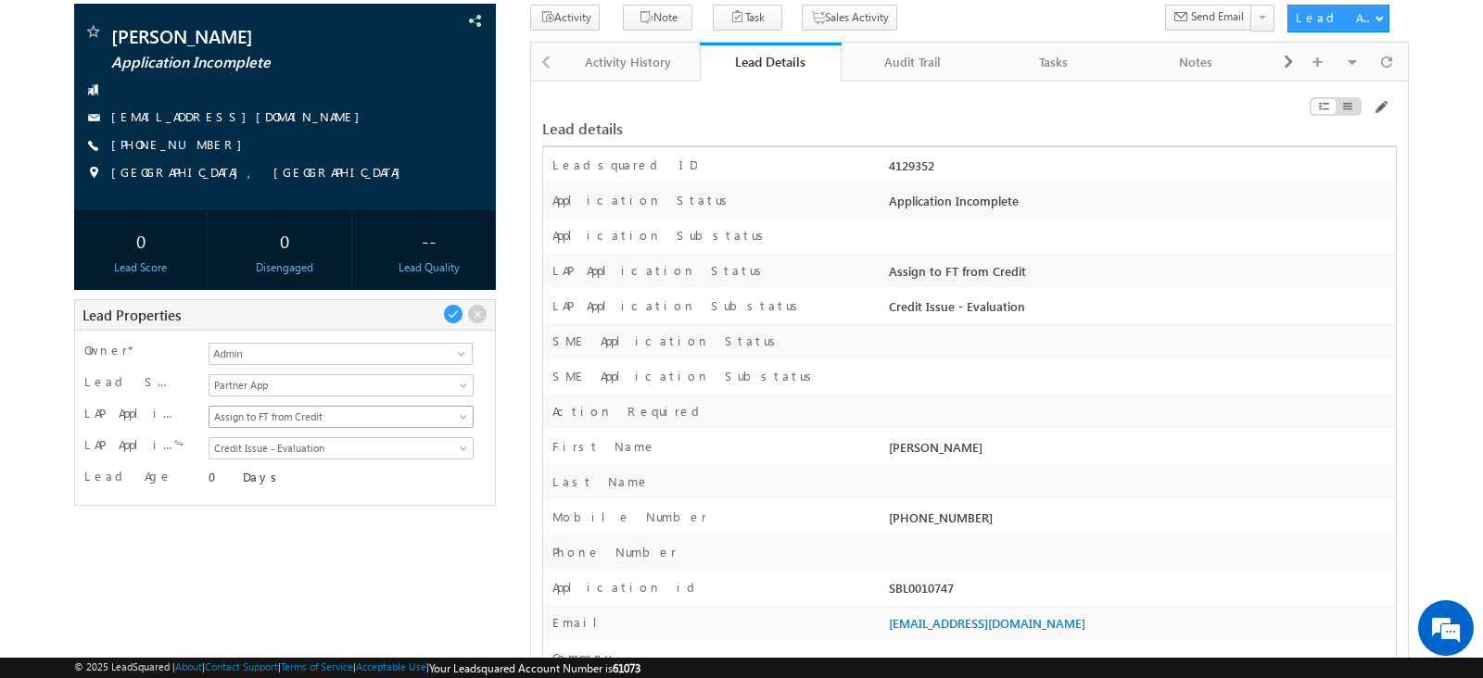
click at [356, 410] on span "Assign to FT from Credit" at bounding box center [337, 417] width 257 height 17
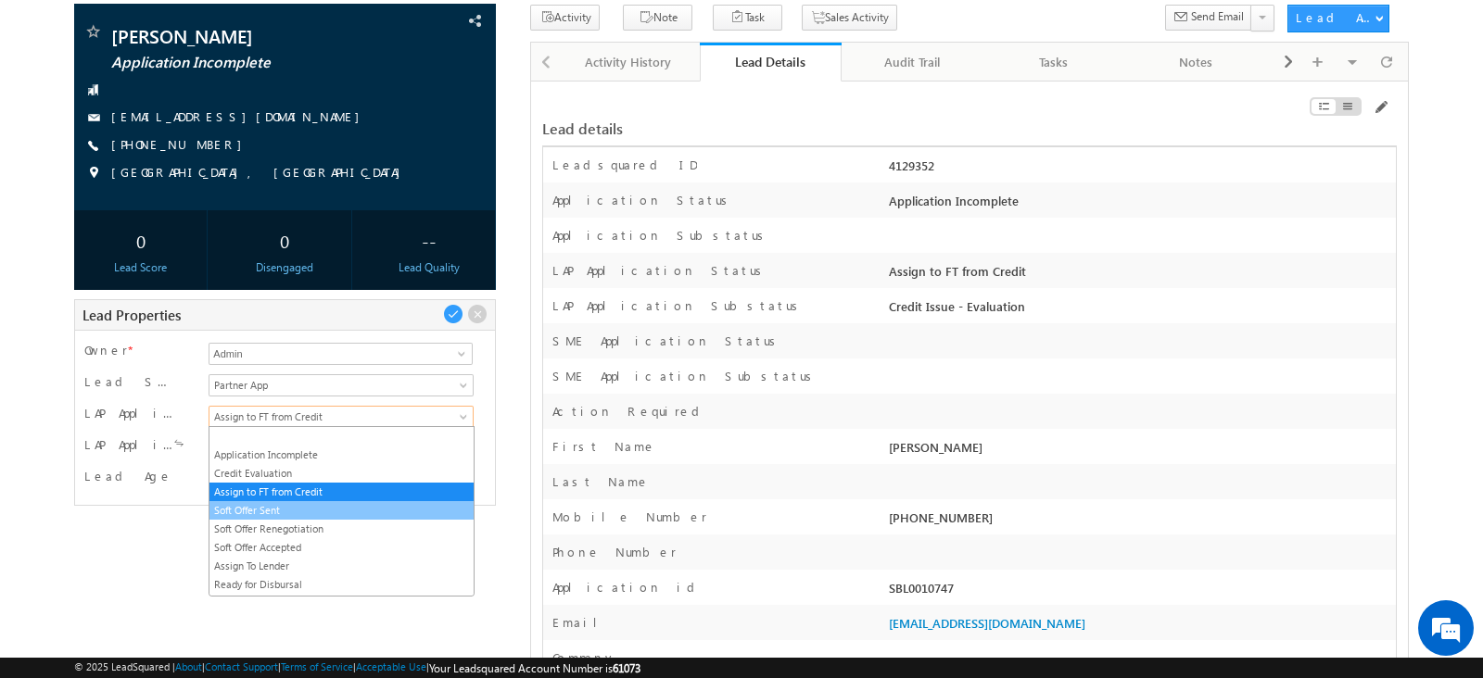
click at [327, 502] on link "Soft Offer Sent" at bounding box center [340, 510] width 263 height 17
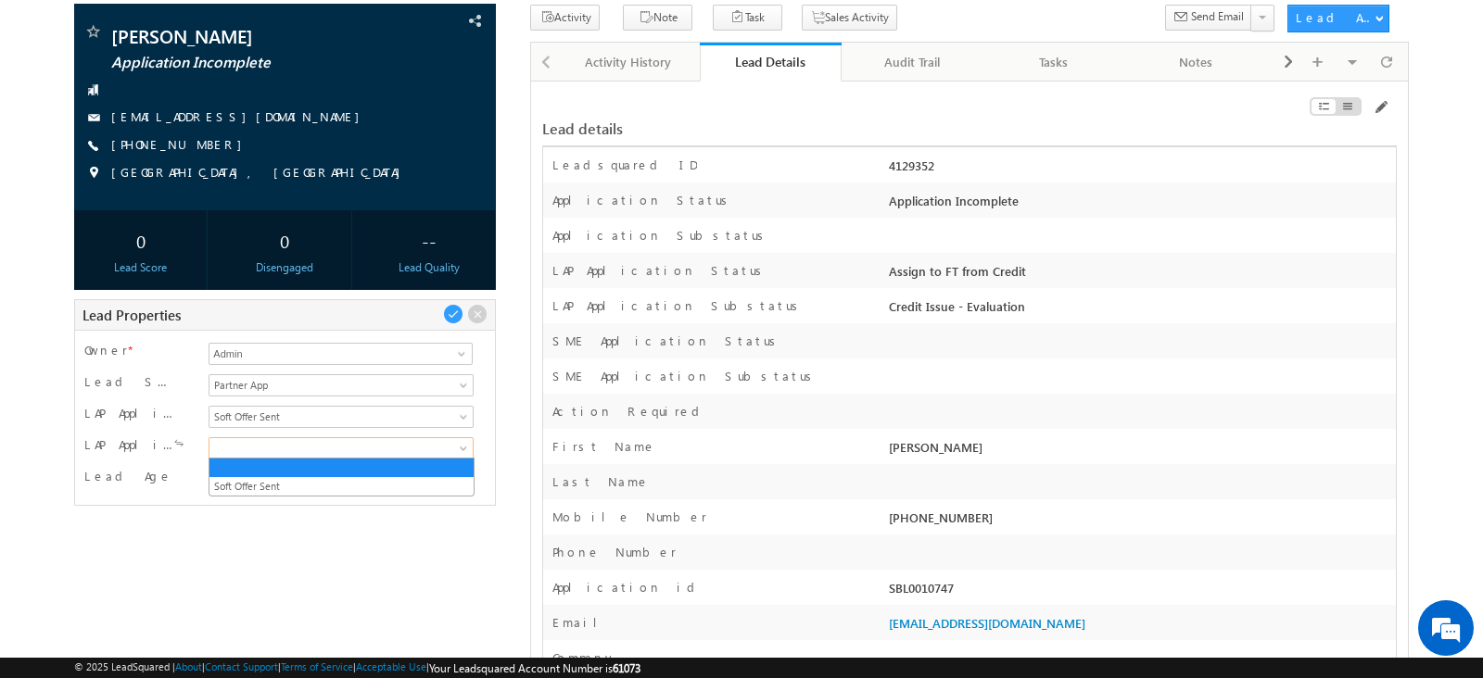
drag, startPoint x: 344, startPoint y: 443, endPoint x: 315, endPoint y: 497, distance: 60.9
click at [315, 497] on div "Owner * Admin Admin Admin Lead Source Organic Search Referral Sites Direct Traf…" at bounding box center [285, 418] width 422 height 176
click at [317, 478] on link "Soft Offer Sent" at bounding box center [340, 486] width 263 height 17
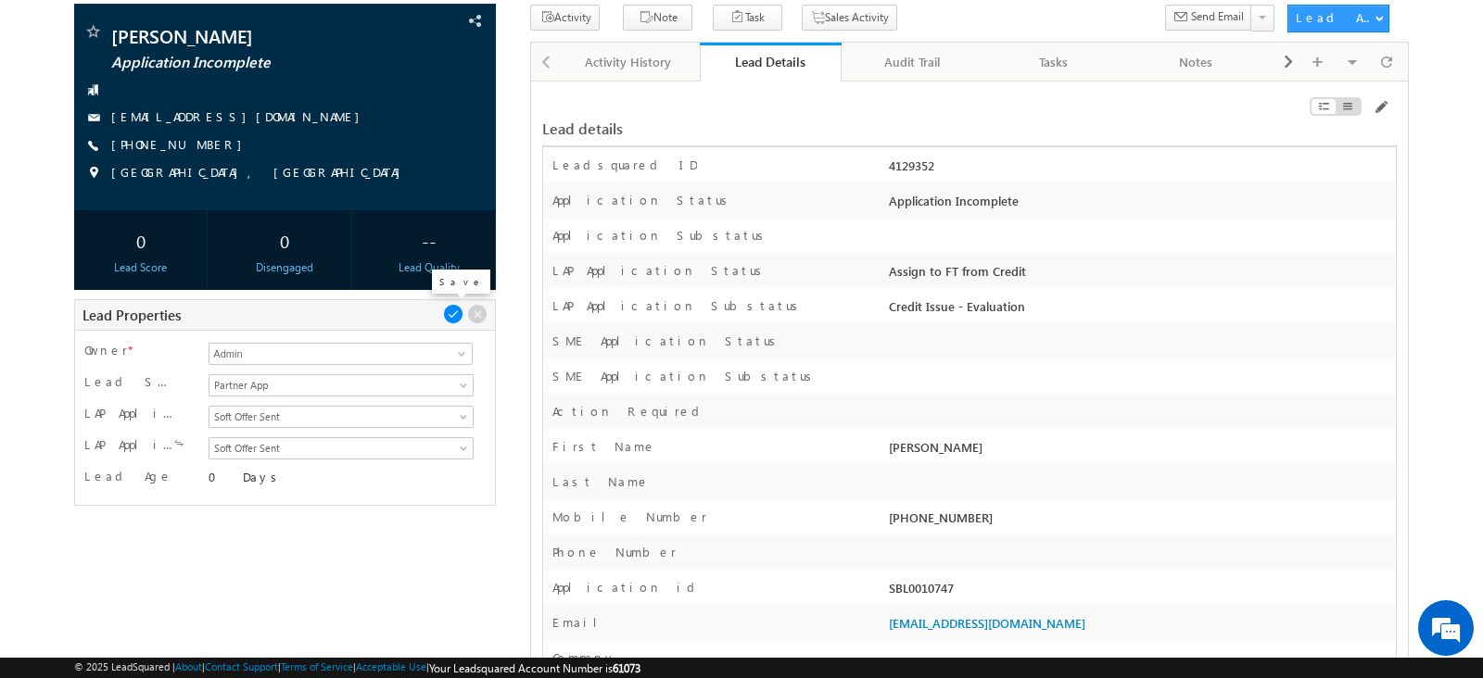
click at [458, 314] on span at bounding box center [453, 314] width 20 height 20
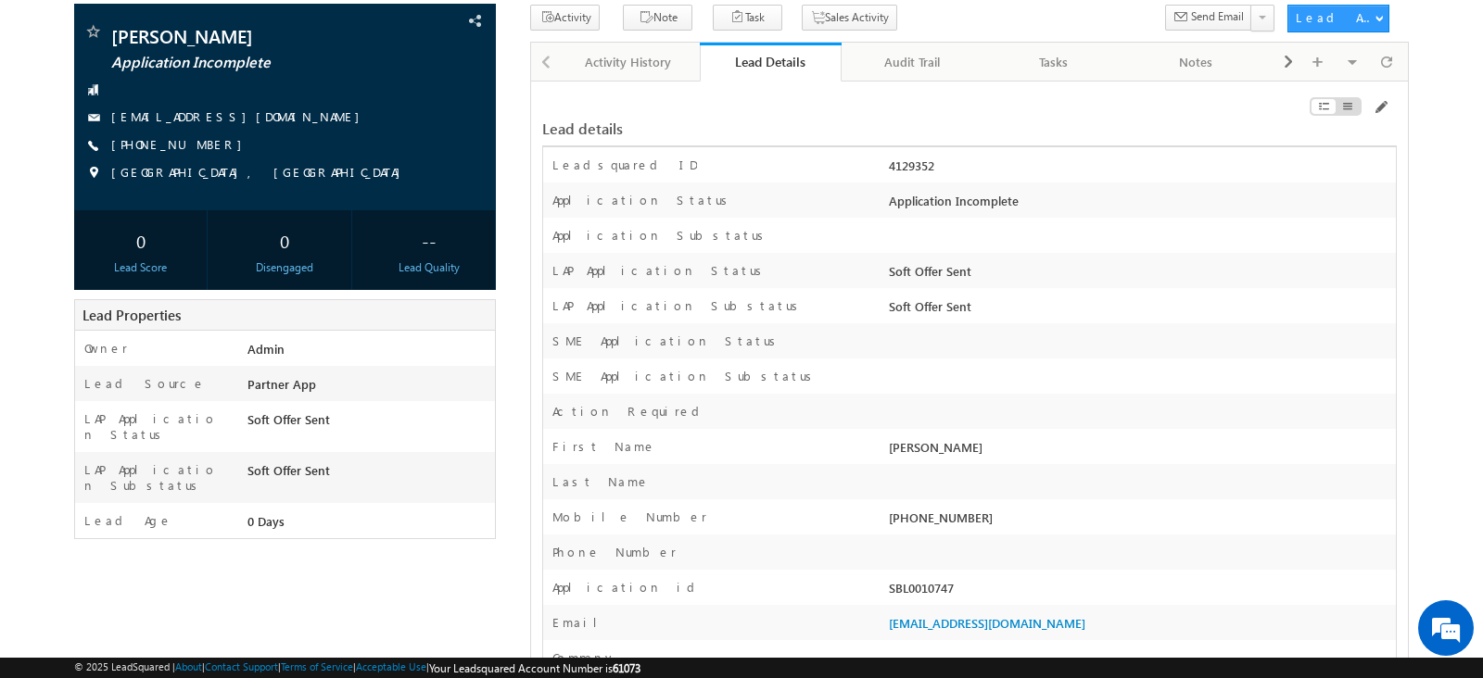
scroll to position [0, 0]
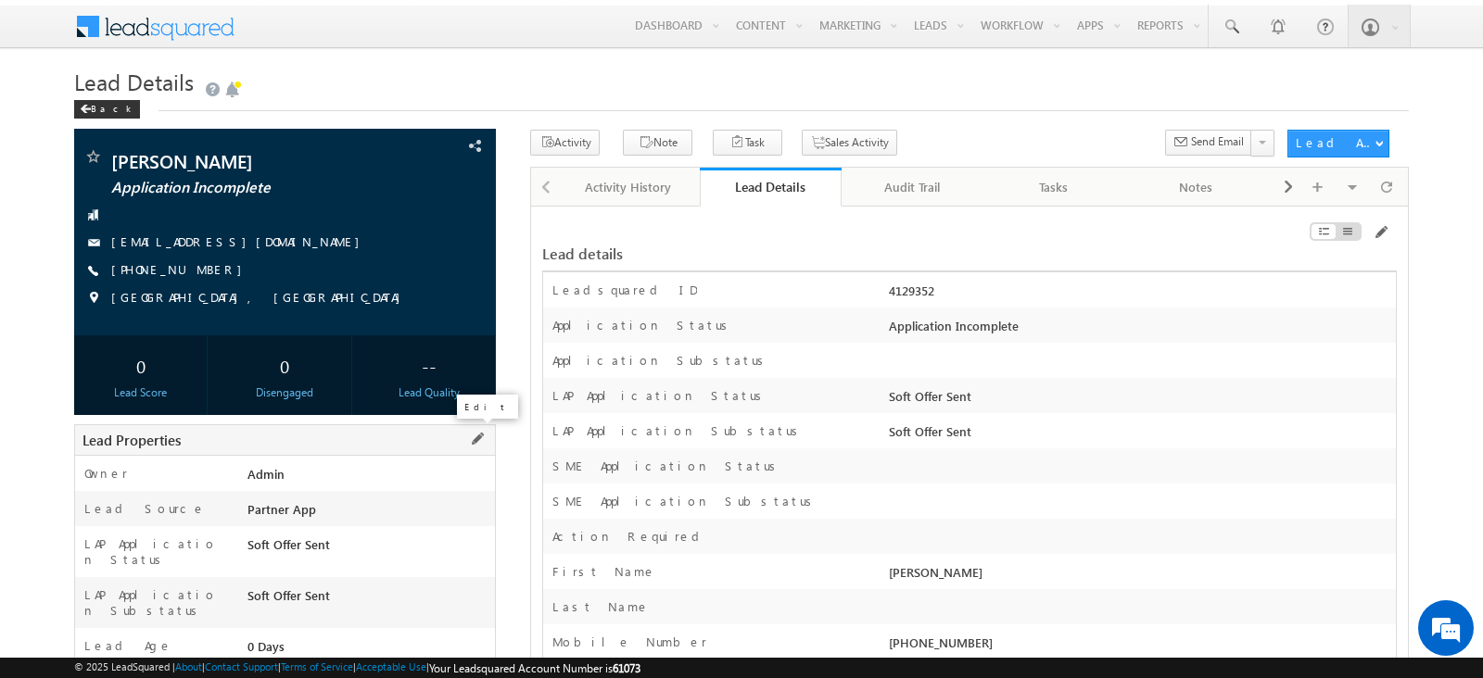
click at [478, 432] on span at bounding box center [477, 439] width 20 height 20
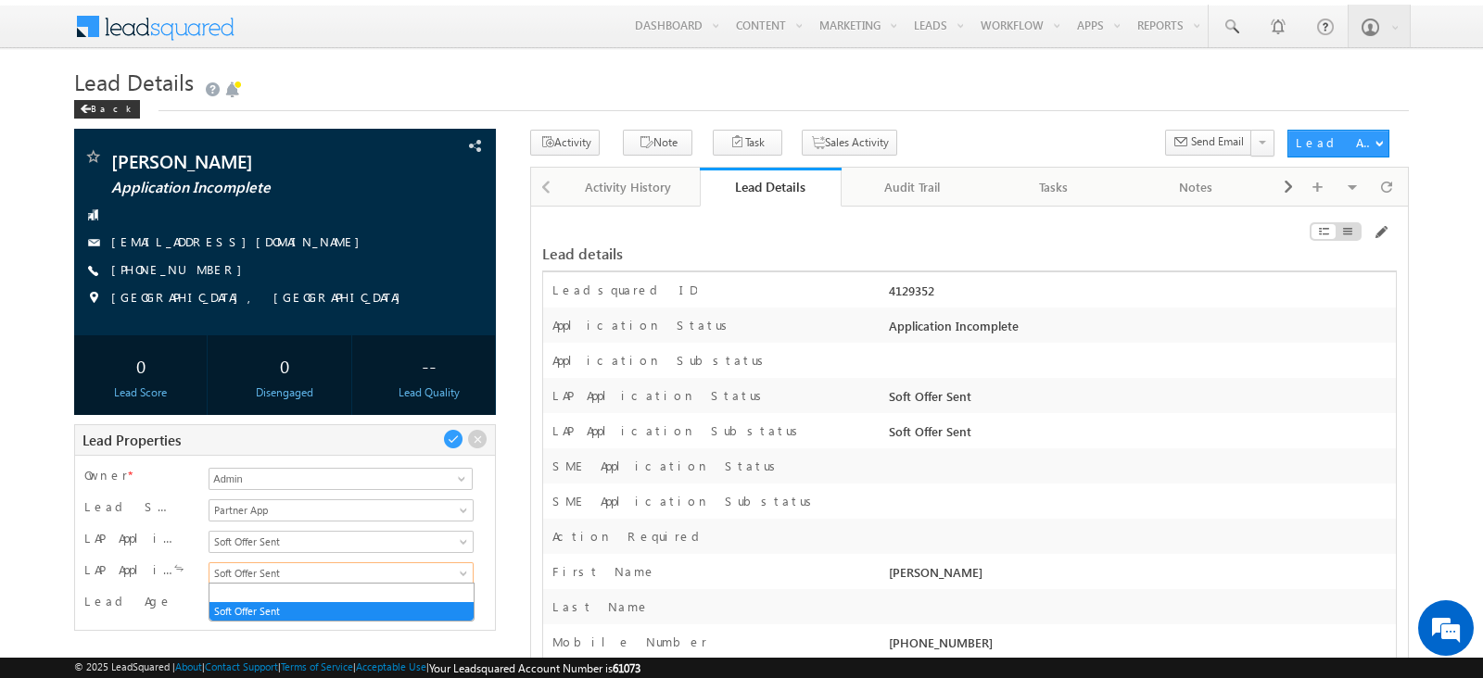
click at [338, 573] on span "Soft Offer Sent" at bounding box center [337, 573] width 257 height 17
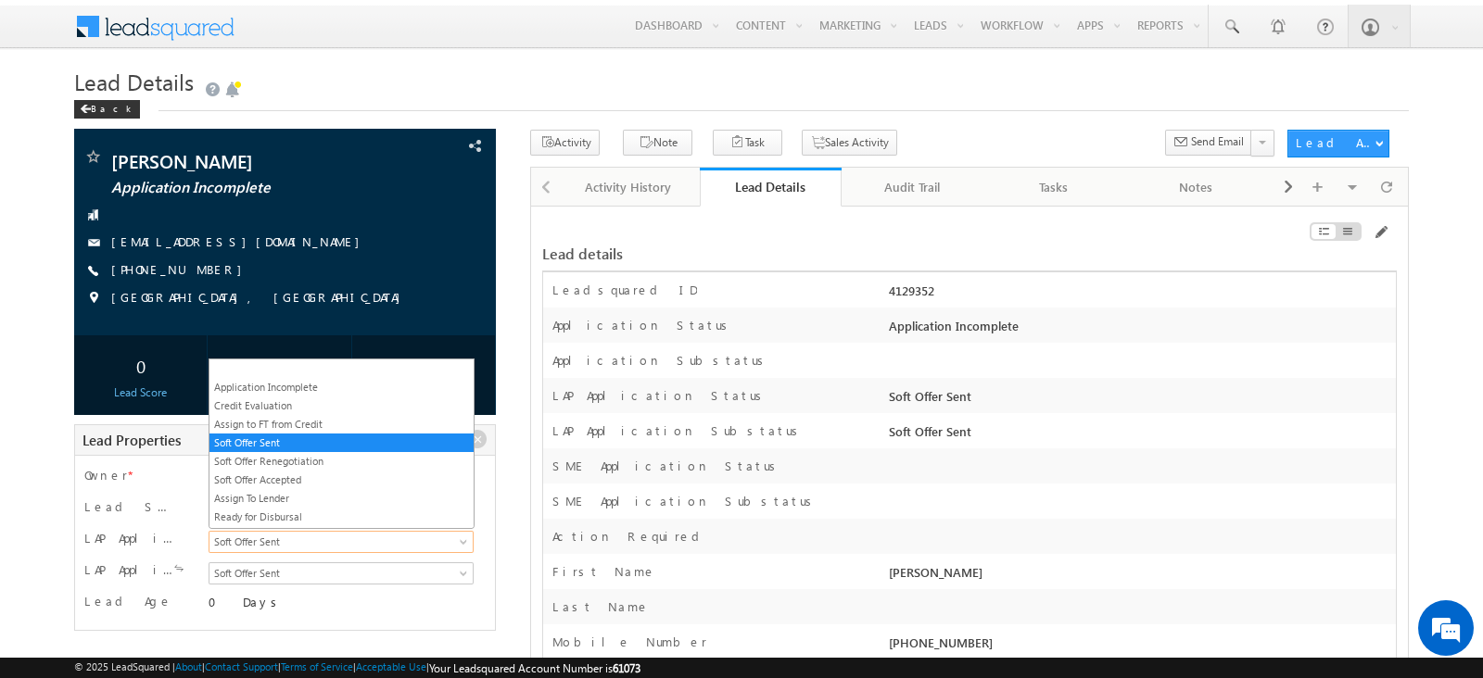
click at [327, 539] on span "Soft Offer Sent" at bounding box center [337, 542] width 257 height 17
click at [336, 458] on link "Soft Offer Renegotiation" at bounding box center [340, 461] width 263 height 17
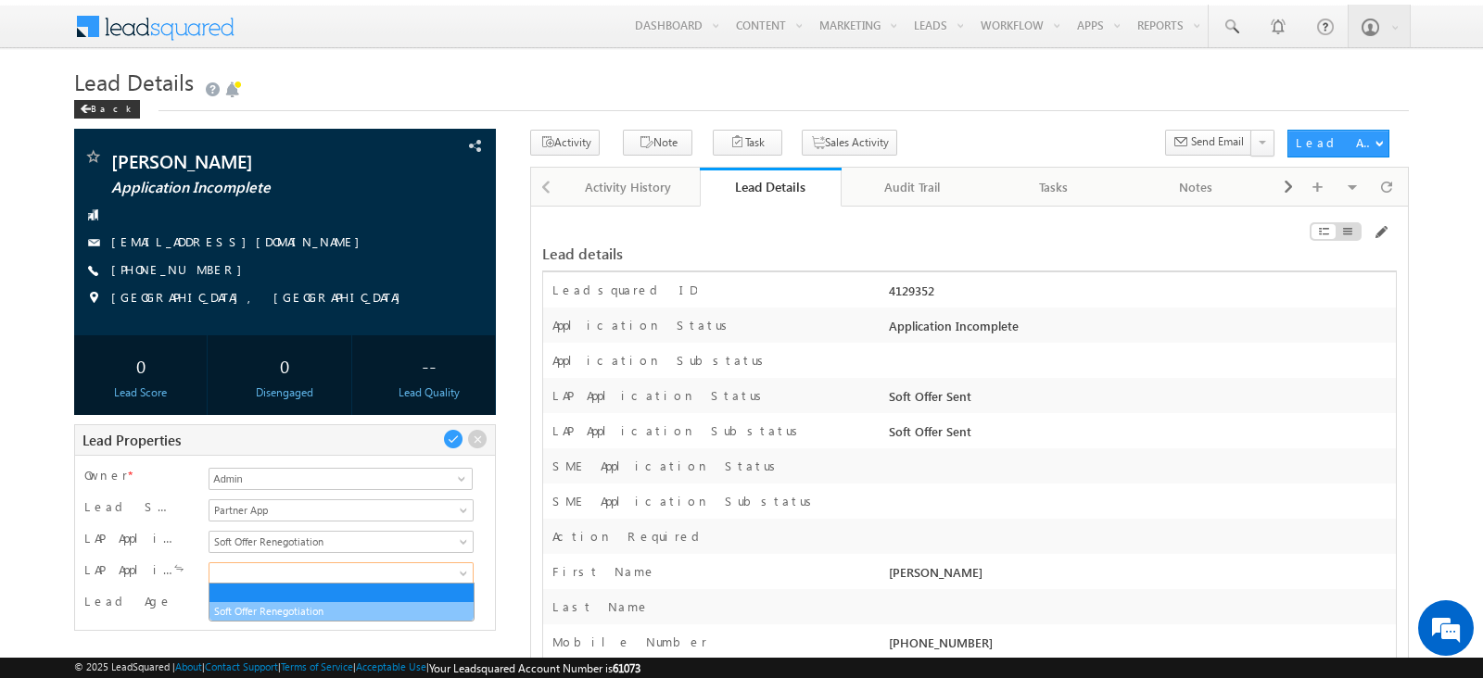
drag, startPoint x: 298, startPoint y: 567, endPoint x: 292, endPoint y: 618, distance: 51.4
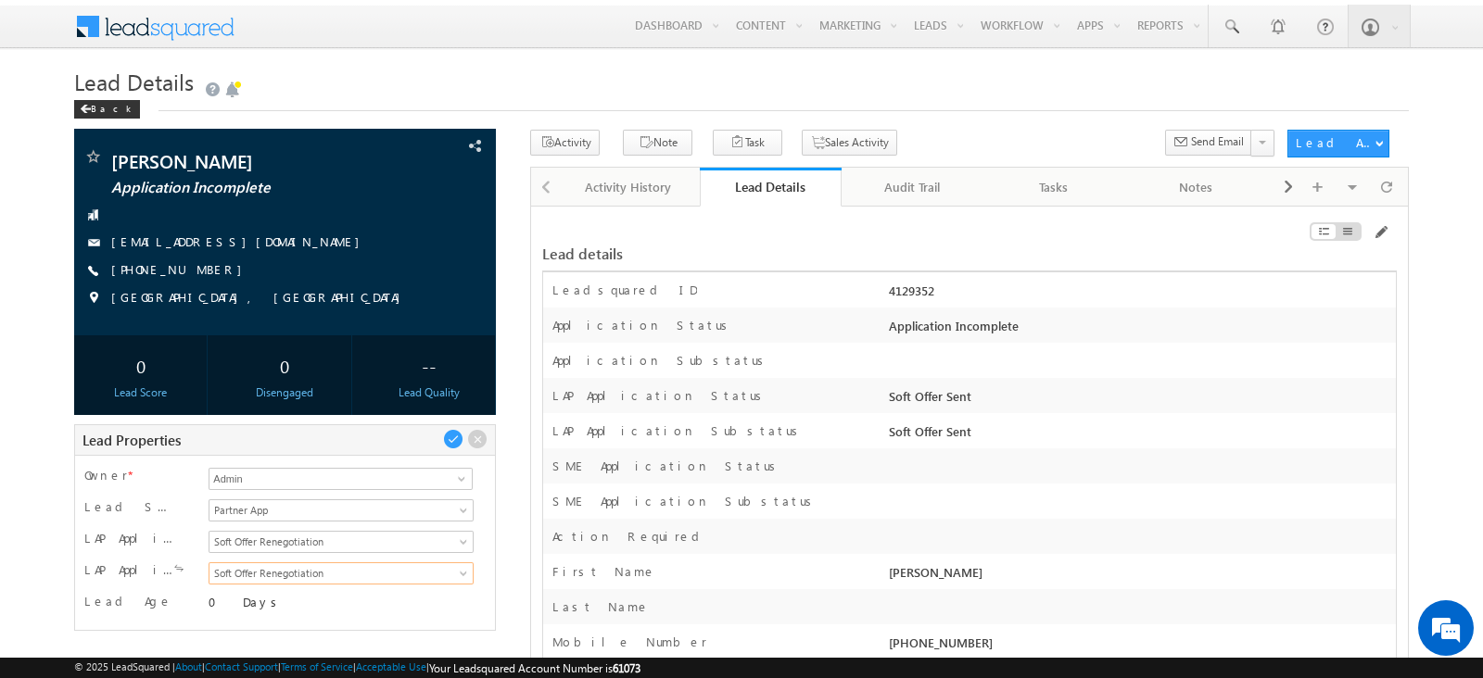
click at [292, 618] on div "Lead Age 0 Days" at bounding box center [284, 606] width 401 height 30
click at [454, 435] on span at bounding box center [453, 439] width 20 height 20
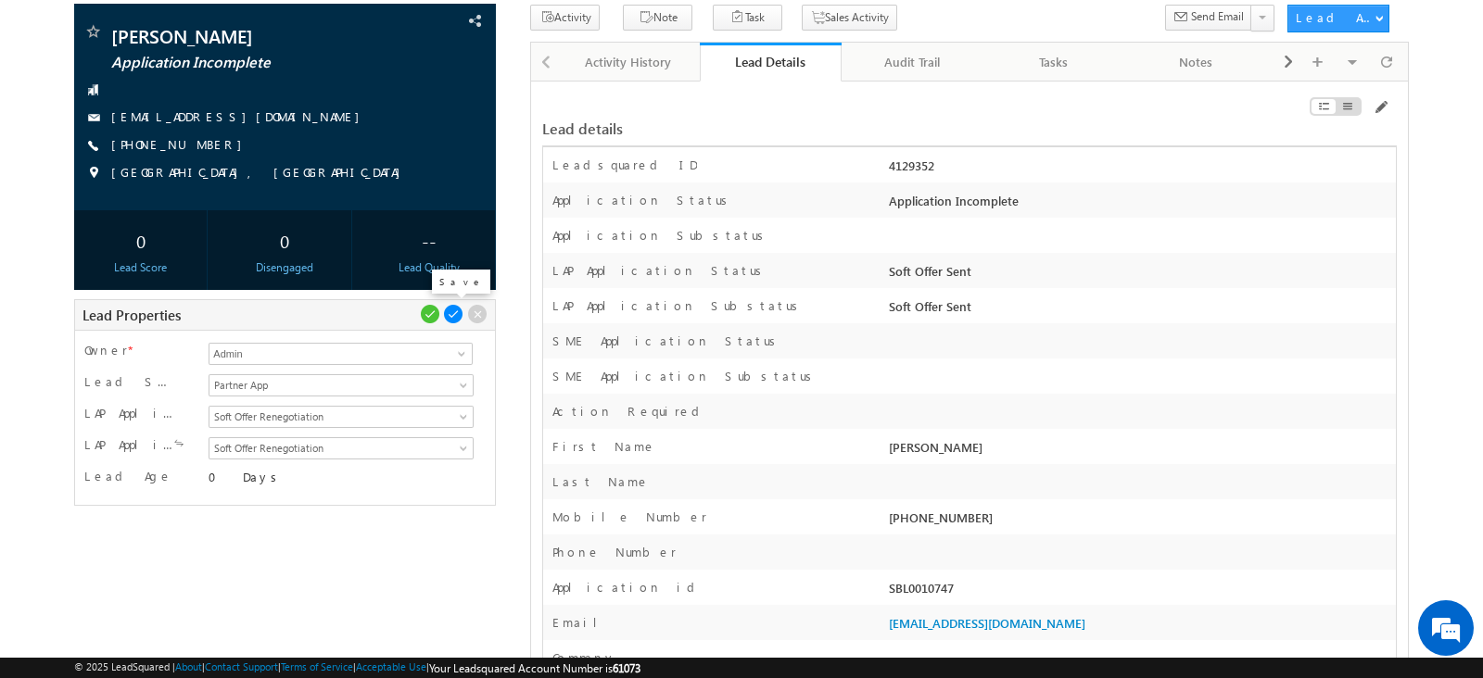
click at [454, 315] on span at bounding box center [453, 314] width 20 height 20
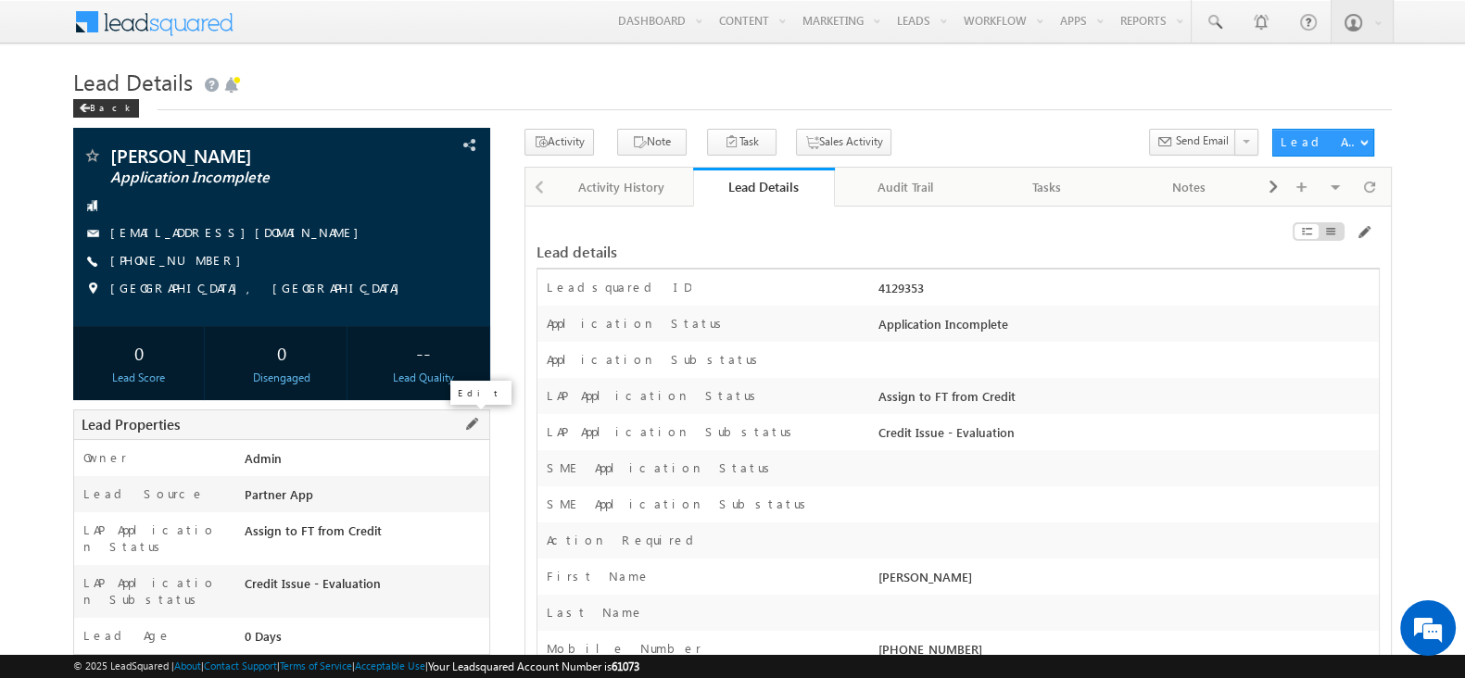
click at [469, 428] on span at bounding box center [471, 424] width 20 height 20
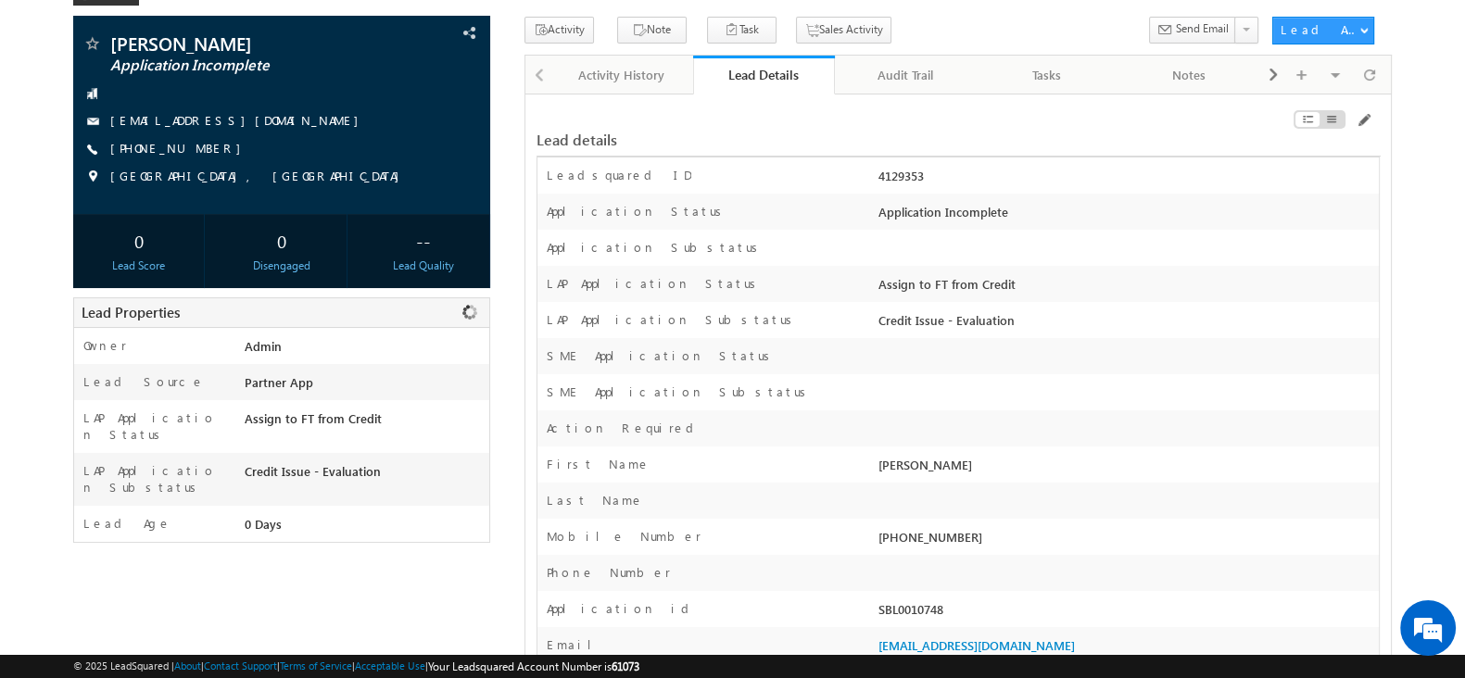
scroll to position [113, 0]
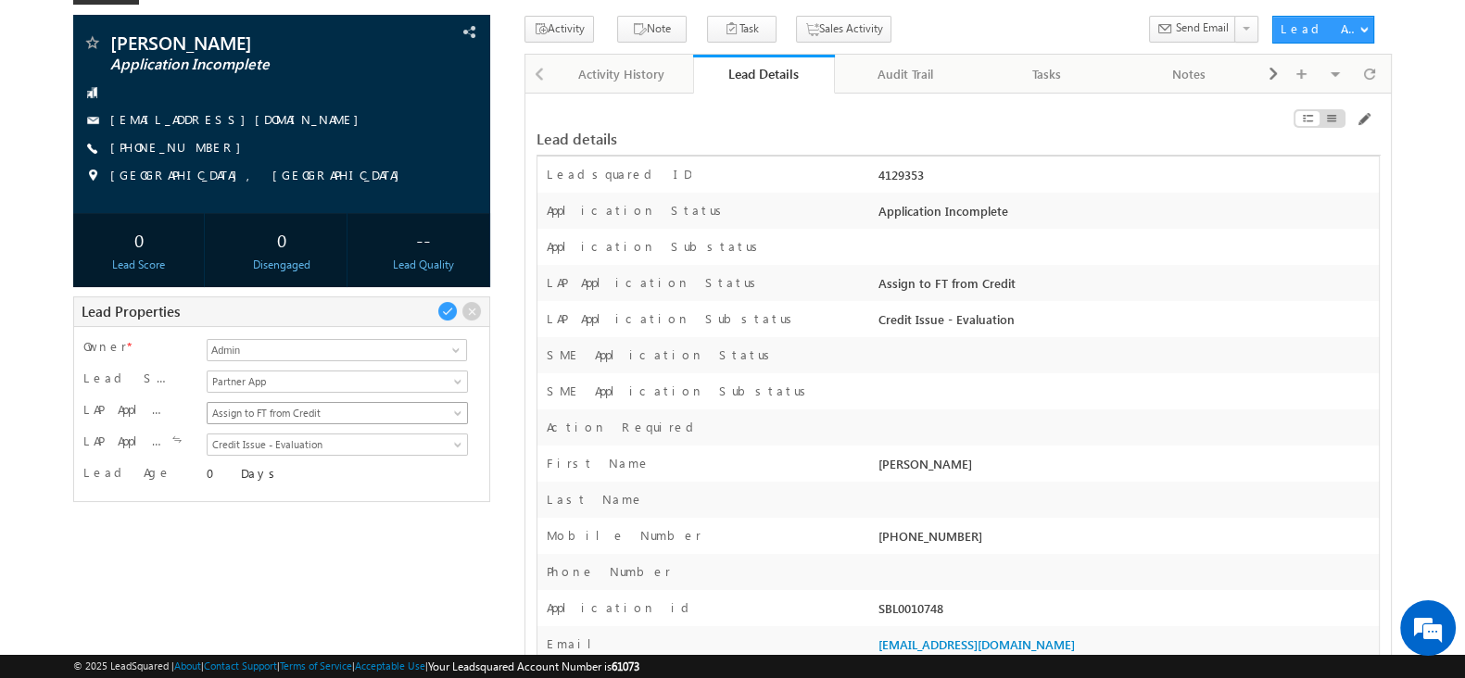
click at [394, 412] on span "Assign to FT from Credit" at bounding box center [334, 413] width 253 height 17
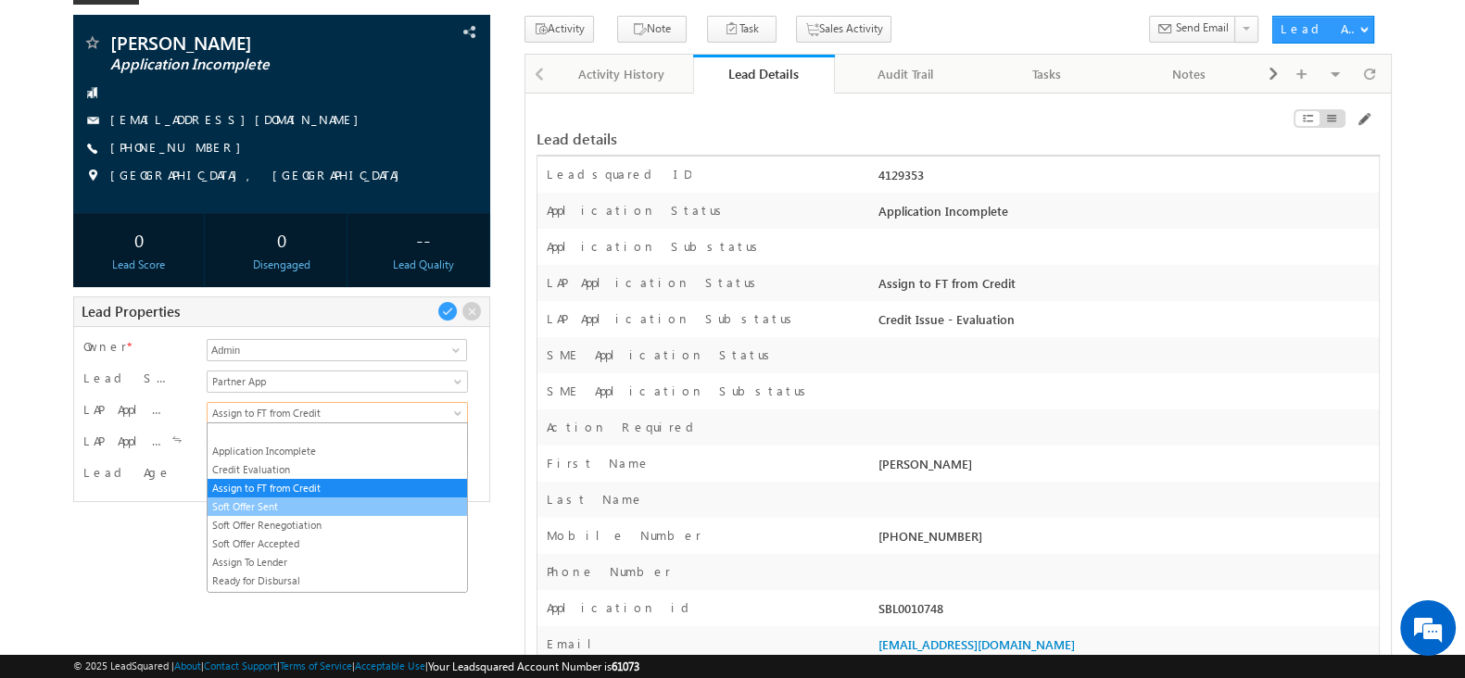
click at [318, 509] on link "Soft Offer Sent" at bounding box center [337, 506] width 259 height 17
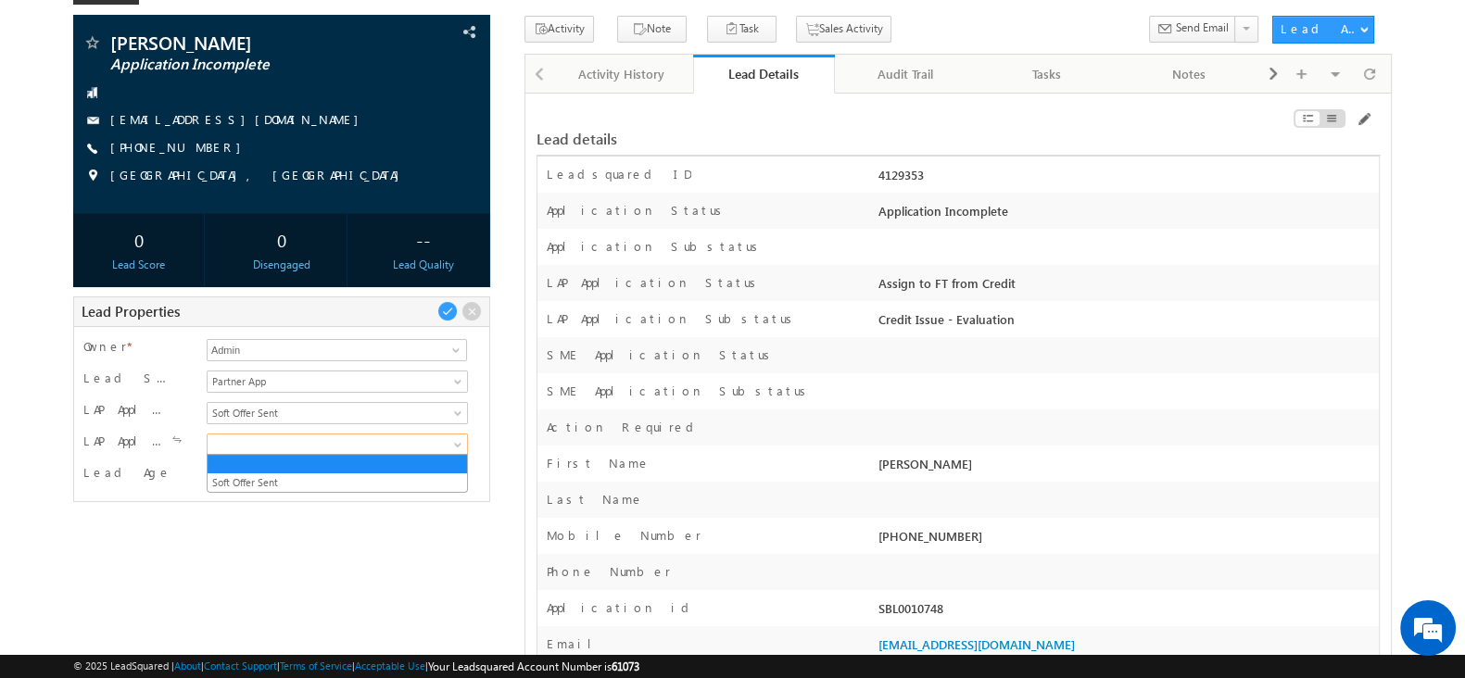
click at [320, 441] on span at bounding box center [334, 444] width 253 height 17
click at [297, 488] on link "Soft Offer Sent" at bounding box center [337, 482] width 259 height 17
click at [445, 303] on span at bounding box center [447, 311] width 20 height 20
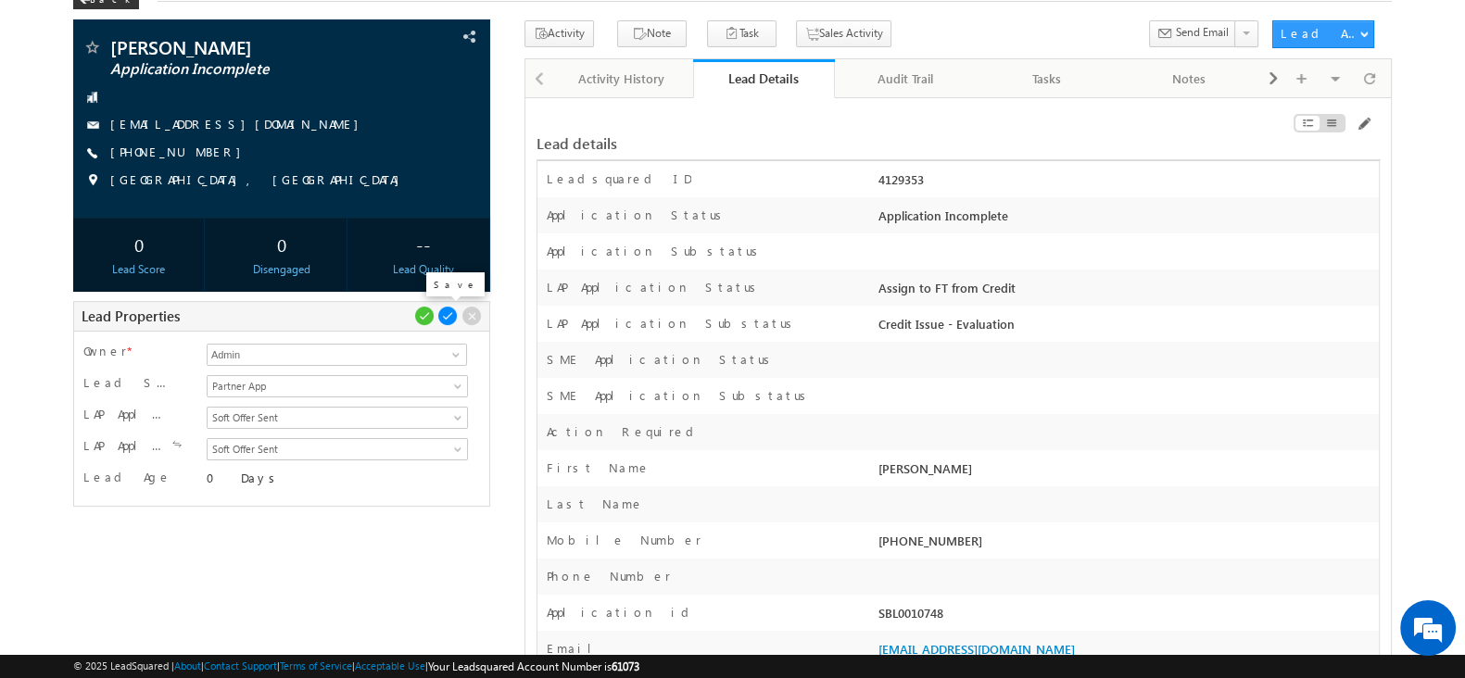
click at [445, 312] on span at bounding box center [447, 316] width 20 height 20
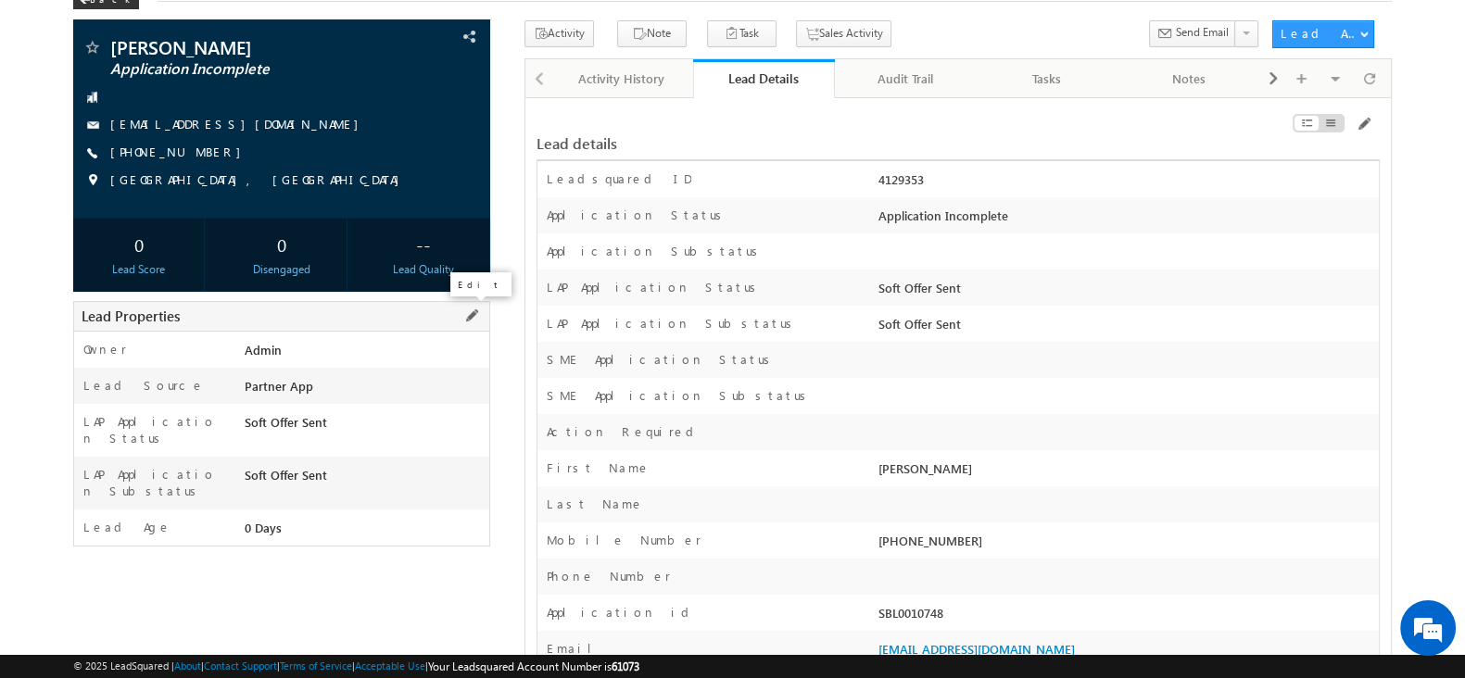
click at [474, 313] on span at bounding box center [471, 316] width 20 height 20
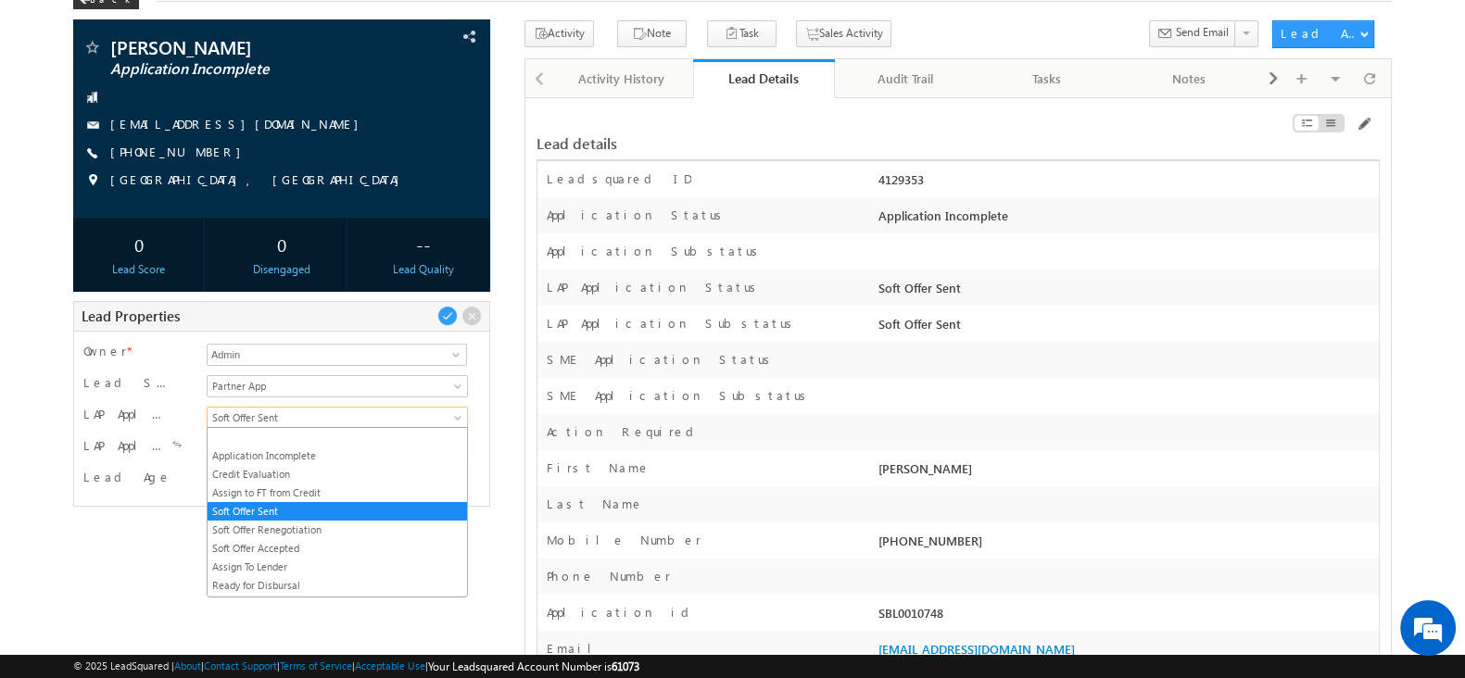
click at [334, 414] on span "Soft Offer Sent" at bounding box center [334, 418] width 253 height 17
click at [299, 522] on link "Soft Offer Renegotiation" at bounding box center [337, 530] width 259 height 17
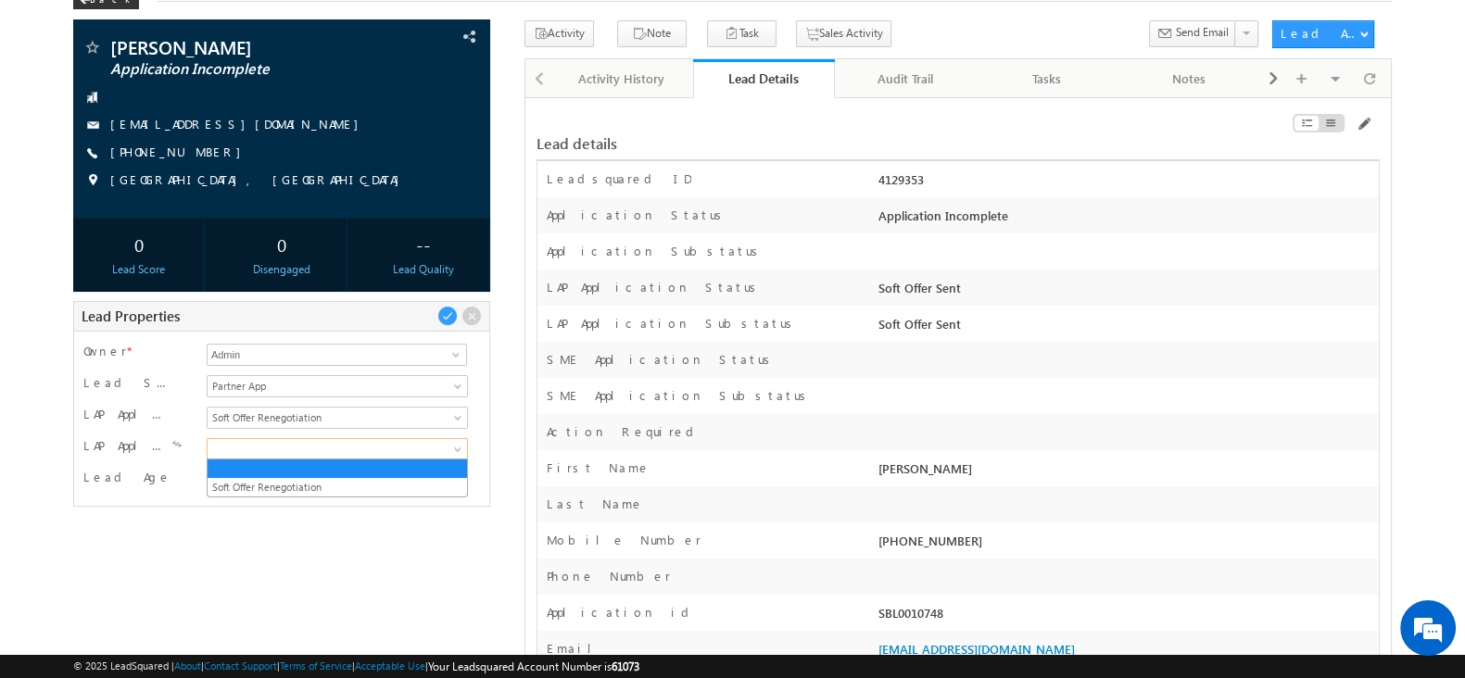
click at [304, 442] on span at bounding box center [334, 449] width 253 height 17
click at [297, 484] on link "Soft Offer Renegotiation" at bounding box center [337, 487] width 259 height 17
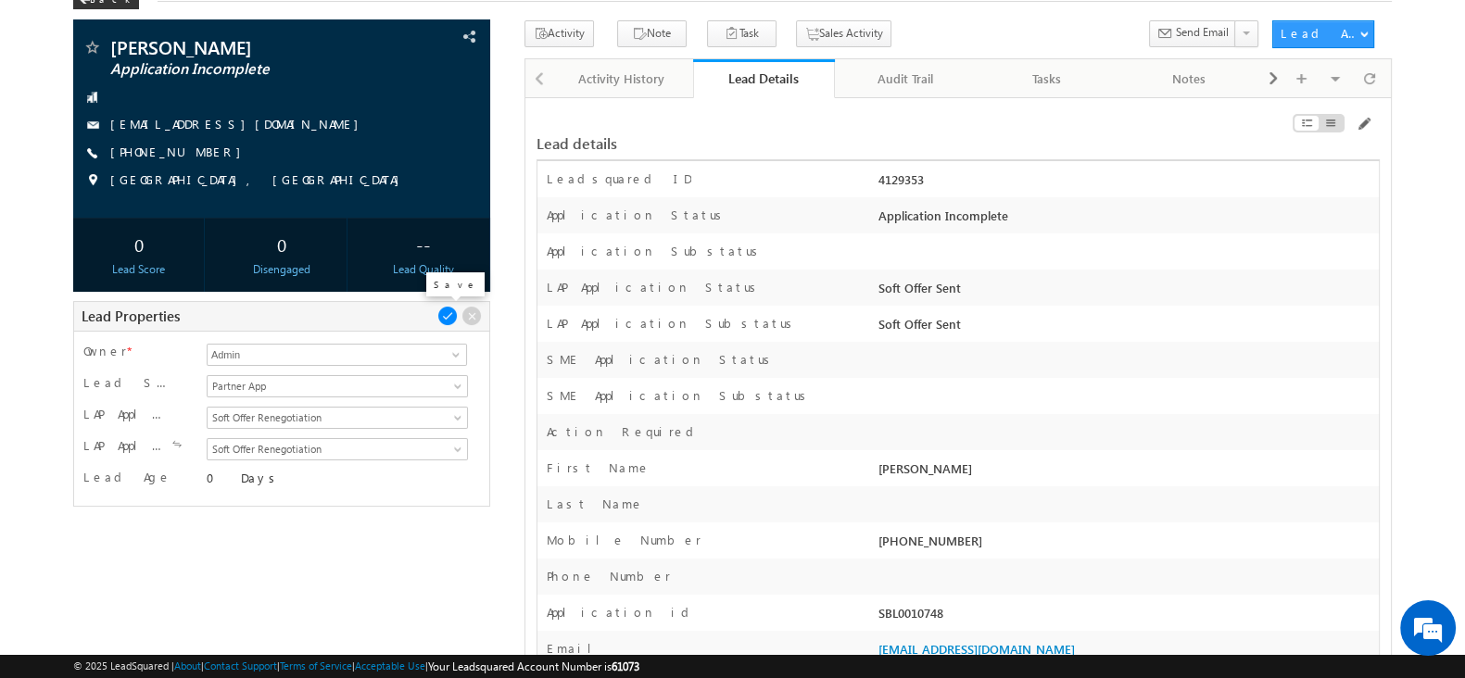
click at [446, 322] on span at bounding box center [447, 316] width 20 height 20
click at [448, 312] on span at bounding box center [447, 316] width 20 height 20
